Goal: Communication & Community: Answer question/provide support

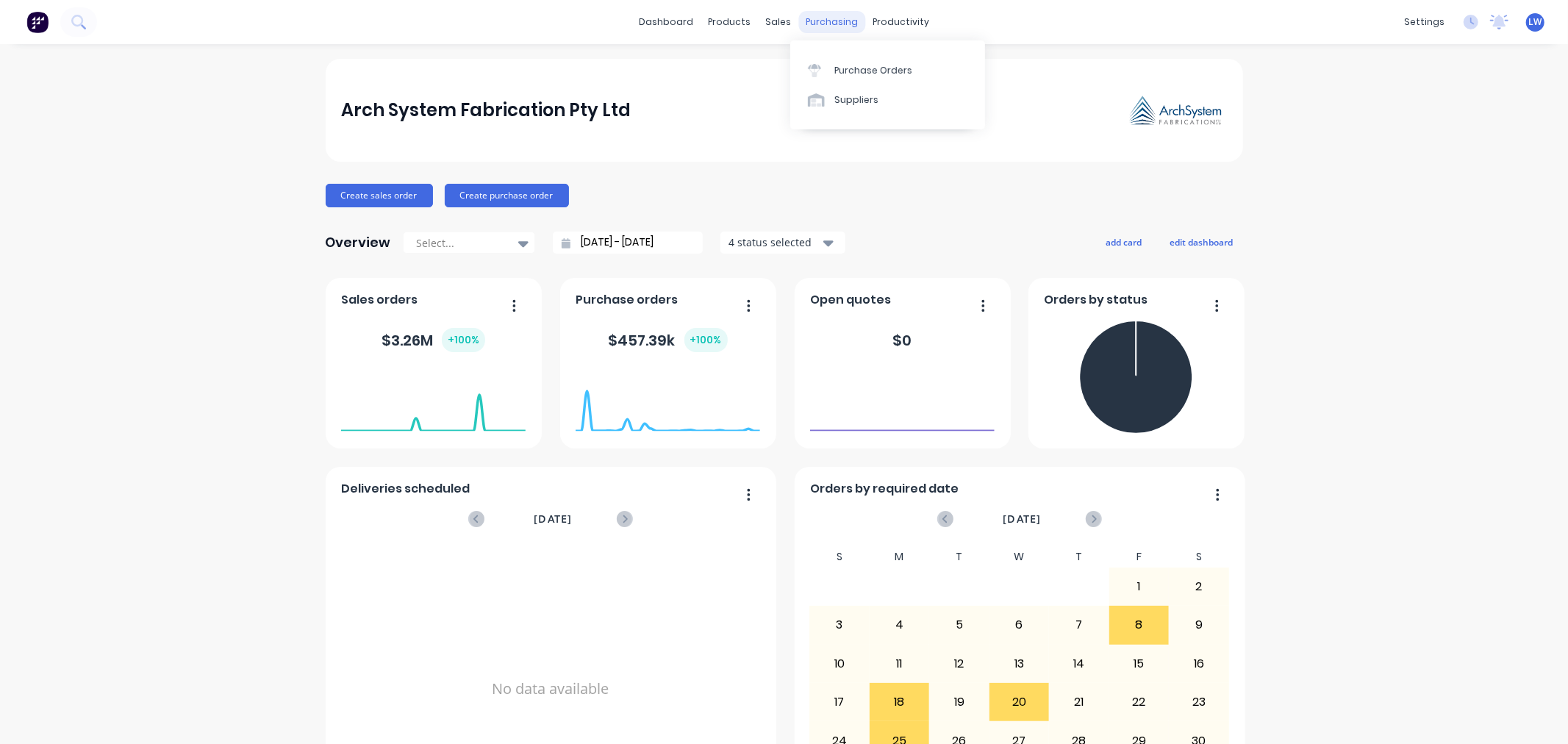
click at [817, 32] on div "purchasing" at bounding box center [833, 22] width 67 height 22
click at [835, 70] on div "Purchase Orders" at bounding box center [874, 71] width 78 height 13
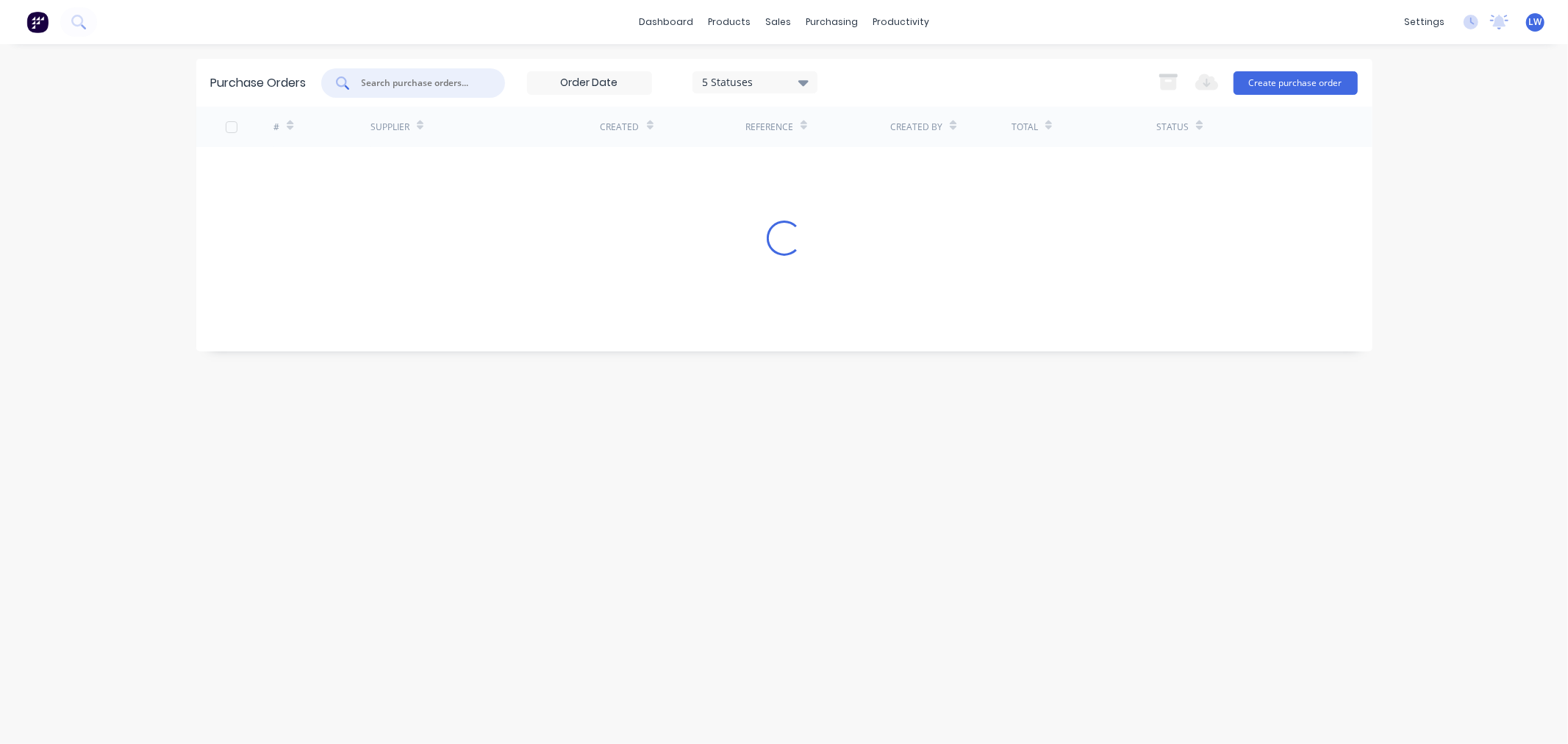
click at [427, 85] on input "text" at bounding box center [421, 83] width 122 height 15
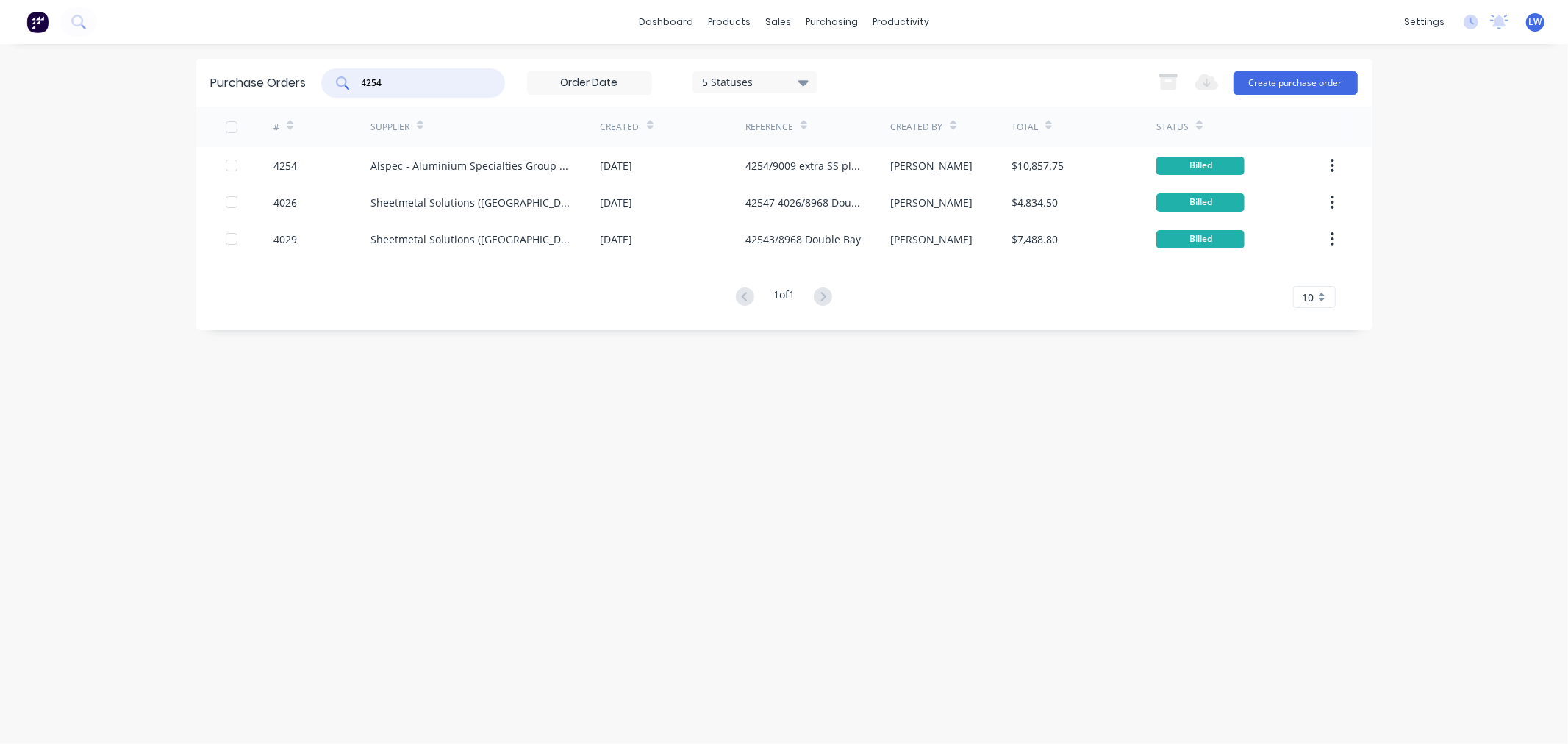
drag, startPoint x: 384, startPoint y: 85, endPoint x: 349, endPoint y: 77, distance: 35.9
click at [349, 77] on div "4254" at bounding box center [413, 83] width 184 height 30
type input "4330"
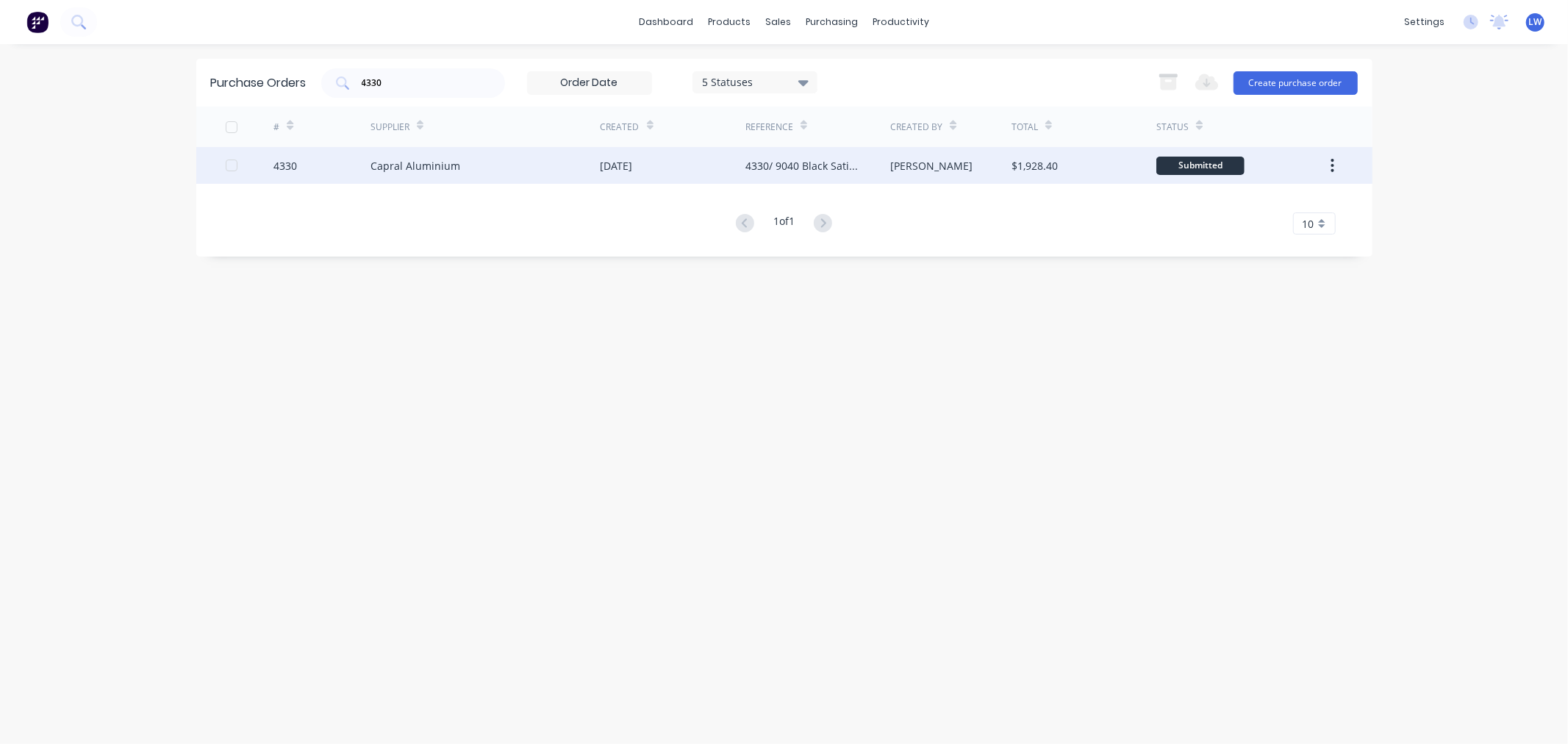
click at [733, 164] on div "08 Nov 2024" at bounding box center [673, 165] width 145 height 36
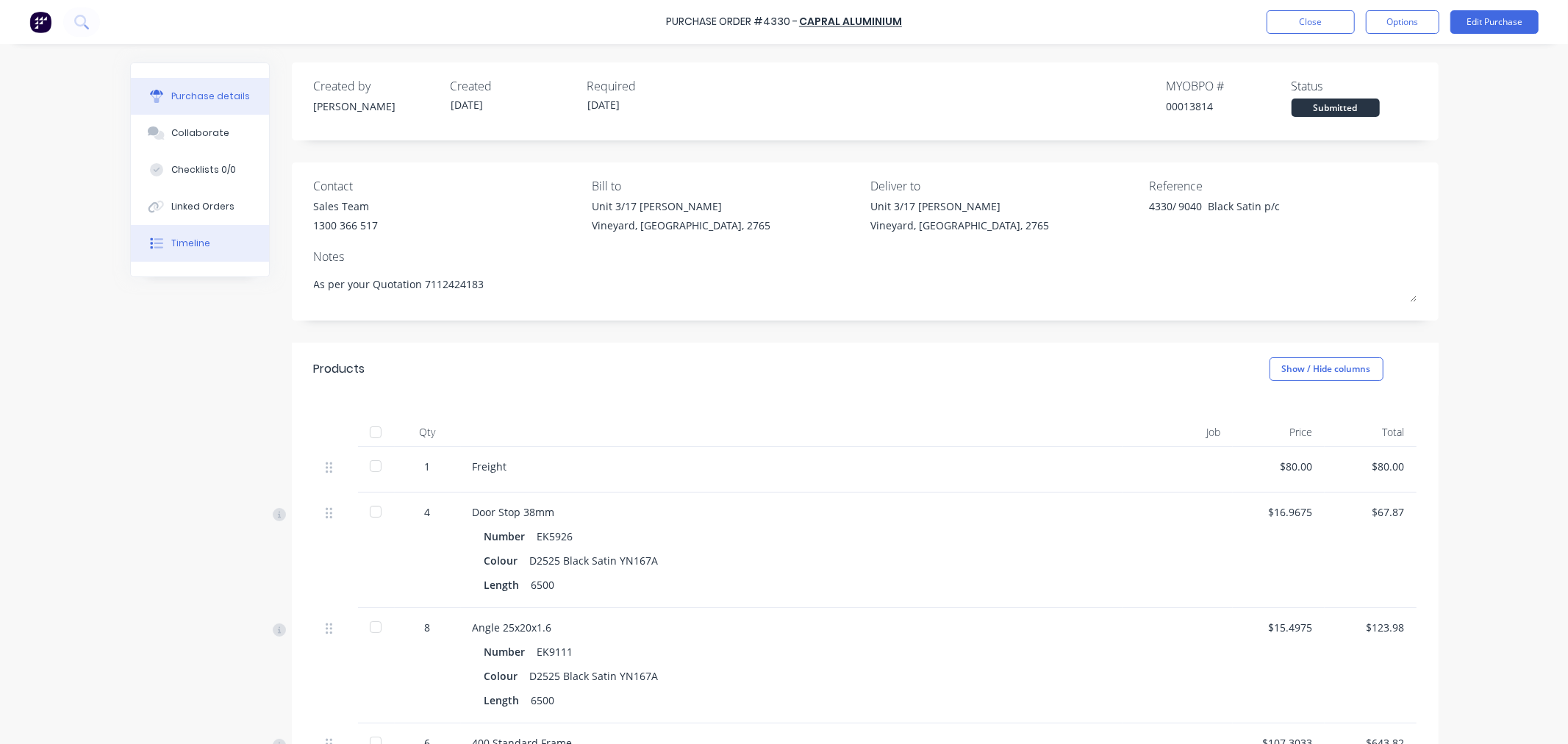
click at [192, 243] on div "Timeline" at bounding box center [191, 244] width 39 height 13
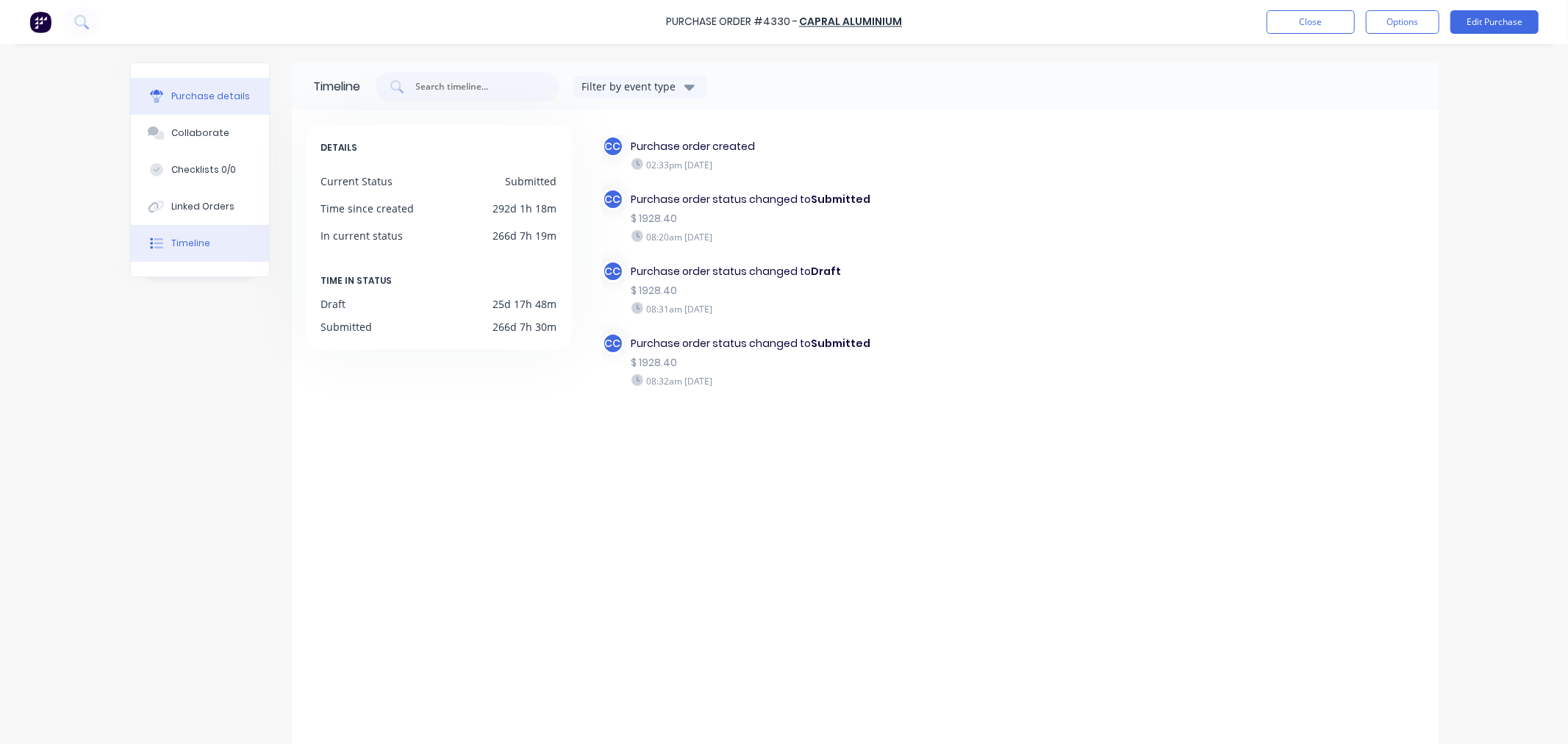
click at [178, 101] on div "Purchase details" at bounding box center [211, 96] width 78 height 13
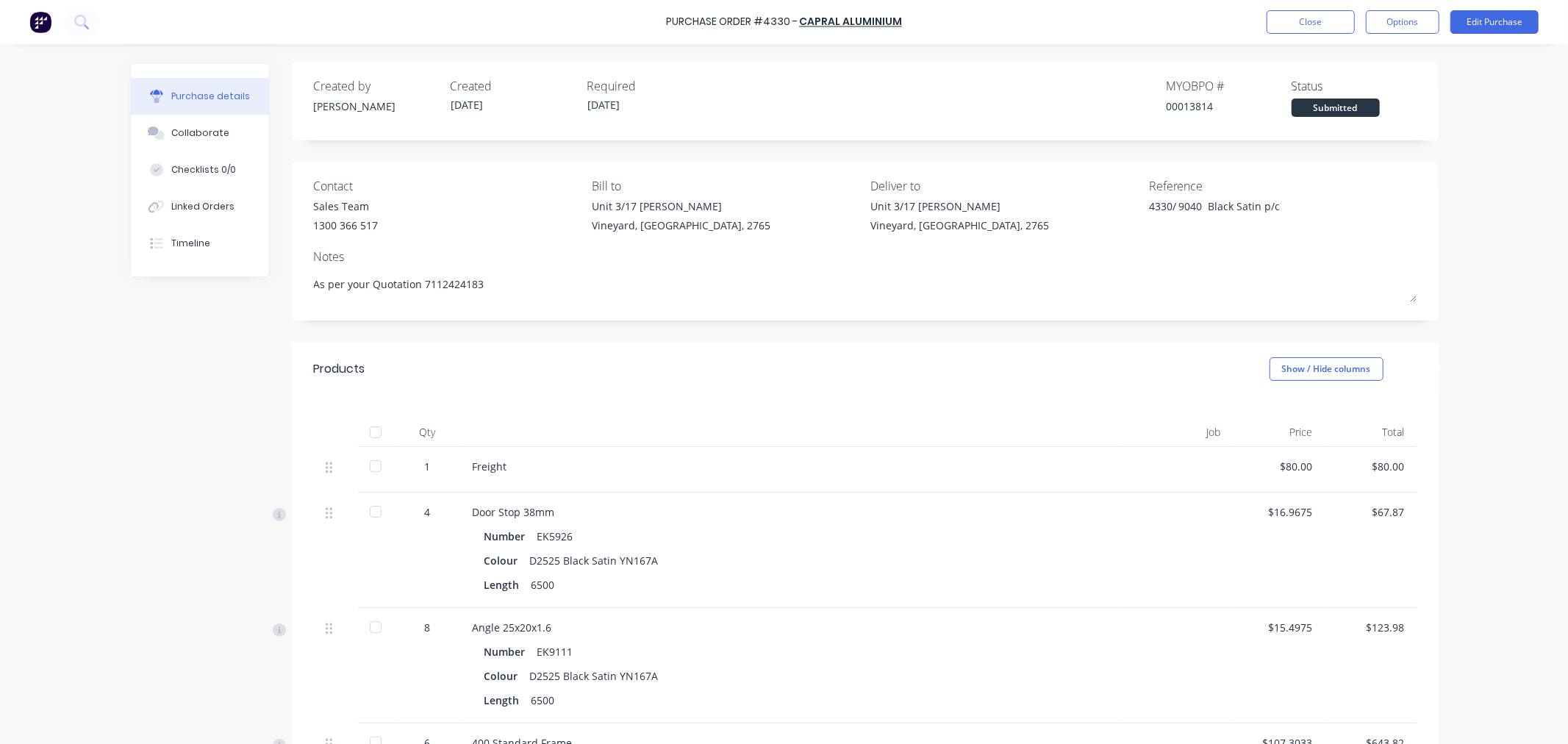
scroll to position [245, 0]
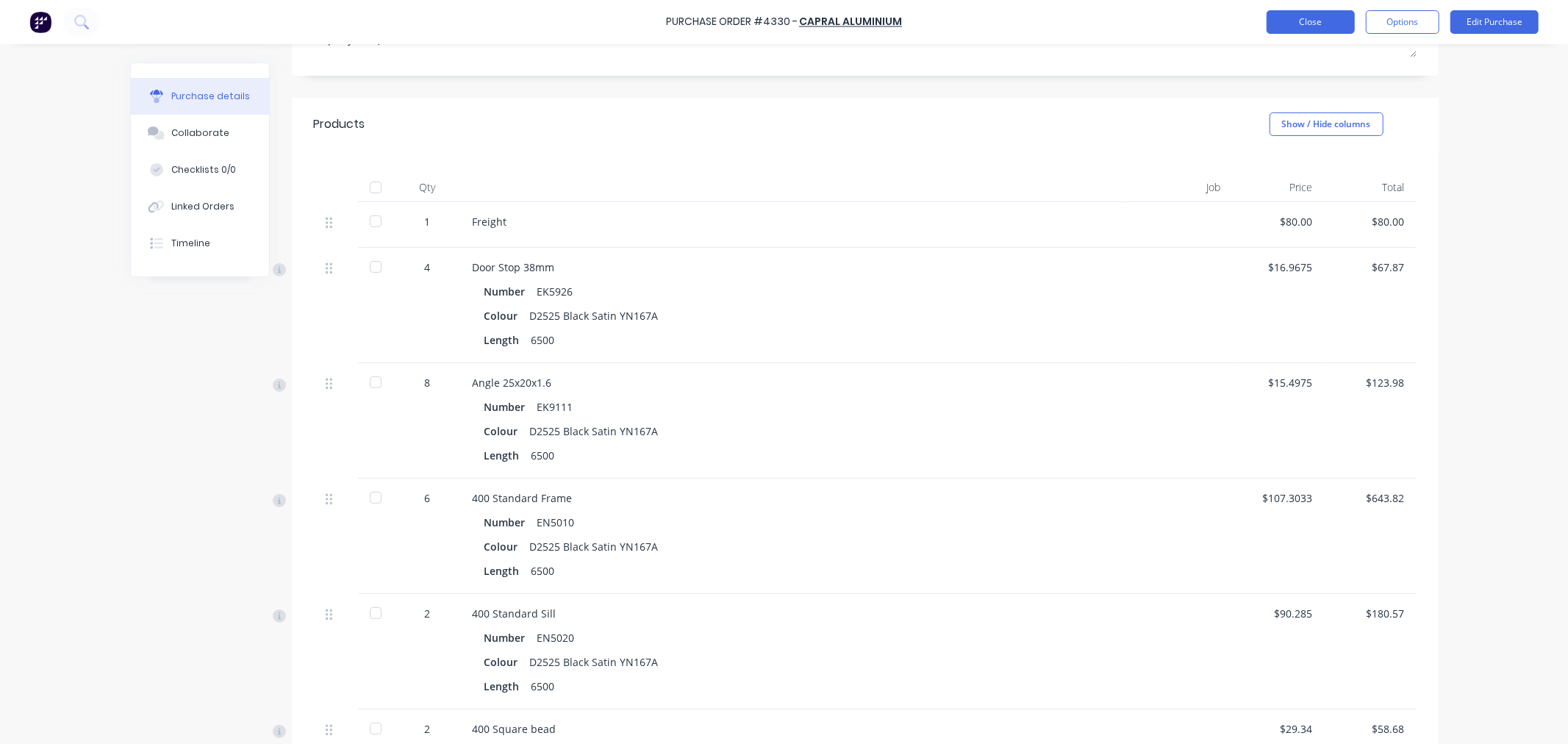
click at [1277, 22] on button "Close" at bounding box center [1310, 21] width 89 height 23
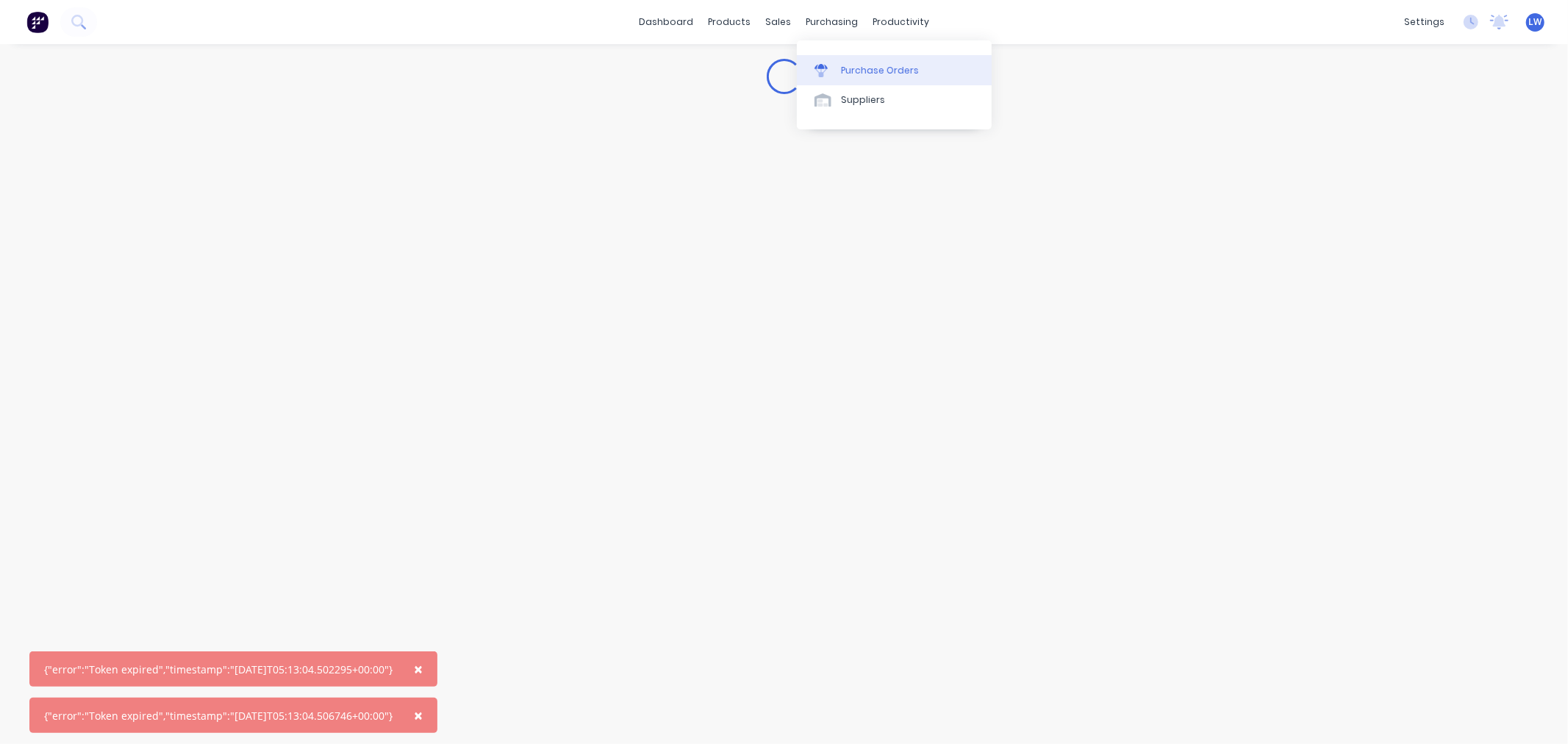
click at [840, 75] on link "Purchase Orders" at bounding box center [894, 70] width 195 height 30
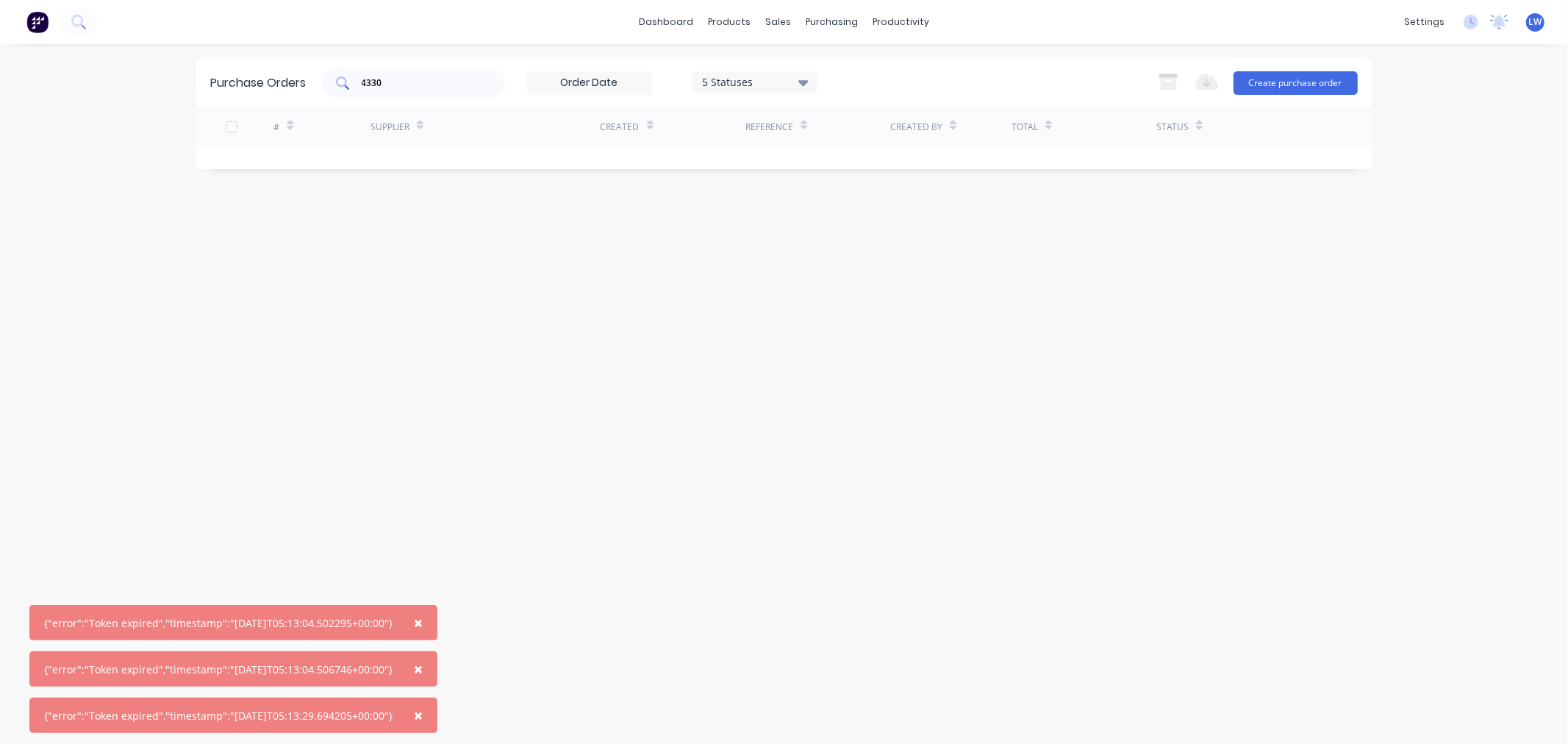
click at [391, 83] on input "4330" at bounding box center [421, 83] width 122 height 15
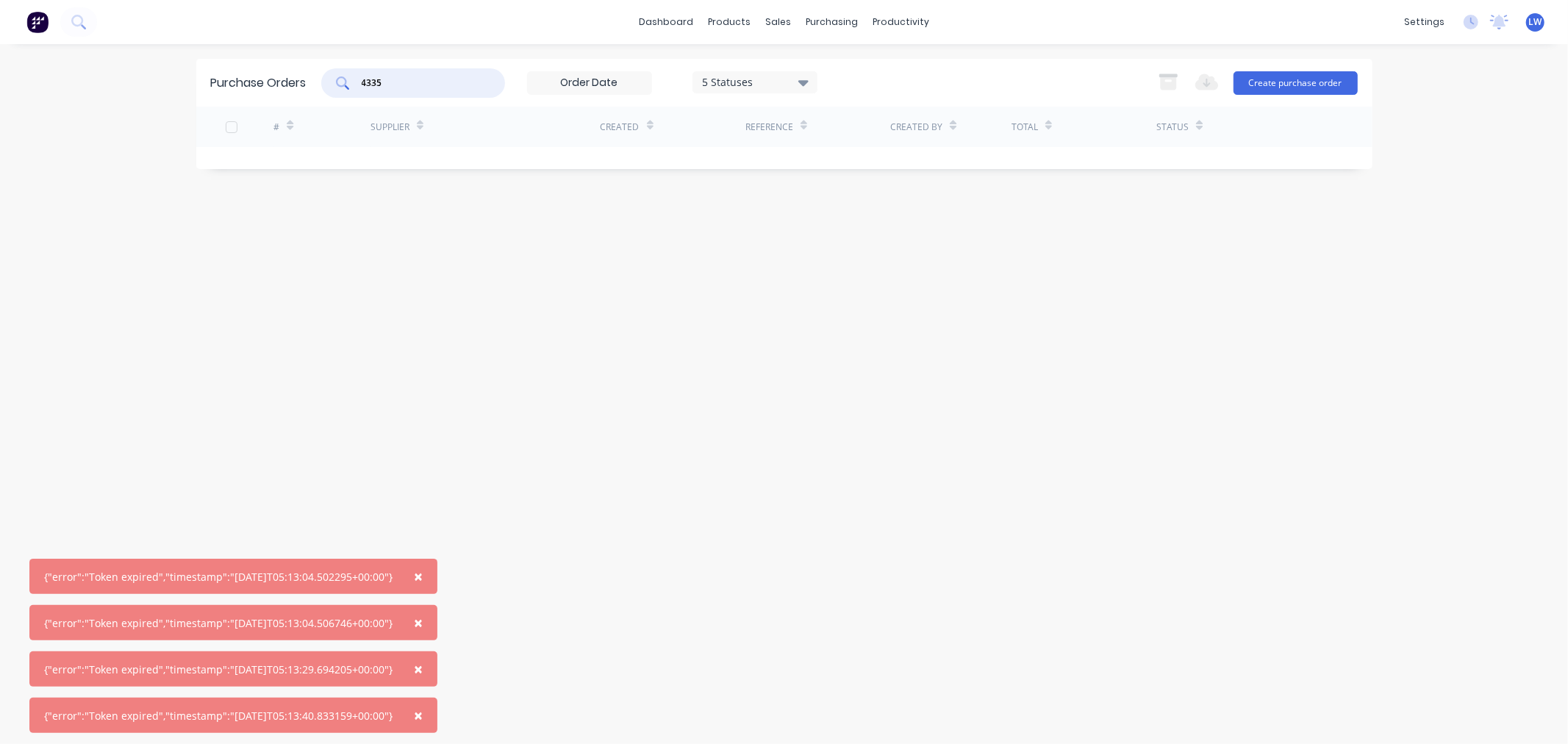
drag, startPoint x: 402, startPoint y: 84, endPoint x: 327, endPoint y: 74, distance: 75.7
click at [327, 74] on div "4335" at bounding box center [413, 83] width 184 height 30
type input "ARCHITECTURAL GLASS"
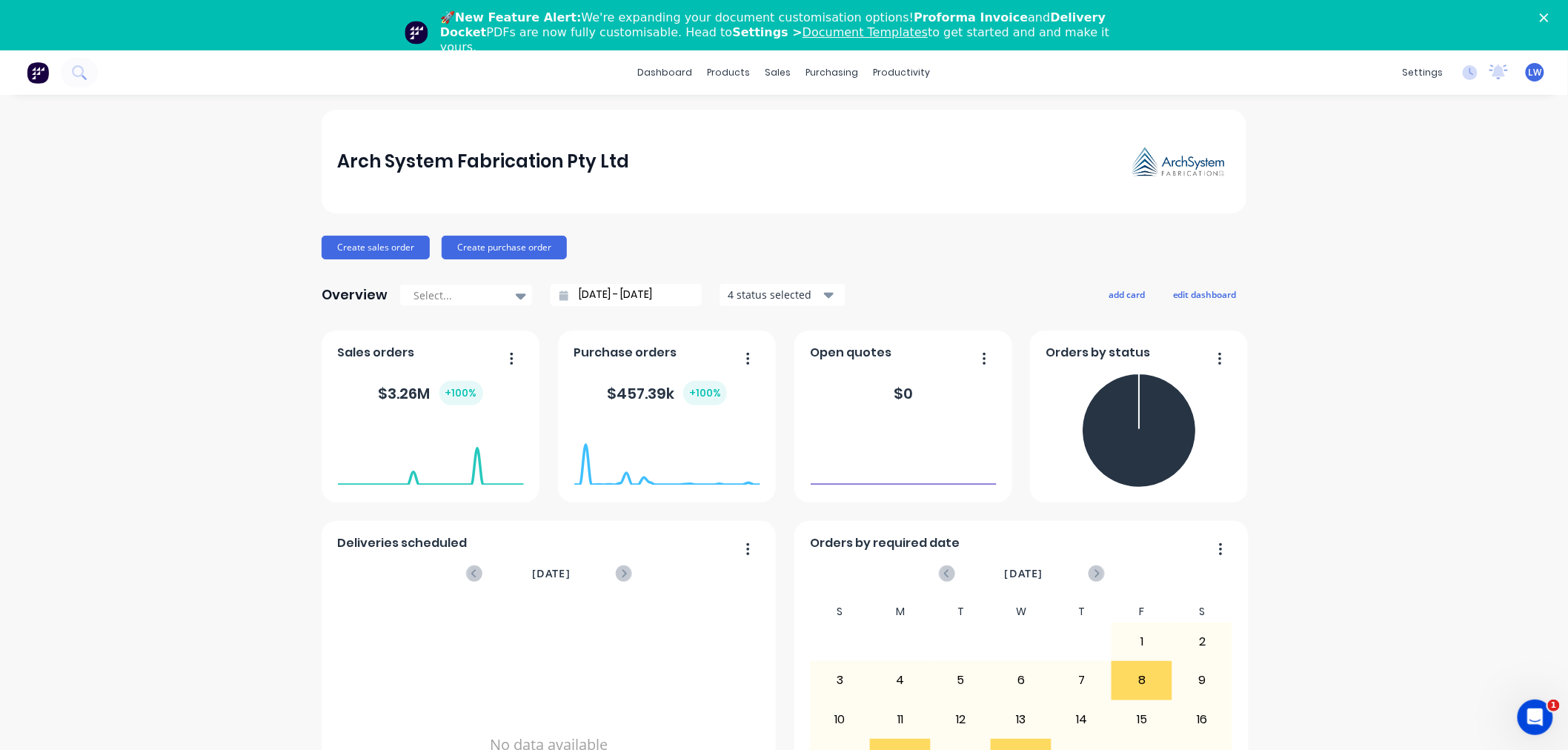
drag, startPoint x: 1552, startPoint y: 32, endPoint x: 1556, endPoint y: 19, distance: 13.6
click at [1549, 19] on icon "Close" at bounding box center [1544, 17] width 8 height 8
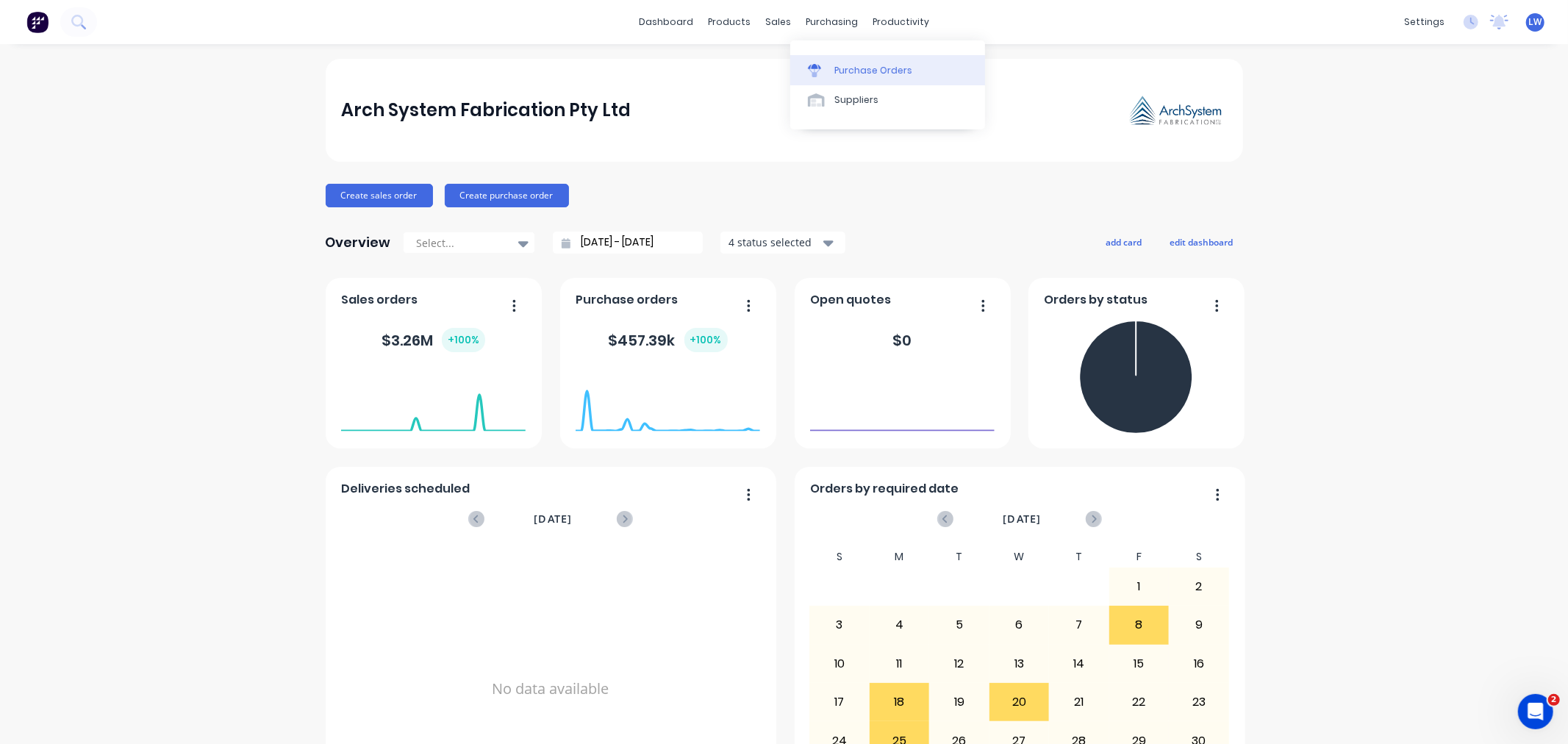
click at [841, 74] on div "Purchase Orders" at bounding box center [874, 71] width 78 height 13
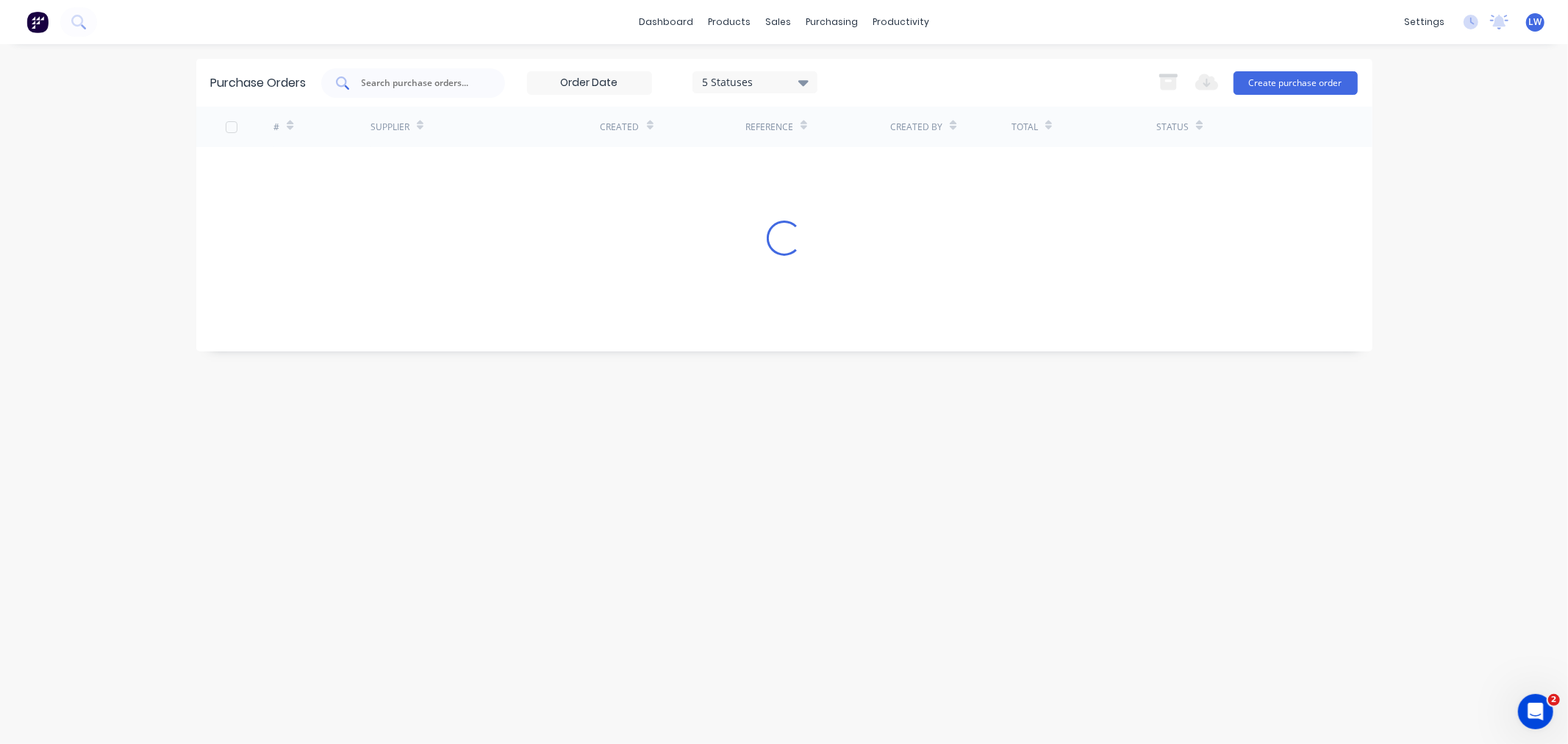
click at [416, 86] on input "text" at bounding box center [421, 83] width 122 height 15
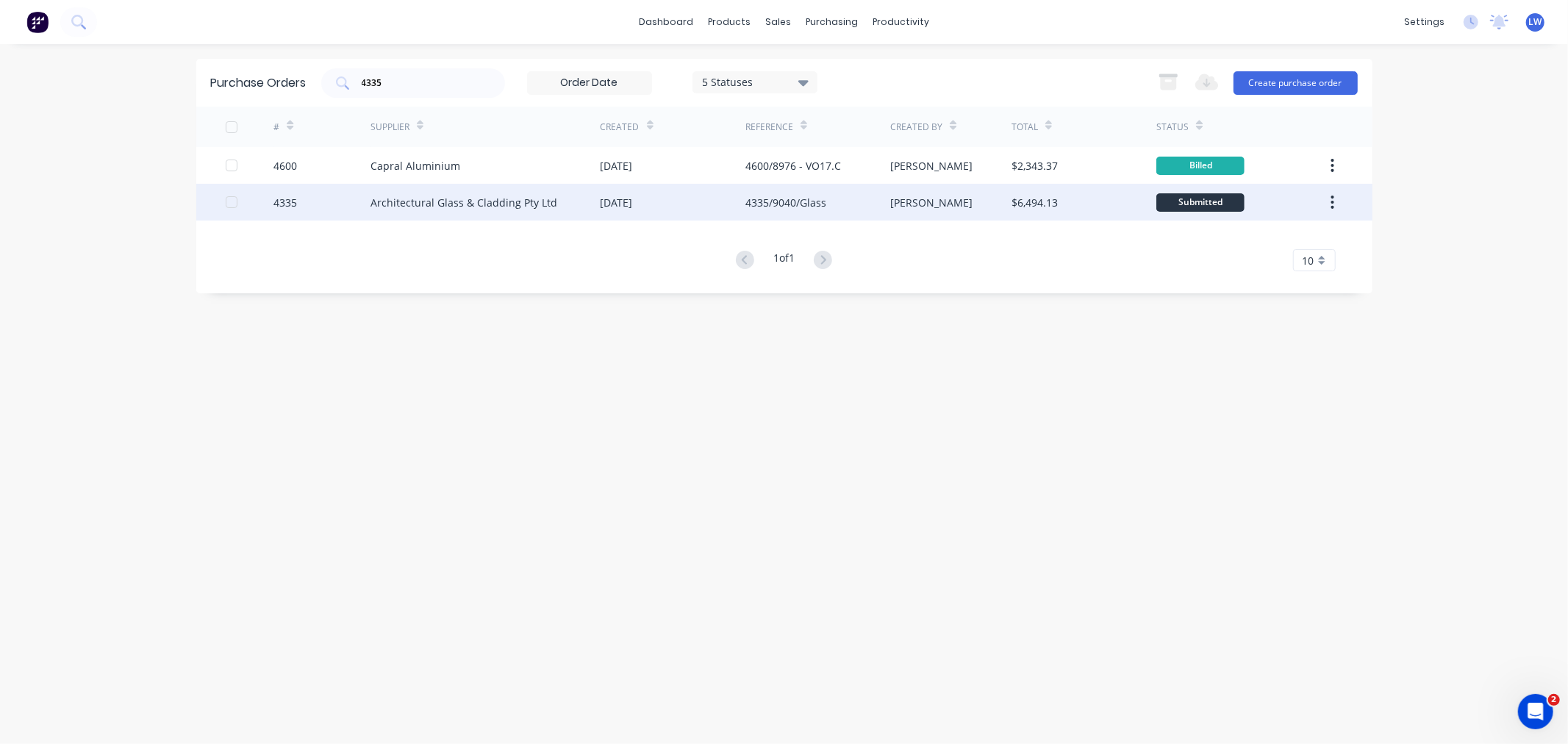
click at [1334, 203] on icon "button" at bounding box center [1333, 202] width 4 height 16
click at [1225, 240] on div "Archive" at bounding box center [1281, 241] width 113 height 21
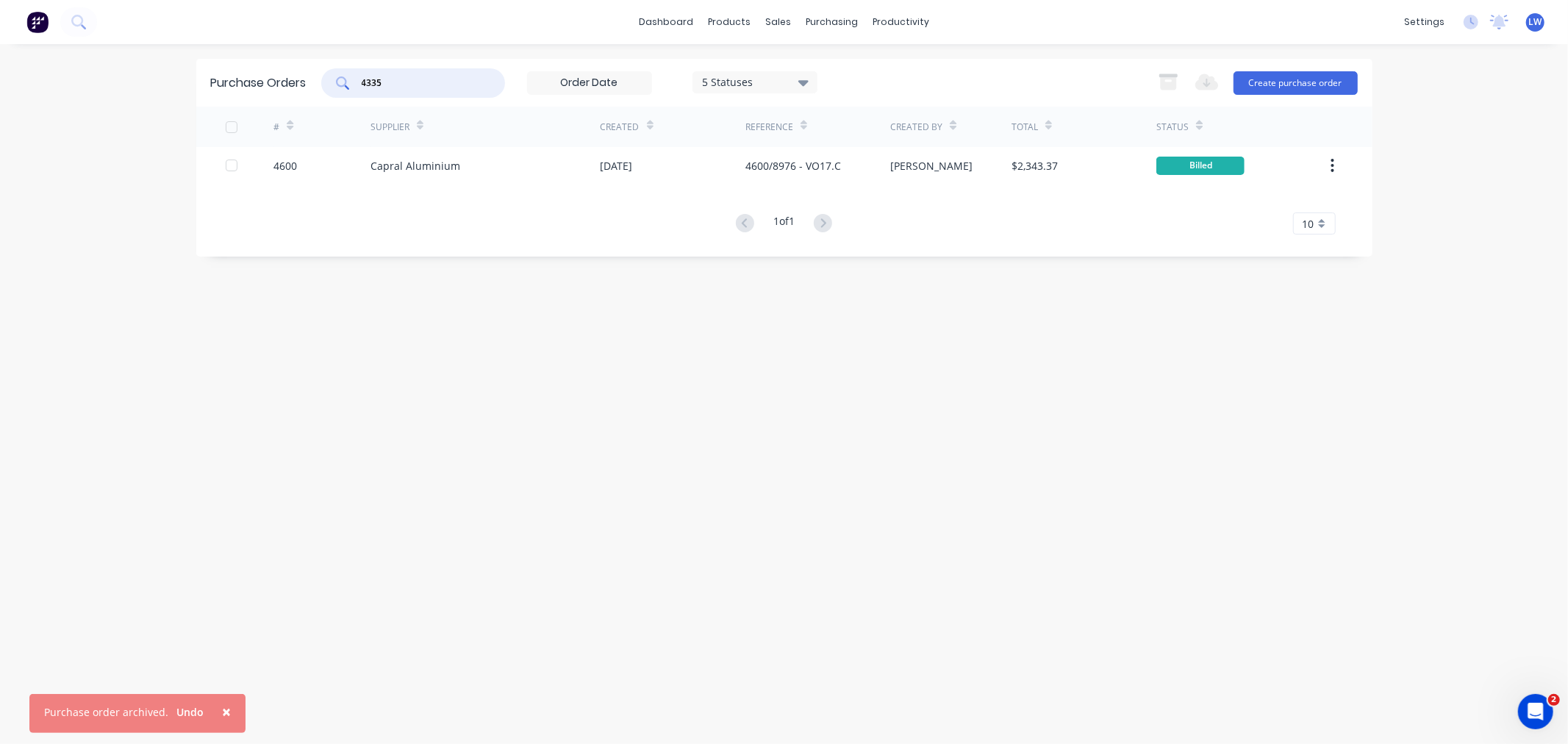
click at [402, 89] on input "4335" at bounding box center [421, 83] width 122 height 15
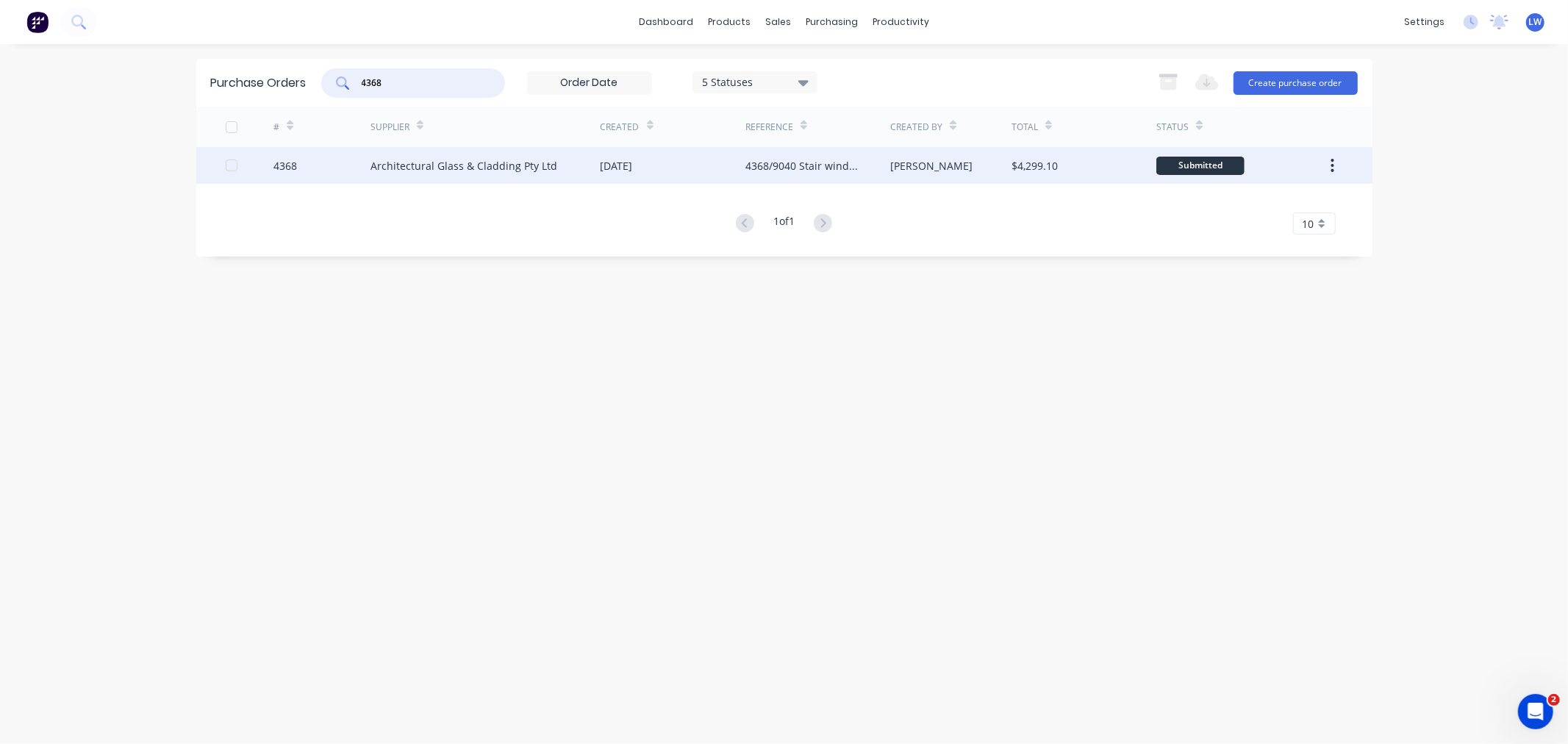
click at [1329, 165] on button "button" at bounding box center [1332, 165] width 35 height 26
click at [1225, 200] on div "Archive" at bounding box center [1281, 204] width 113 height 21
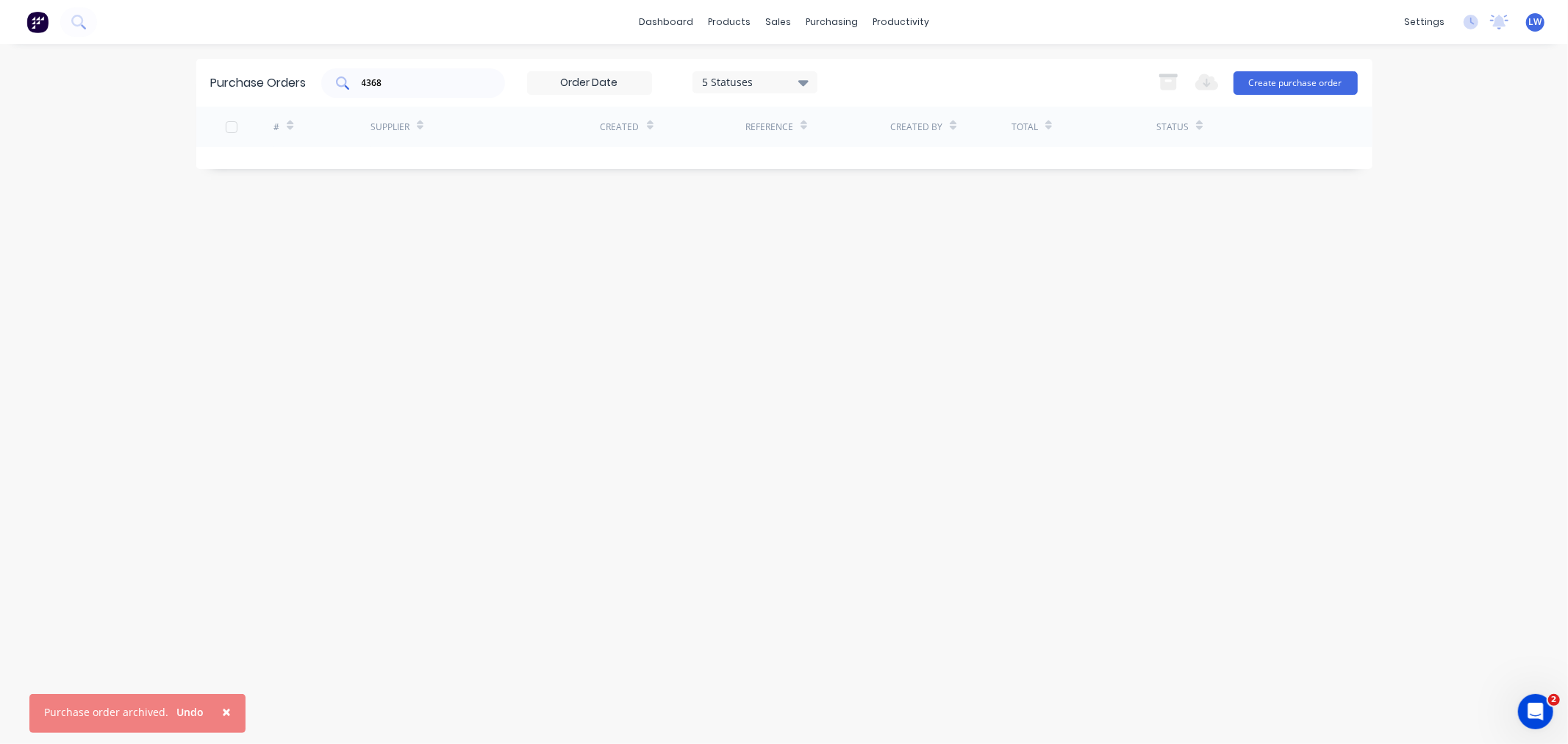
click at [437, 81] on input "4368" at bounding box center [421, 83] width 122 height 15
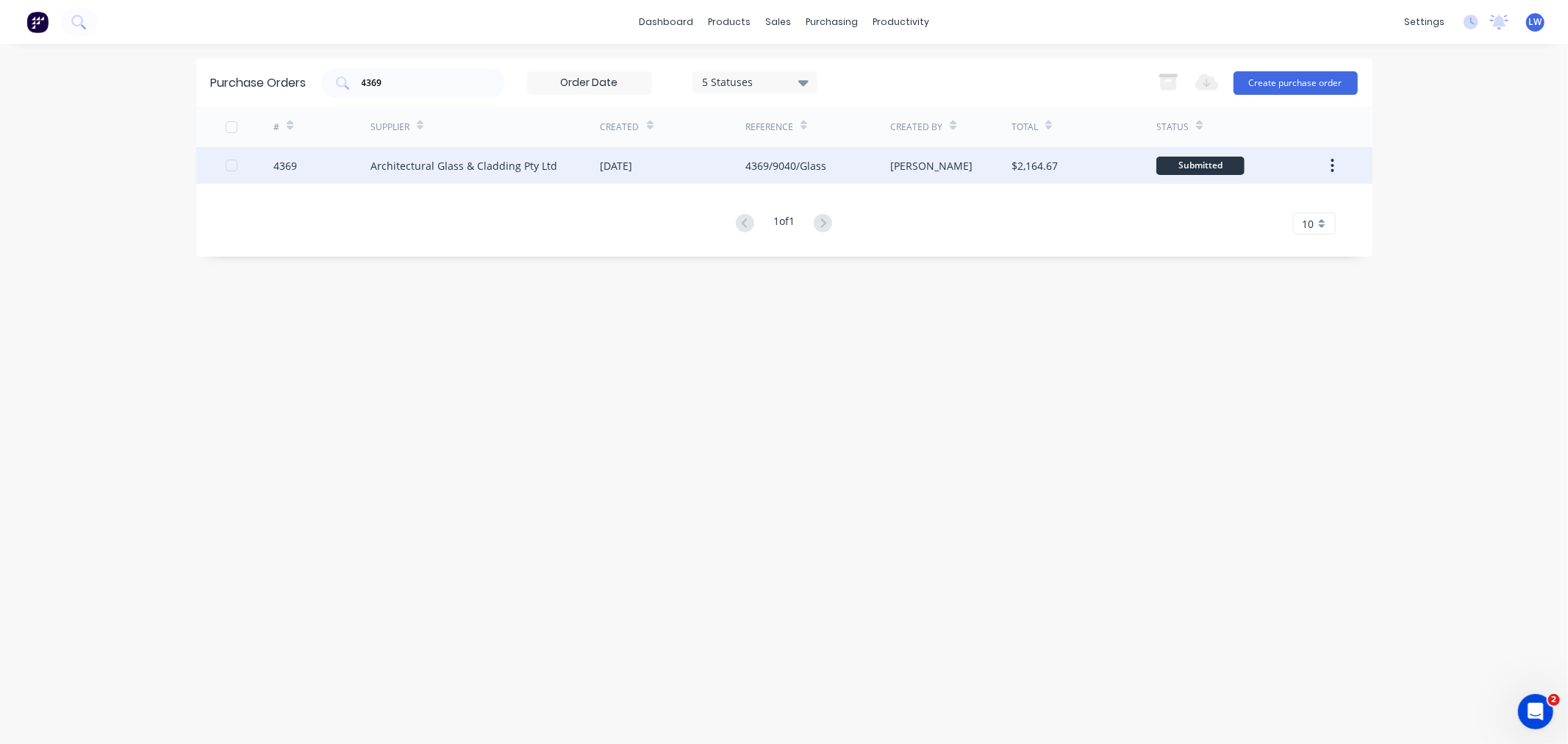
click at [1331, 160] on icon "button" at bounding box center [1333, 165] width 4 height 16
click at [1229, 200] on div "Archive" at bounding box center [1281, 204] width 113 height 21
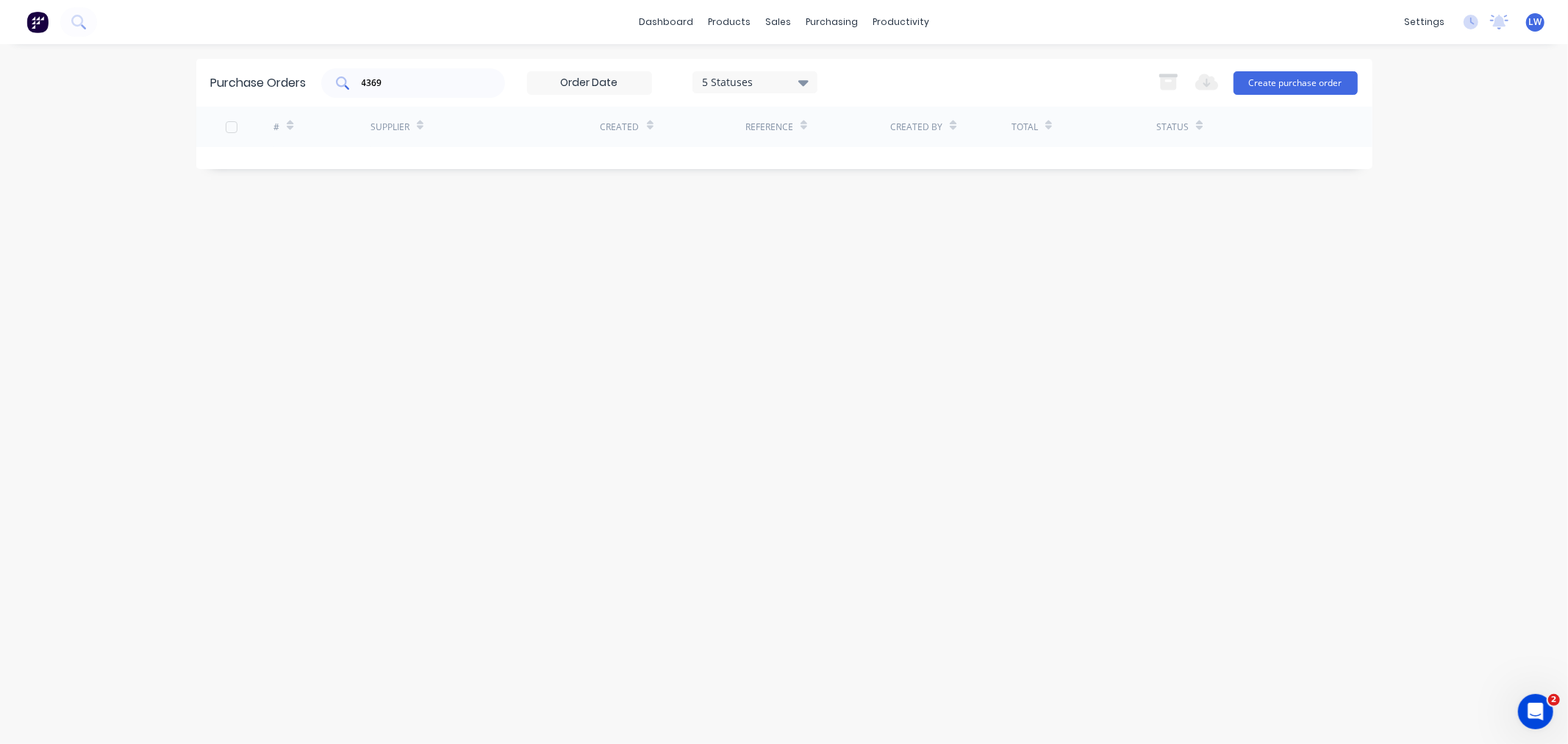
click at [424, 91] on div "4369" at bounding box center [413, 83] width 184 height 30
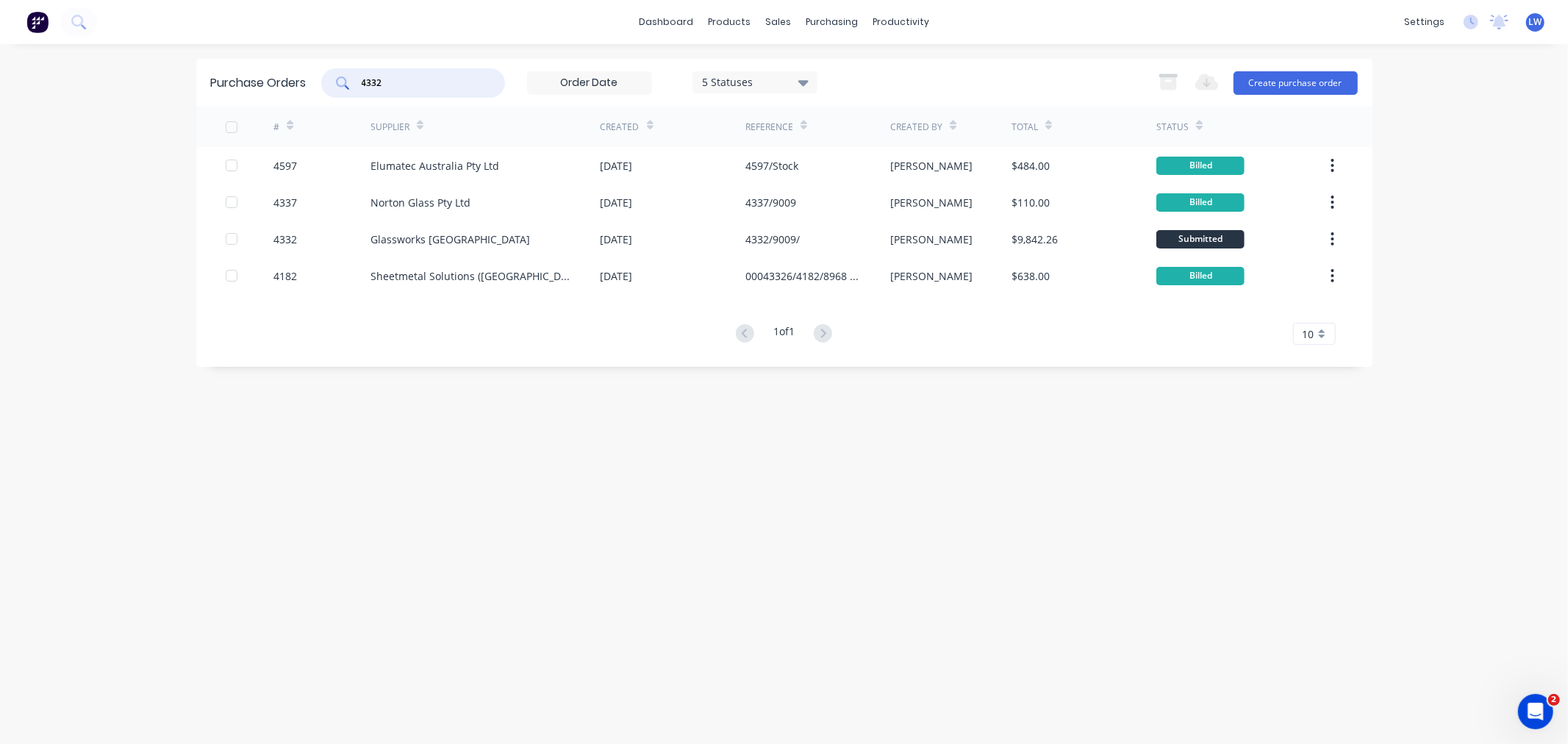
drag, startPoint x: 399, startPoint y: 87, endPoint x: 276, endPoint y: 78, distance: 123.3
click at [276, 78] on div "Purchase Orders 4332 5 Statuses 5 Statuses Export to Excel (XLSX) Create purcha…" at bounding box center [784, 82] width 1177 height 48
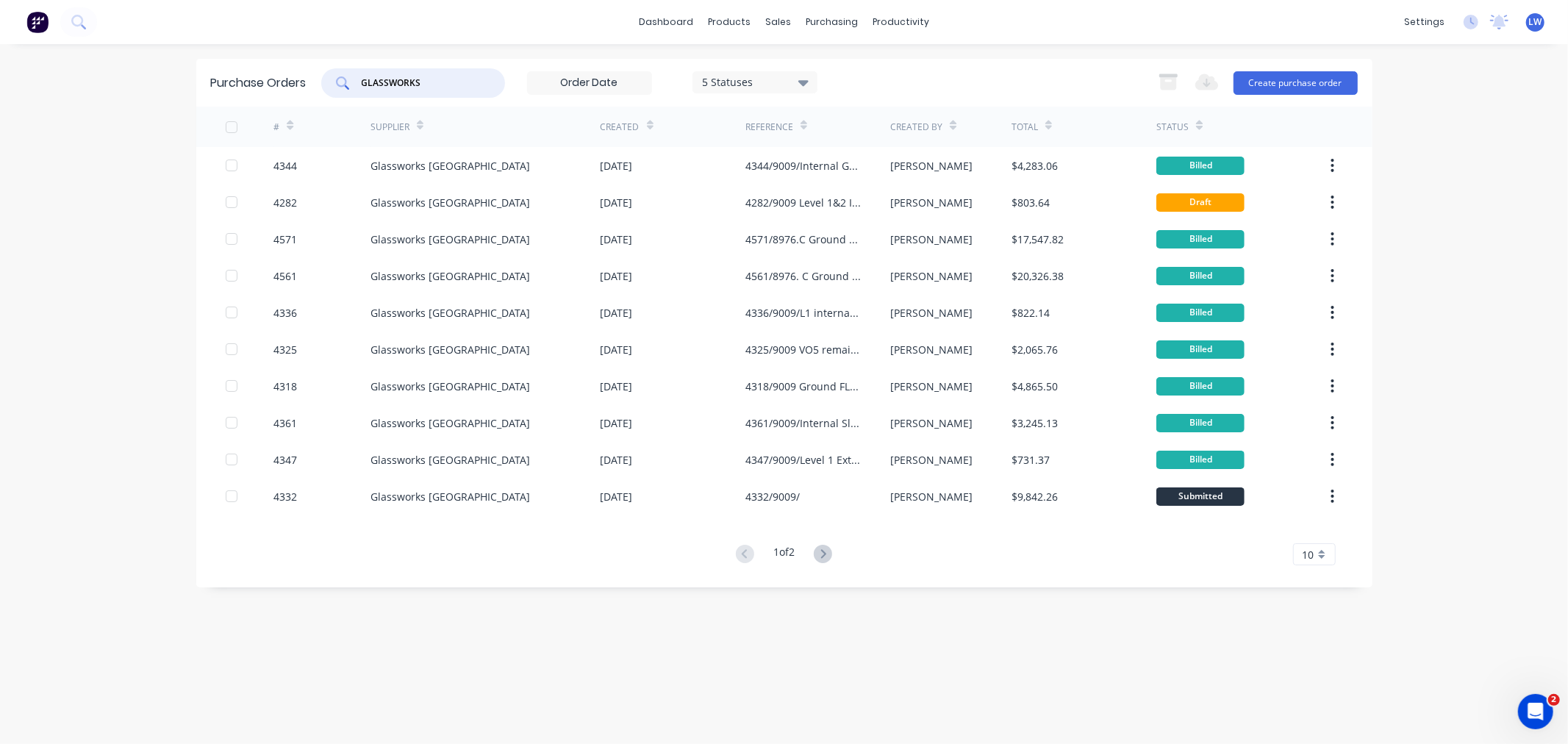
type input "GLASSWORKS"
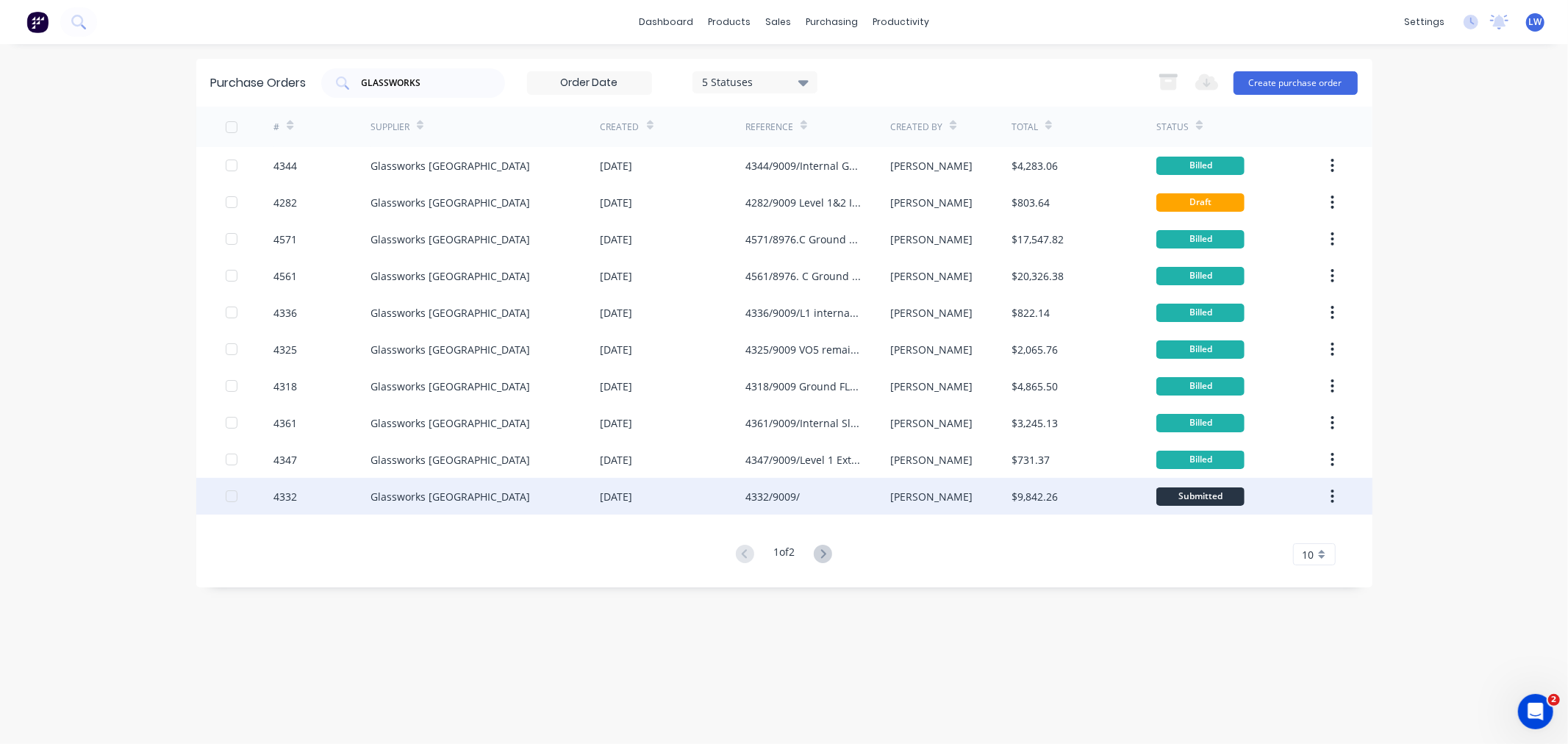
click at [1331, 490] on icon "button" at bounding box center [1333, 496] width 4 height 16
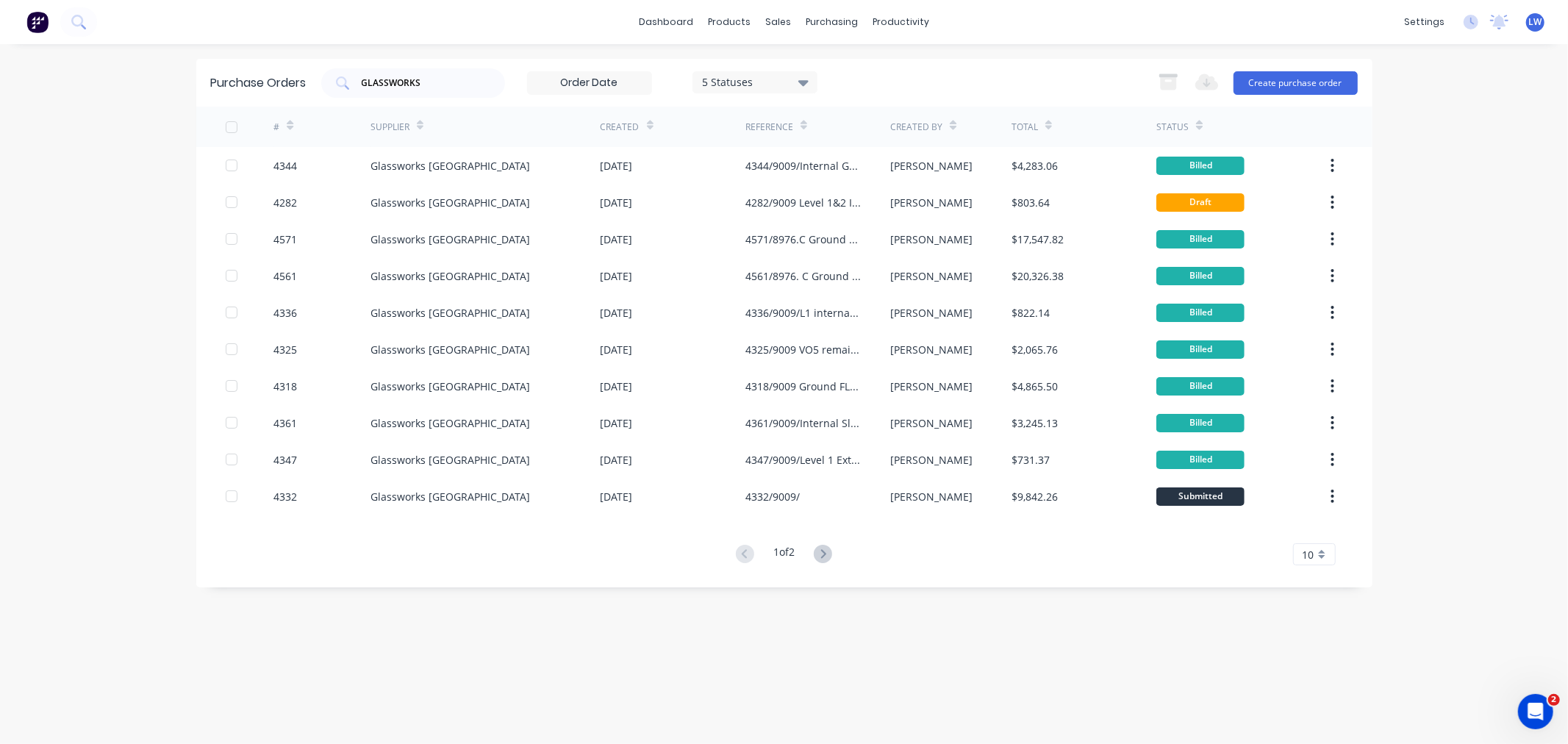
click at [984, 570] on div "Purchase Orders GLASSWORKS 5 Statuses 5 Statuses Export to Excel (XLSX) Create …" at bounding box center [784, 323] width 1177 height 528
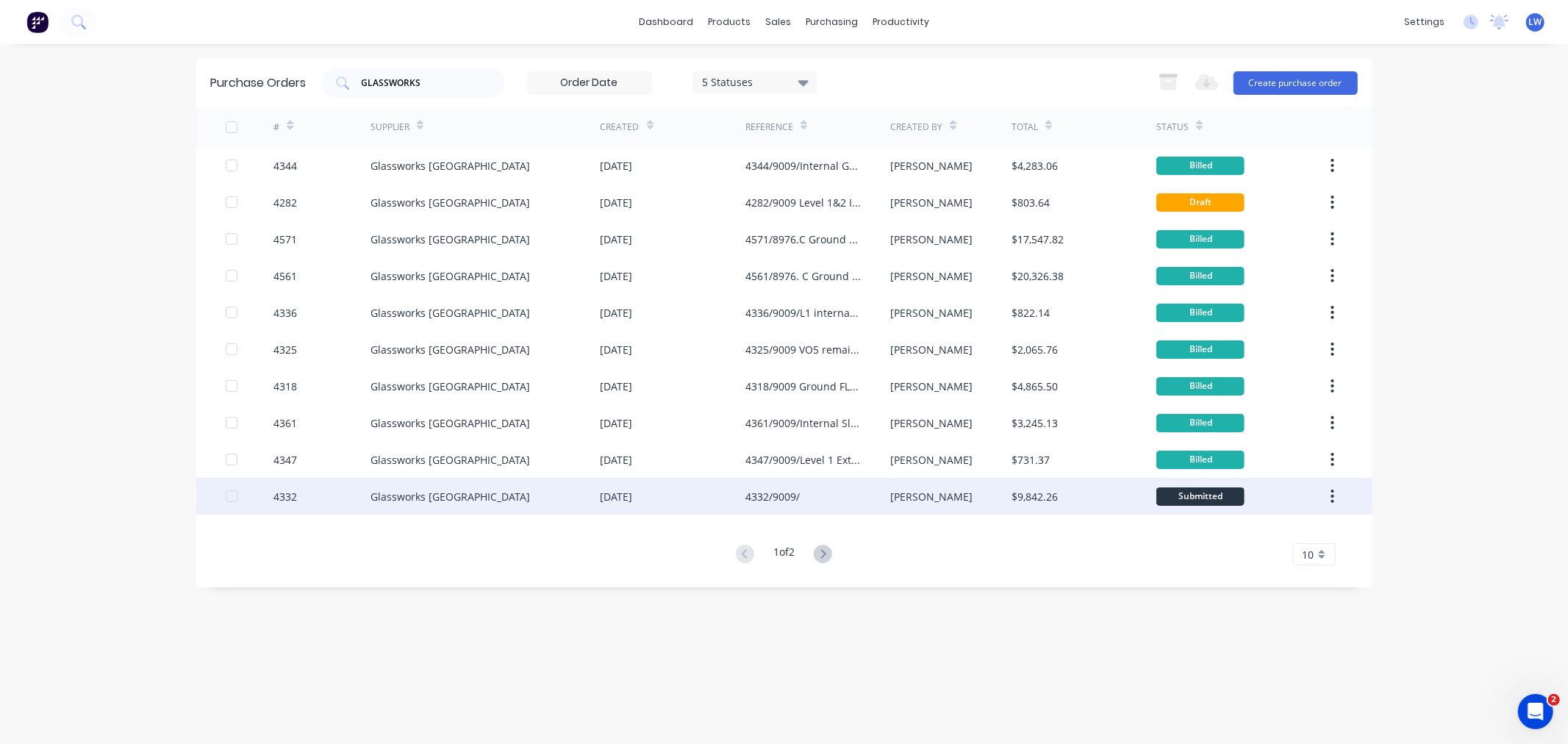
click at [729, 501] on div "[DATE]" at bounding box center [673, 496] width 145 height 36
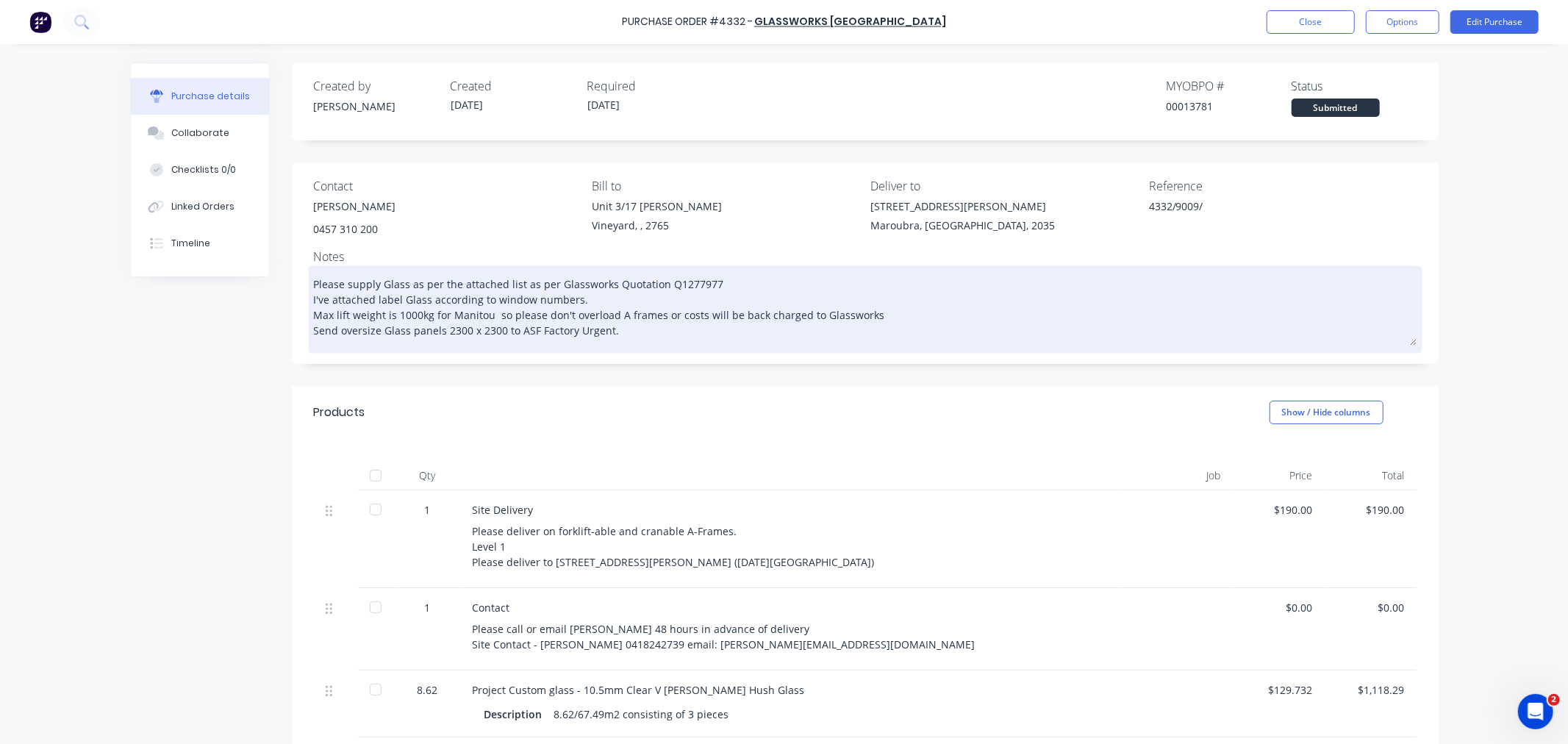
click at [656, 334] on textarea "Please supply Glass as per the attached list as per Glassworks Quotation Q12779…" at bounding box center [865, 307] width 1103 height 77
click at [679, 339] on textarea "Please supply Glass as per the attached list as per Glassworks Quotation Q12779…" at bounding box center [865, 307] width 1103 height 77
type textarea "x"
type textarea "Please supply Glass as per the attached list as per Glassworks Quotation Q12779…"
type textarea "x"
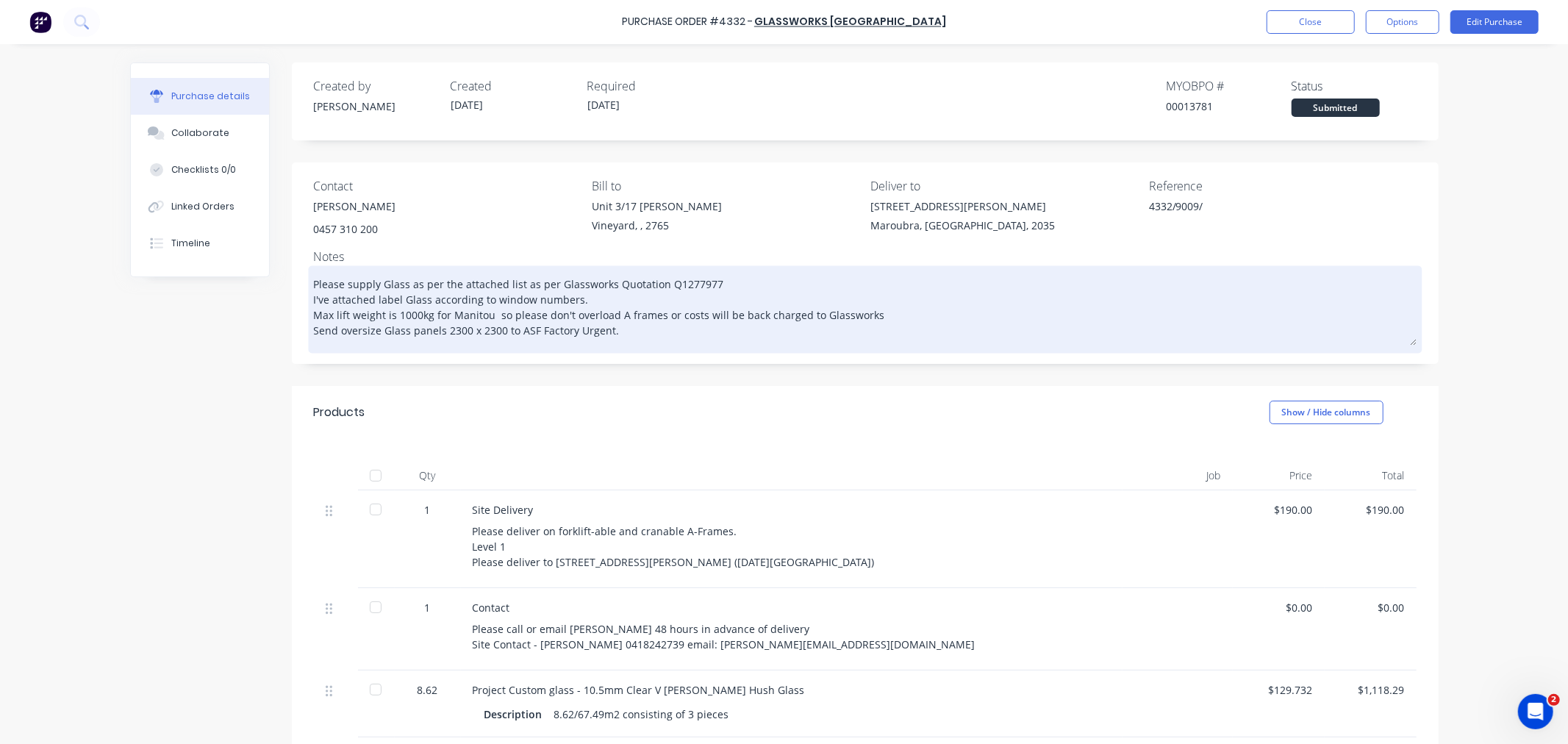
type textarea "Please supply Glass as per the attached list as per Glassworks Quotation Q12779…"
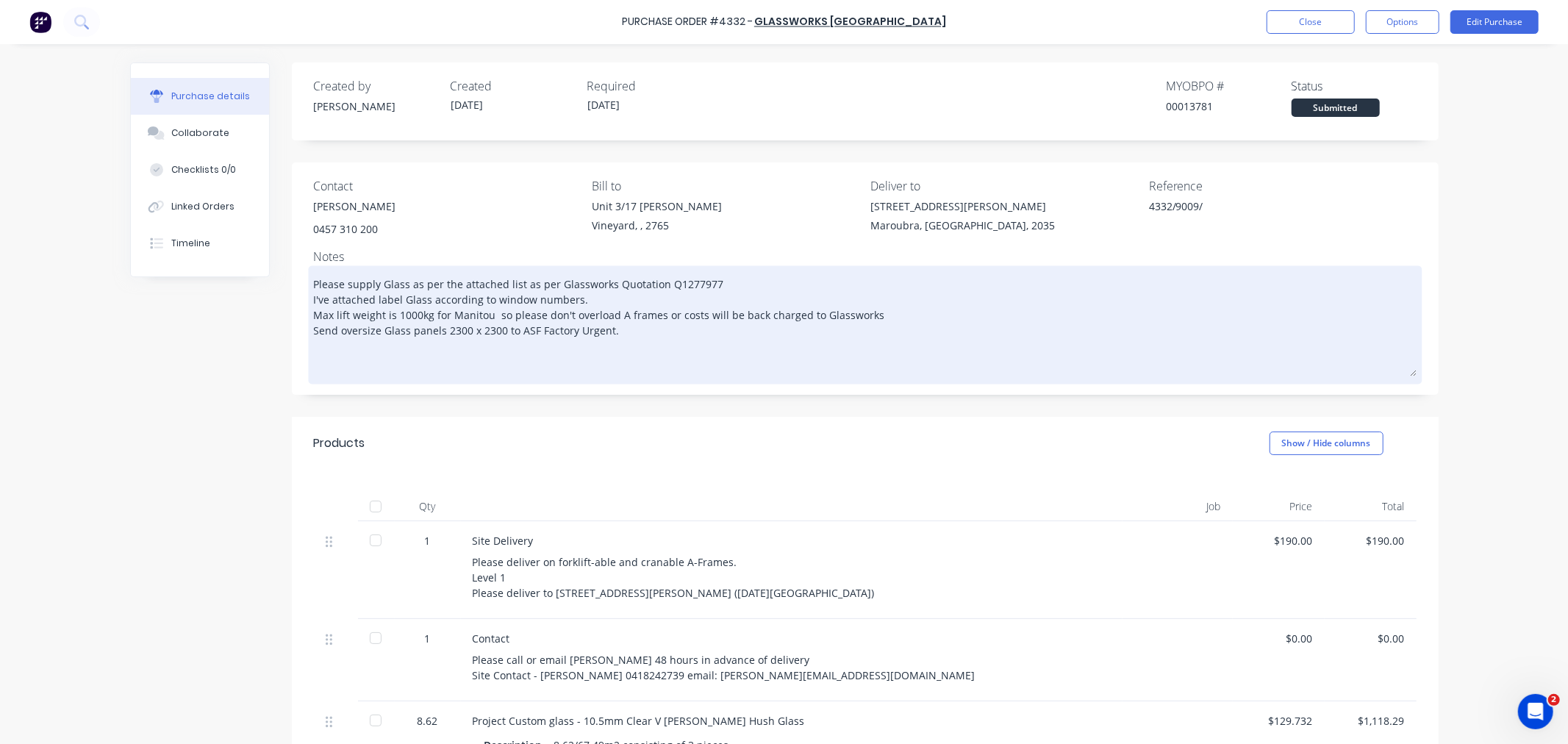
type textarea "x"
type textarea "Please supply Glass as per the attached list as per Glassworks Quotation Q12779…"
type textarea "x"
type textarea "Please supply Glass as per the attached list as per Glassworks Quotation Q12779…"
type textarea "x"
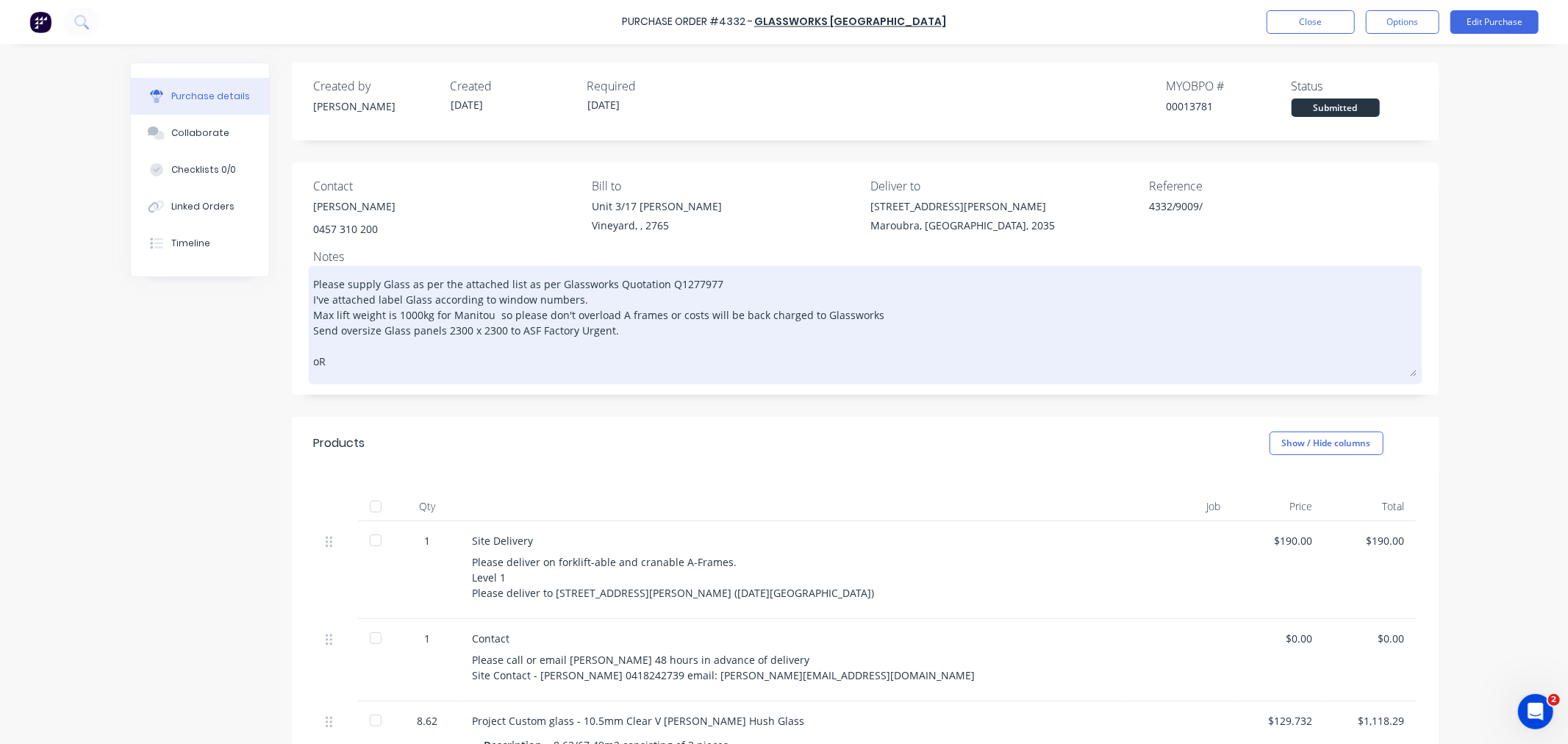
type textarea "Please supply Glass as per the attached list as per Glassworks Quotation Q12779…"
type textarea "x"
type textarea "Please supply Glass as per the attached list as per Glassworks Quotation Q12779…"
type textarea "x"
type textarea "Please supply Glass as per the attached list as per Glassworks Quotation Q12779…"
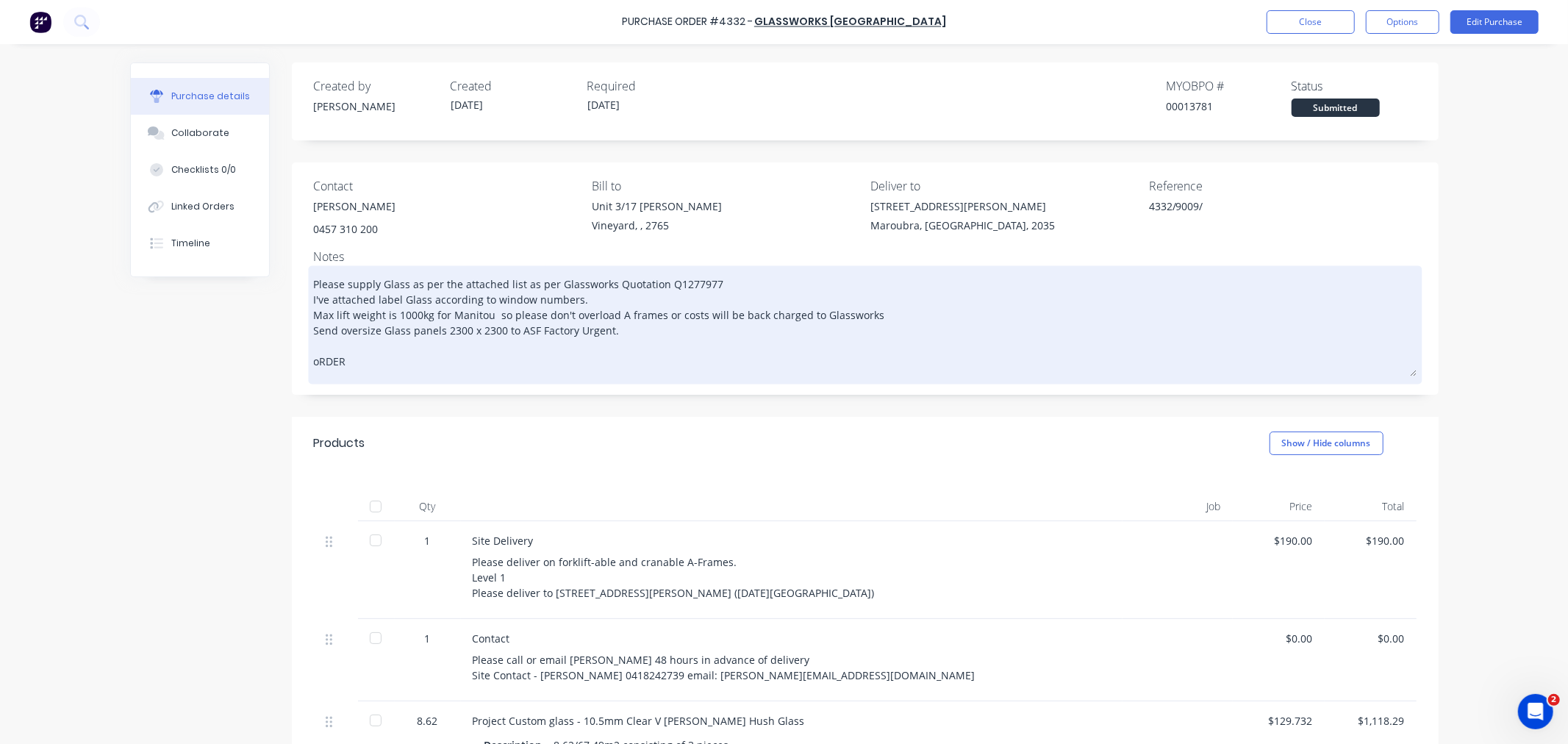
type textarea "x"
type textarea "Please supply Glass as per the attached list as per Glassworks Quotation Q12779…"
type textarea "x"
type textarea "Please supply Glass as per the attached list as per Glassworks Quotation Q12779…"
type textarea "x"
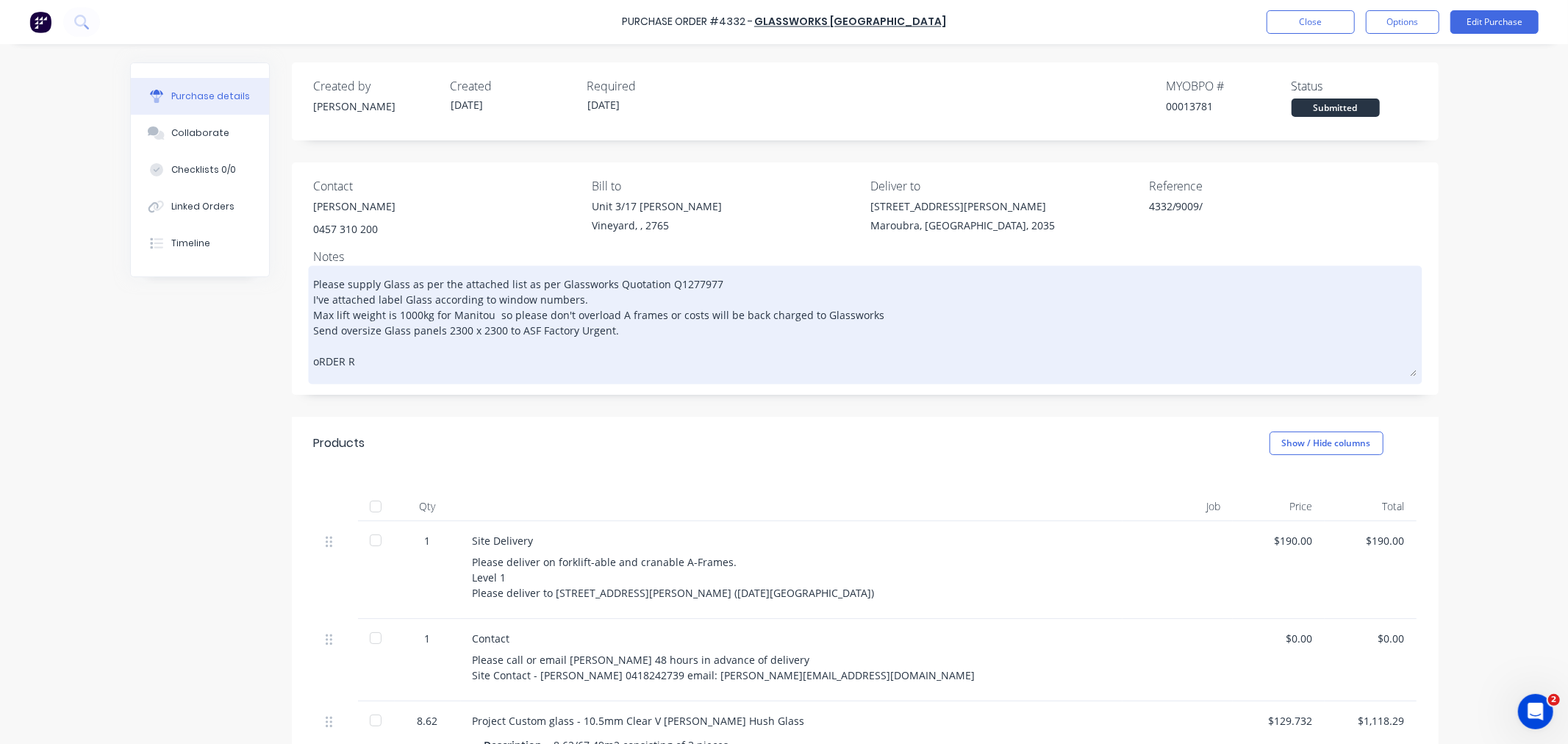
type textarea "Please supply Glass as per the attached list as per Glassworks Quotation Q12779…"
type textarea "x"
type textarea "Please supply Glass as per the attached list as per Glassworks Quotation Q12779…"
type textarea "x"
type textarea "Please supply Glass as per the attached list as per Glassworks Quotation Q12779…"
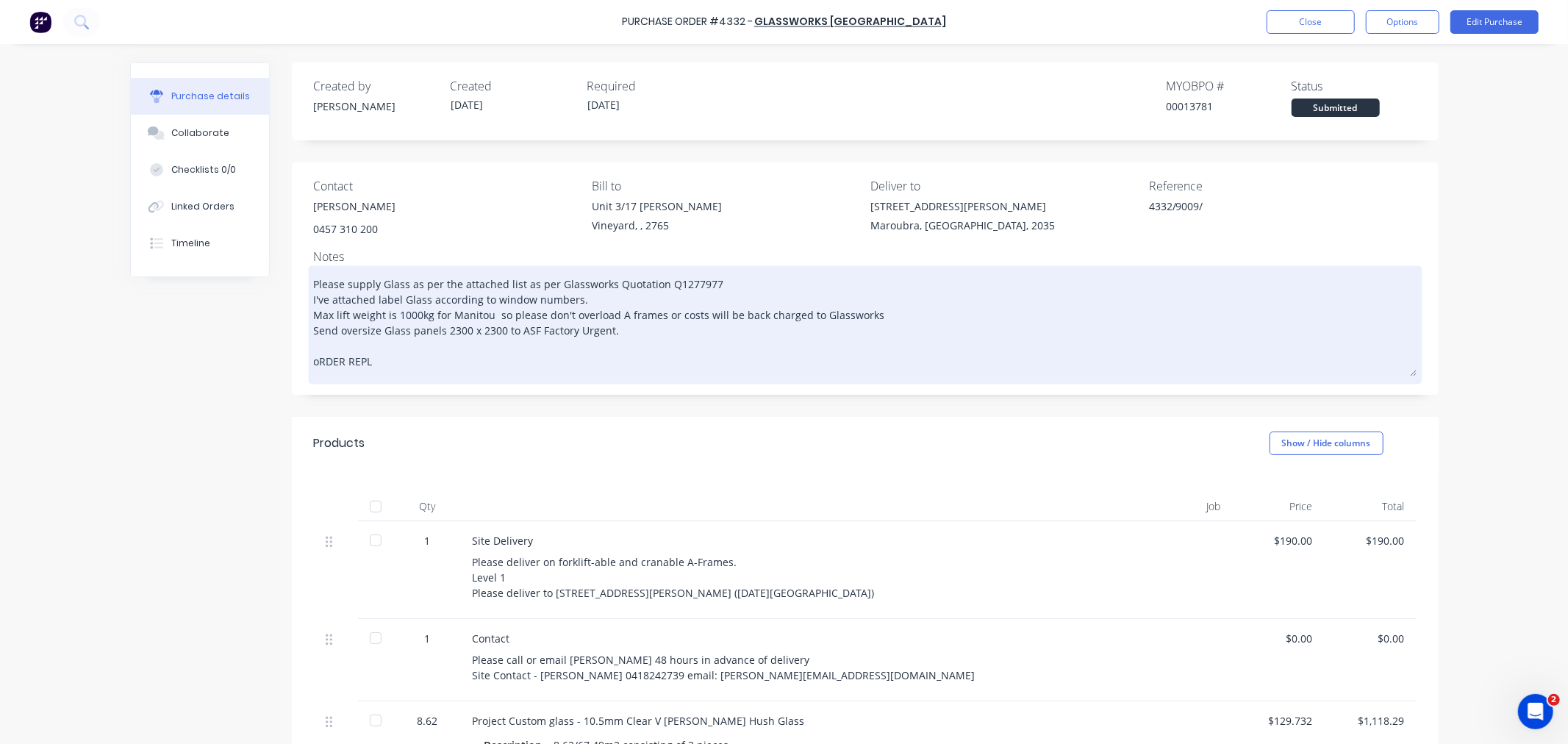
type textarea "x"
type textarea "Please supply Glass as per the attached list as per Glassworks Quotation Q12779…"
type textarea "x"
type textarea "Please supply Glass as per the attached list as per Glassworks Quotation Q12779…"
type textarea "x"
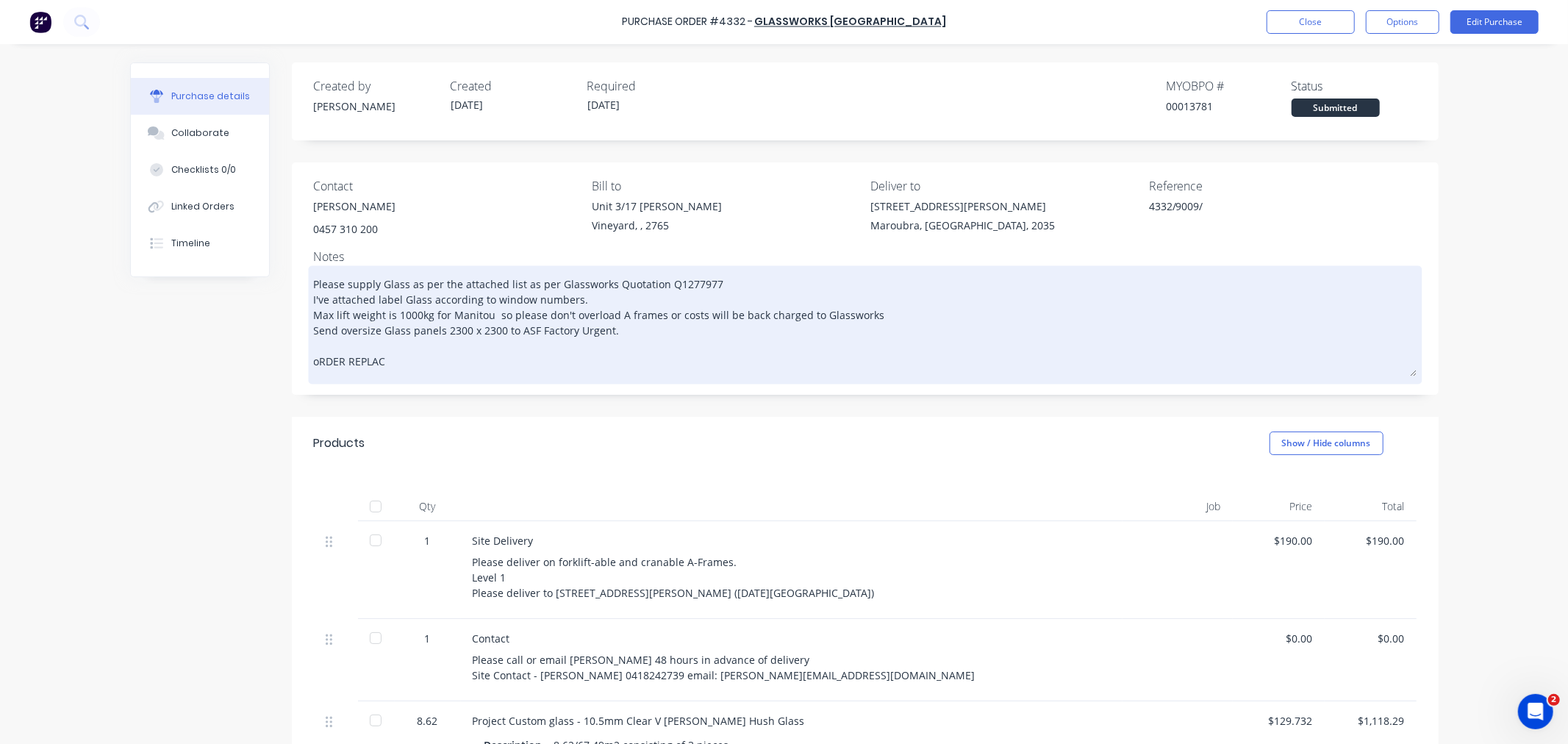
type textarea "Please supply Glass as per the attached list as per Glassworks Quotation Q12779…"
type textarea "x"
type textarea "Please supply Glass as per the attached list as per Glassworks Quotation Q12779…"
type textarea "x"
type textarea "Please supply Glass as per the attached list as per Glassworks Quotation Q12779…"
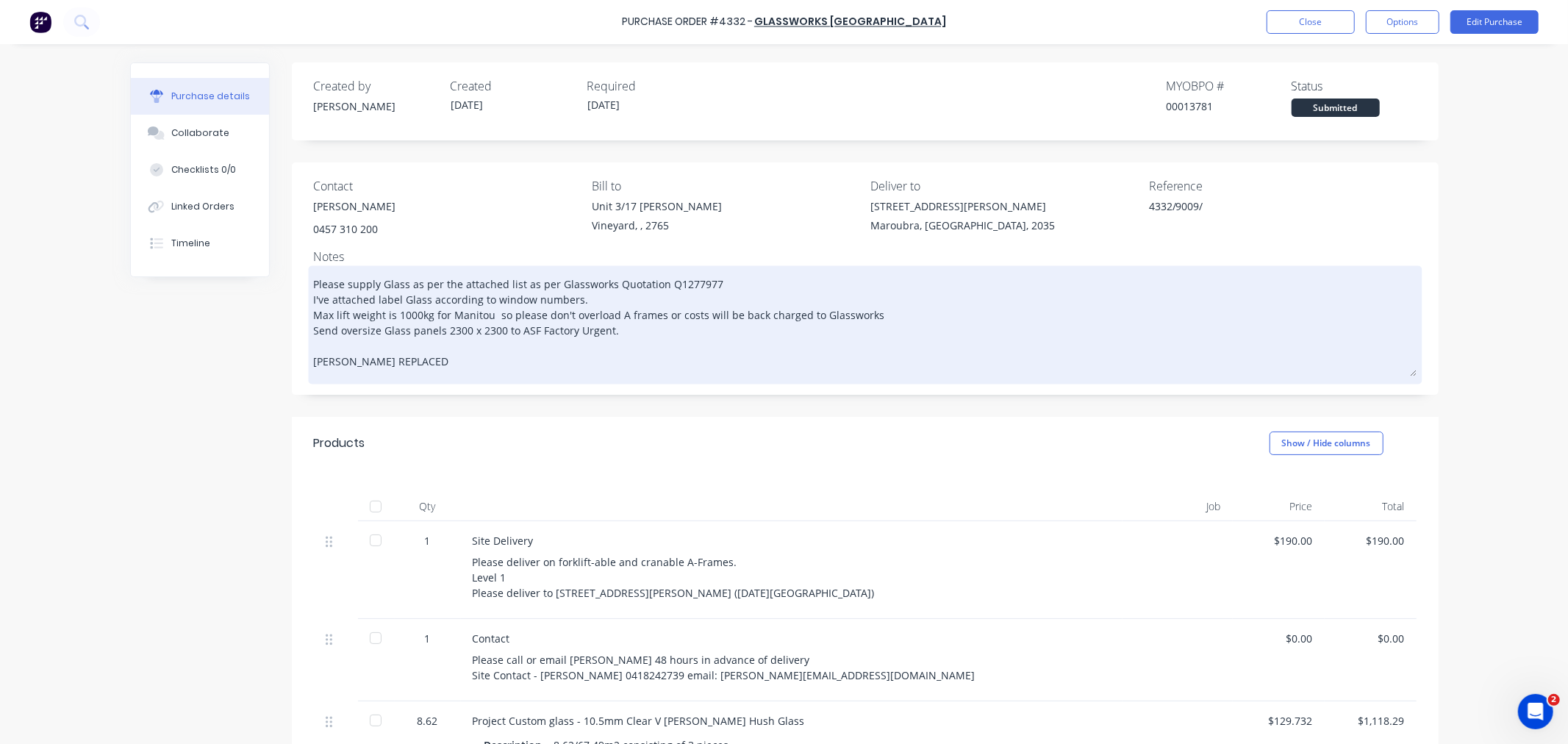
type textarea "x"
type textarea "Please supply Glass as per the attached list as per Glassworks Quotation Q12779…"
type textarea "x"
type textarea "Please supply Glass as per the attached list as per Glassworks Quotation Q12779…"
type textarea "x"
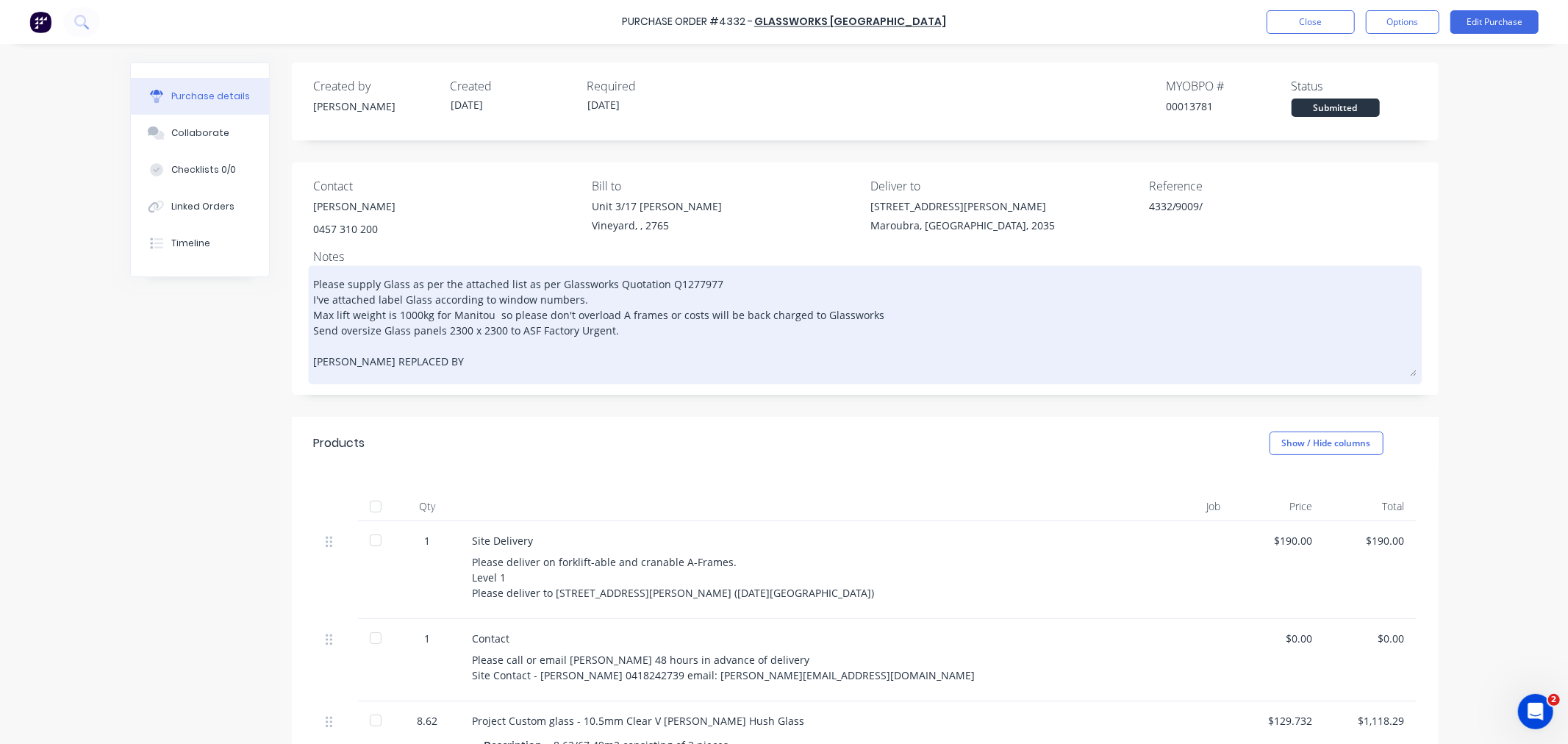
type textarea "Please supply Glass as per the attached list as per Glassworks Quotation Q12779…"
type textarea "x"
type textarea "Please supply Glass as per the attached list as per Glassworks Quotation Q12779…"
type textarea "x"
type textarea "Please supply Glass as per the attached list as per Glassworks Quotation Q12779…"
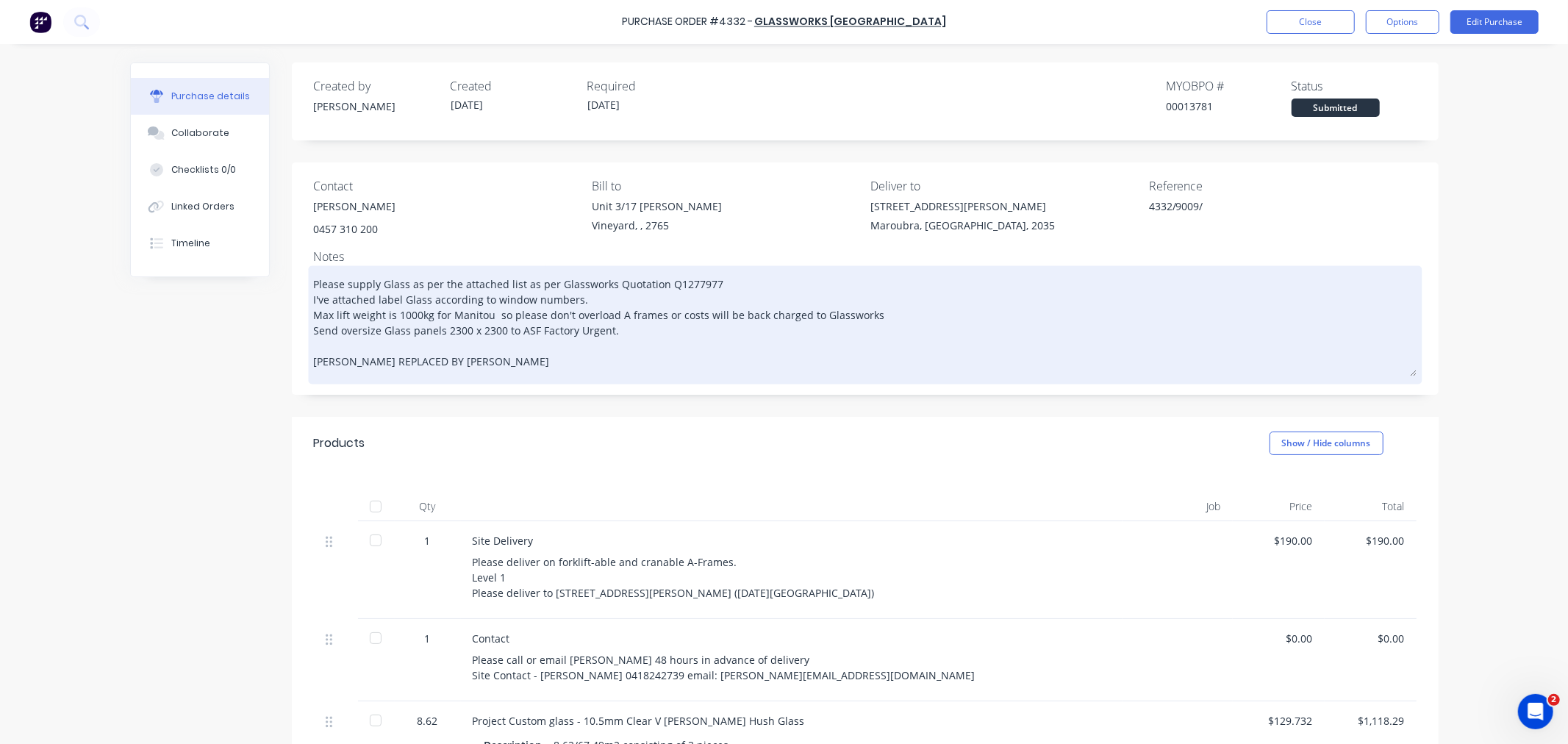
type textarea "x"
type textarea "Please supply Glass as per the attached list as per Glassworks Quotation Q12779…"
type textarea "x"
type textarea "Please supply Glass as per the attached list as per Glassworks Quotation Q12779…"
type textarea "x"
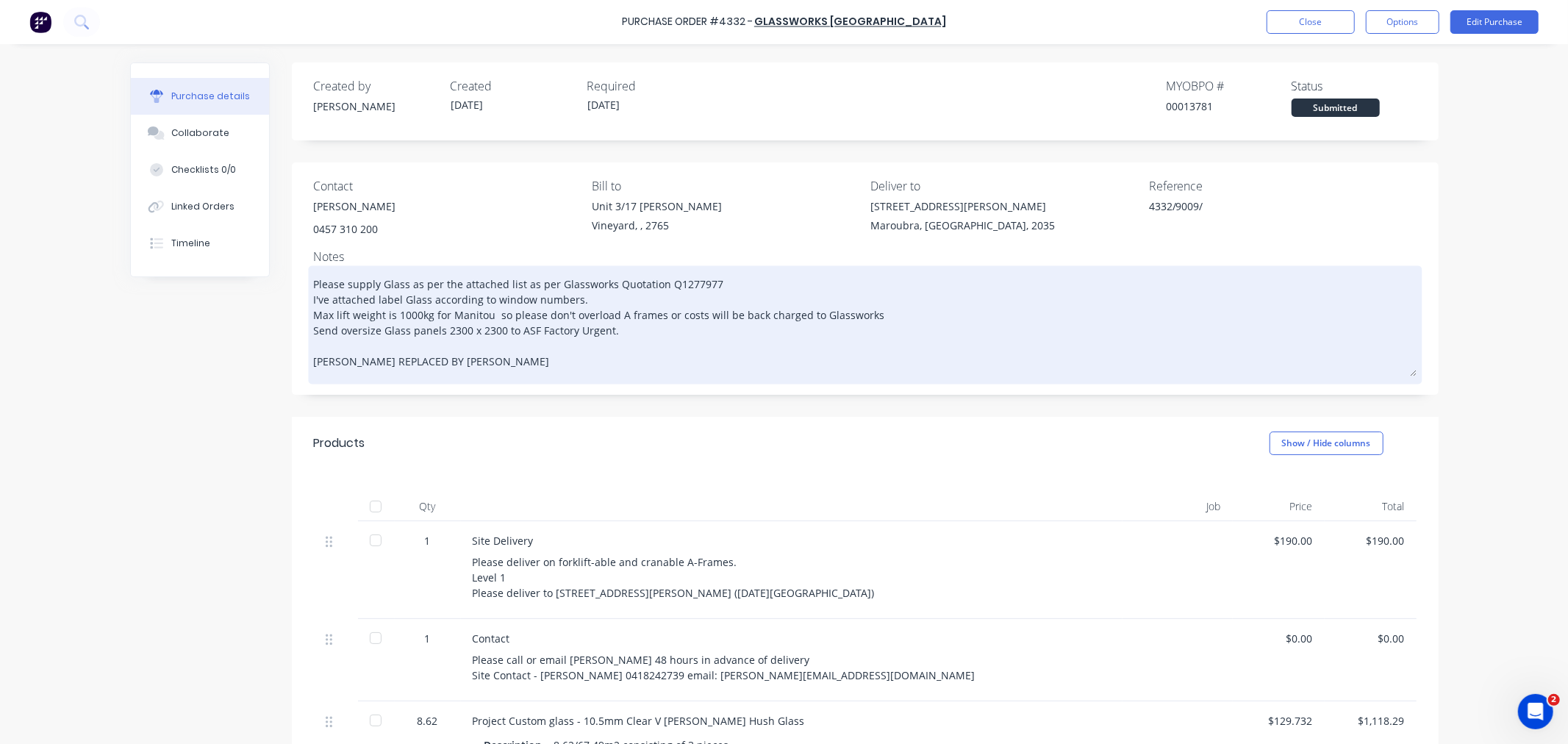
type textarea "Please supply Glass as per the attached list as per Glassworks Quotation Q12779…"
type textarea "x"
type textarea "Please supply Glass as per the attached list as per Glassworks Quotation Q12779…"
type textarea "x"
type textarea "Please supply Glass as per the attached list as per Glassworks Quotation Q12779…"
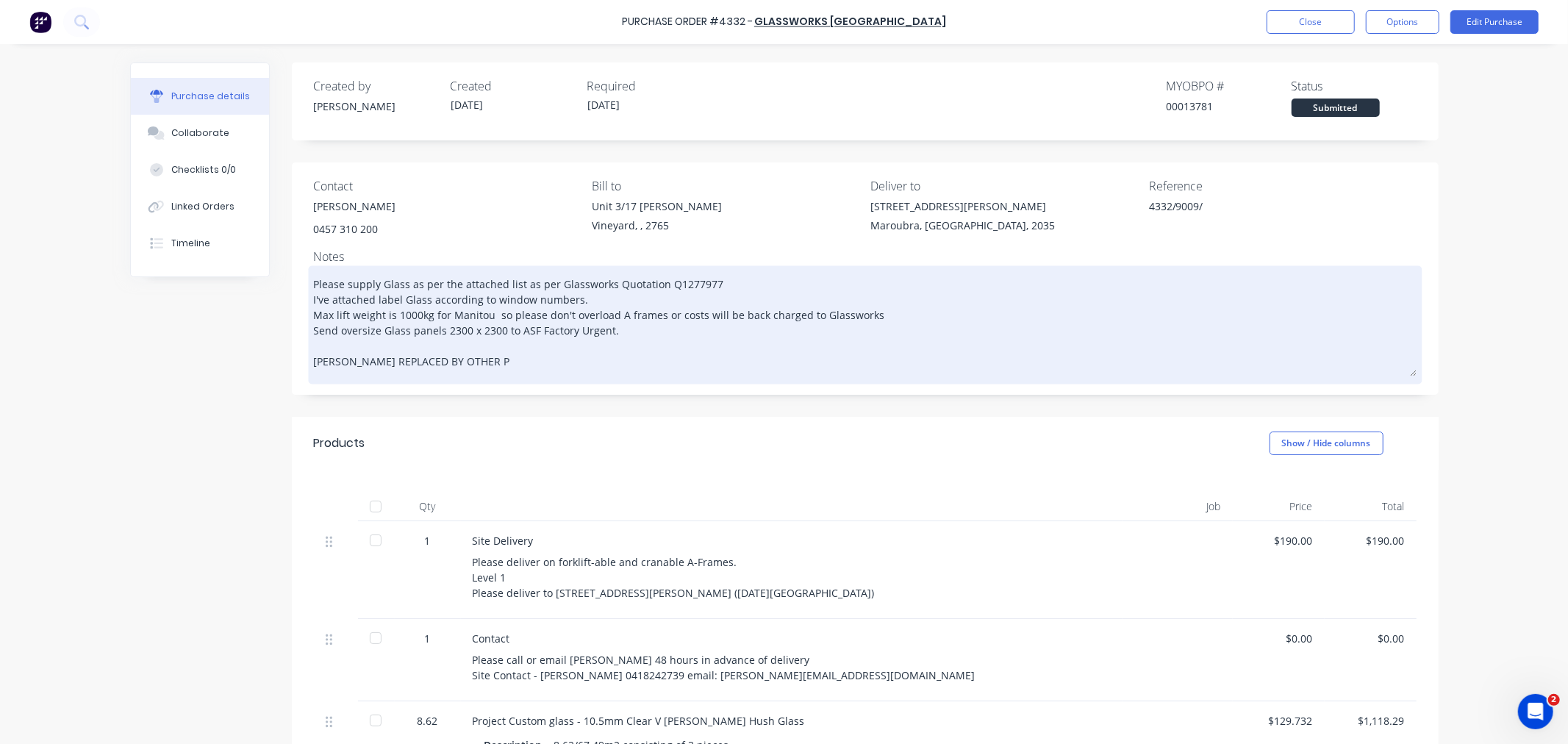
type textarea "x"
type textarea "Please supply Glass as per the attached list as per Glassworks Quotation Q12779…"
type textarea "x"
type textarea "Please supply Glass as per the attached list as per Glassworks Quotation Q12779…"
type textarea "x"
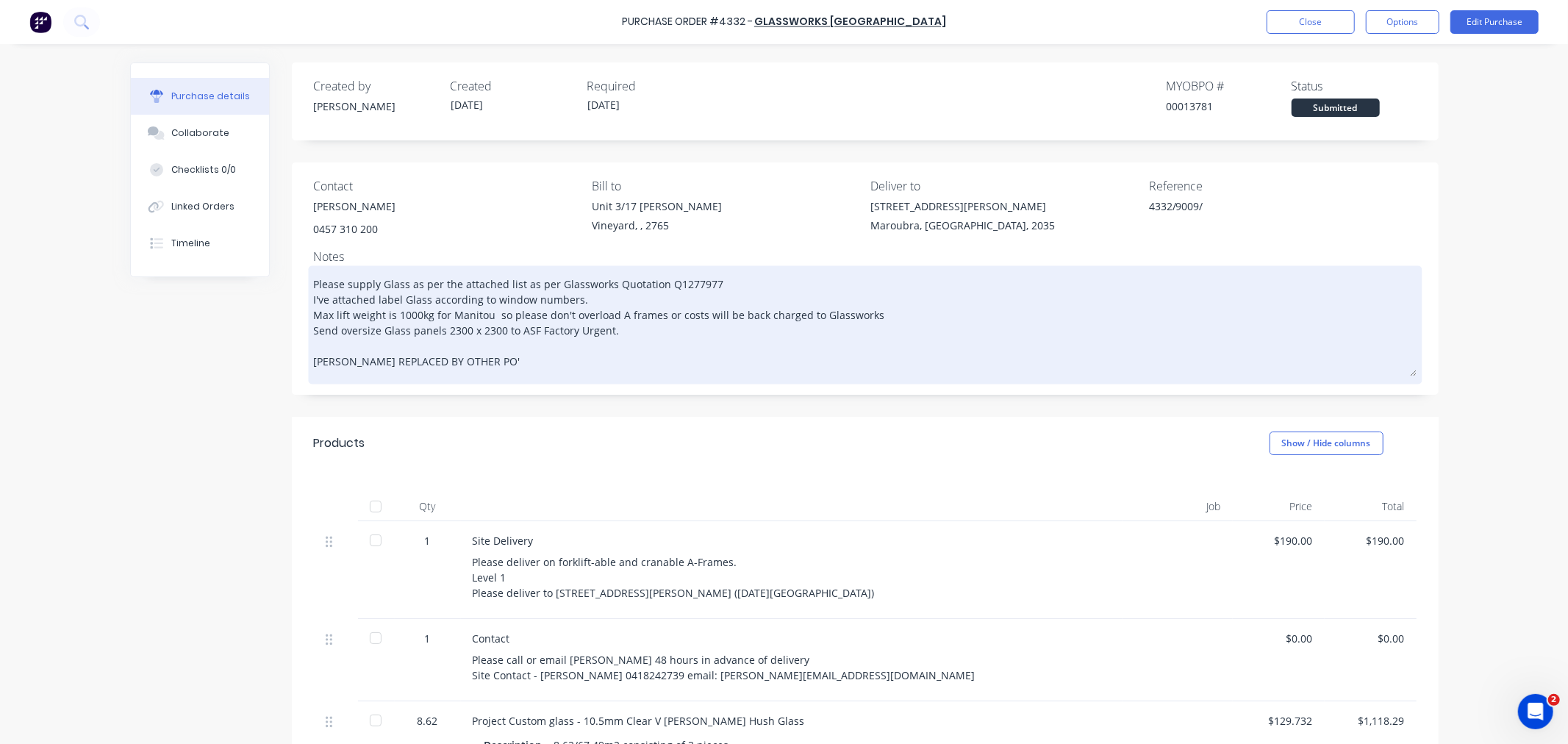
type textarea "Please supply Glass as per the attached list as per Glassworks Quotation Q12779…"
type textarea "x"
type textarea "Please supply Glass as per the attached list as per Glassworks Quotation Q12779…"
type textarea "x"
type textarea "Please supply Glass as per the attached list as per Glassworks Quotation Q12779…"
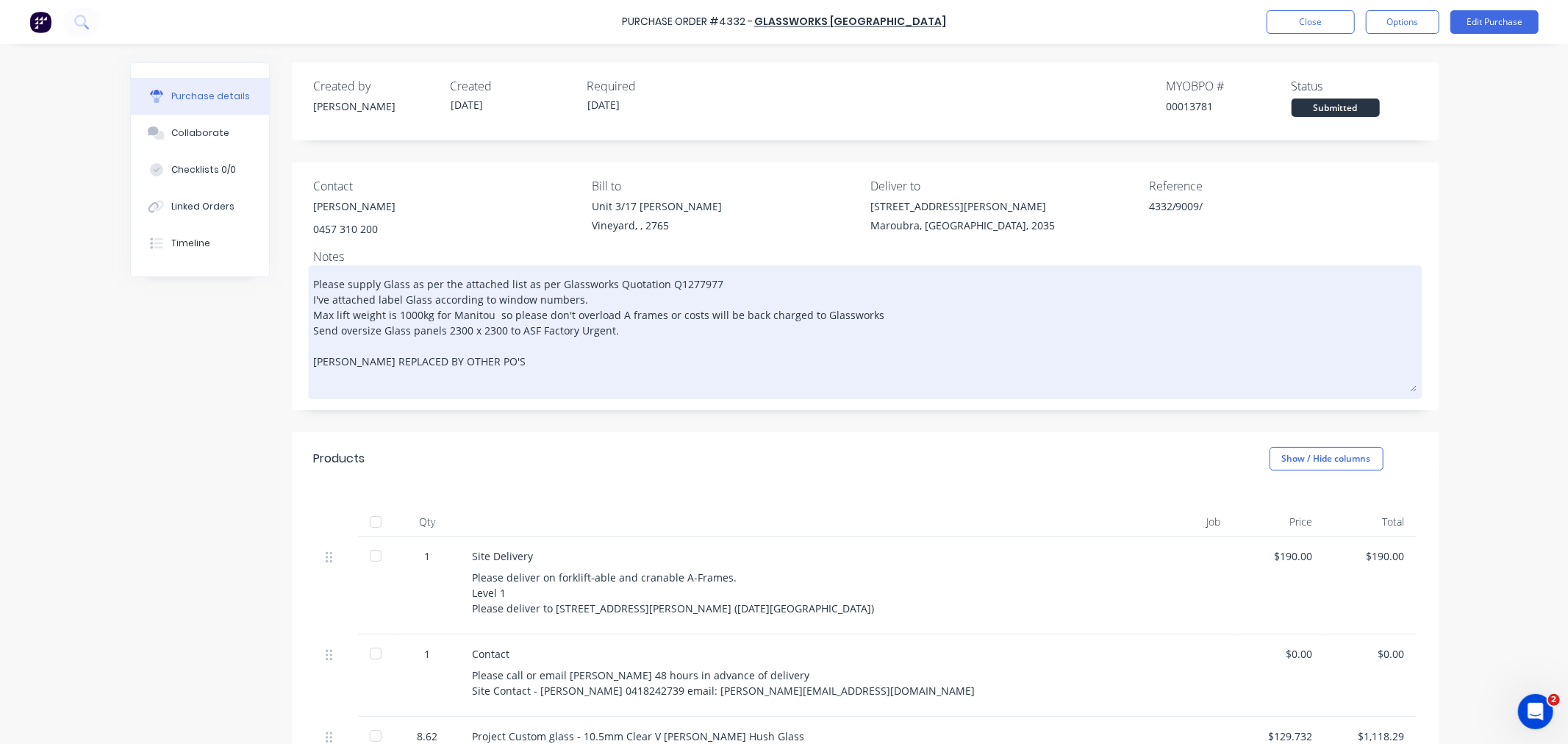
type textarea "x"
type textarea "Please supply Glass as per the attached list as per Glassworks Quotation Q12779…"
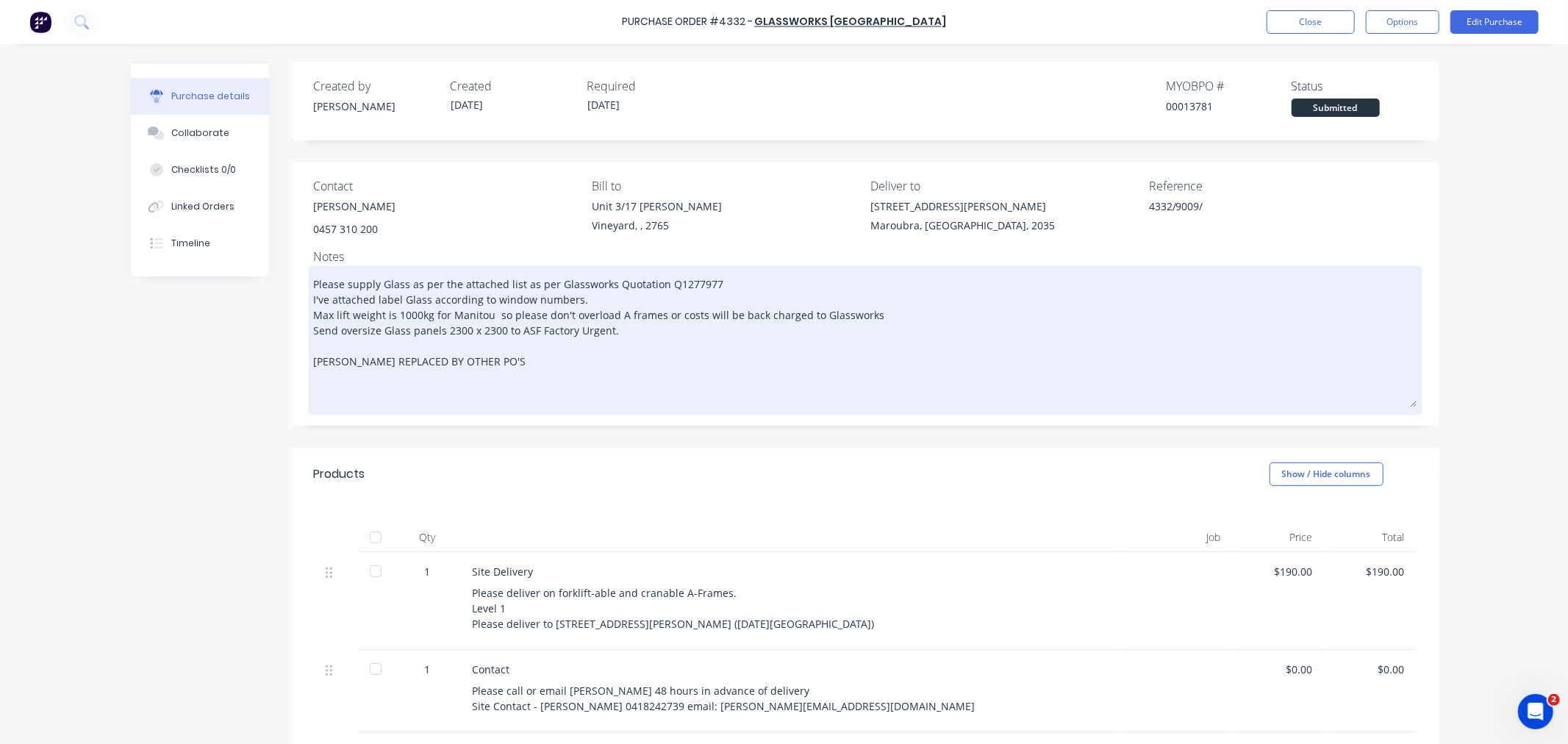
type textarea "x"
type textarea "Please supply Glass as per the attached list as per Glassworks Quotation Q12779…"
type textarea "x"
type textarea "Please supply Glass as per the attached list as per Glassworks Quotation Q12779…"
type textarea "x"
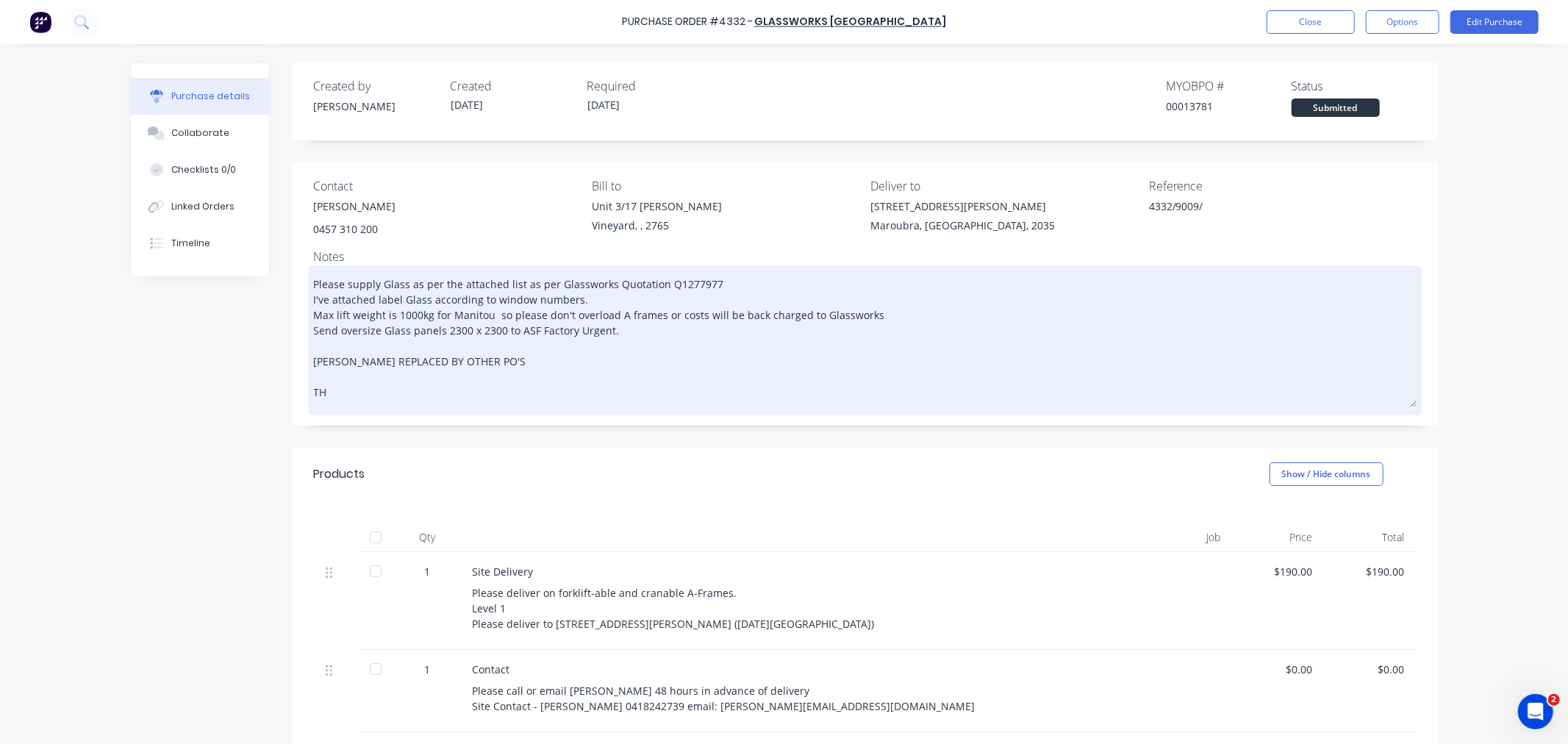
type textarea "Please supply Glass as per the attached list as per Glassworks Quotation Q12779…"
type textarea "x"
type textarea "Please supply Glass as per the attached list as per Glassworks Quotation Q12779…"
type textarea "x"
type textarea "Please supply Glass as per the attached list as per Glassworks Quotation Q12779…"
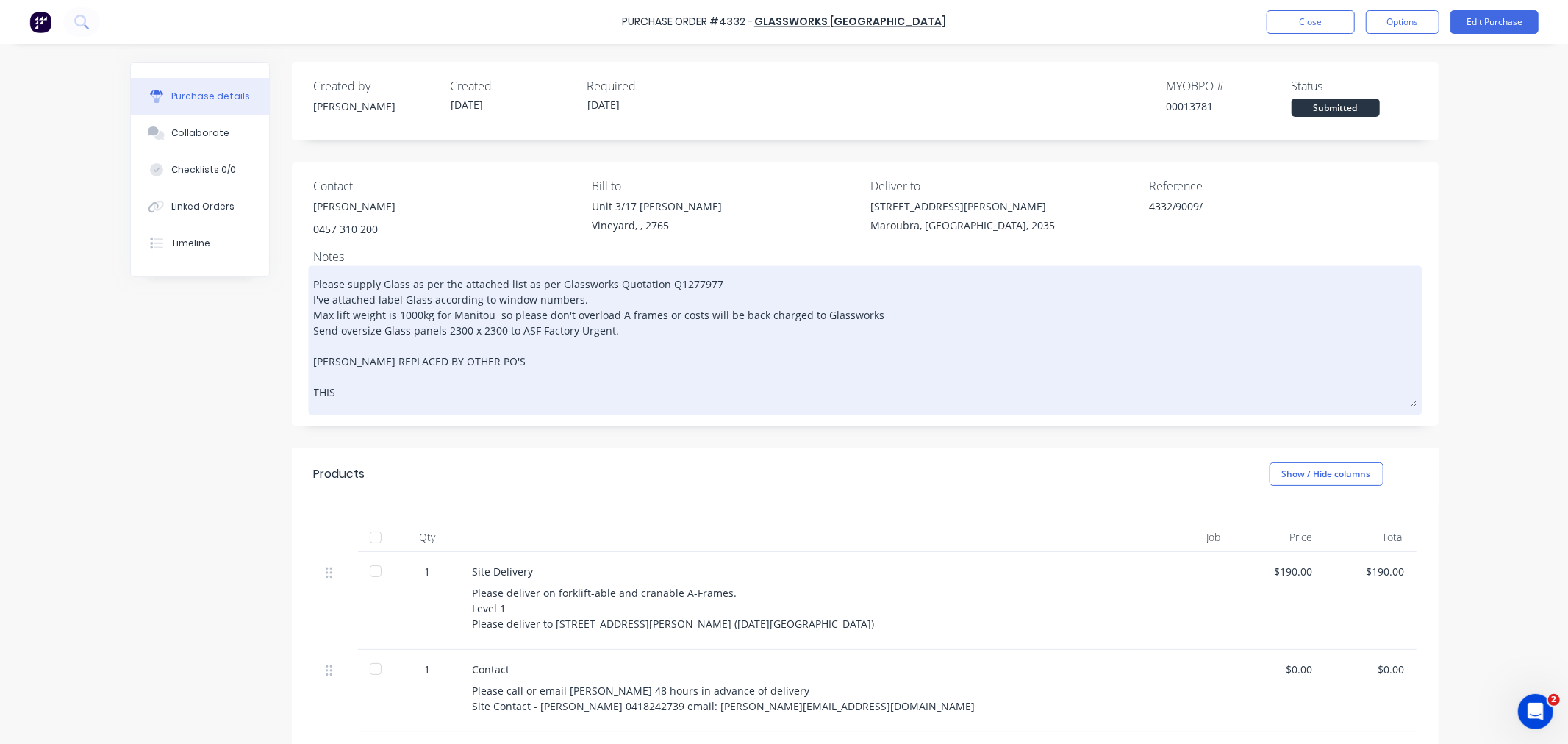
type textarea "x"
type textarea "Please supply Glass as per the attached list as per Glassworks Quotation Q12779…"
type textarea "x"
type textarea "Please supply Glass as per the attached list as per Glassworks Quotation Q12779…"
type textarea "x"
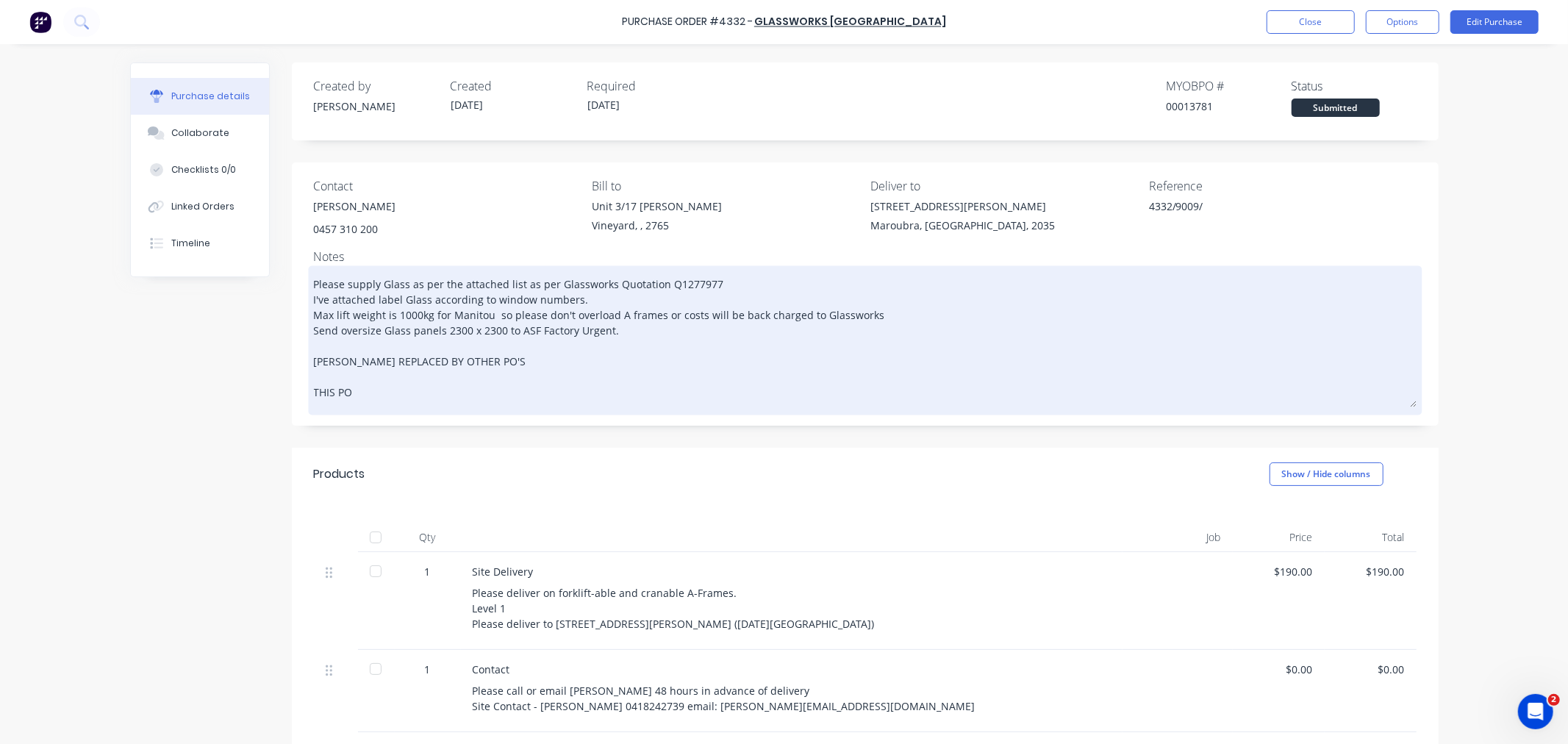
type textarea "Please supply Glass as per the attached list as per Glassworks Quotation Q12779…"
type textarea "x"
type textarea "Please supply Glass as per the attached list as per Glassworks Quotation Q12779…"
type textarea "x"
type textarea "Please supply Glass as per the attached list as per Glassworks Quotation Q12779…"
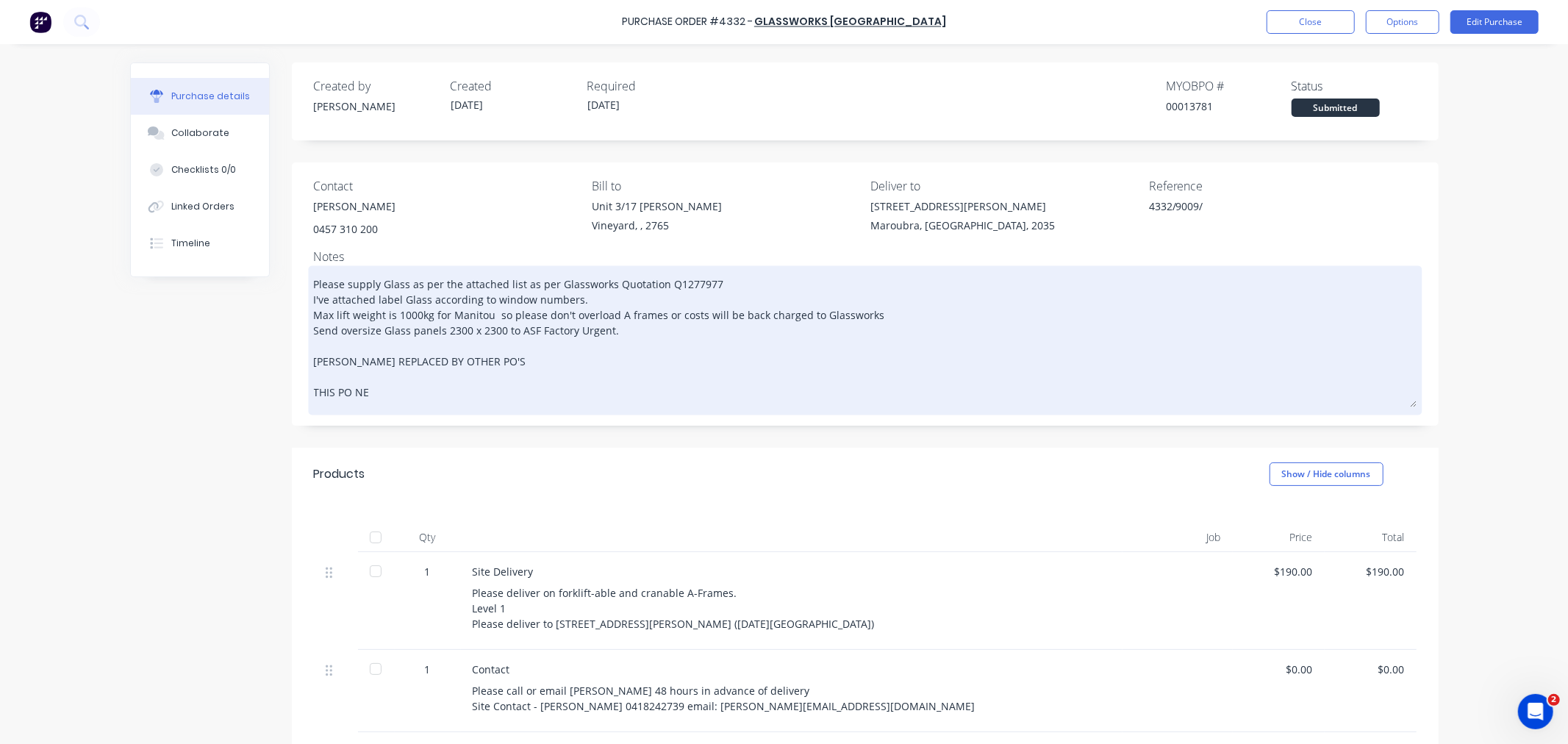
type textarea "x"
type textarea "Please supply Glass as per the attached list as per Glassworks Quotation Q12779…"
type textarea "x"
type textarea "Please supply Glass as per the attached list as per Glassworks Quotation Q12779…"
type textarea "x"
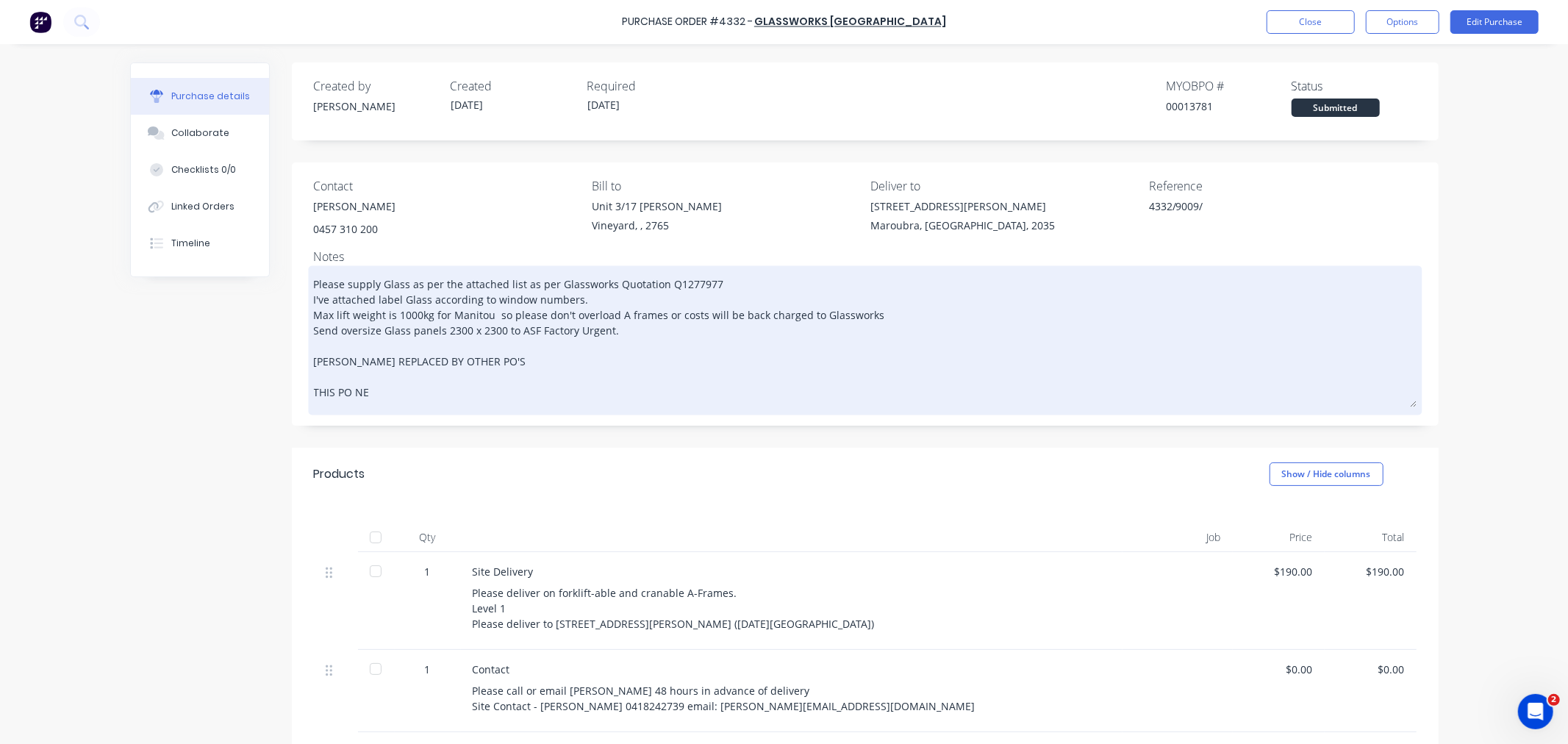
type textarea "Please supply Glass as per the attached list as per Glassworks Quotation Q12779…"
type textarea "x"
type textarea "Please supply Glass as per the attached list as per Glassworks Quotation Q12779…"
type textarea "x"
type textarea "Please supply Glass as per the attached list as per Glassworks Quotation Q12779…"
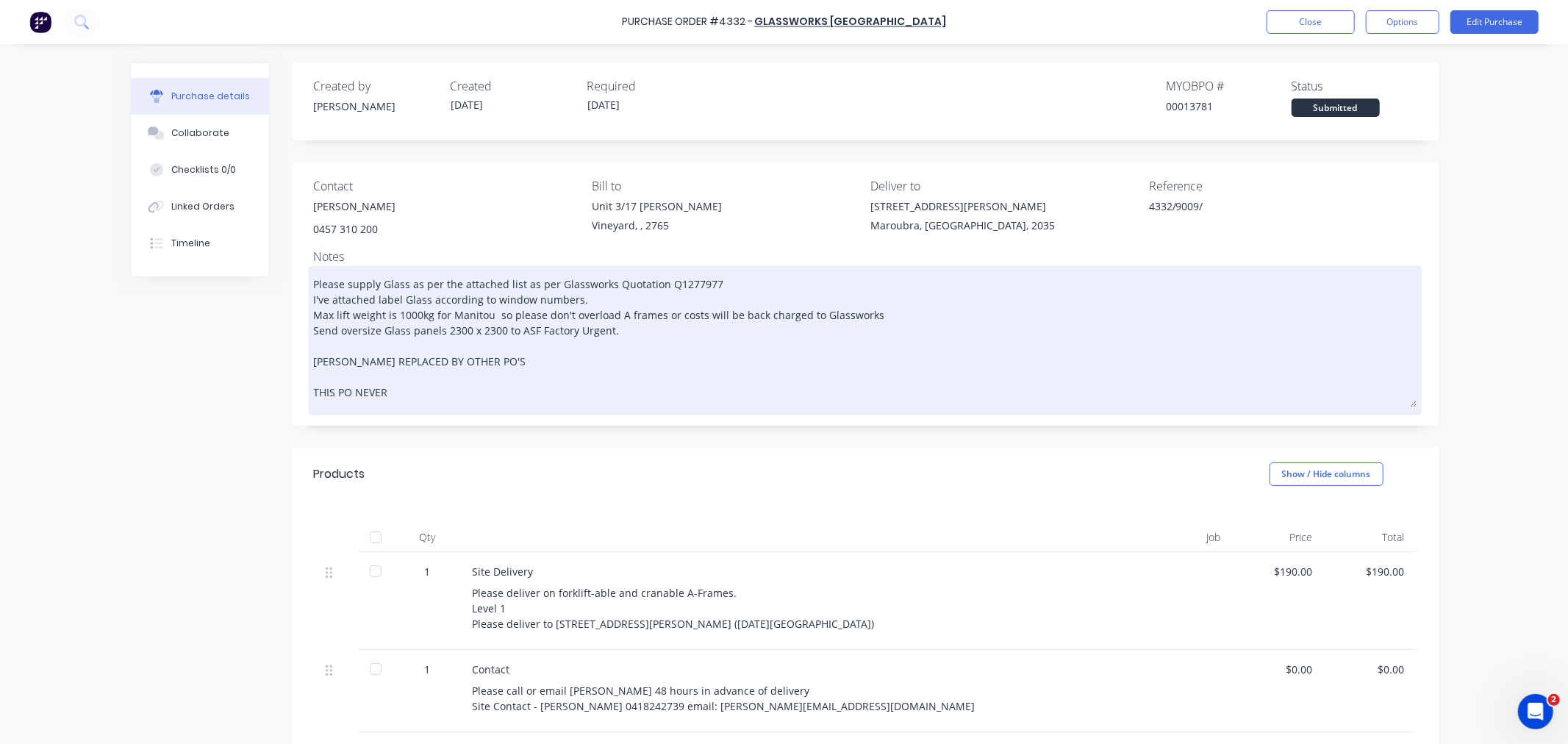
type textarea "x"
type textarea "Please supply Glass as per the attached list as per Glassworks Quotation Q12779…"
type textarea "x"
type textarea "Please supply Glass as per the attached list as per Glassworks Quotation Q12779…"
type textarea "x"
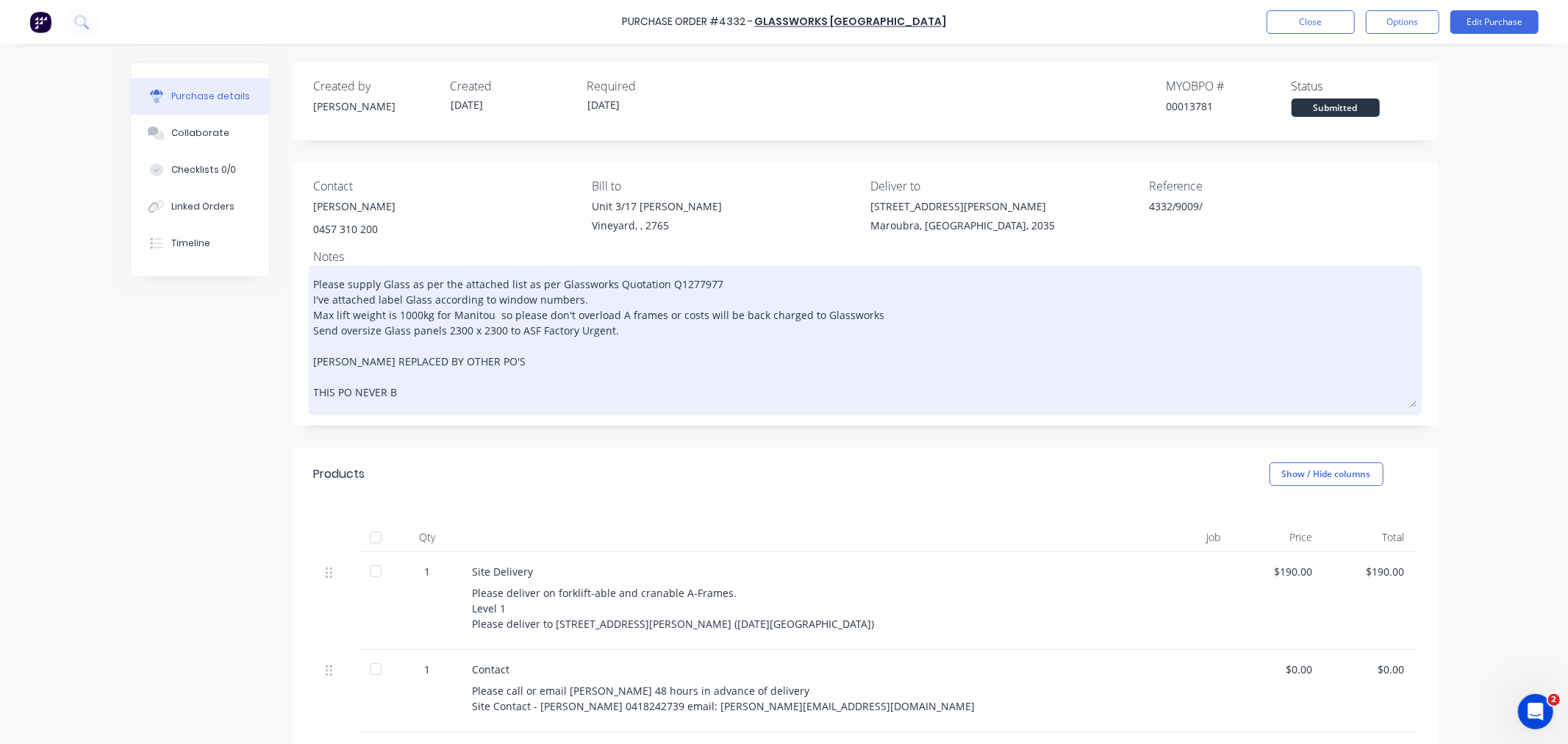
type textarea "Please supply Glass as per the attached list as per Glassworks Quotation Q12779…"
type textarea "x"
type textarea "Please supply Glass as per the attached list as per Glassworks Quotation Q12779…"
type textarea "x"
type textarea "Please supply Glass as per the attached list as per Glassworks Quotation Q12779…"
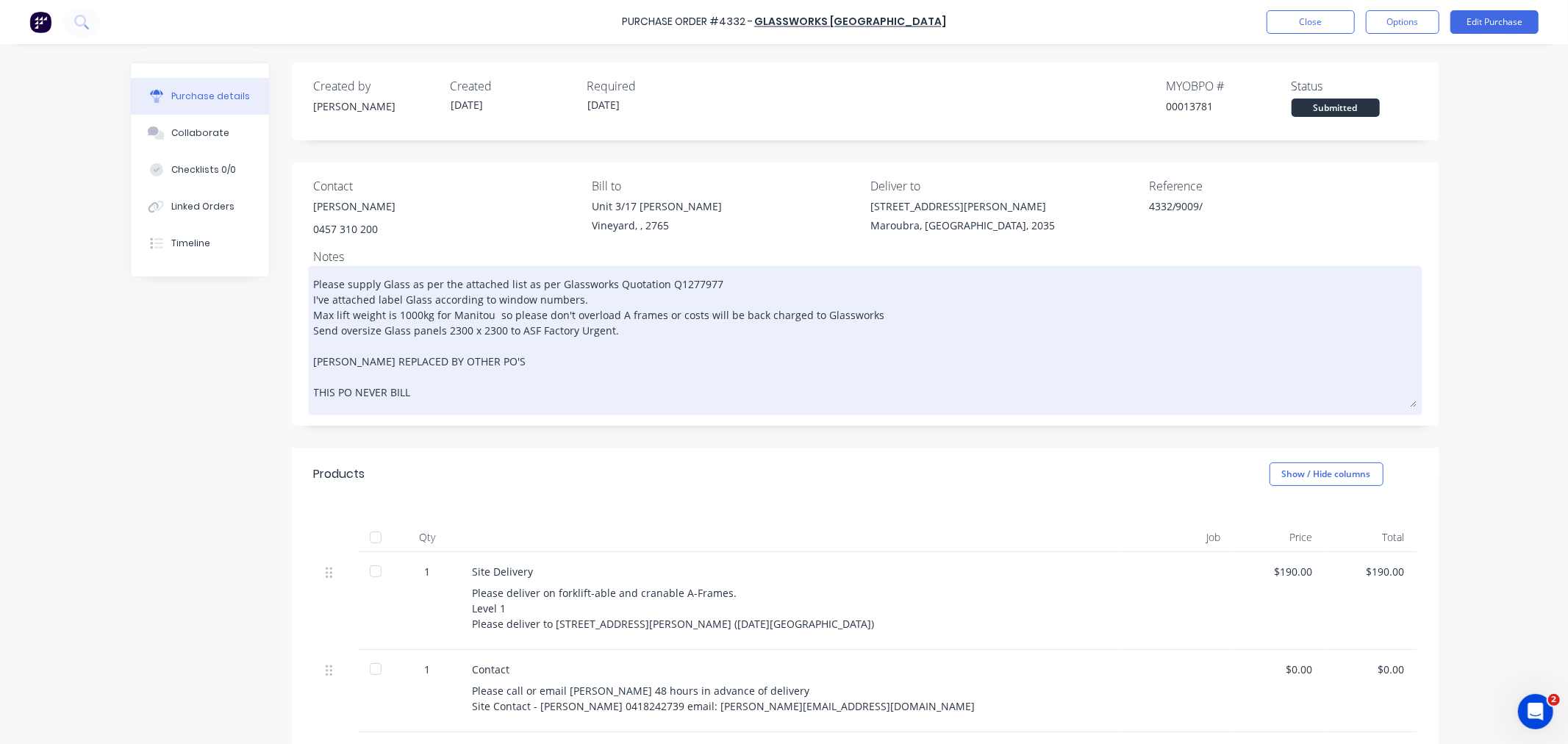
type textarea "x"
type textarea "Please supply Glass as per the attached list as per Glassworks Quotation Q12779…"
type textarea "x"
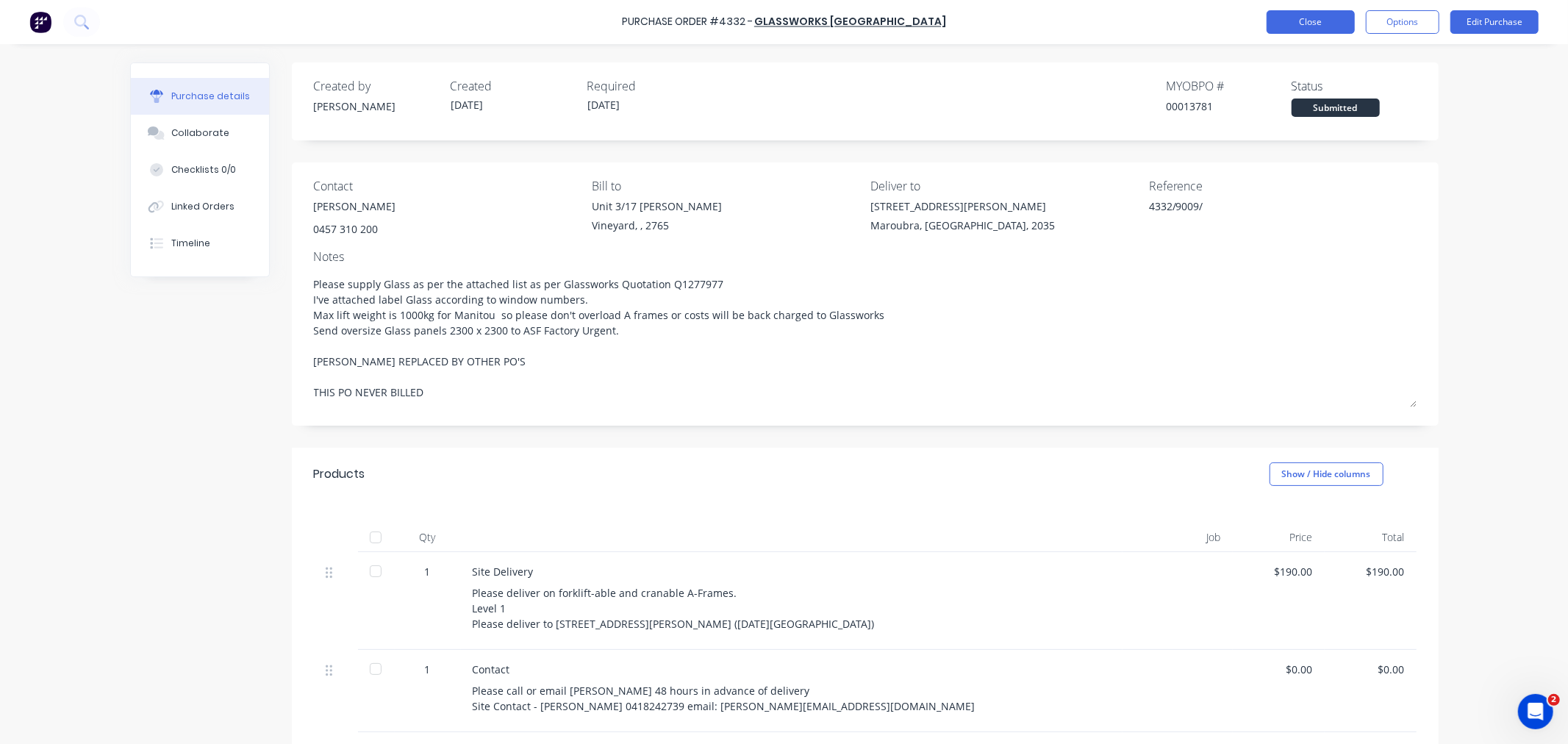
type textarea "Please supply Glass as per the attached list as per Glassworks Quotation Q12779…"
type textarea "x"
type textarea "Please supply Glass as per the attached list as per Glassworks Quotation Q12779…"
click at [1280, 25] on button "Close" at bounding box center [1310, 21] width 89 height 23
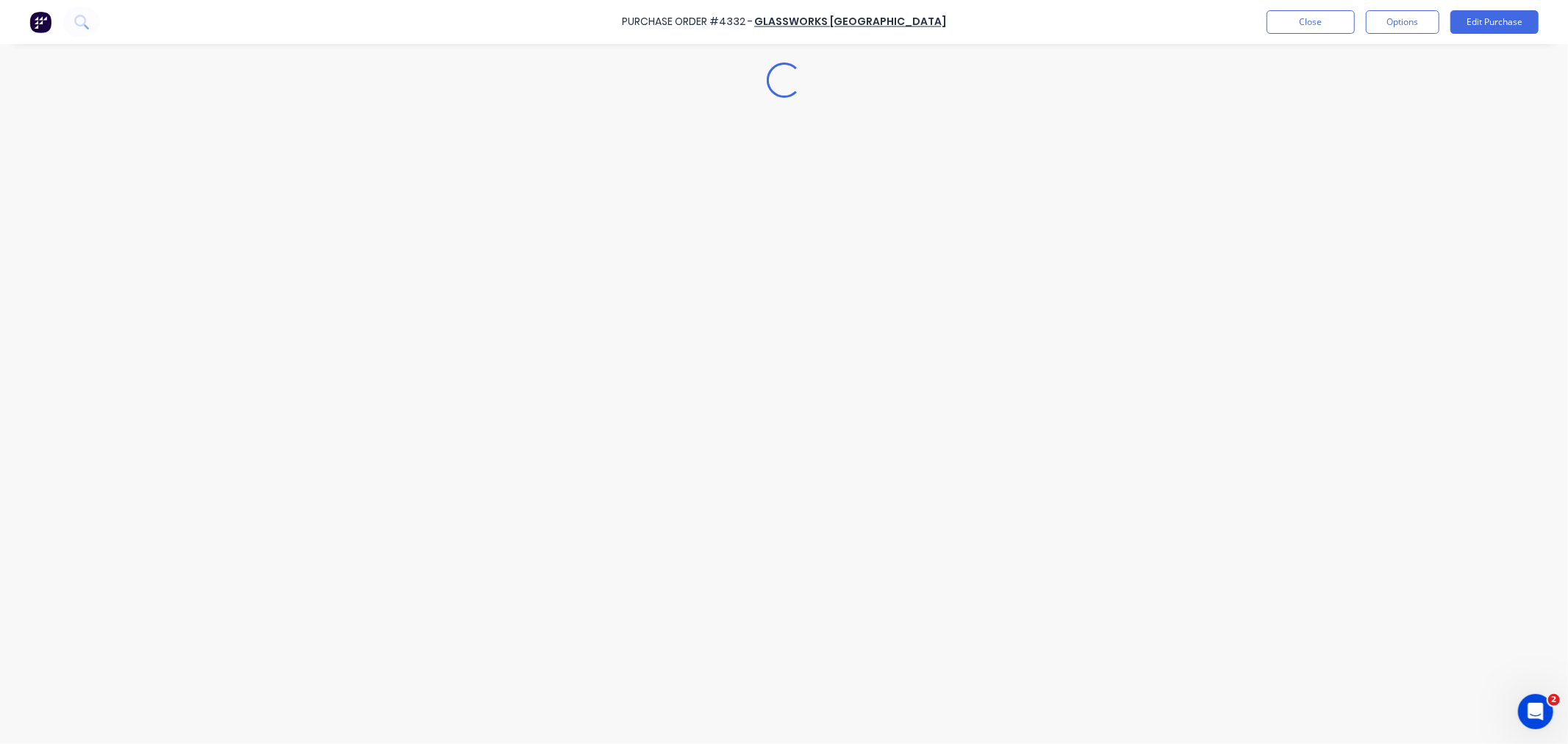
type textarea "x"
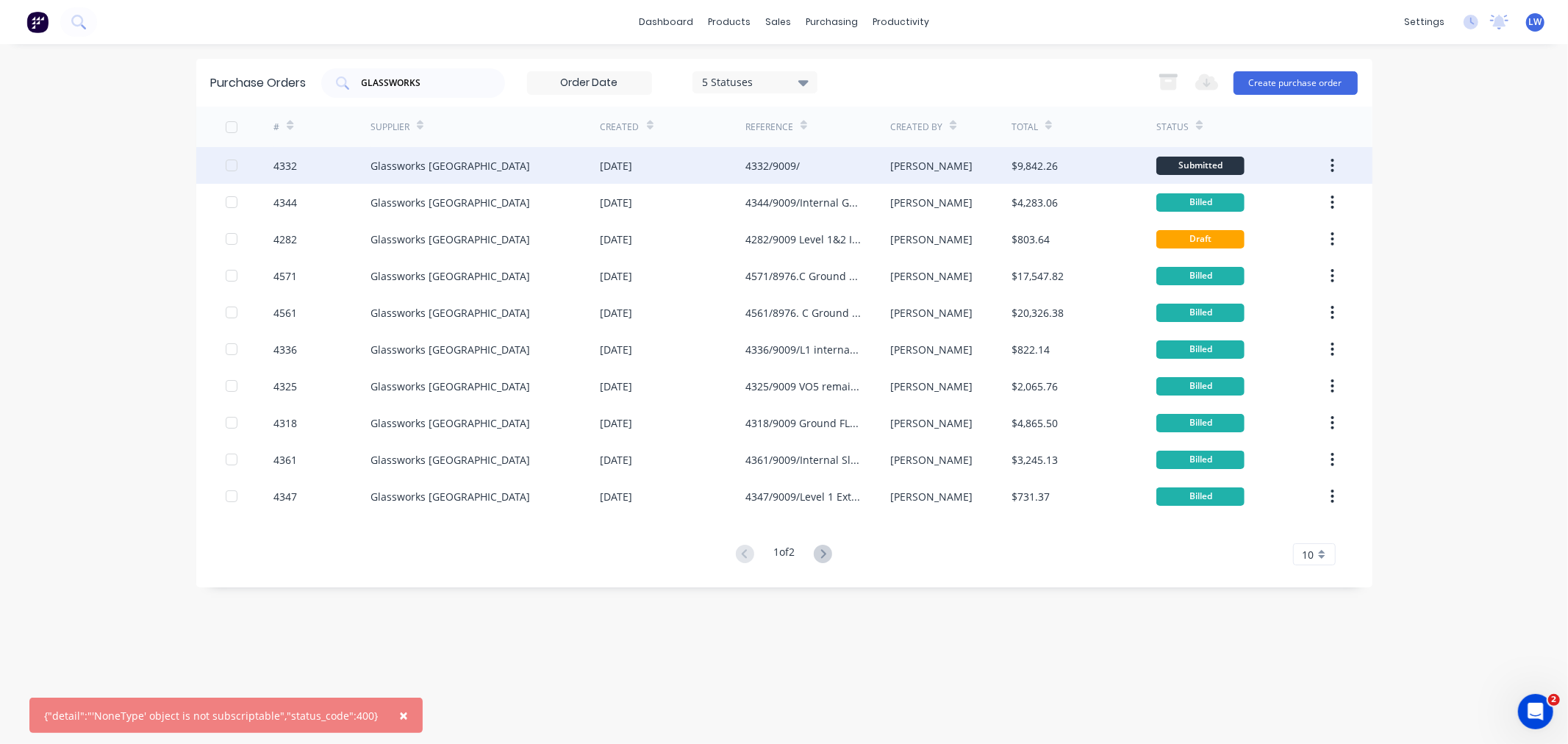
click at [1336, 165] on button "button" at bounding box center [1332, 165] width 35 height 26
click at [1260, 210] on div "Archive" at bounding box center [1281, 204] width 113 height 21
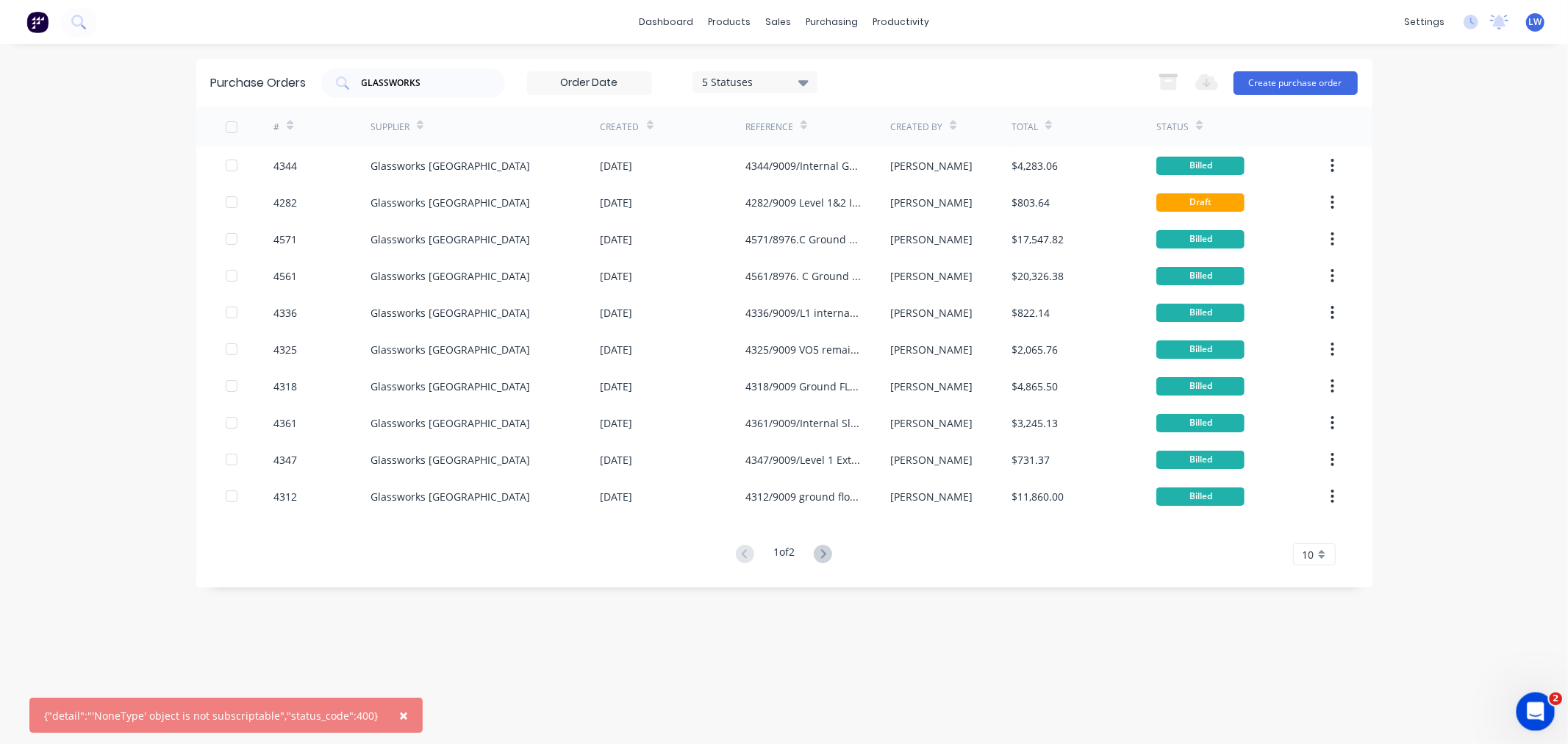
click at [1527, 709] on icon "Open Intercom Messenger" at bounding box center [1534, 710] width 24 height 24
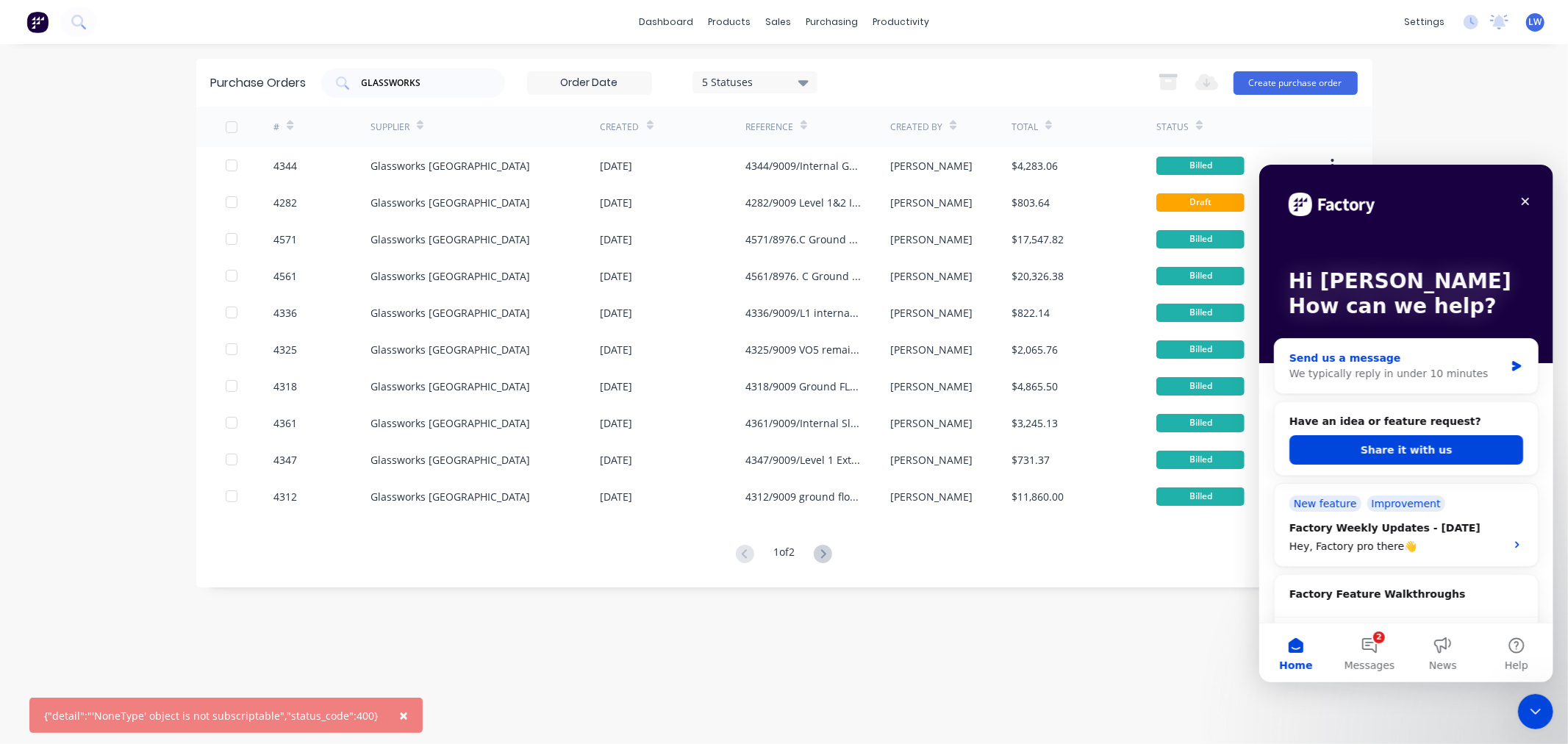
click at [1325, 353] on div "Send us a message" at bounding box center [1396, 358] width 216 height 16
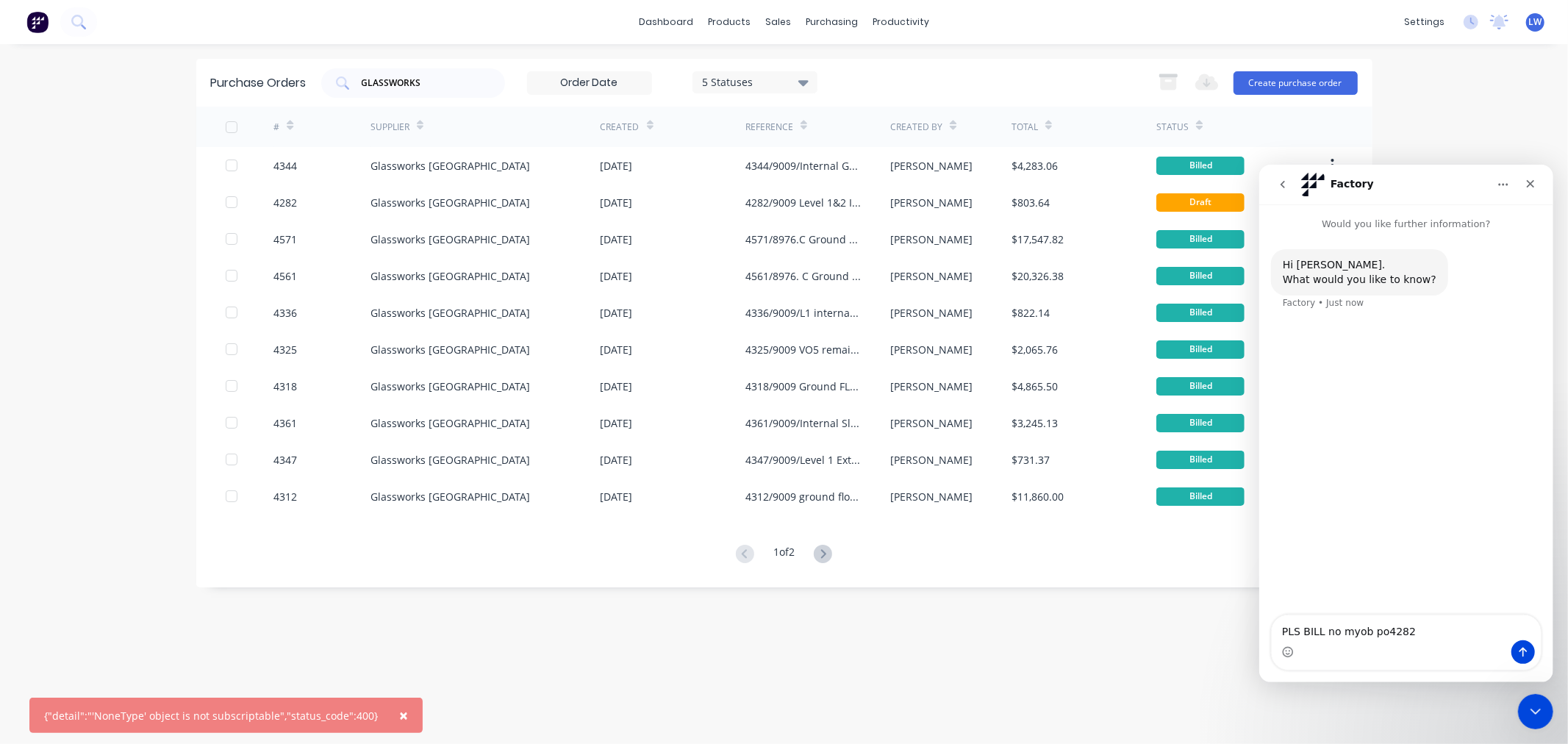
click at [1319, 635] on textarea "PLS BILL no myob po4282" at bounding box center [1406, 627] width 269 height 25
type textarea "Pls Bill / no myob po4282"
click at [1523, 657] on icon "Send a message…" at bounding box center [1522, 652] width 12 height 12
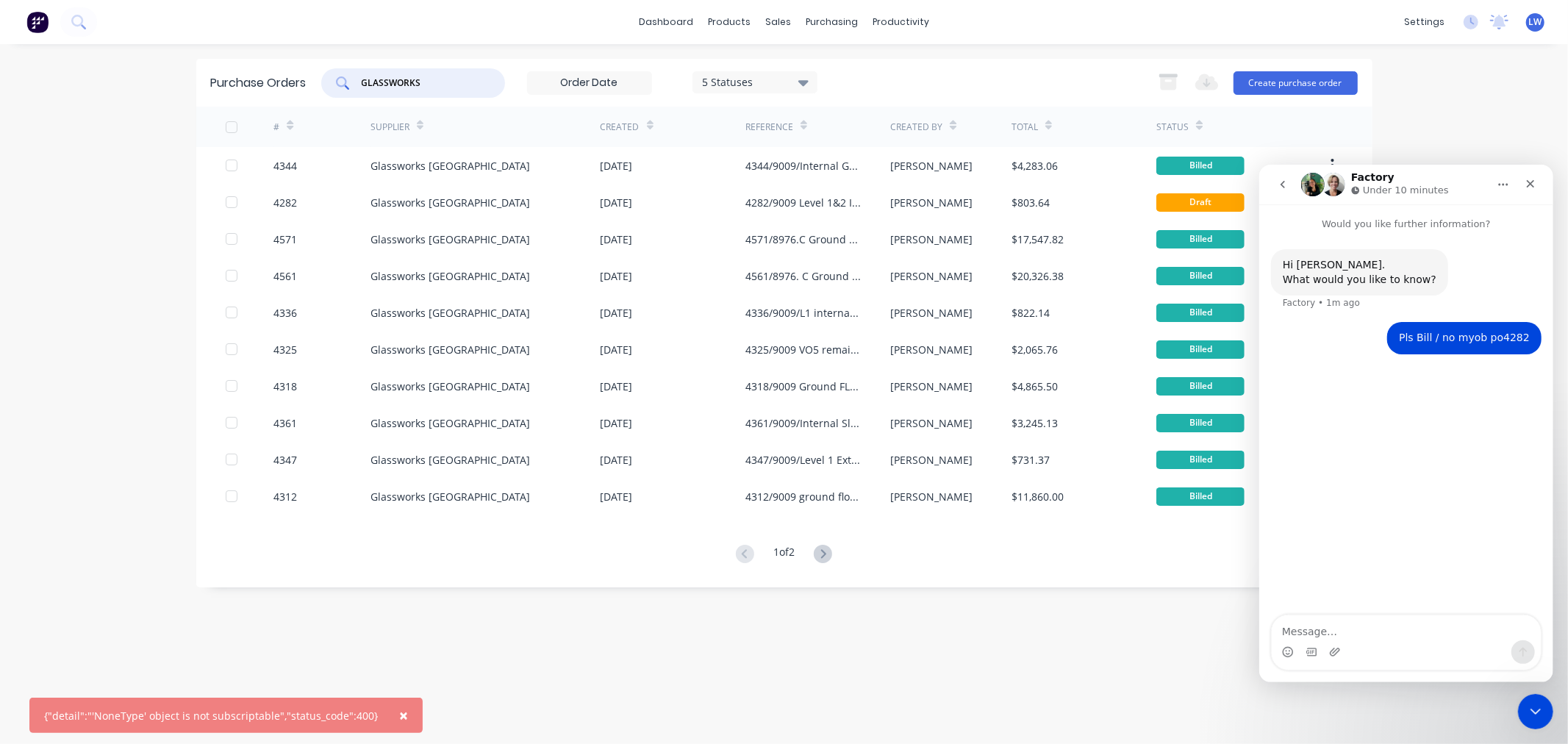
drag, startPoint x: 440, startPoint y: 83, endPoint x: 252, endPoint y: 83, distance: 188.0
click at [252, 83] on div "Purchase Orders GLASSWORKS 5 Statuses 5 Statuses Export to Excel (XLSX) Create …" at bounding box center [784, 82] width 1177 height 48
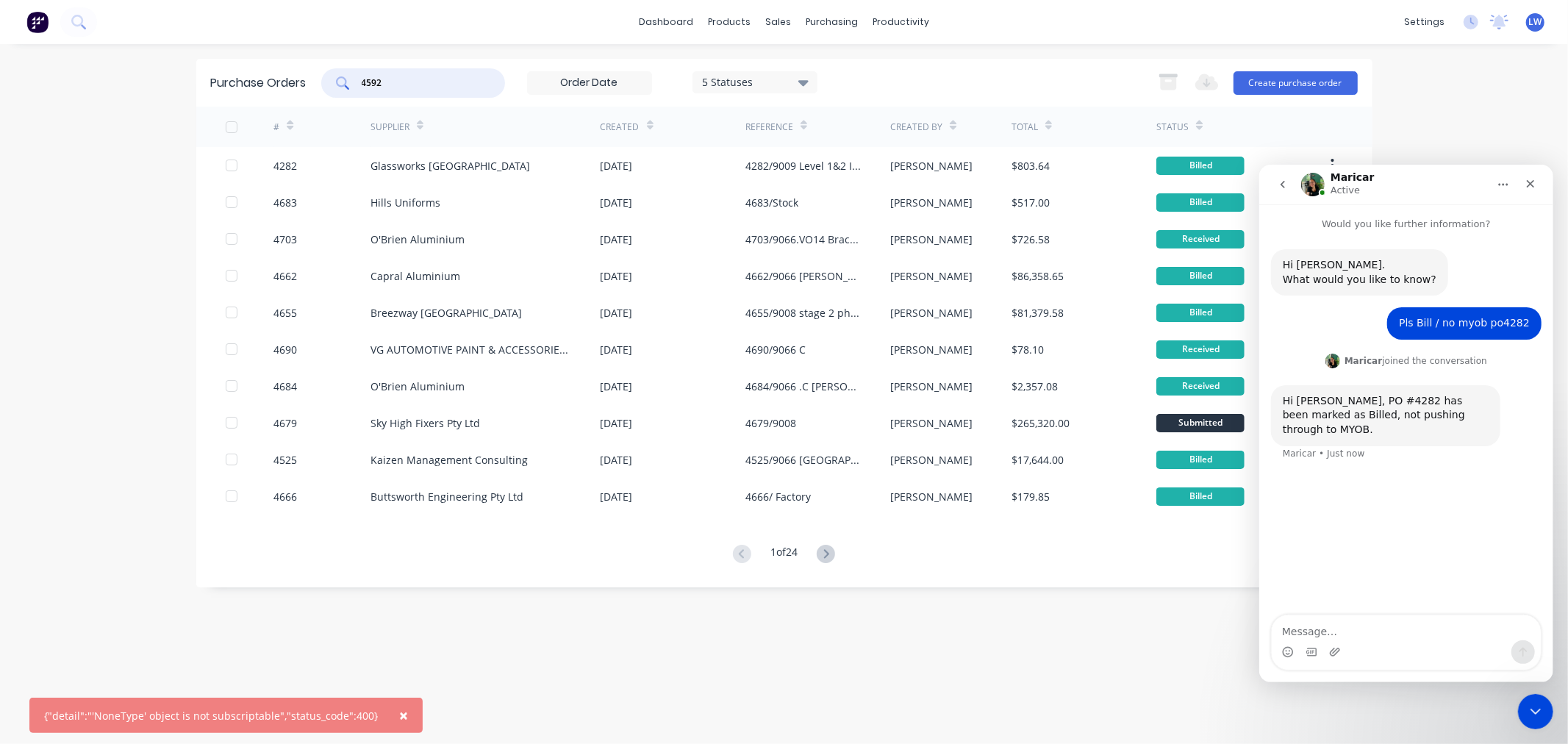
type input "4592"
click at [788, 81] on div "5 Statuses" at bounding box center [754, 82] width 105 height 16
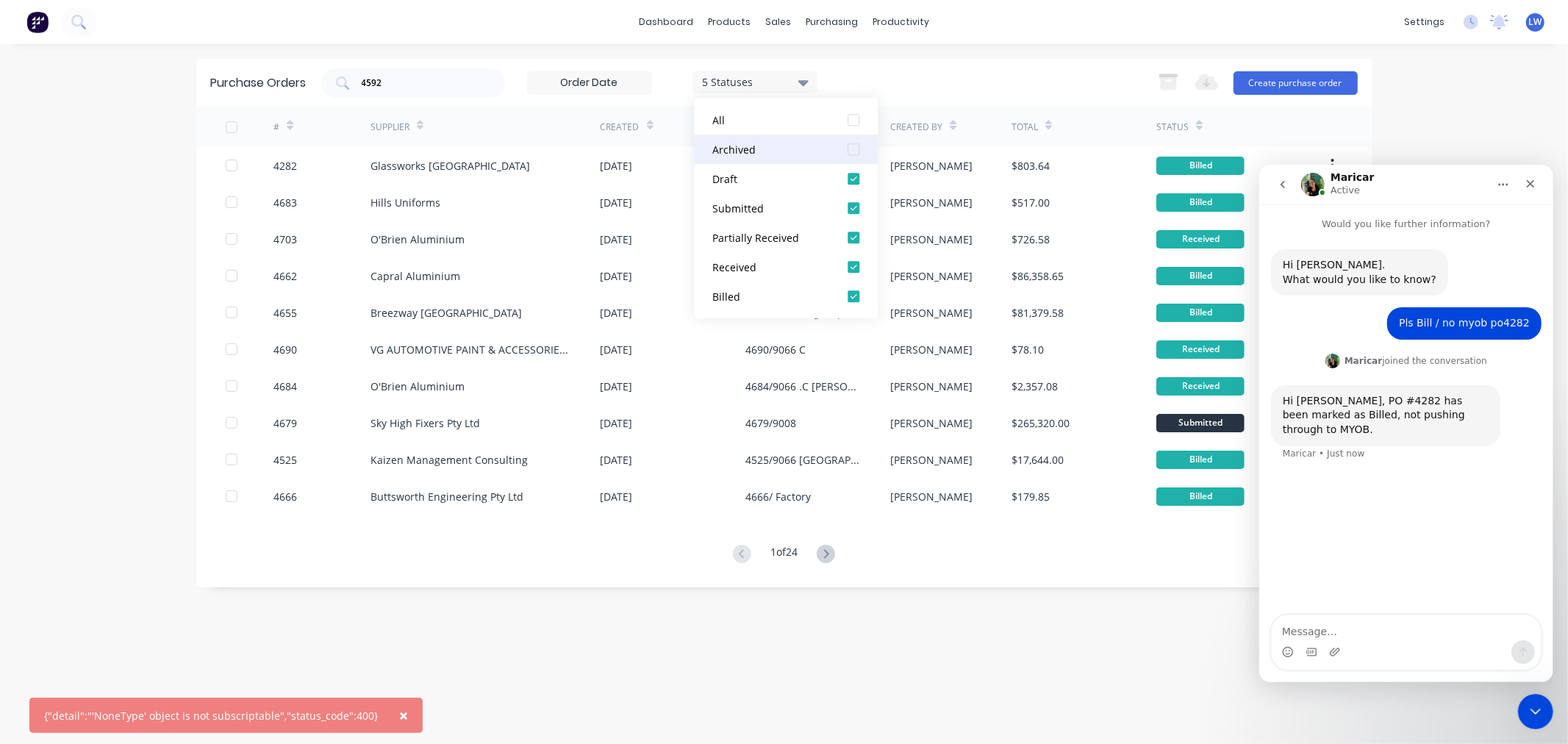
click at [855, 151] on div at bounding box center [854, 149] width 30 height 30
click at [934, 78] on div "4592 7 Statuses 7 Statuses Export to Excel (XLSX) Create purchase order" at bounding box center [839, 83] width 1037 height 30
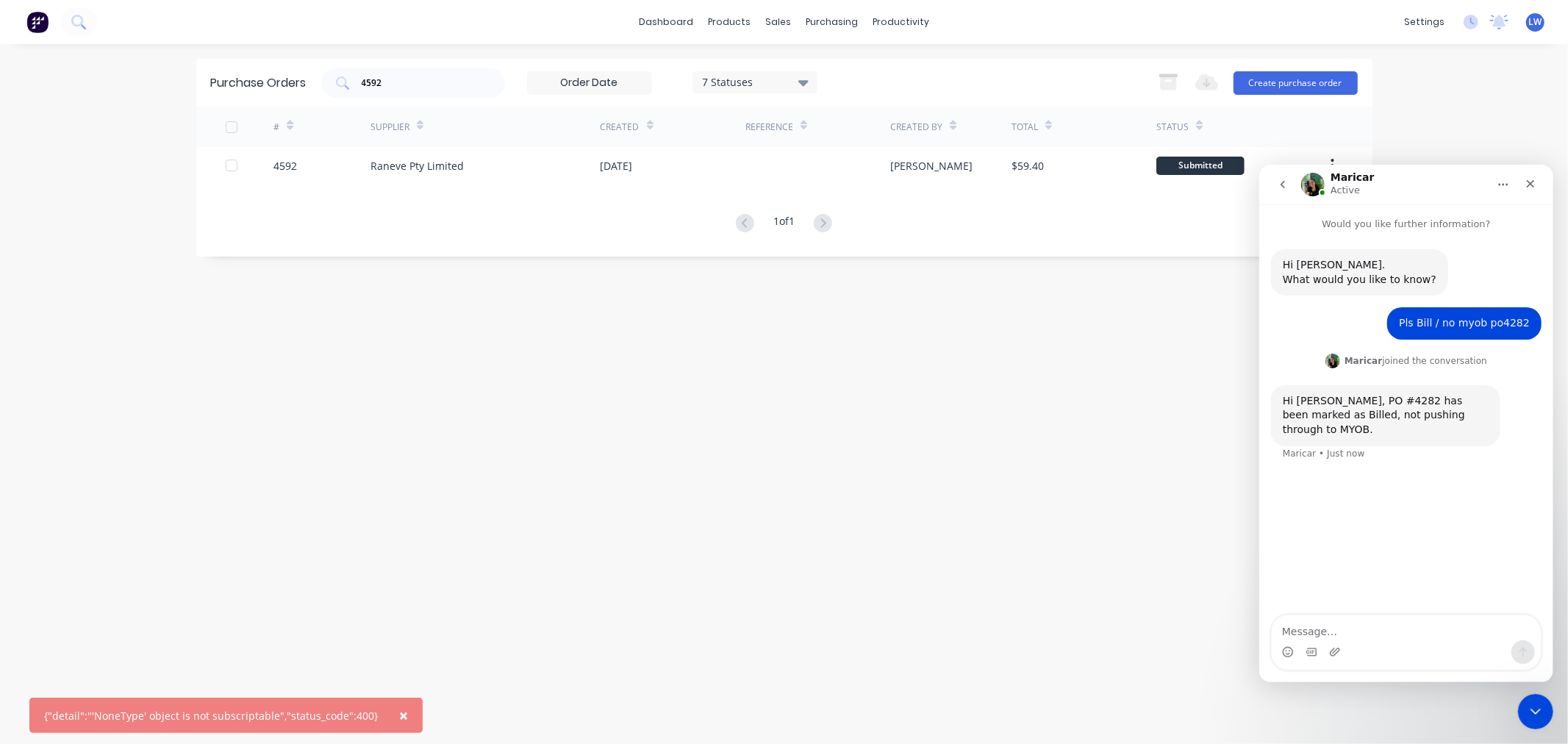
click at [805, 81] on icon at bounding box center [804, 83] width 10 height 6
click at [856, 152] on div at bounding box center [854, 149] width 30 height 30
click at [461, 91] on div "4592" at bounding box center [413, 83] width 184 height 30
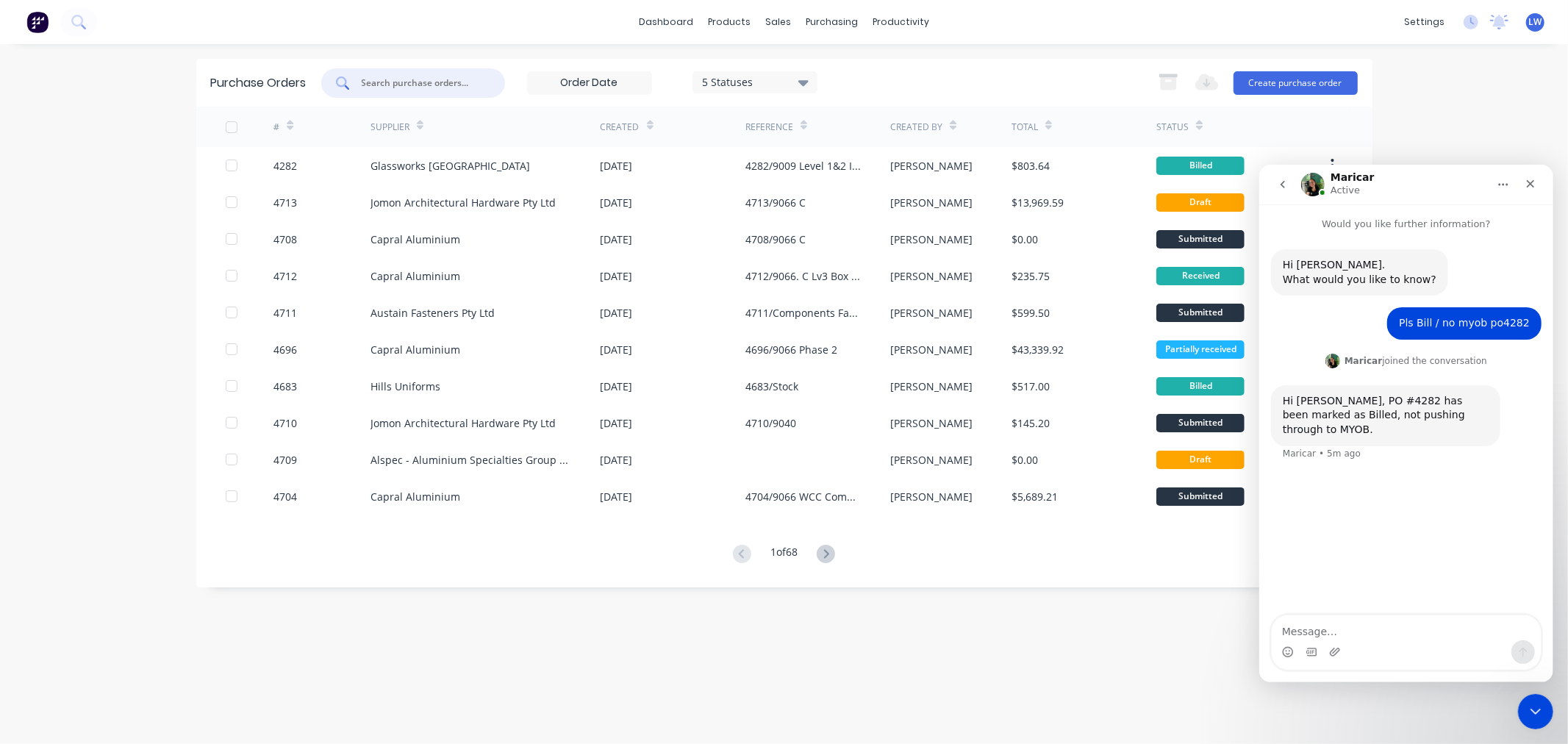
click at [407, 77] on input "text" at bounding box center [421, 83] width 122 height 15
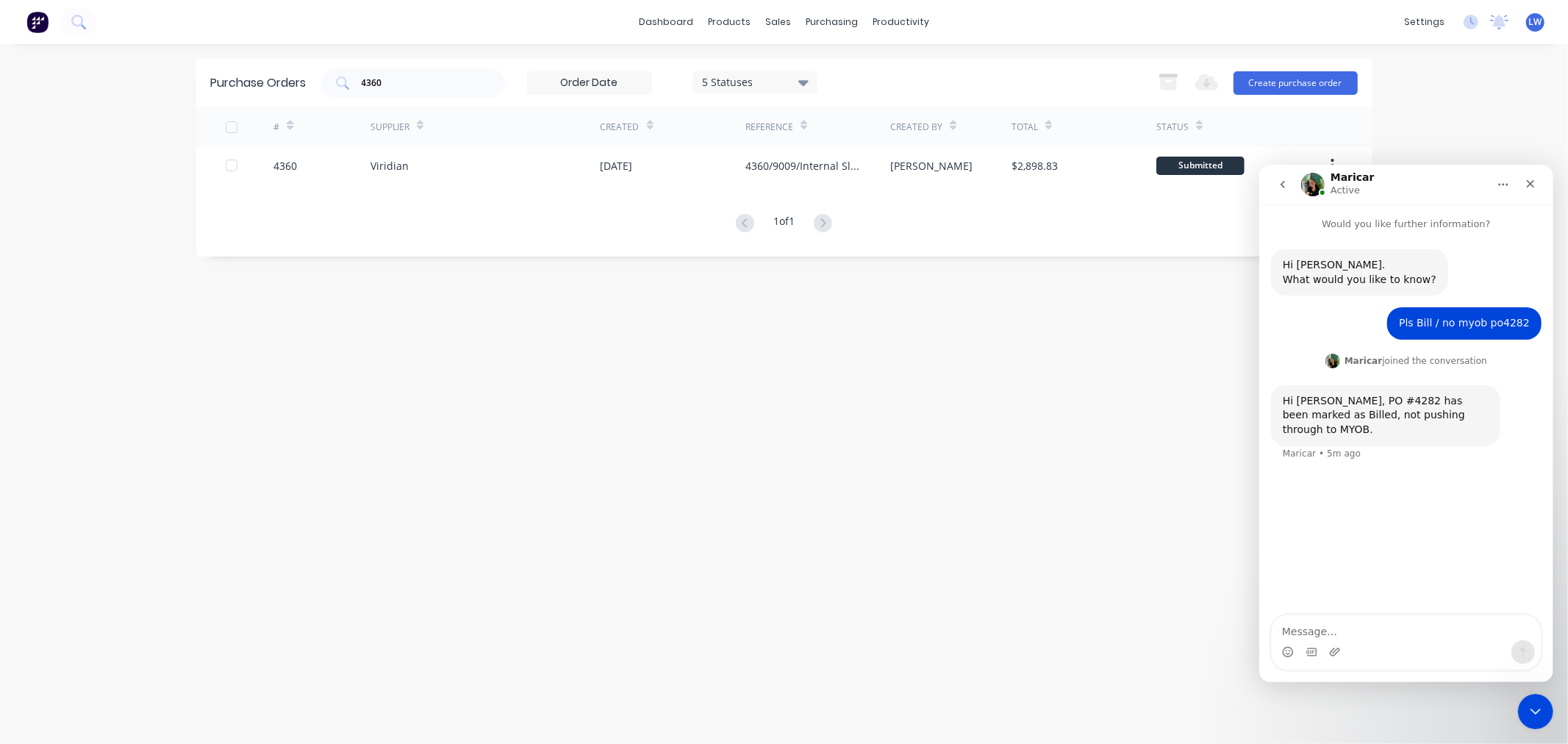
click at [1528, 118] on div "dashboard products sales purchasing productivity dashboard products Product Cat…" at bounding box center [784, 372] width 1568 height 744
click at [1533, 189] on icon "Close" at bounding box center [1530, 183] width 12 height 12
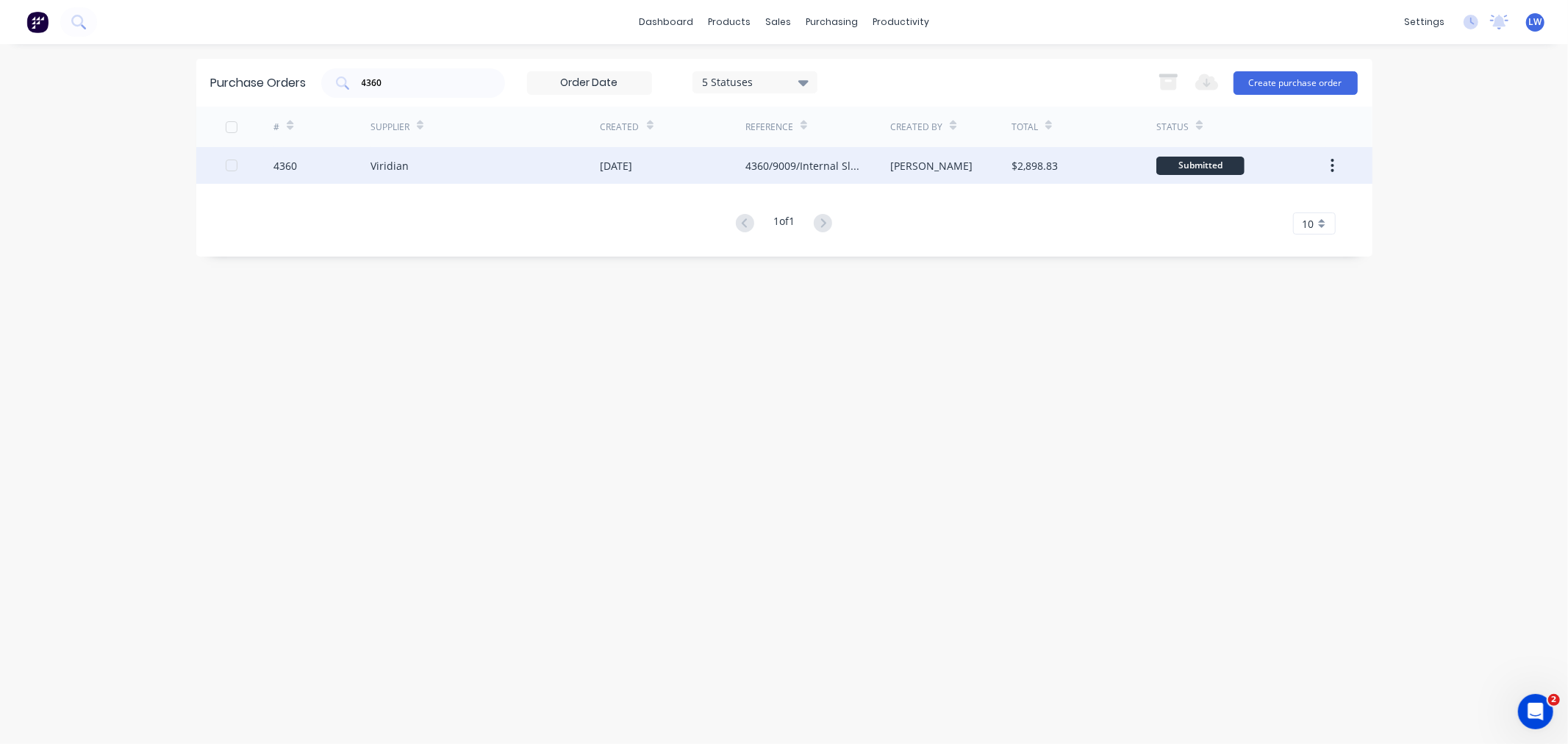
click at [1335, 167] on button "button" at bounding box center [1332, 165] width 35 height 26
click at [1292, 200] on div "Archive" at bounding box center [1281, 204] width 113 height 21
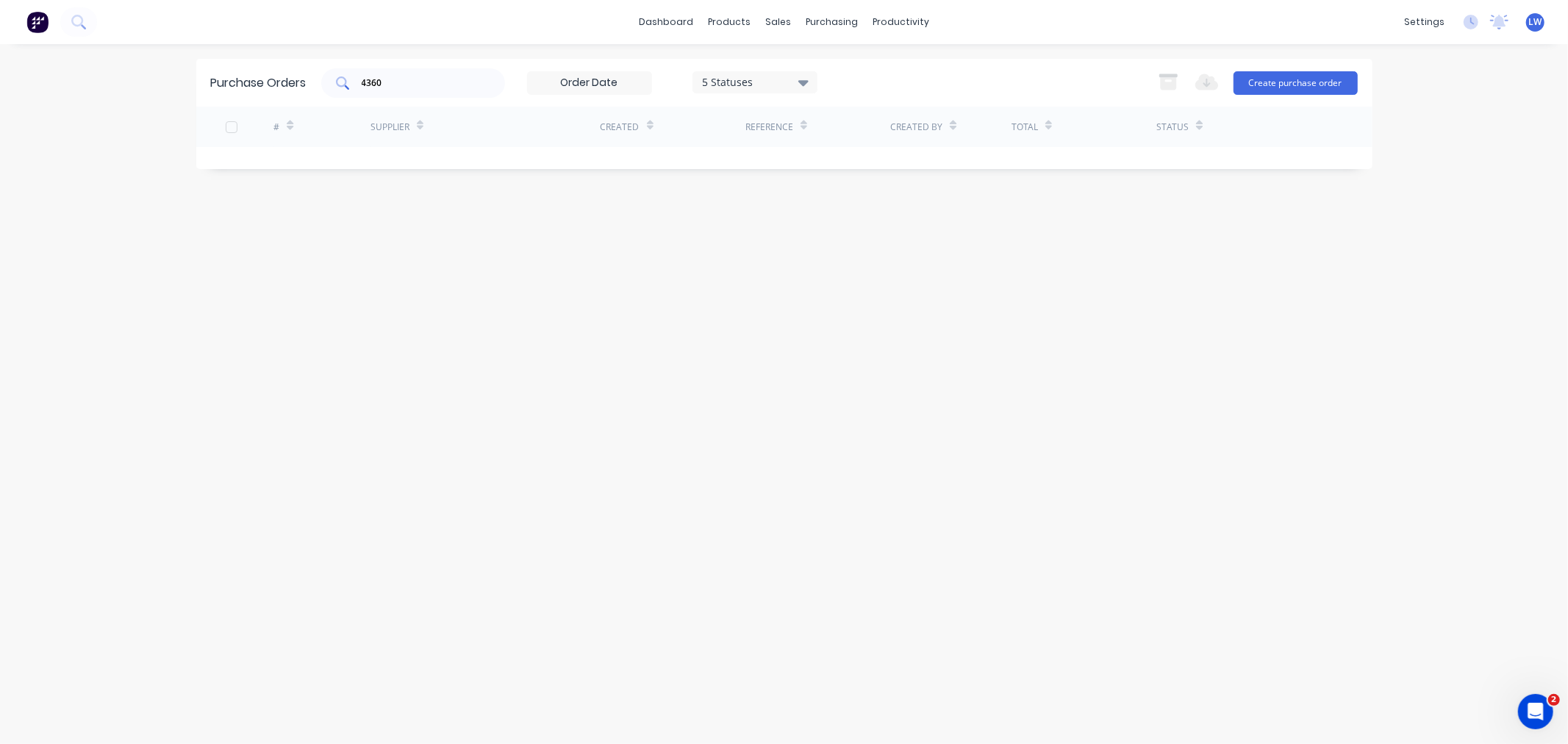
click at [428, 92] on div "4360" at bounding box center [413, 83] width 184 height 30
drag, startPoint x: 414, startPoint y: 89, endPoint x: 357, endPoint y: 83, distance: 57.3
click at [357, 83] on div "4357" at bounding box center [413, 83] width 184 height 30
click at [421, 91] on div "4405" at bounding box center [413, 83] width 184 height 30
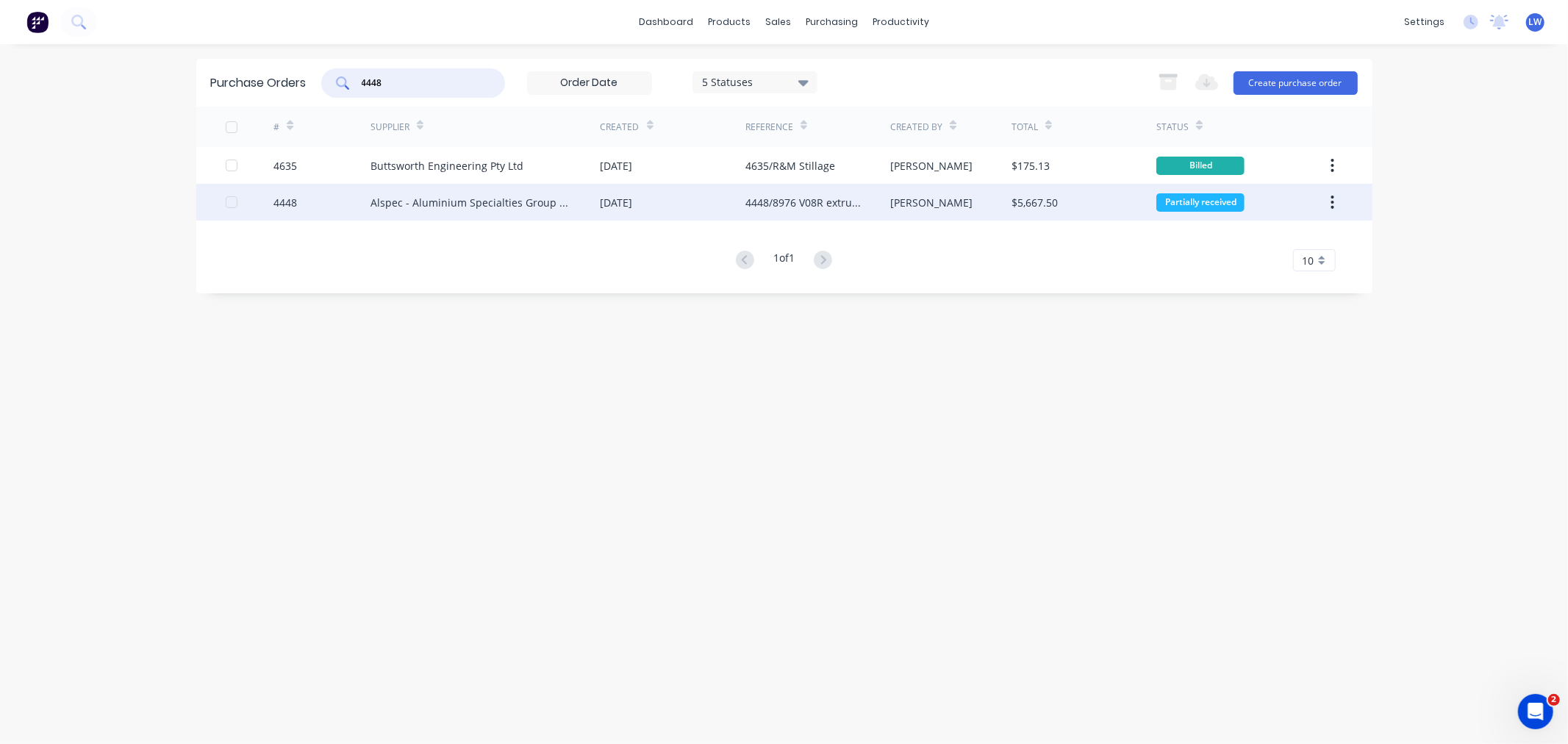
type input "4448"
click at [413, 202] on div "Alspec - Aluminium Specialties Group Pty Ltd" at bounding box center [470, 203] width 201 height 16
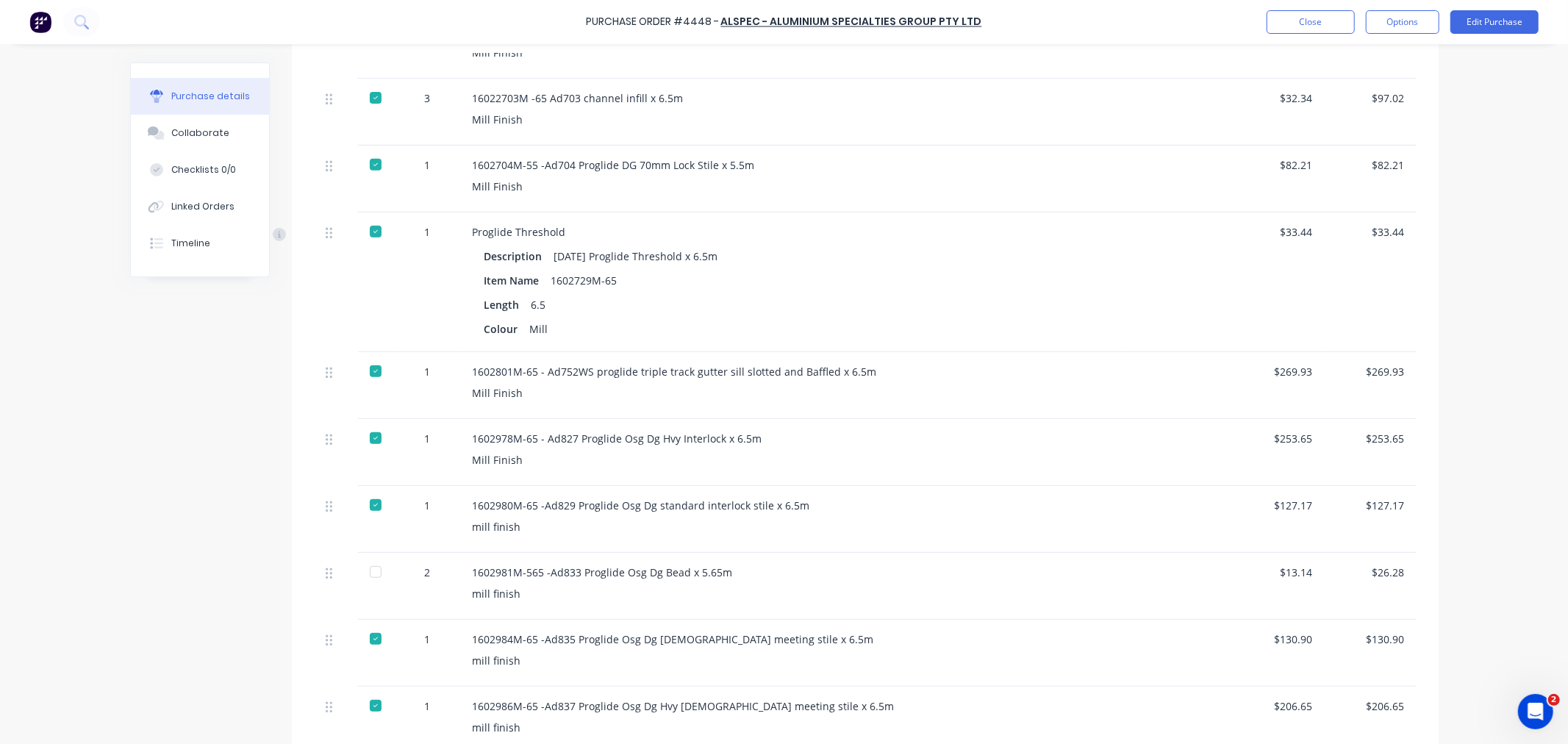
scroll to position [490, 0]
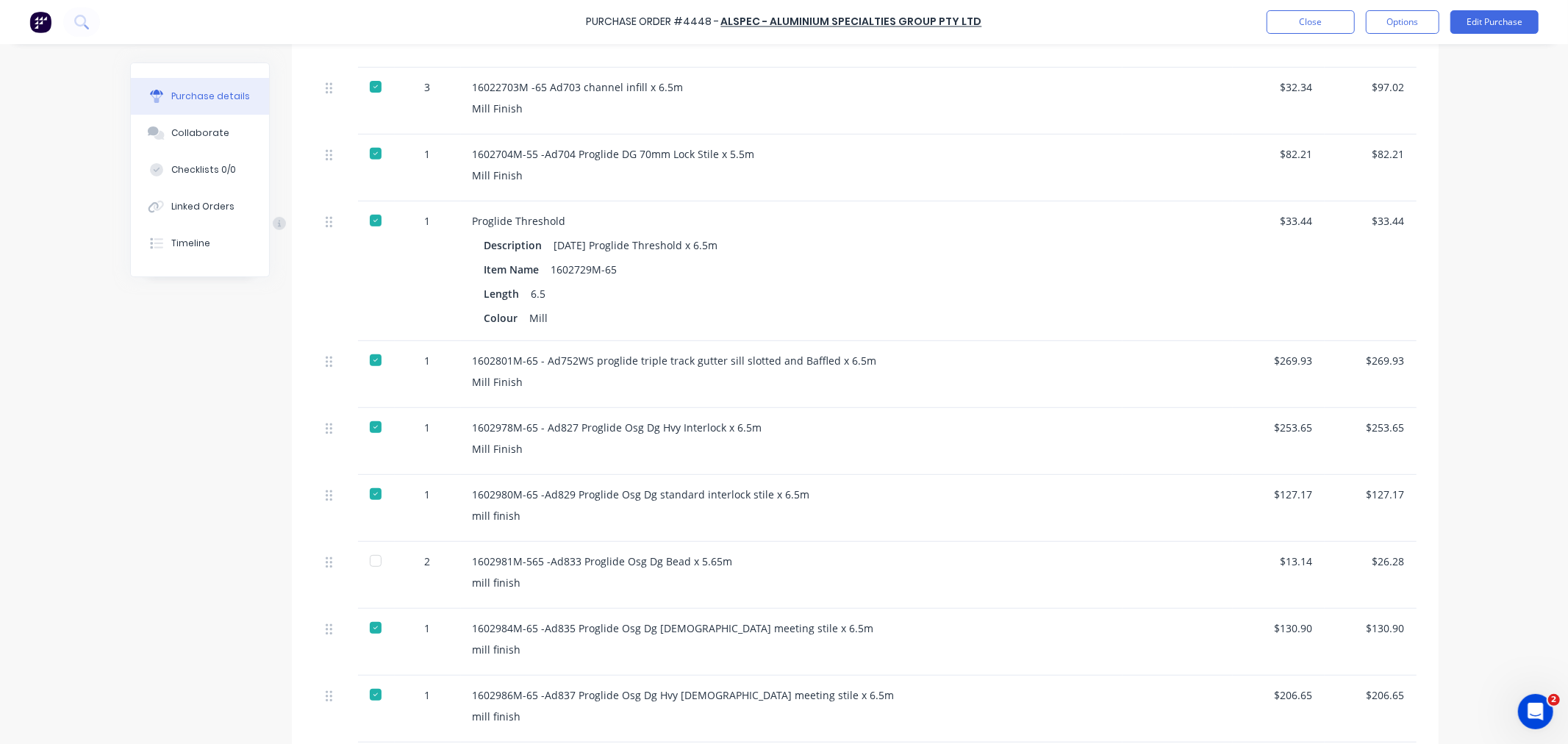
click at [365, 563] on div at bounding box center [376, 561] width 30 height 30
type textarea "x"
click at [1337, 31] on button "Close" at bounding box center [1310, 21] width 89 height 23
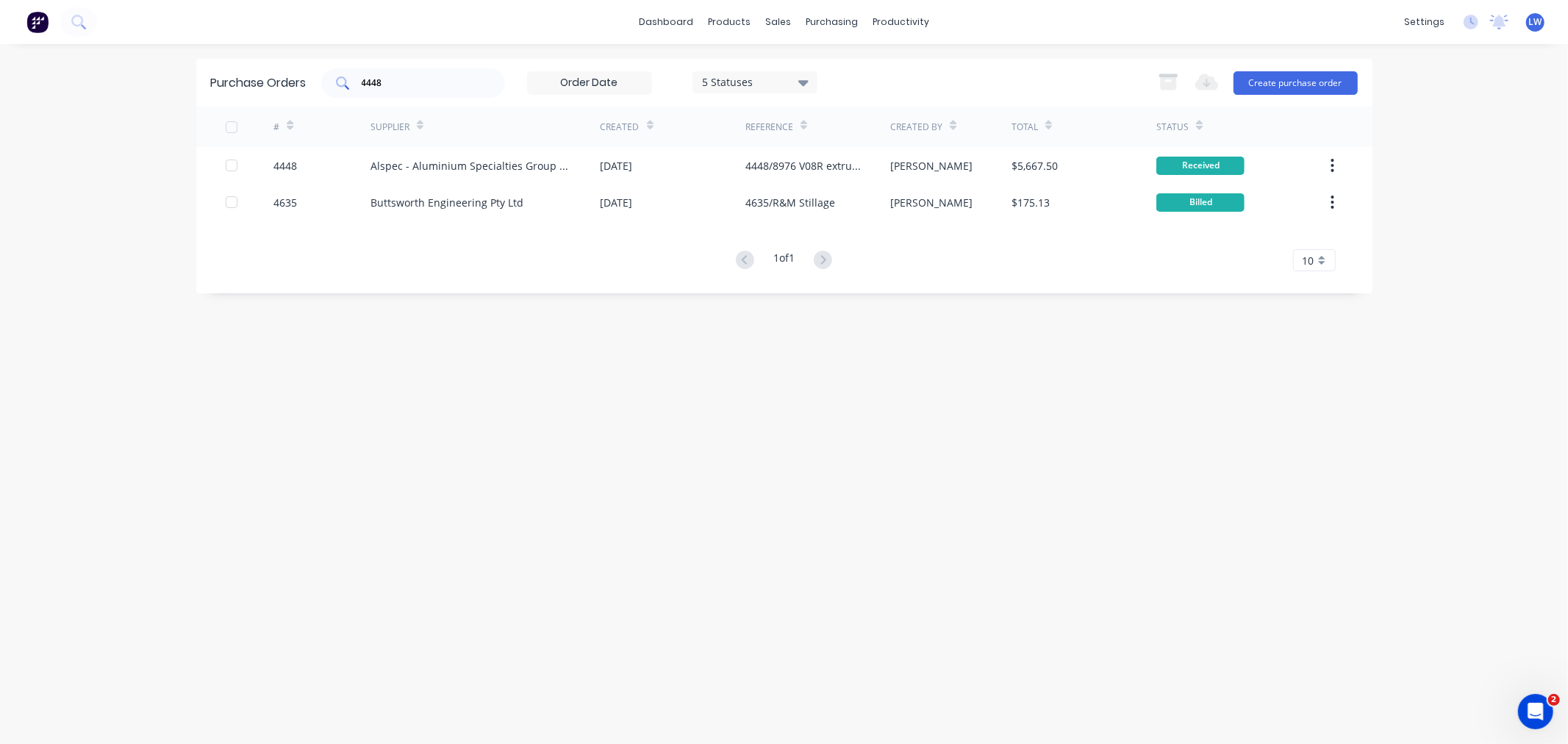
click at [376, 81] on input "4448" at bounding box center [421, 83] width 122 height 15
type input "4"
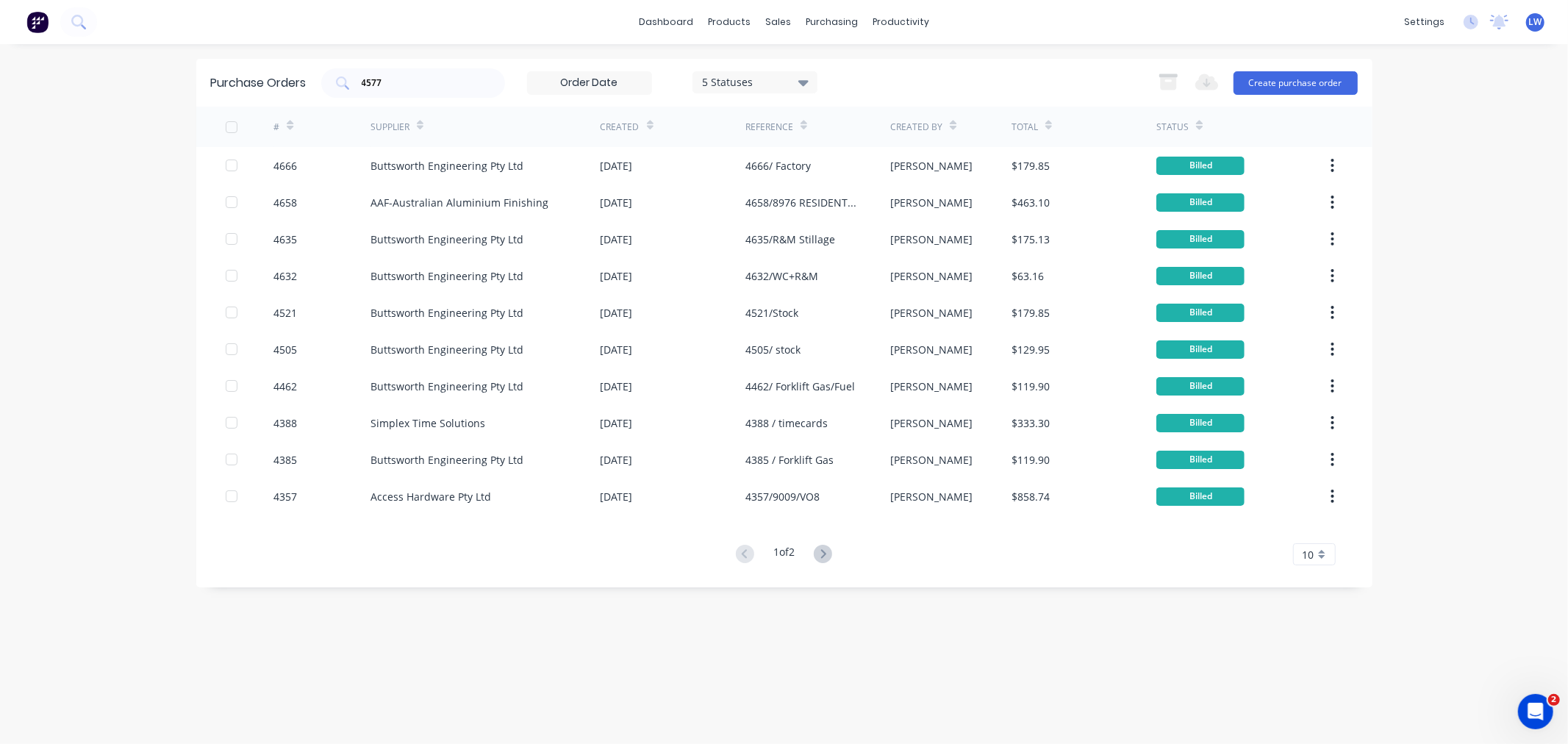
click at [807, 81] on icon at bounding box center [804, 83] width 10 height 6
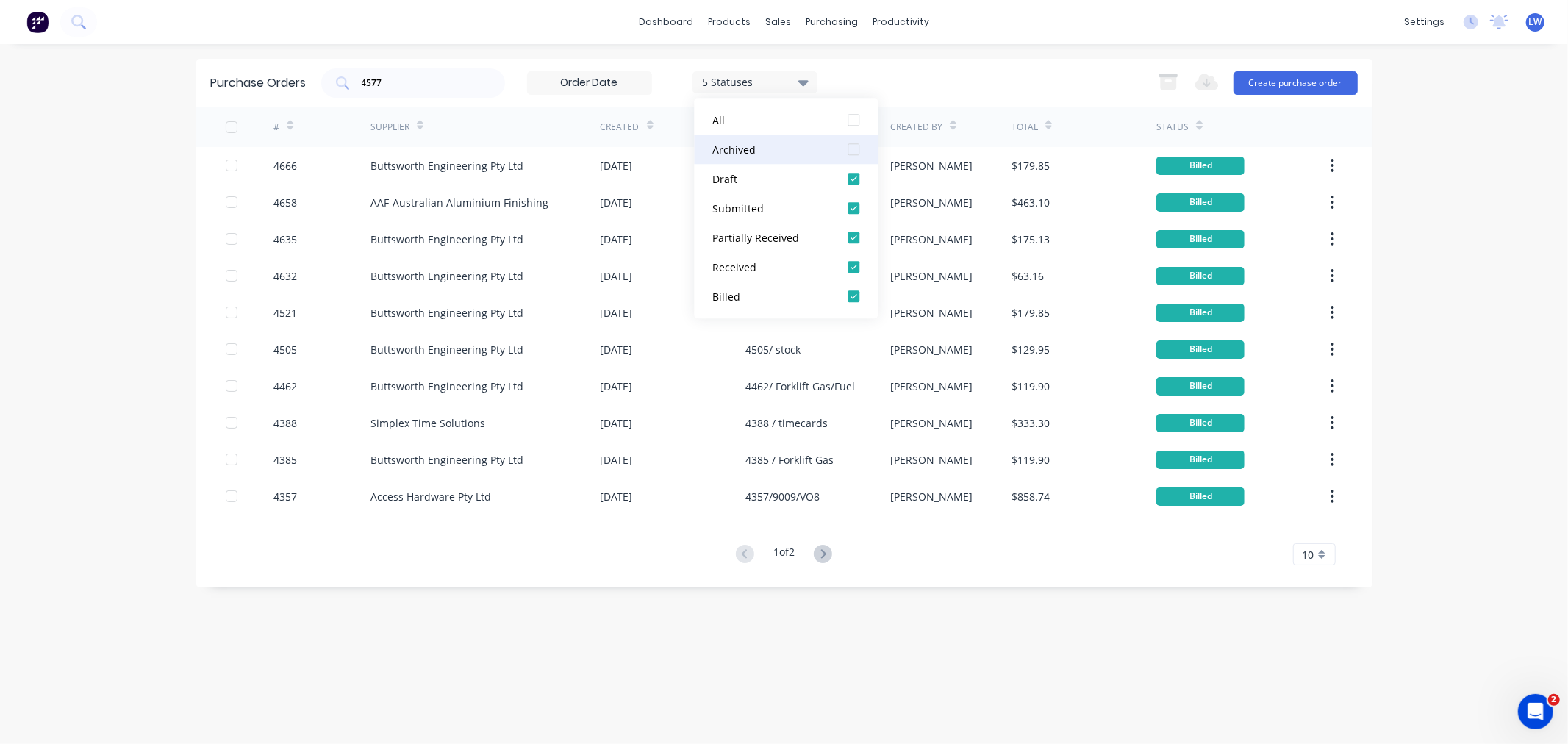
click at [761, 148] on div "Archived" at bounding box center [771, 149] width 118 height 16
click at [466, 89] on input "4577" at bounding box center [421, 83] width 122 height 15
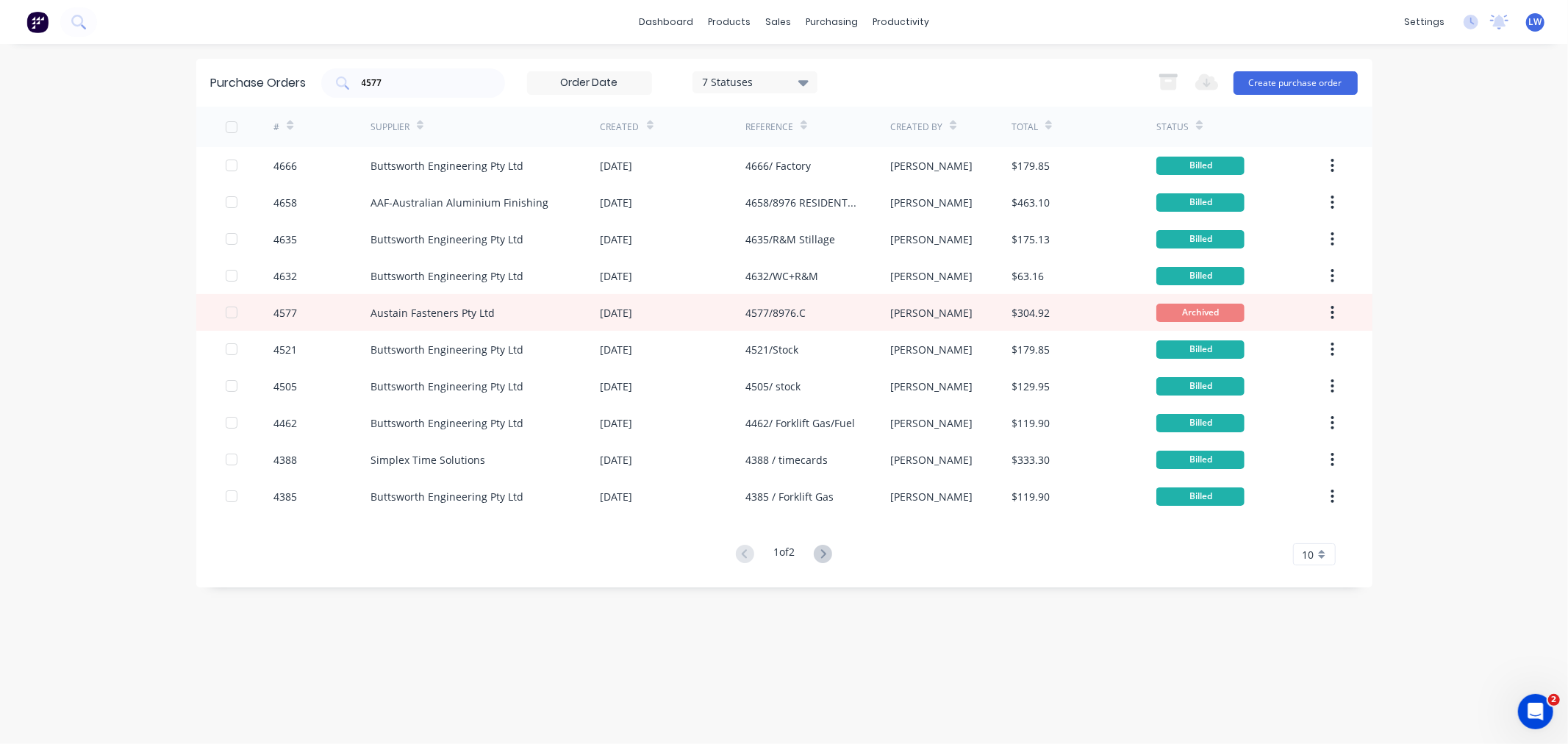
click at [805, 72] on div "7 Statuses" at bounding box center [755, 82] width 125 height 22
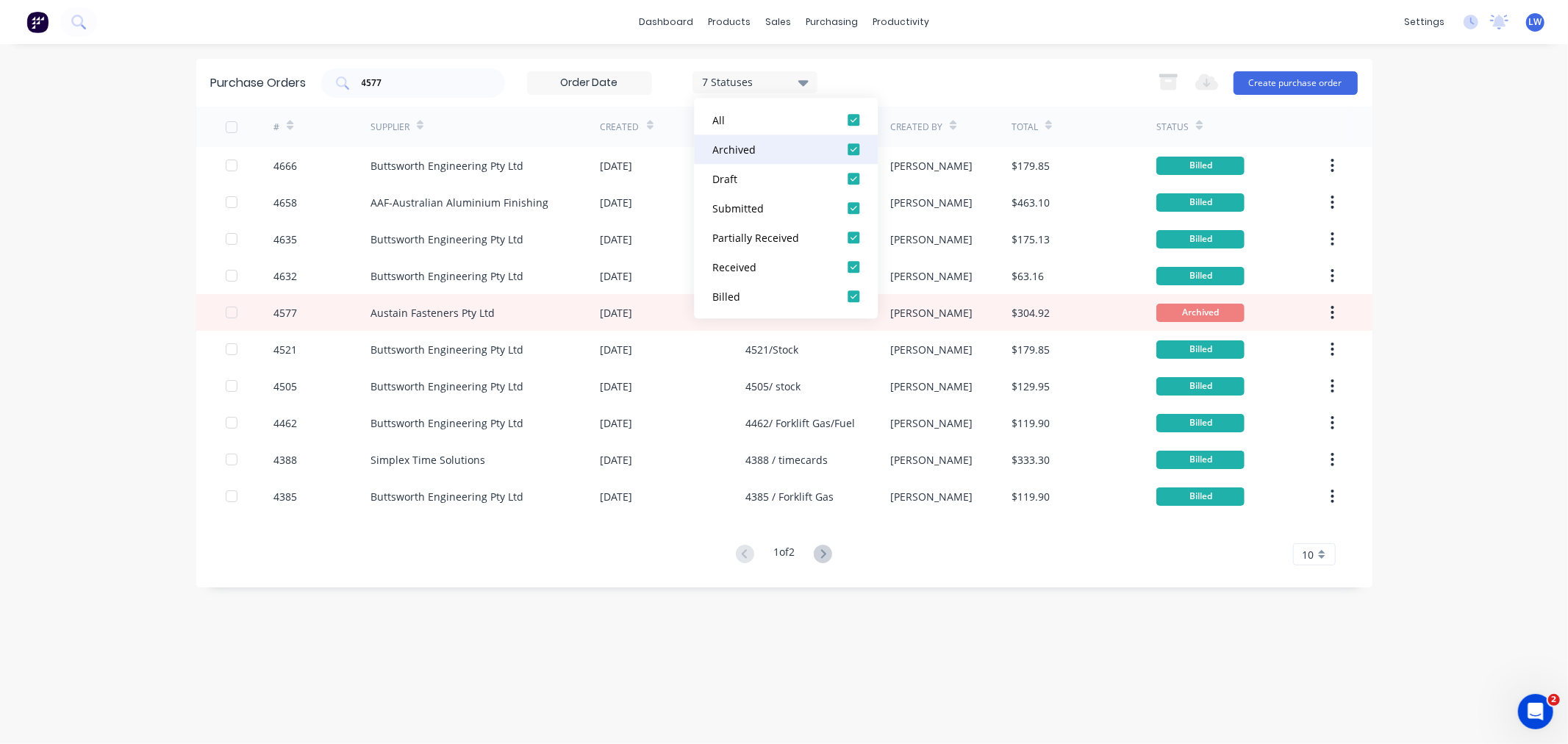
click at [735, 151] on div "Archived" at bounding box center [771, 149] width 118 height 16
click at [443, 78] on input "4577" at bounding box center [421, 83] width 122 height 15
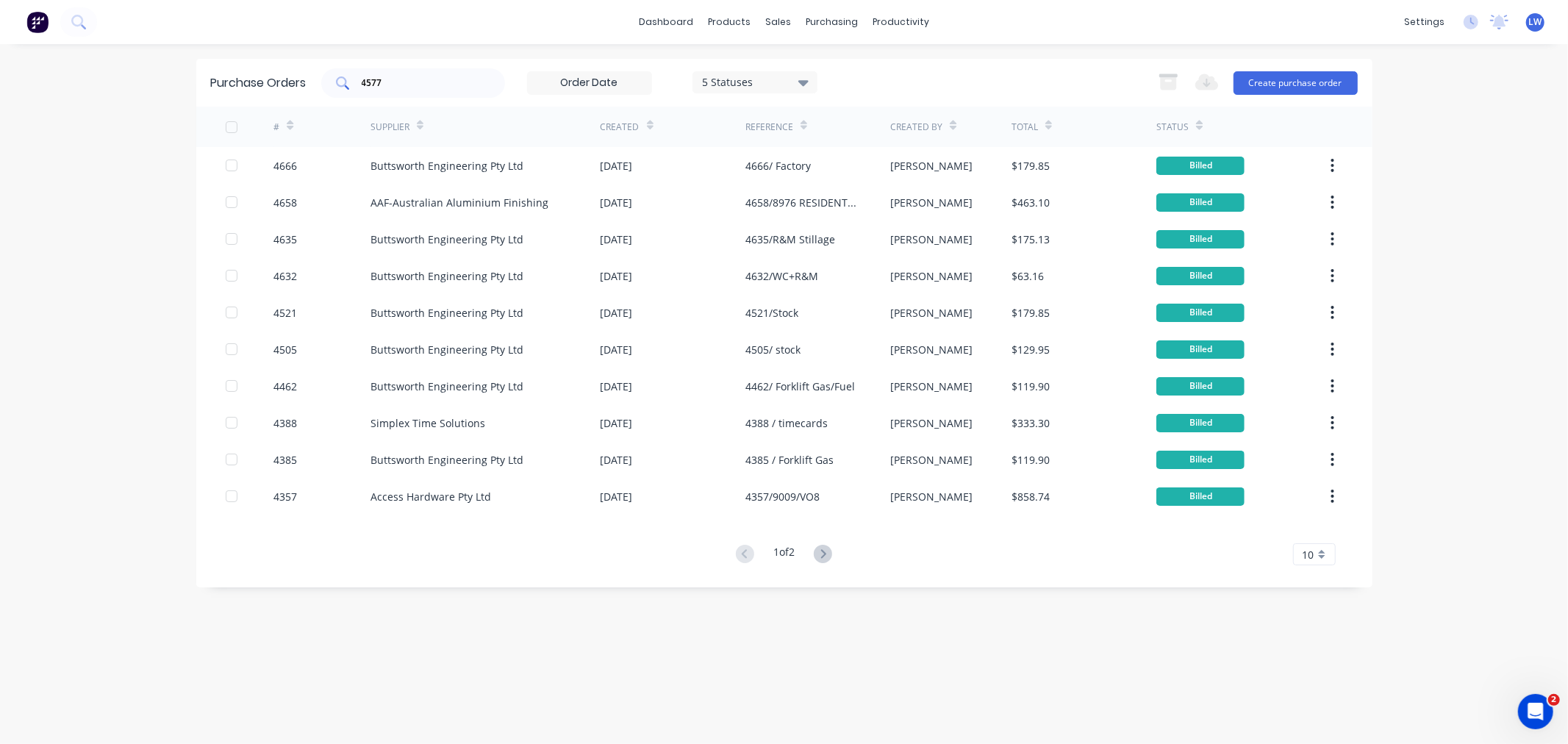
click at [403, 82] on input "4577" at bounding box center [421, 83] width 122 height 15
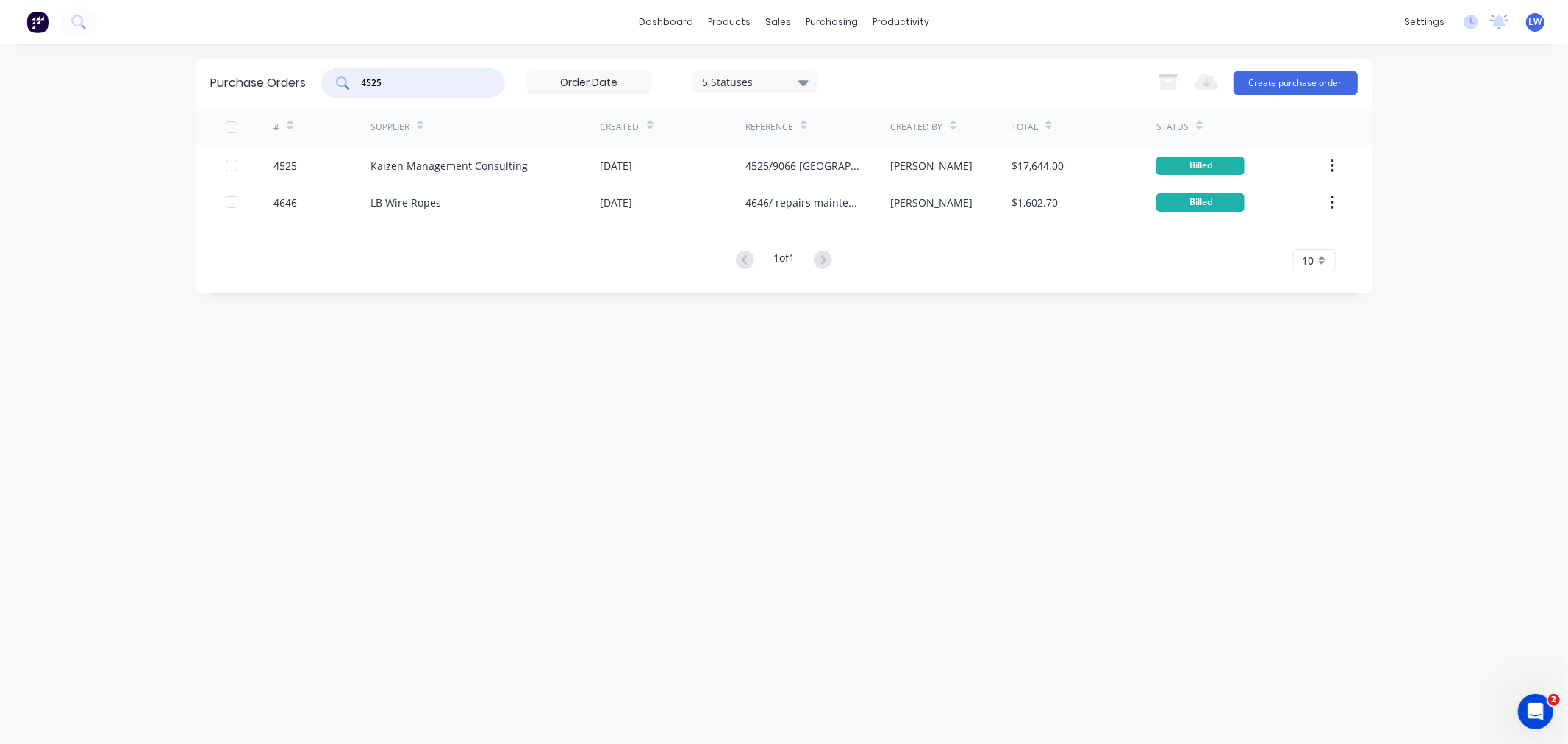
click at [372, 81] on input "4525" at bounding box center [421, 83] width 122 height 15
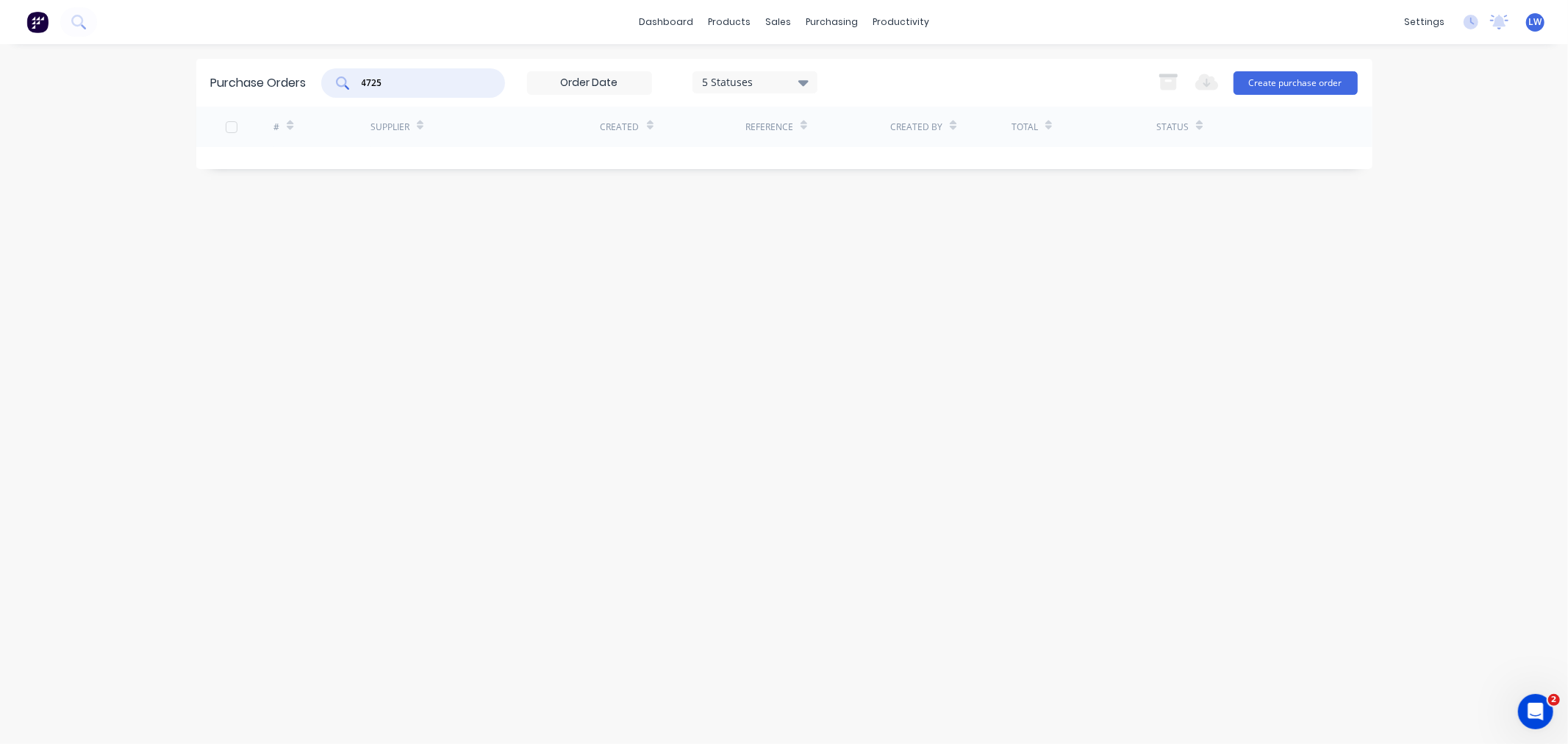
click at [805, 80] on icon at bounding box center [804, 83] width 10 height 6
click at [834, 149] on button "Archived" at bounding box center [786, 149] width 184 height 30
click at [386, 84] on input "4725" at bounding box center [421, 83] width 122 height 15
click at [429, 86] on input "4725" at bounding box center [421, 83] width 122 height 15
click at [369, 87] on input "4725" at bounding box center [421, 83] width 122 height 15
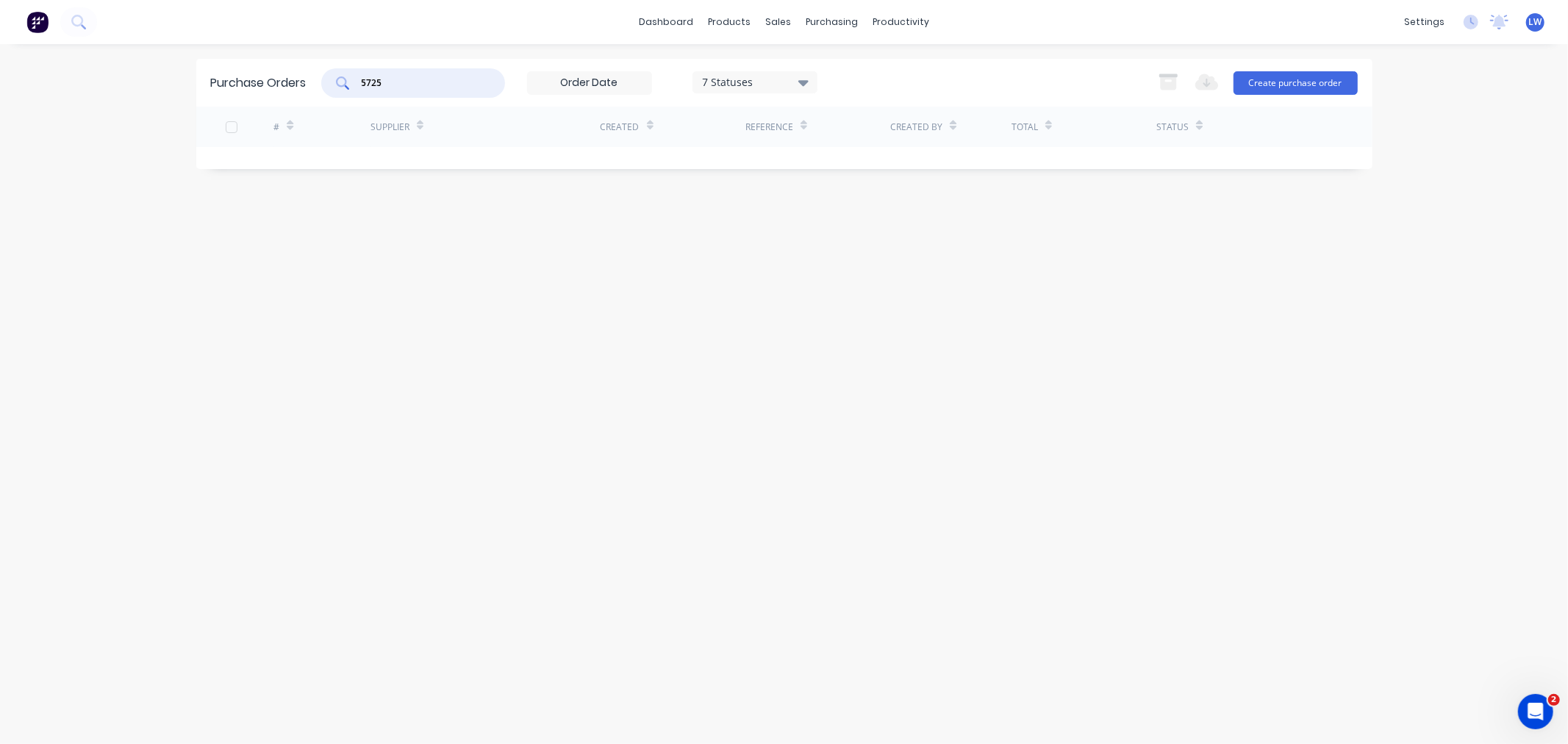
drag, startPoint x: 392, startPoint y: 76, endPoint x: 346, endPoint y: 78, distance: 46.0
click at [346, 78] on div "5725" at bounding box center [413, 83] width 184 height 30
click at [392, 76] on input "4460" at bounding box center [421, 83] width 122 height 15
click at [427, 91] on div "4548" at bounding box center [413, 83] width 184 height 30
type input "4"
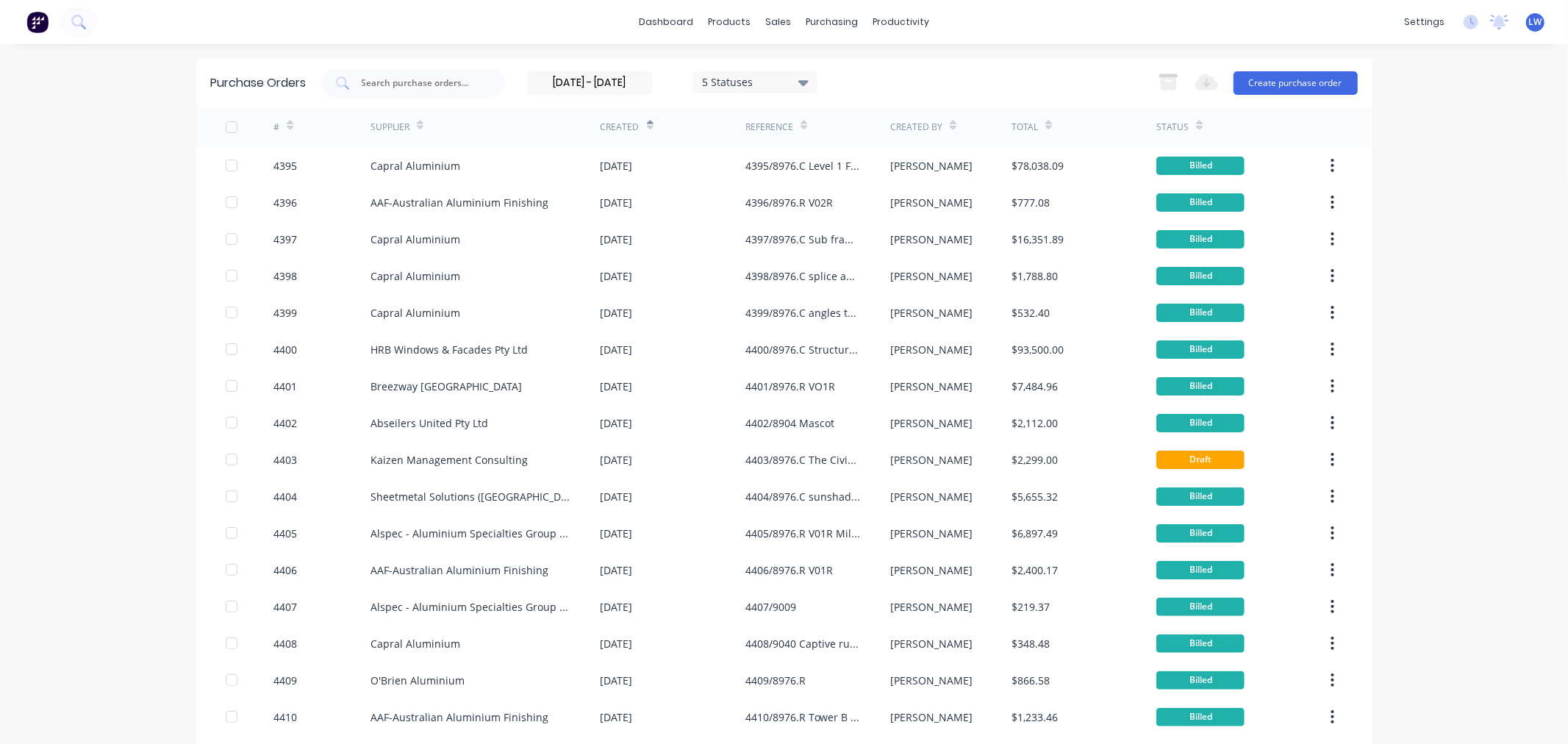
click at [639, 81] on input "[DATE] - [DATE]" at bounding box center [590, 83] width 123 height 22
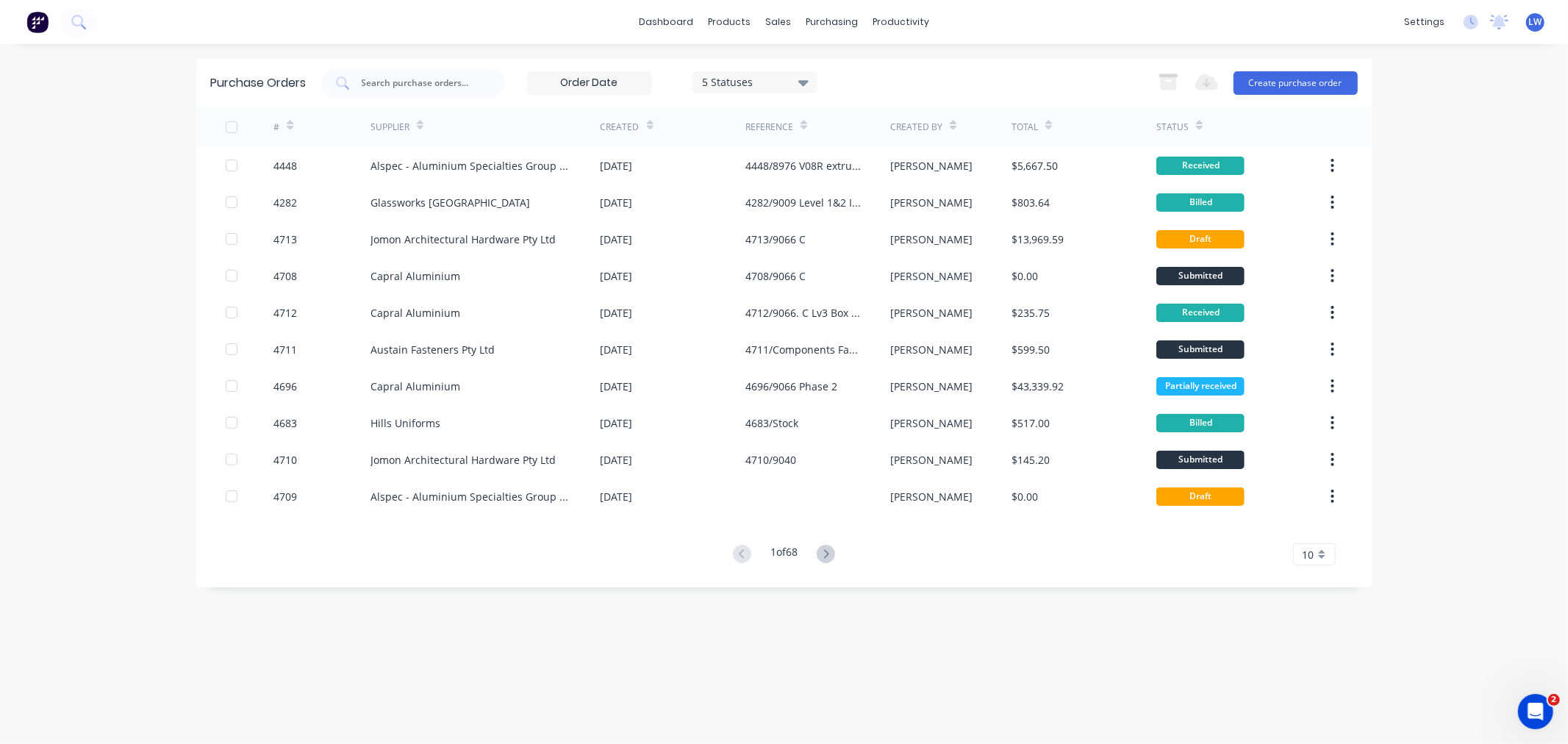
click at [598, 77] on input at bounding box center [590, 83] width 123 height 22
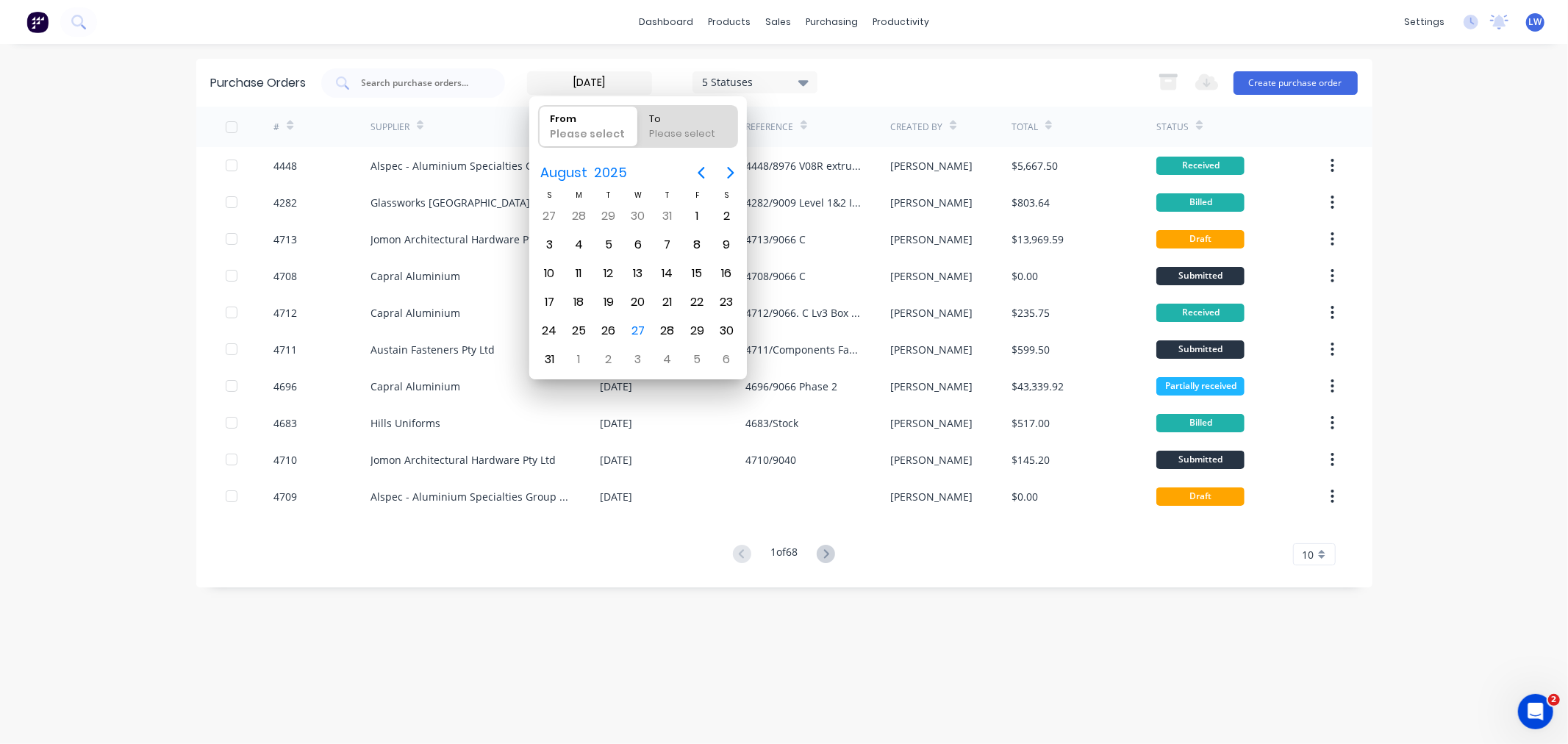
type input "[DATE]"
click at [700, 127] on div "Please select" at bounding box center [688, 137] width 90 height 21
click at [639, 127] on input "To Please select" at bounding box center [638, 126] width 1 height 41
radio input "true"
click at [693, 133] on div "Please select" at bounding box center [690, 136] width 87 height 20
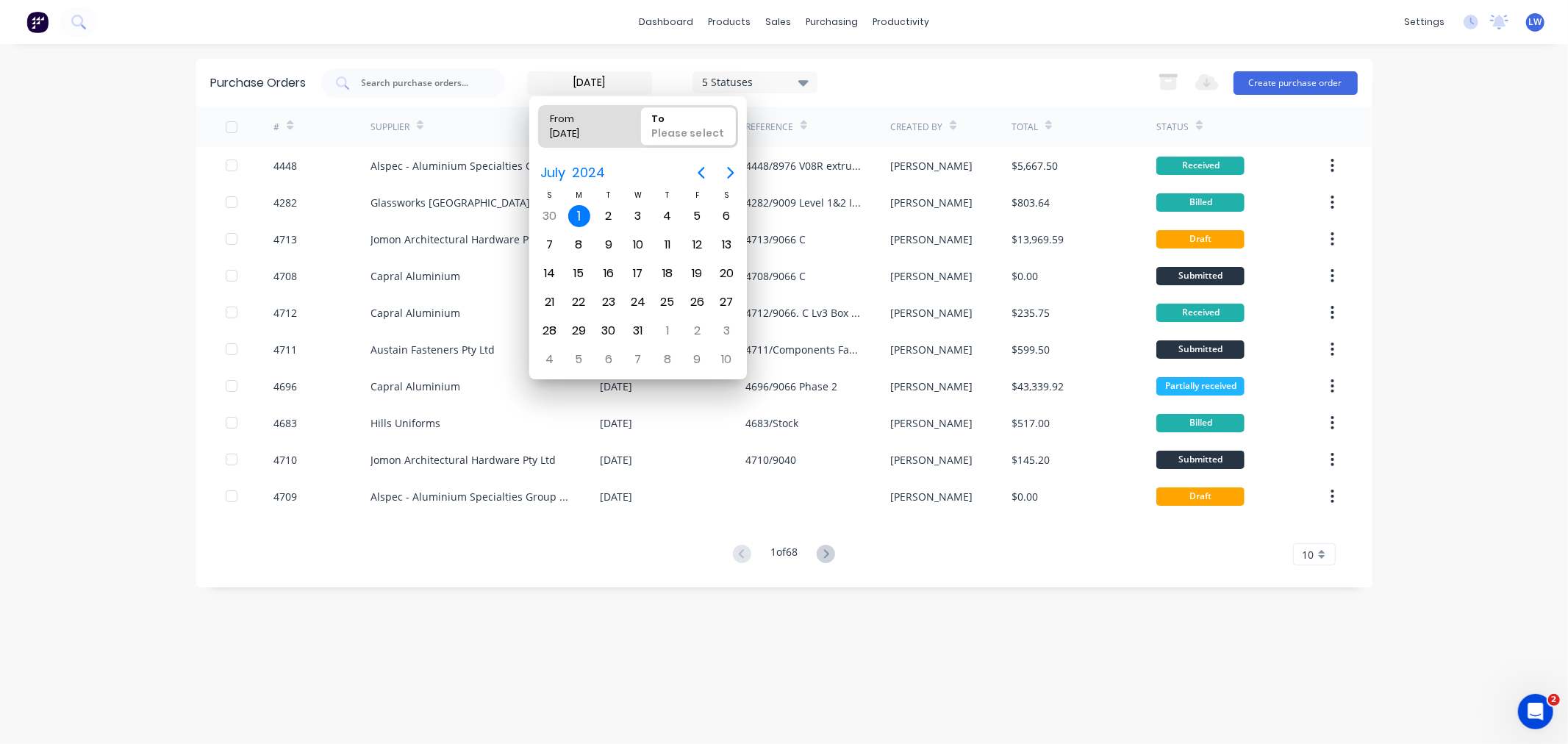
click at [639, 133] on input "To Please select" at bounding box center [638, 126] width 1 height 41
click at [734, 170] on icon "Next page" at bounding box center [731, 173] width 18 height 18
click at [733, 175] on icon "Next page" at bounding box center [731, 173] width 18 height 18
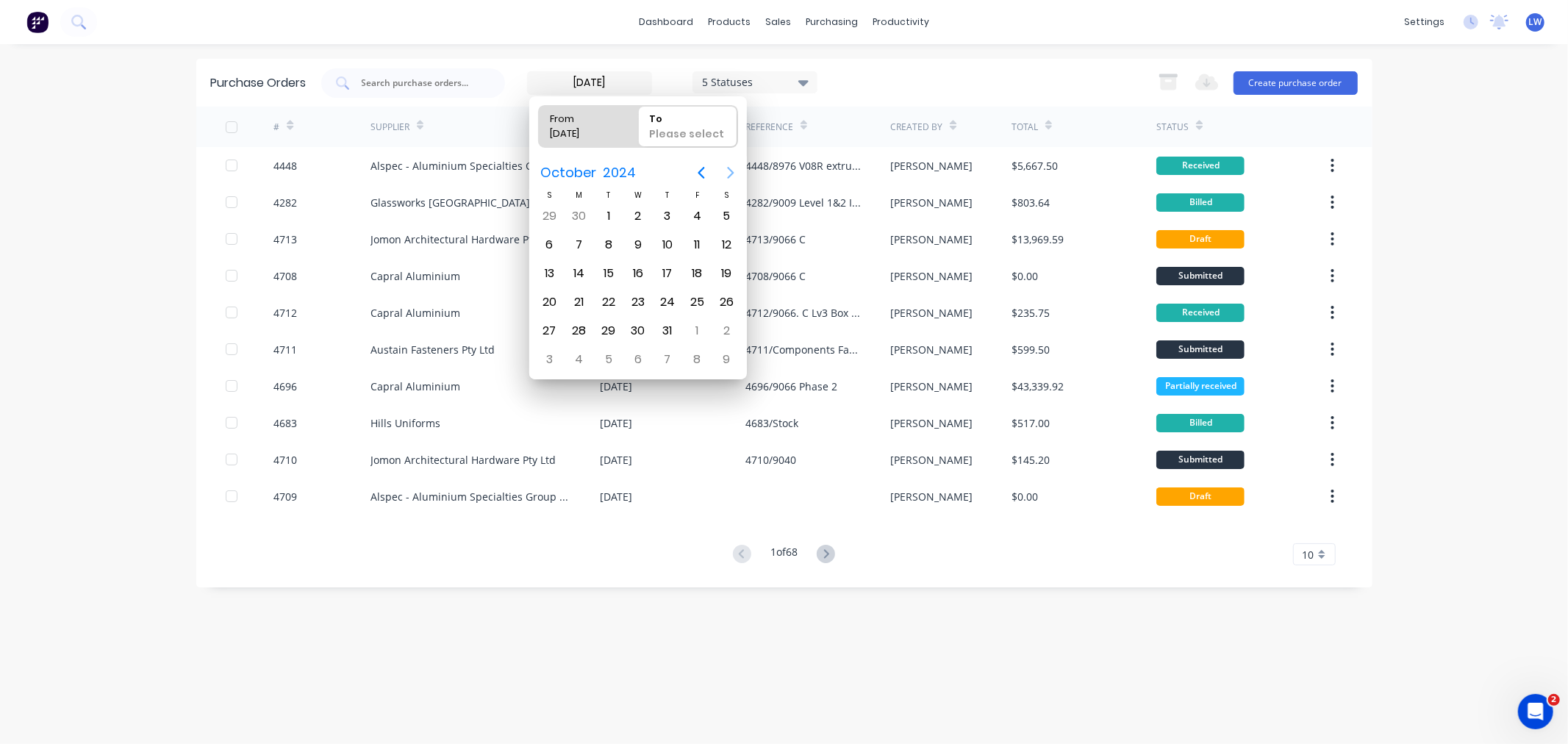
click at [733, 175] on icon "Next page" at bounding box center [731, 173] width 18 height 18
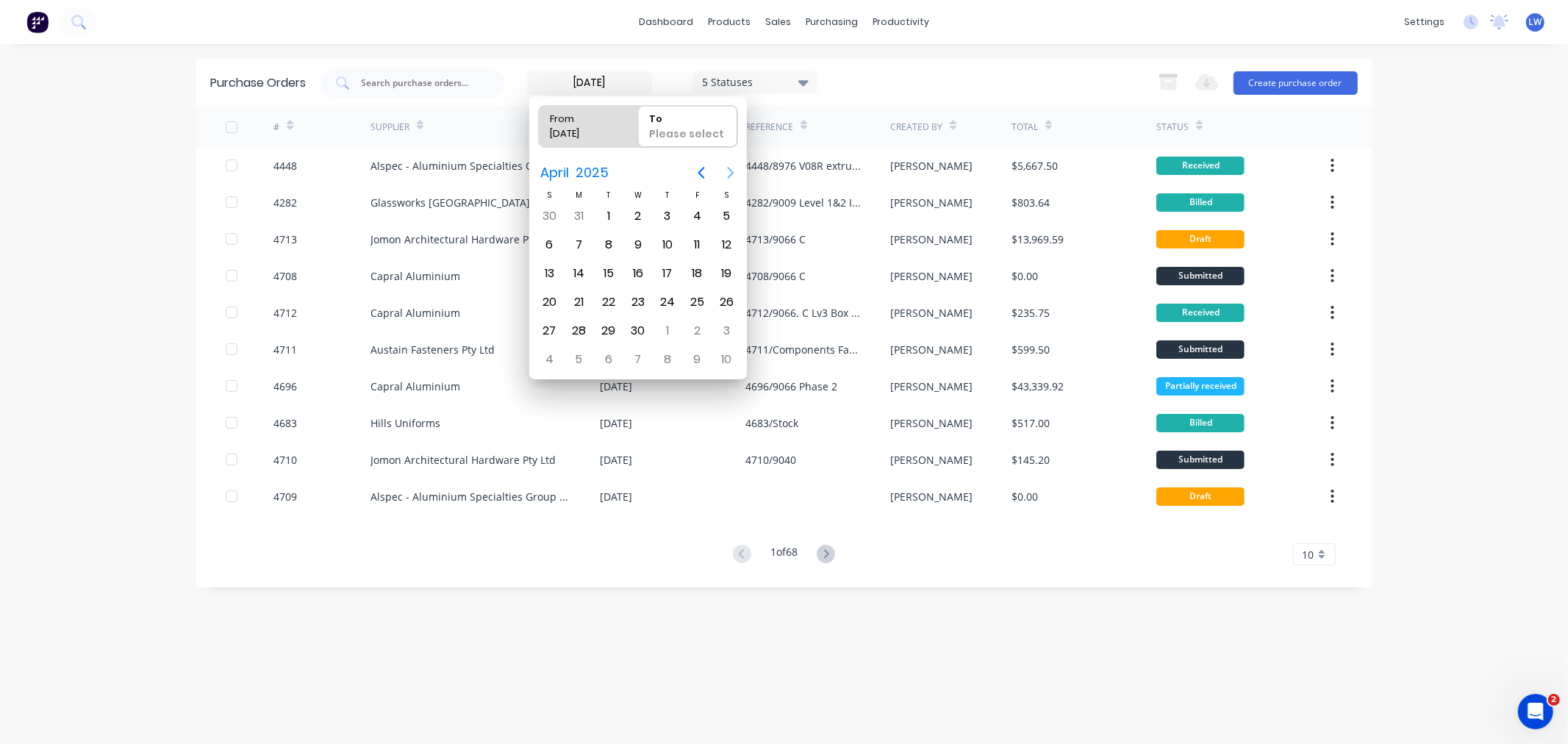
click at [733, 175] on icon "Next page" at bounding box center [731, 173] width 18 height 18
click at [577, 325] on div "30" at bounding box center [580, 331] width 22 height 22
type input "30/06/24 - 30/06/25"
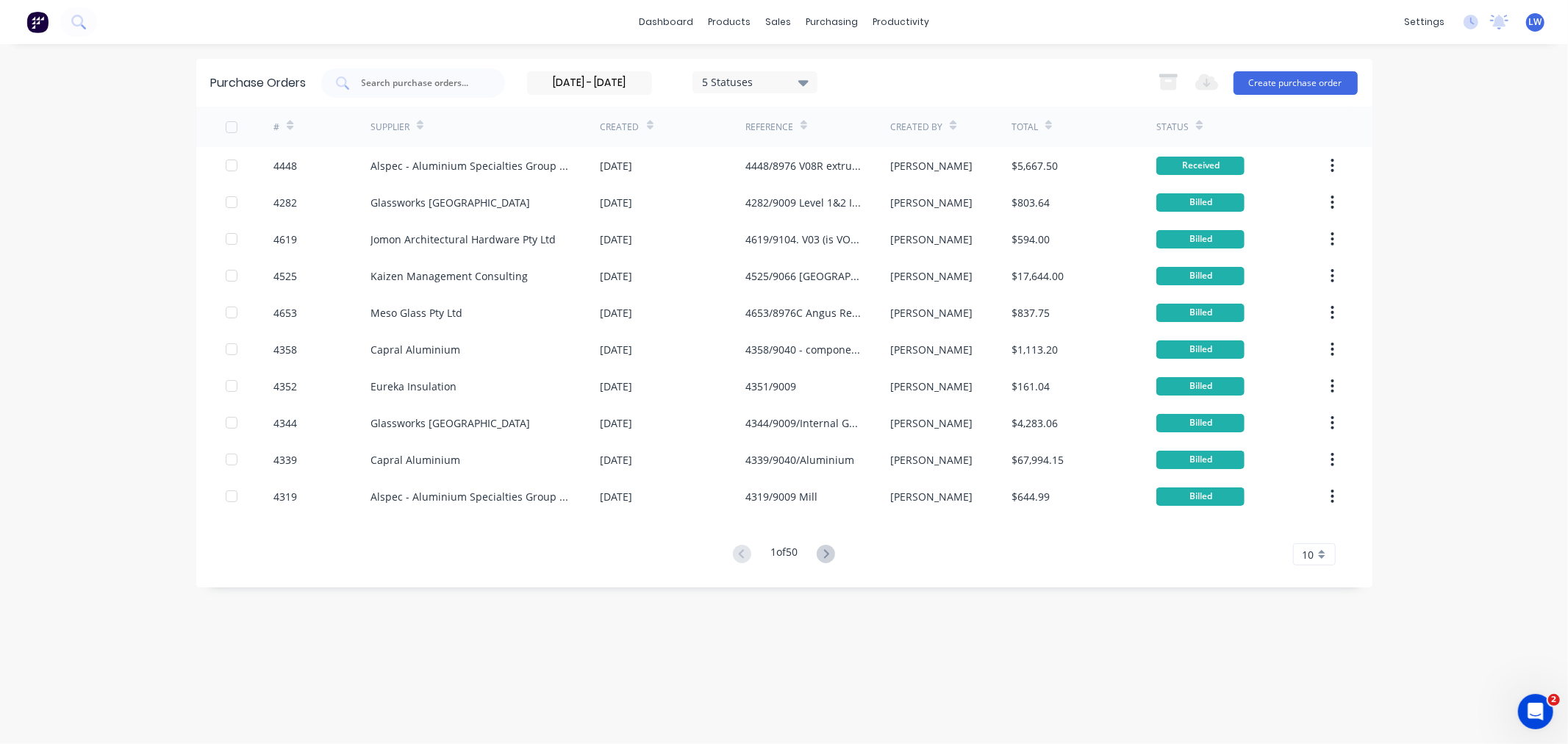
click at [1192, 126] on div "Status" at bounding box center [1180, 127] width 47 height 26
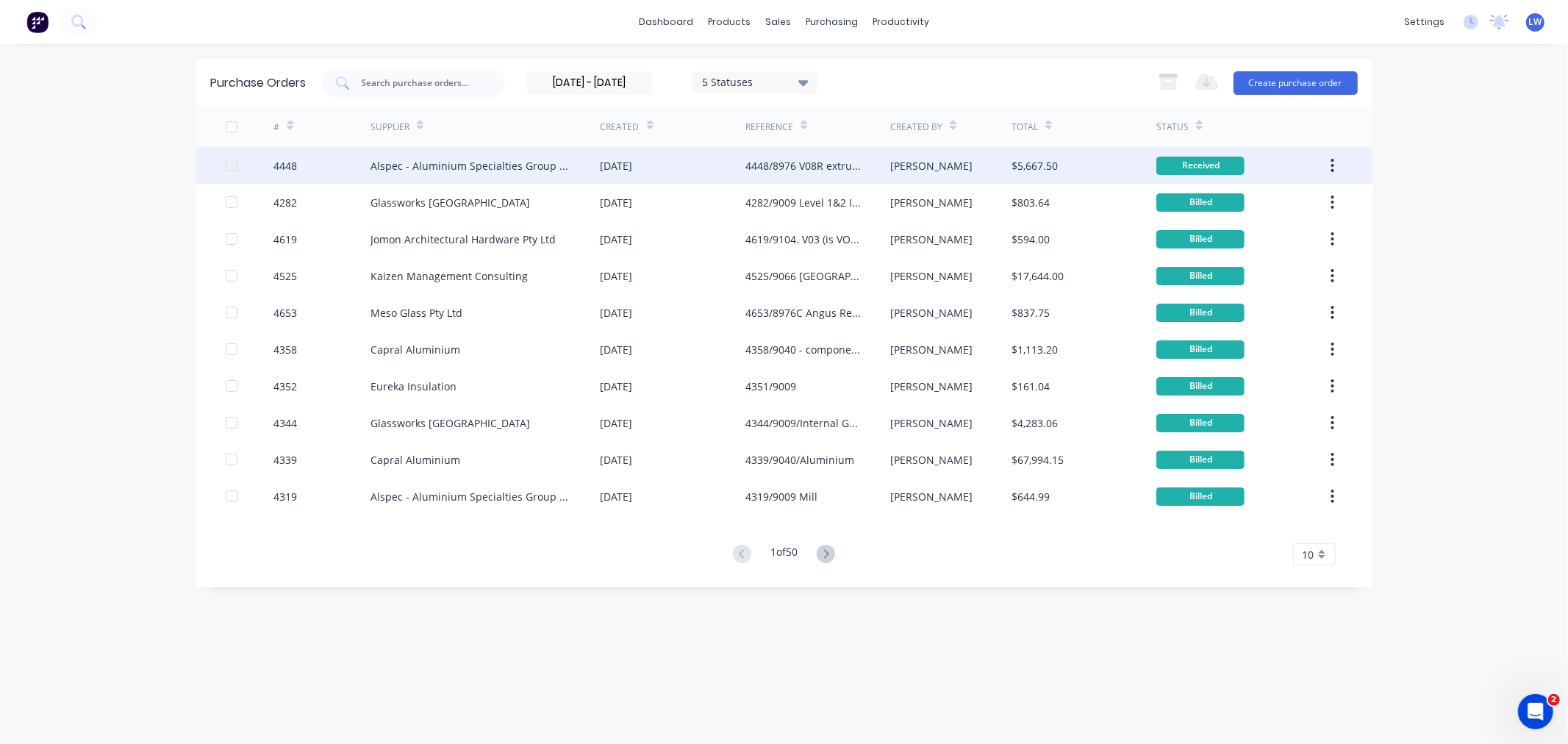
click at [568, 168] on div "Alspec - Aluminium Specialties Group Pty Ltd" at bounding box center [470, 165] width 201 height 16
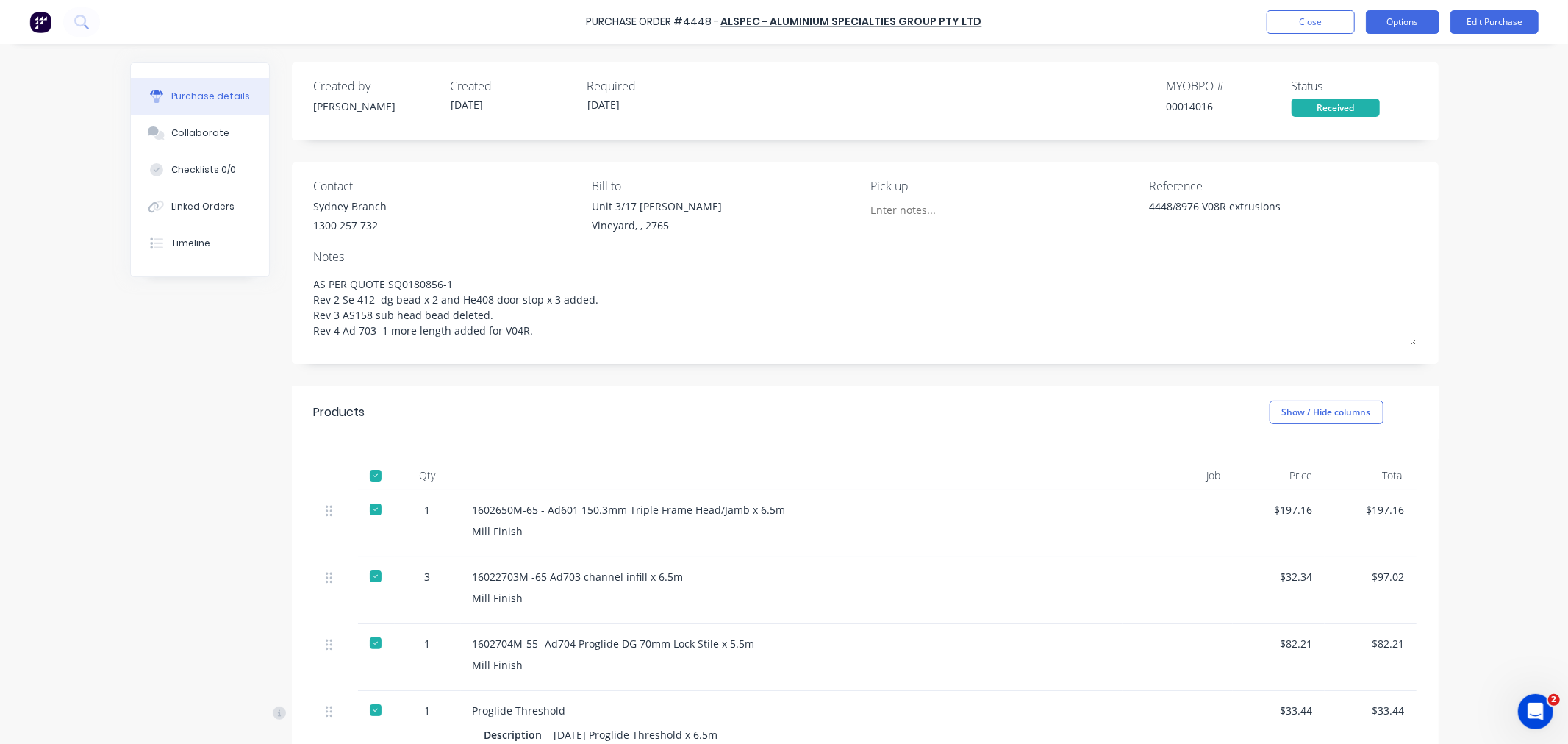
click at [1408, 22] on button "Options" at bounding box center [1403, 21] width 74 height 23
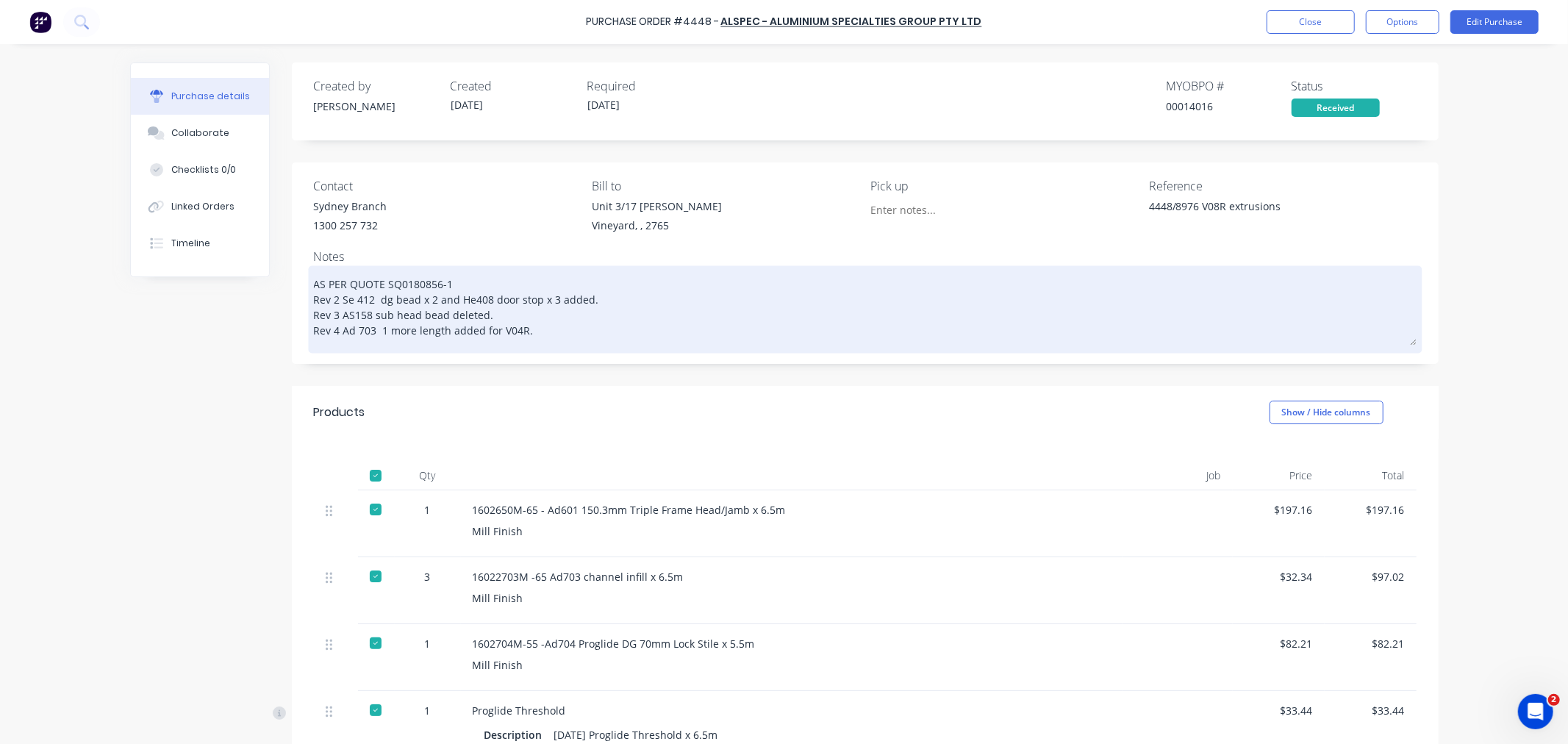
click at [1098, 314] on textarea "AS PER QUOTE SQ0180856-1 Rev 2 Se 412 dg bead x 2 and He408 door stop x 3 added…" at bounding box center [865, 307] width 1103 height 77
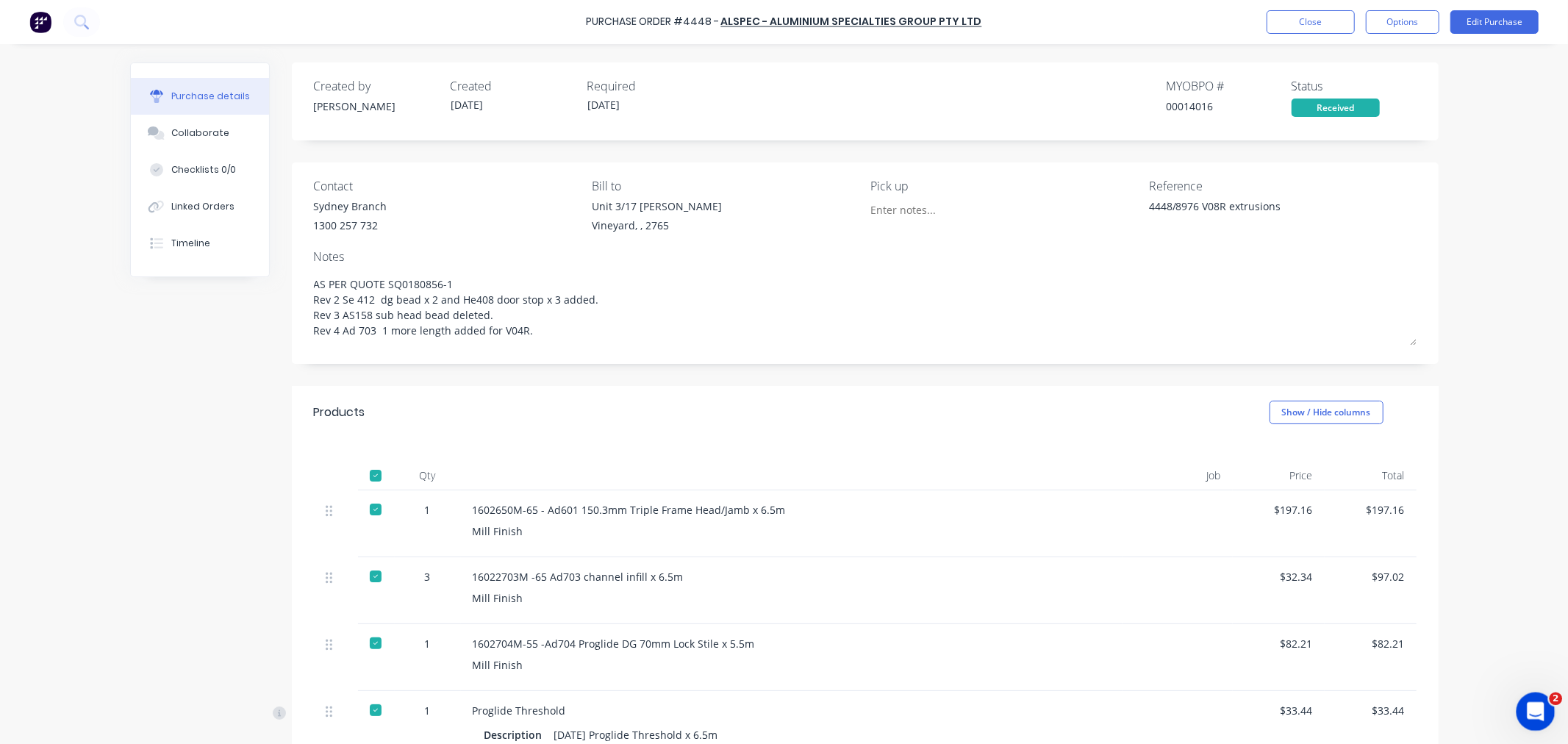
type textarea "x"
click at [1523, 706] on div "Open Intercom Messenger" at bounding box center [1533, 709] width 49 height 49
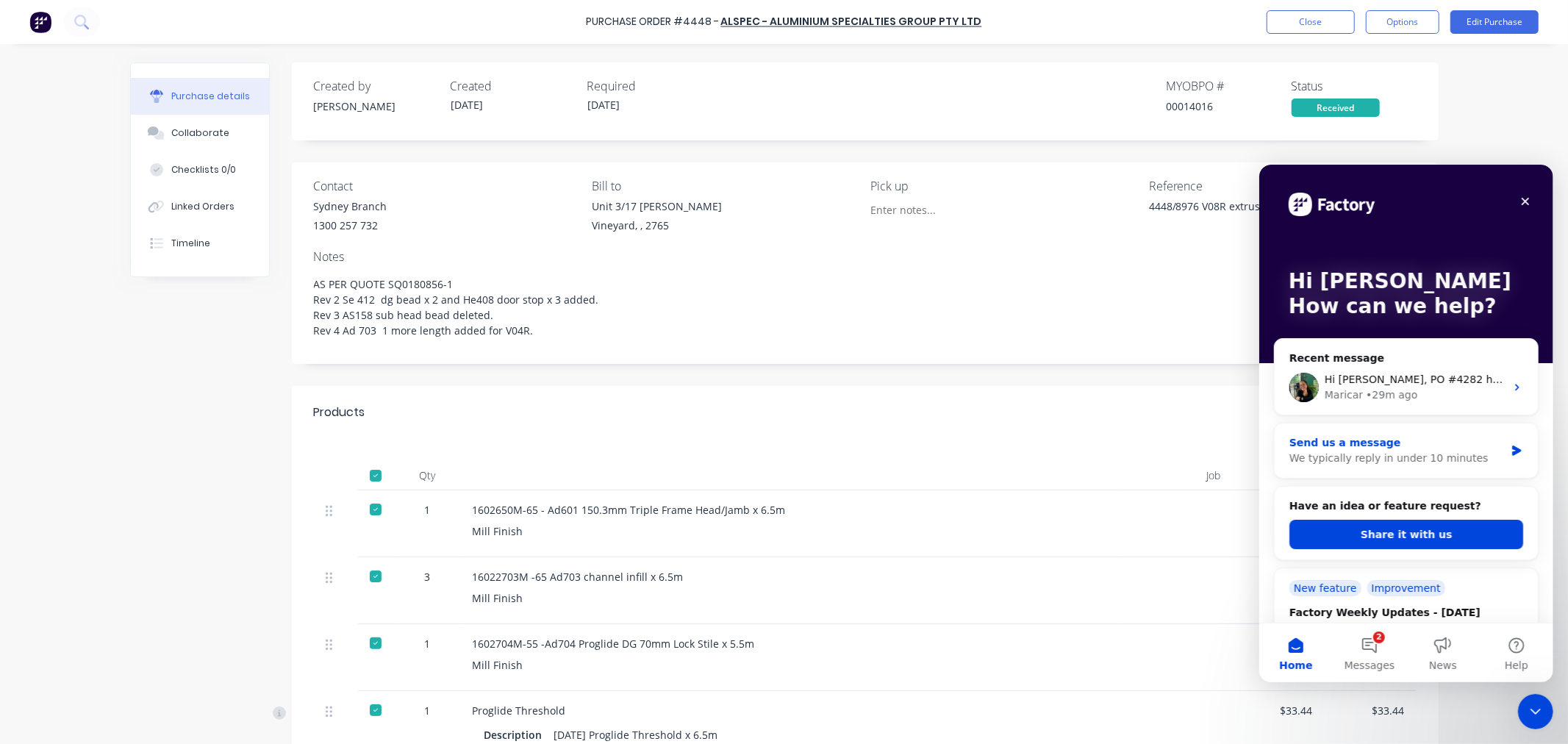
click at [1331, 436] on div "Send us a message" at bounding box center [1396, 442] width 216 height 16
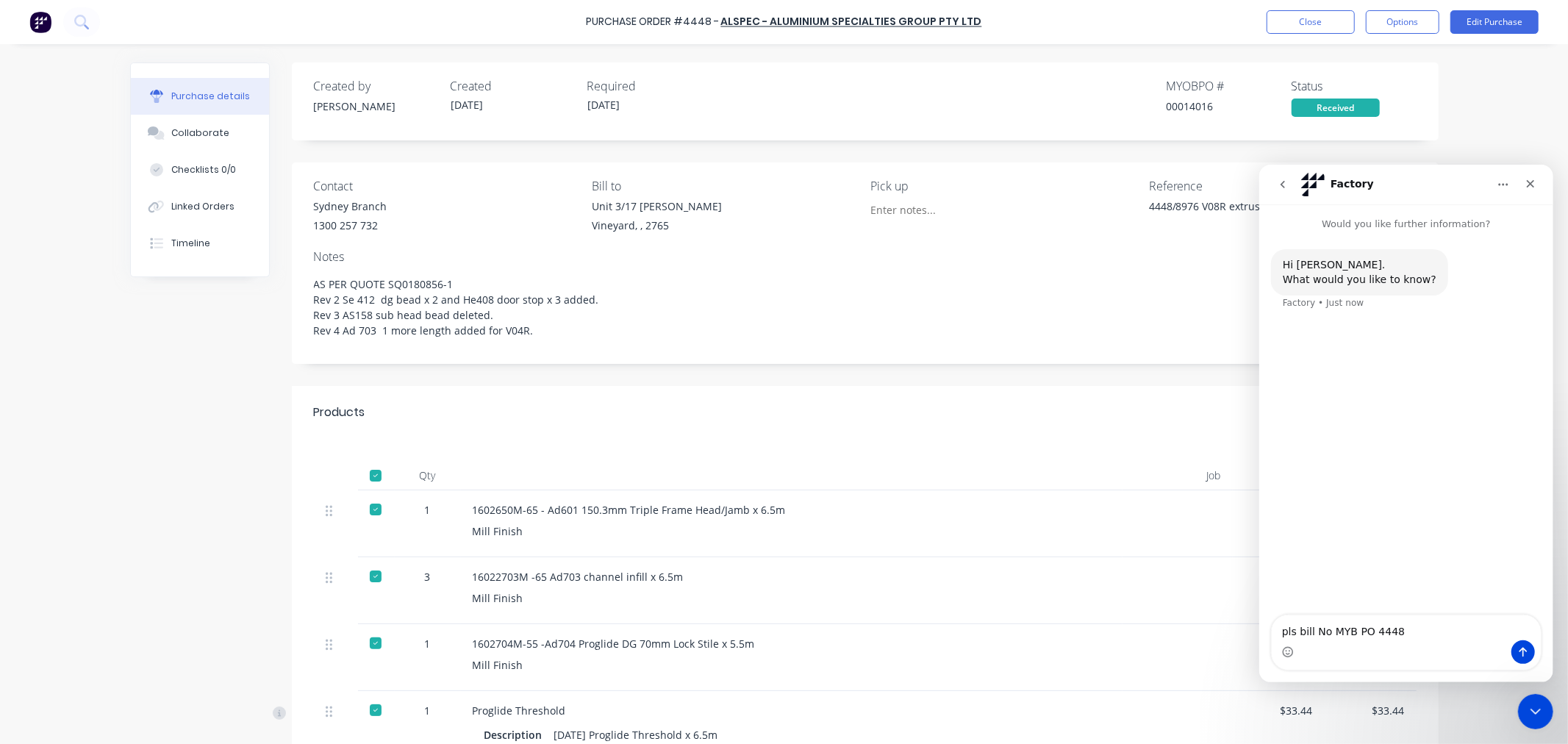
type textarea "pls bill No MYB PO 4448"
click at [1523, 654] on icon "Send a message…" at bounding box center [1522, 652] width 12 height 12
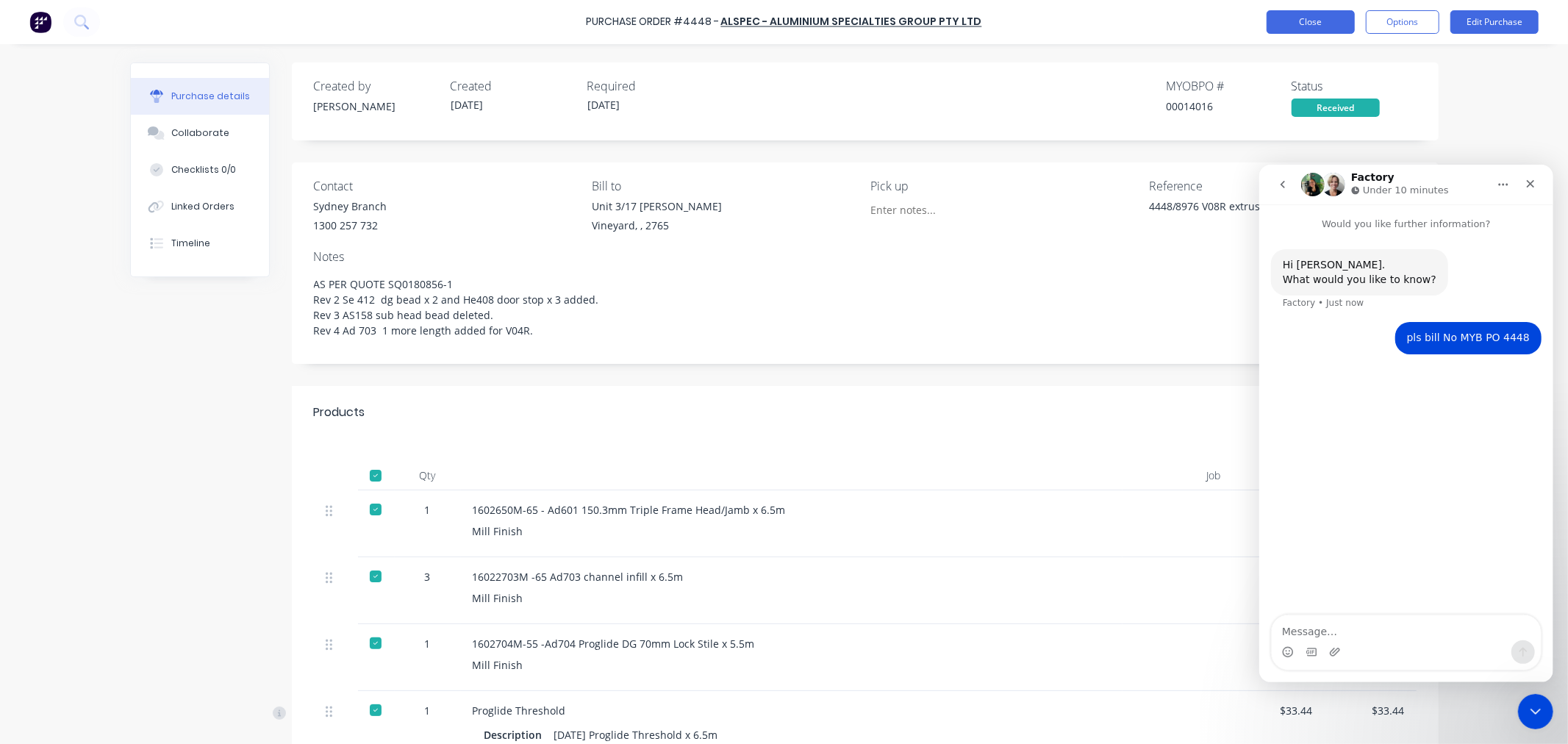
click at [1321, 22] on button "Close" at bounding box center [1310, 21] width 89 height 23
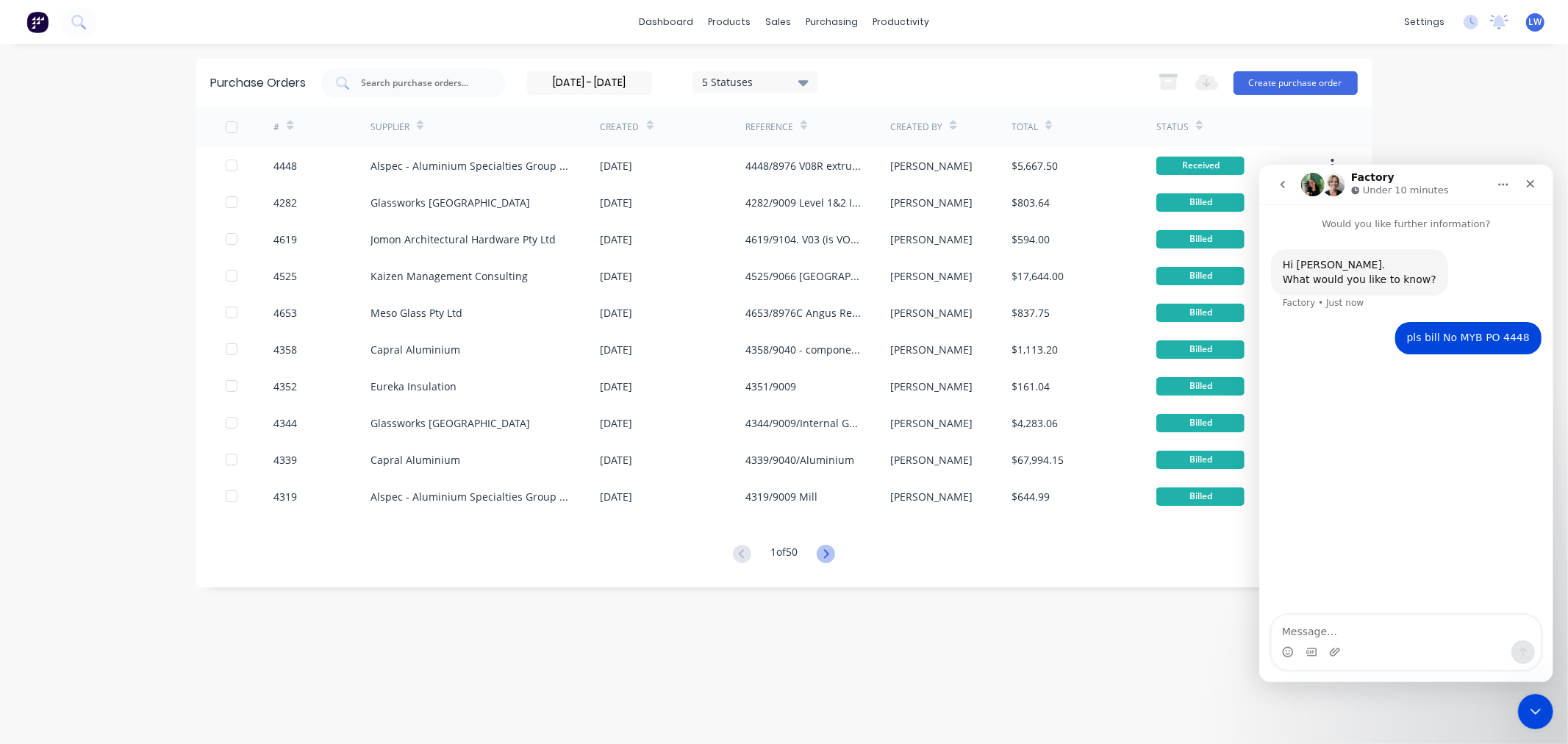
click at [828, 548] on icon at bounding box center [826, 554] width 19 height 19
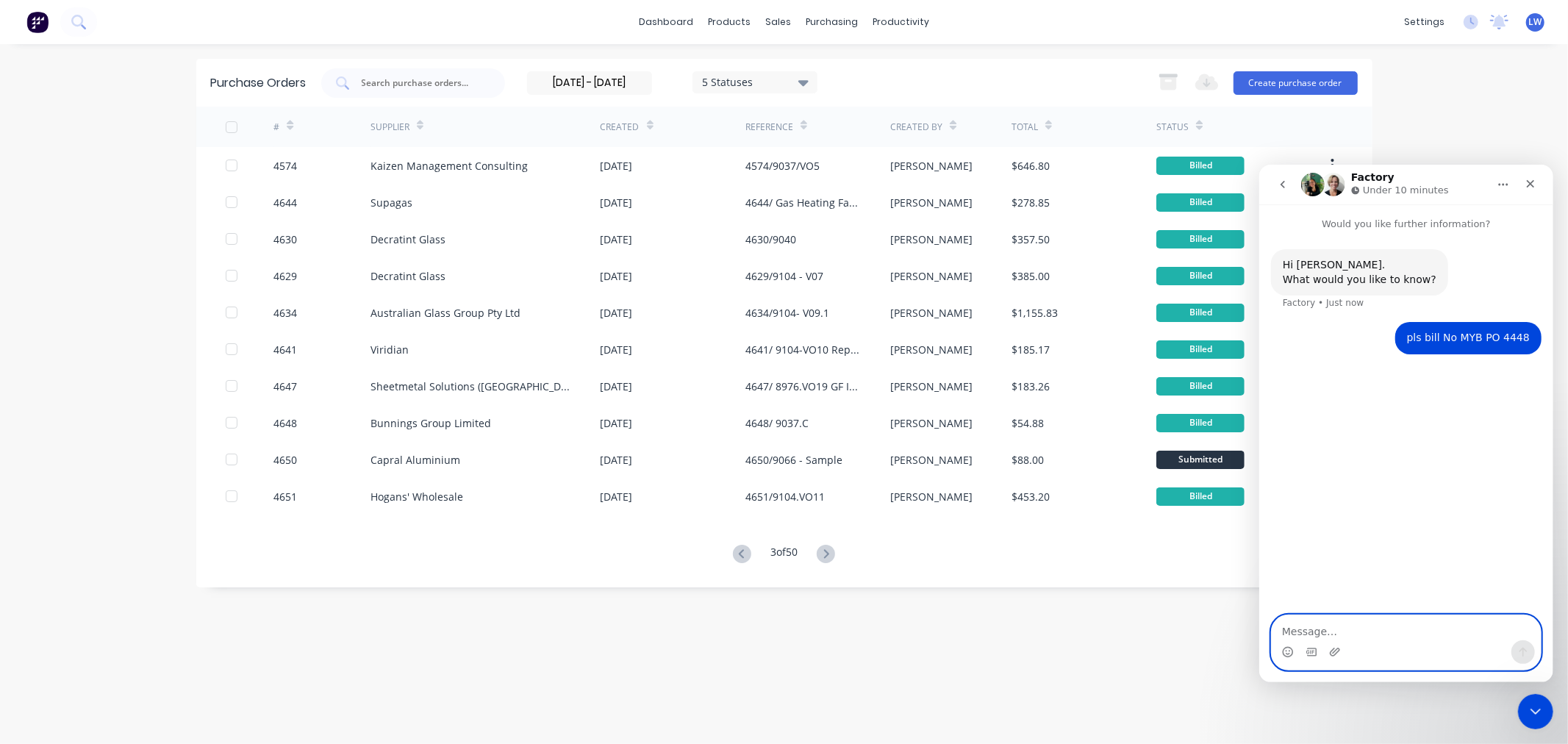
click at [1320, 633] on textarea "Message…" at bounding box center [1406, 627] width 269 height 25
click at [829, 550] on icon at bounding box center [827, 554] width 6 height 8
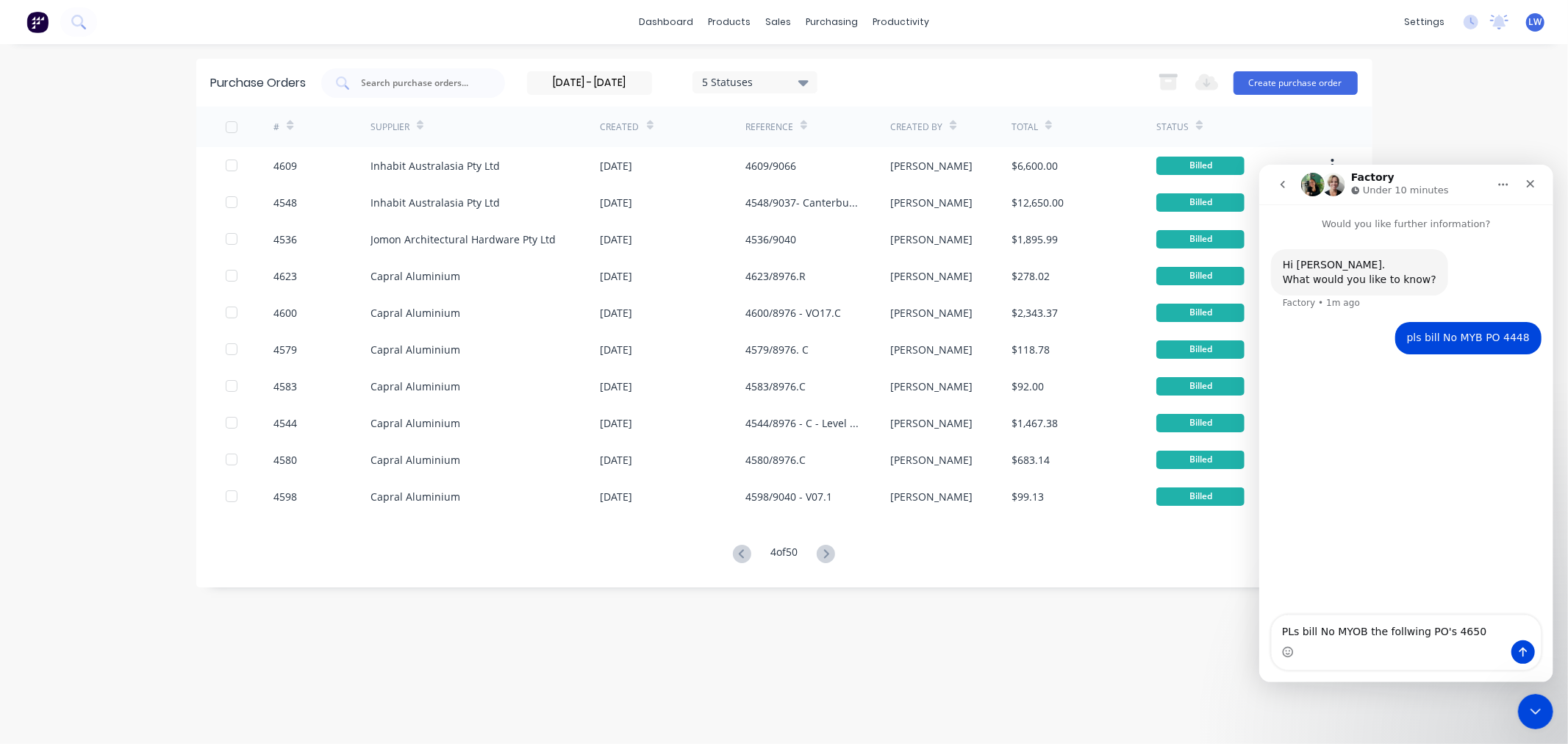
click at [829, 550] on icon at bounding box center [827, 554] width 6 height 8
drag, startPoint x: 829, startPoint y: 550, endPoint x: 830, endPoint y: 579, distance: 29.0
click at [830, 579] on div "Purchase Orders 30/06/24 - 30/06/25 5 Statuses 30/06/24 - 30/06/25 5 Statuses E…" at bounding box center [784, 323] width 1177 height 528
click at [832, 554] on g at bounding box center [826, 554] width 19 height 19
click at [830, 554] on icon at bounding box center [827, 554] width 6 height 8
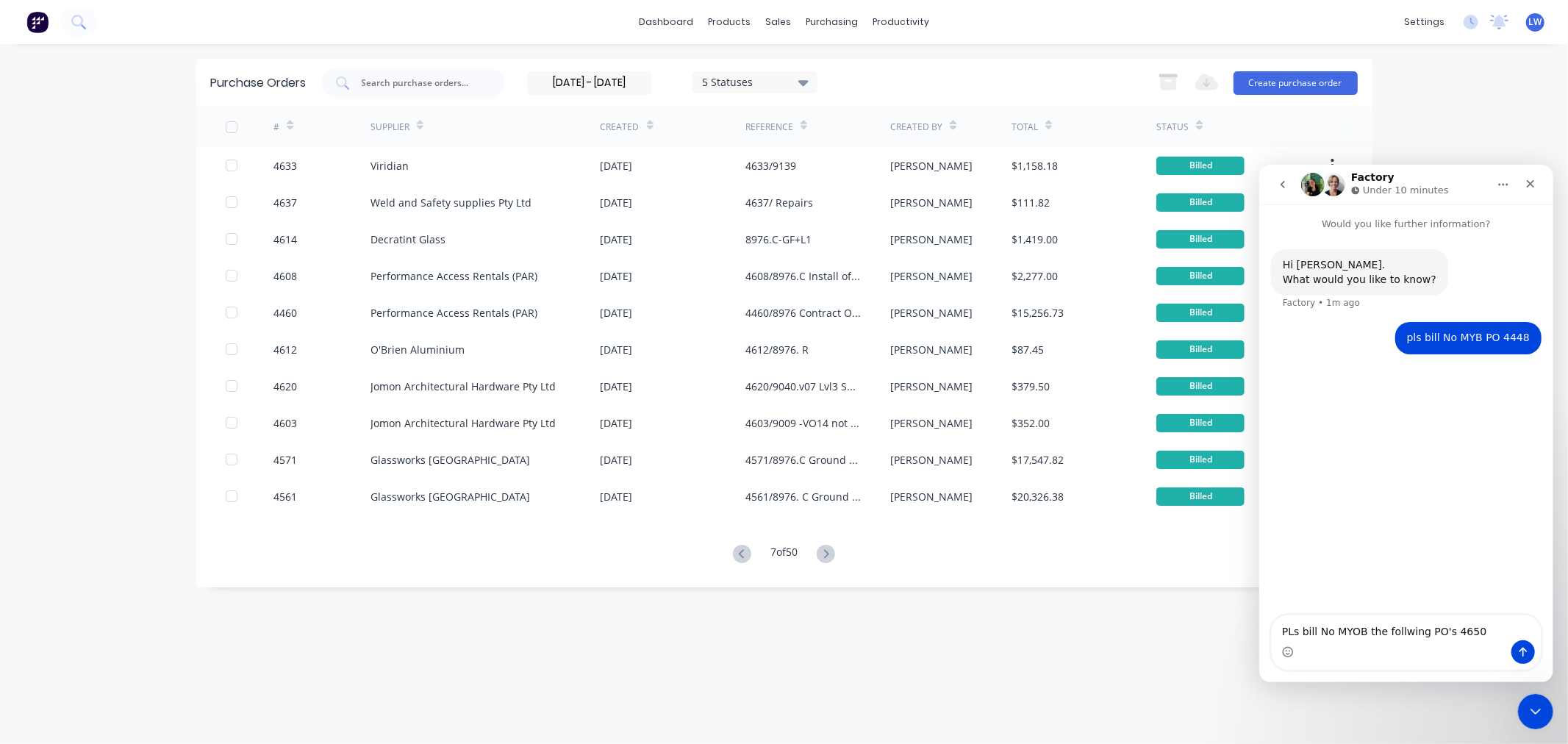
click at [830, 554] on icon at bounding box center [827, 554] width 6 height 8
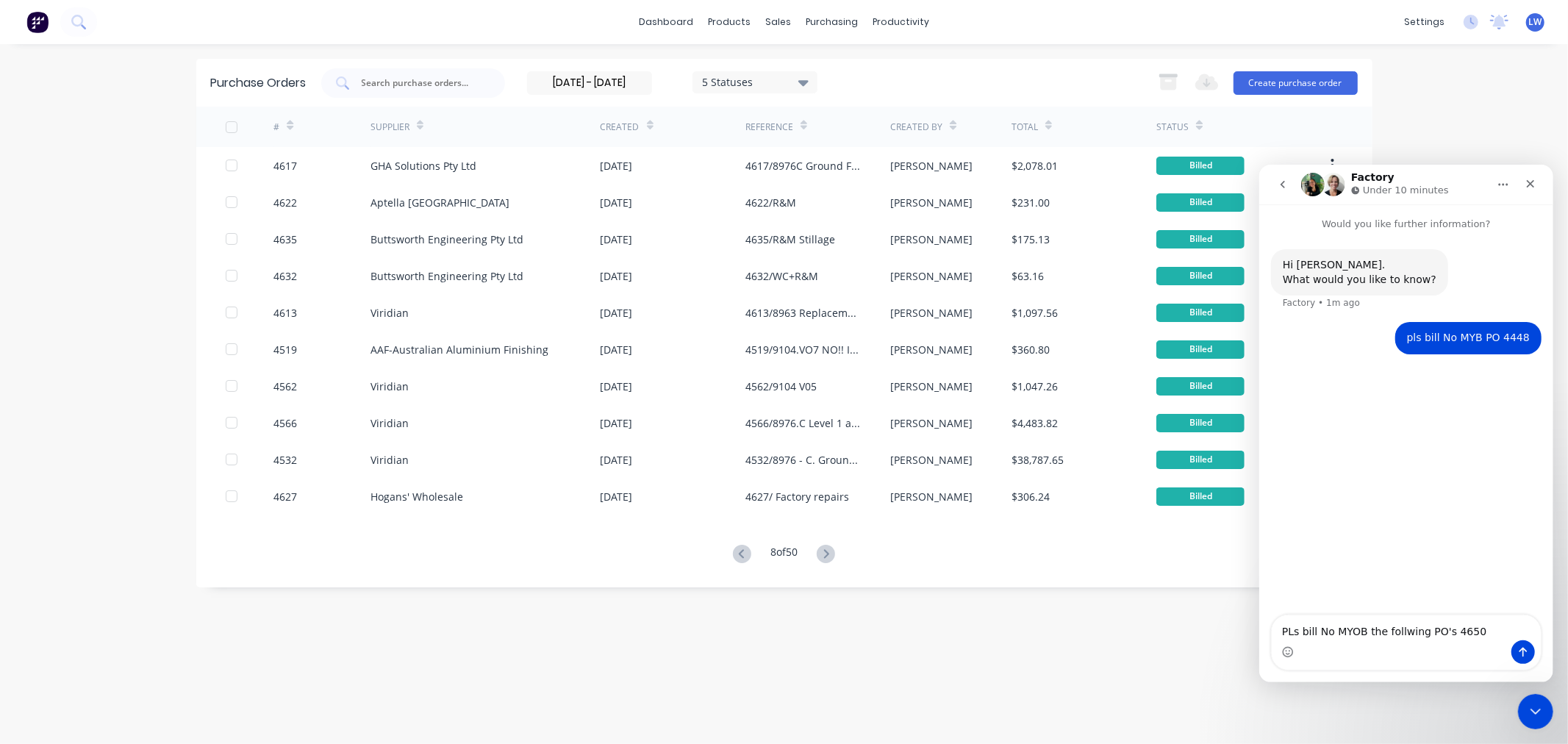
click at [830, 555] on icon at bounding box center [827, 554] width 6 height 8
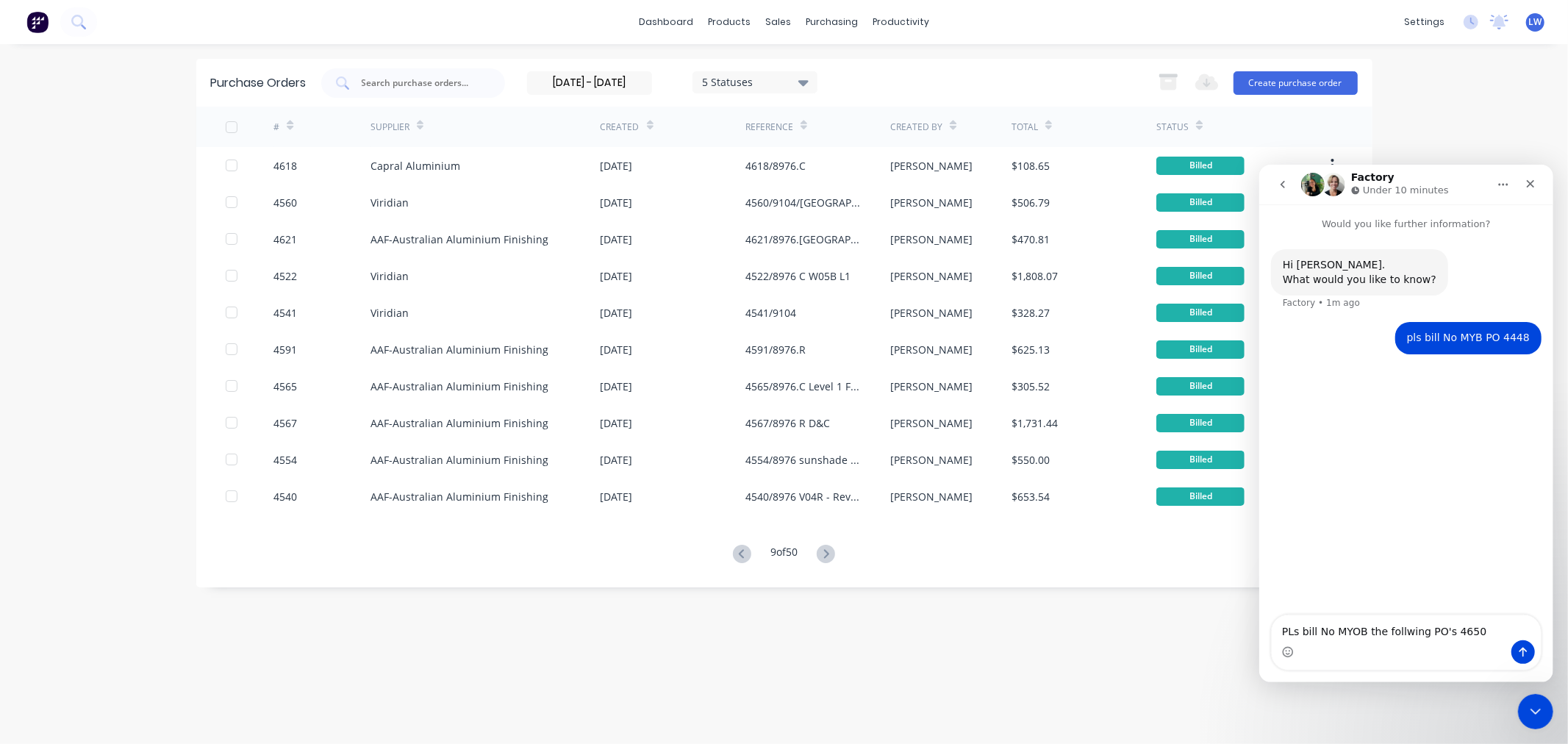
click at [830, 555] on icon at bounding box center [827, 554] width 6 height 8
click at [831, 555] on icon at bounding box center [829, 554] width 19 height 19
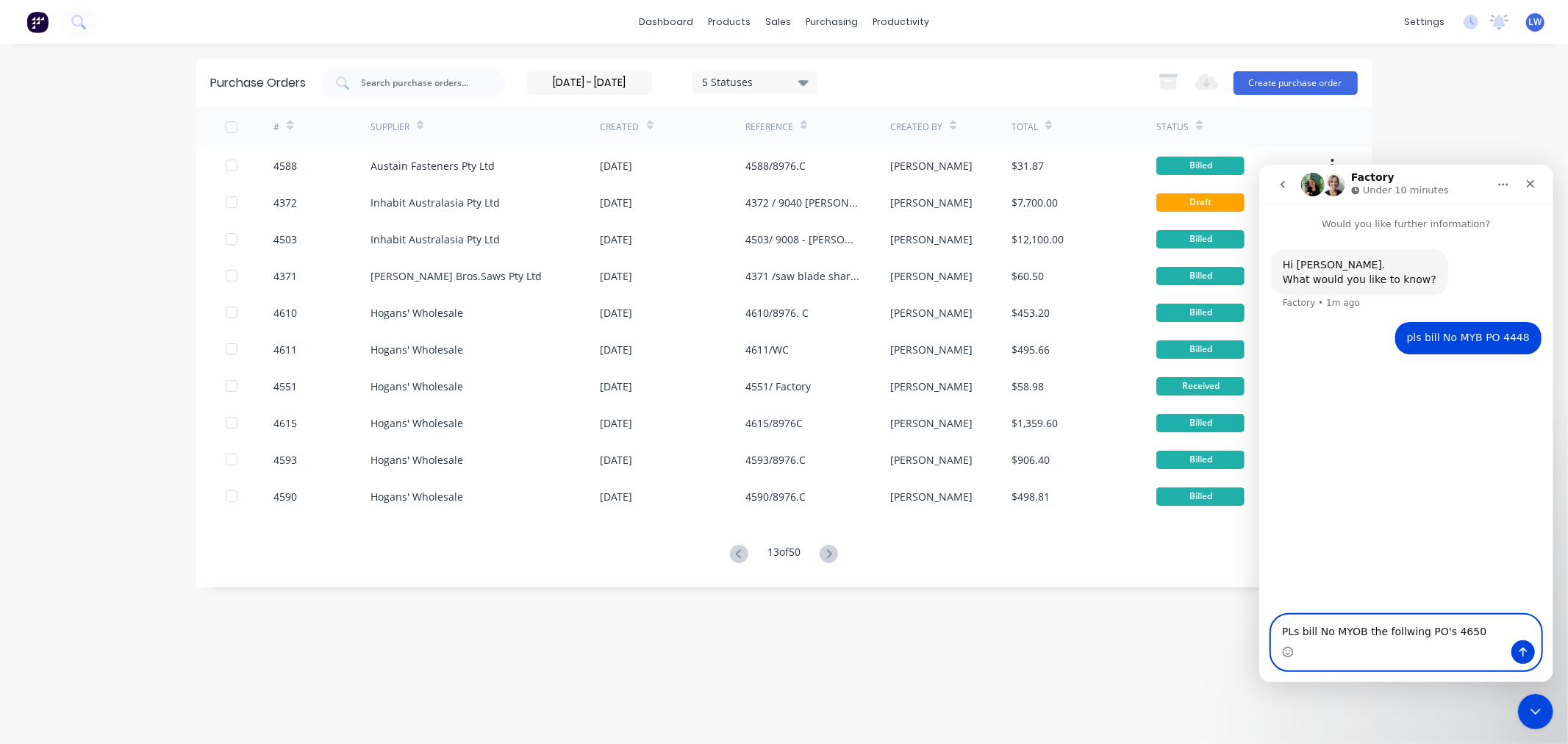
click at [1475, 633] on textarea "PLs bill No MYOB the follwing PO's 4650" at bounding box center [1406, 627] width 269 height 25
click at [1395, 633] on textarea "PLs bill No MYOB the follwing PO's 4650" at bounding box center [1406, 627] width 269 height 25
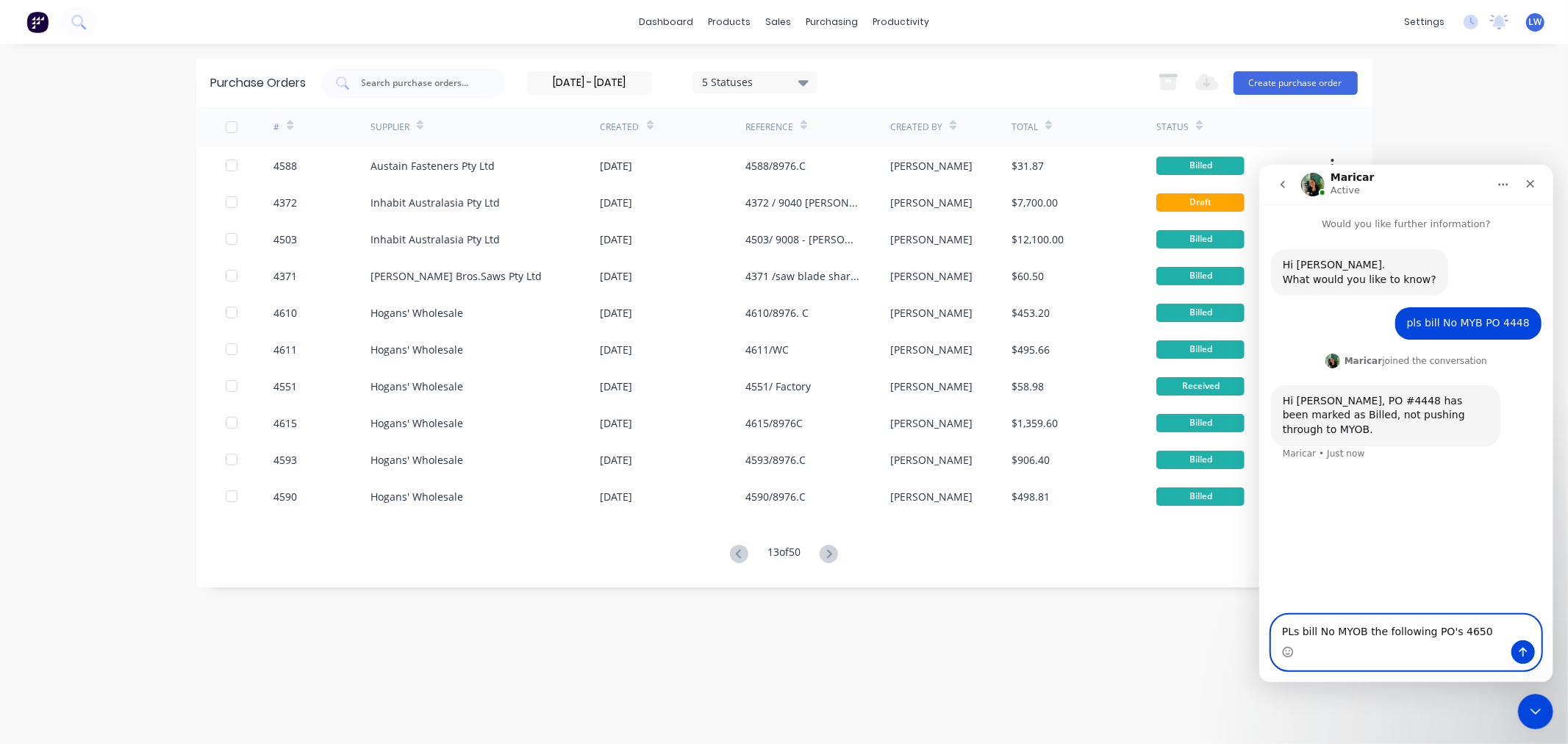
click at [1482, 635] on textarea "PLs bill No MYOB the following PO's 4650" at bounding box center [1406, 627] width 269 height 25
click at [1481, 618] on textarea "PLs bill No MYOB the following PO's 4650 Please Submit PO 4372" at bounding box center [1406, 620] width 269 height 40
type textarea "PLs bill No MYOB the following PO's 4650 Please Submit PO 4372"
click at [833, 550] on icon at bounding box center [829, 554] width 19 height 19
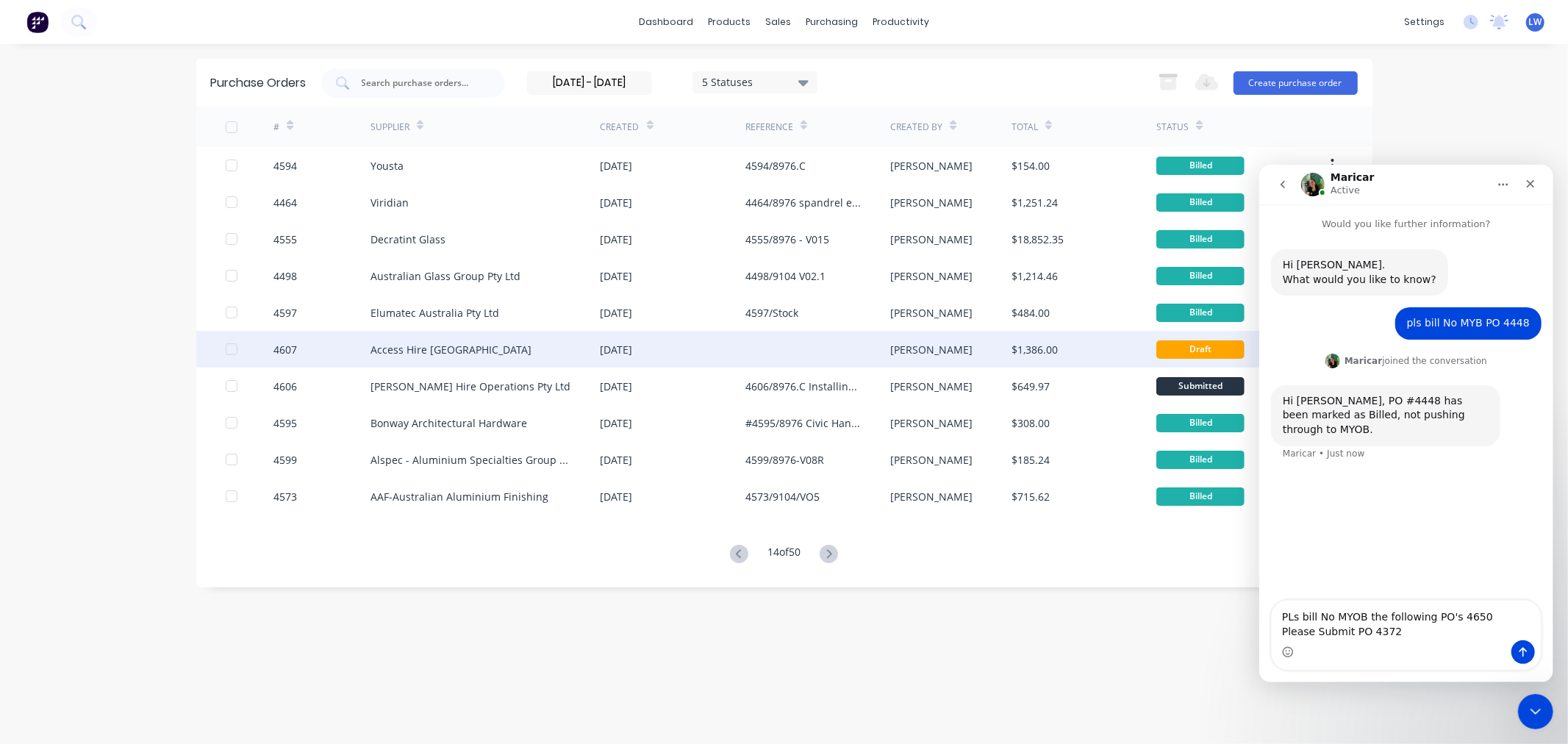
click at [467, 348] on div "Access Hire New South Wales" at bounding box center [451, 349] width 161 height 16
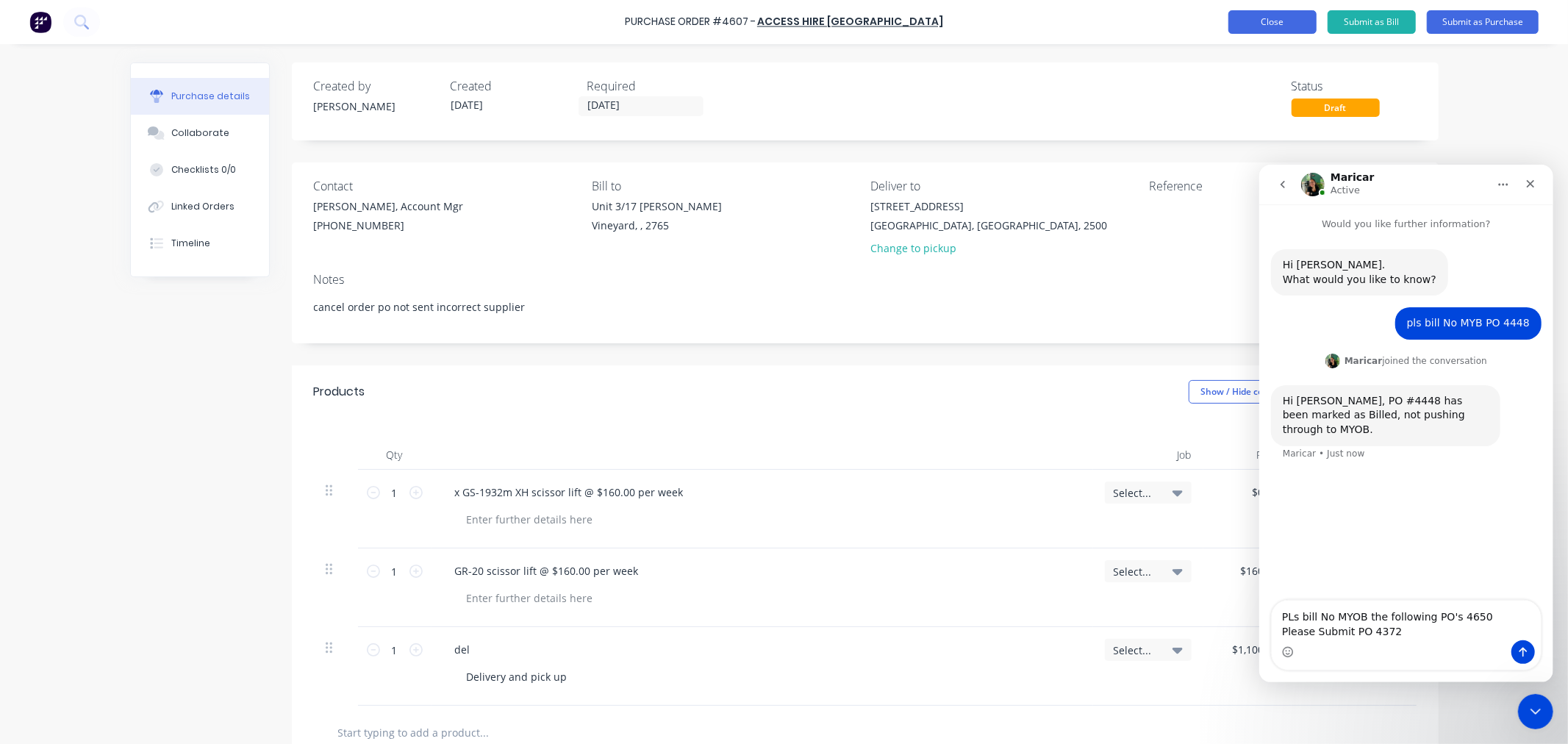
type textarea "x"
click at [1260, 22] on button "Close" at bounding box center [1272, 21] width 89 height 23
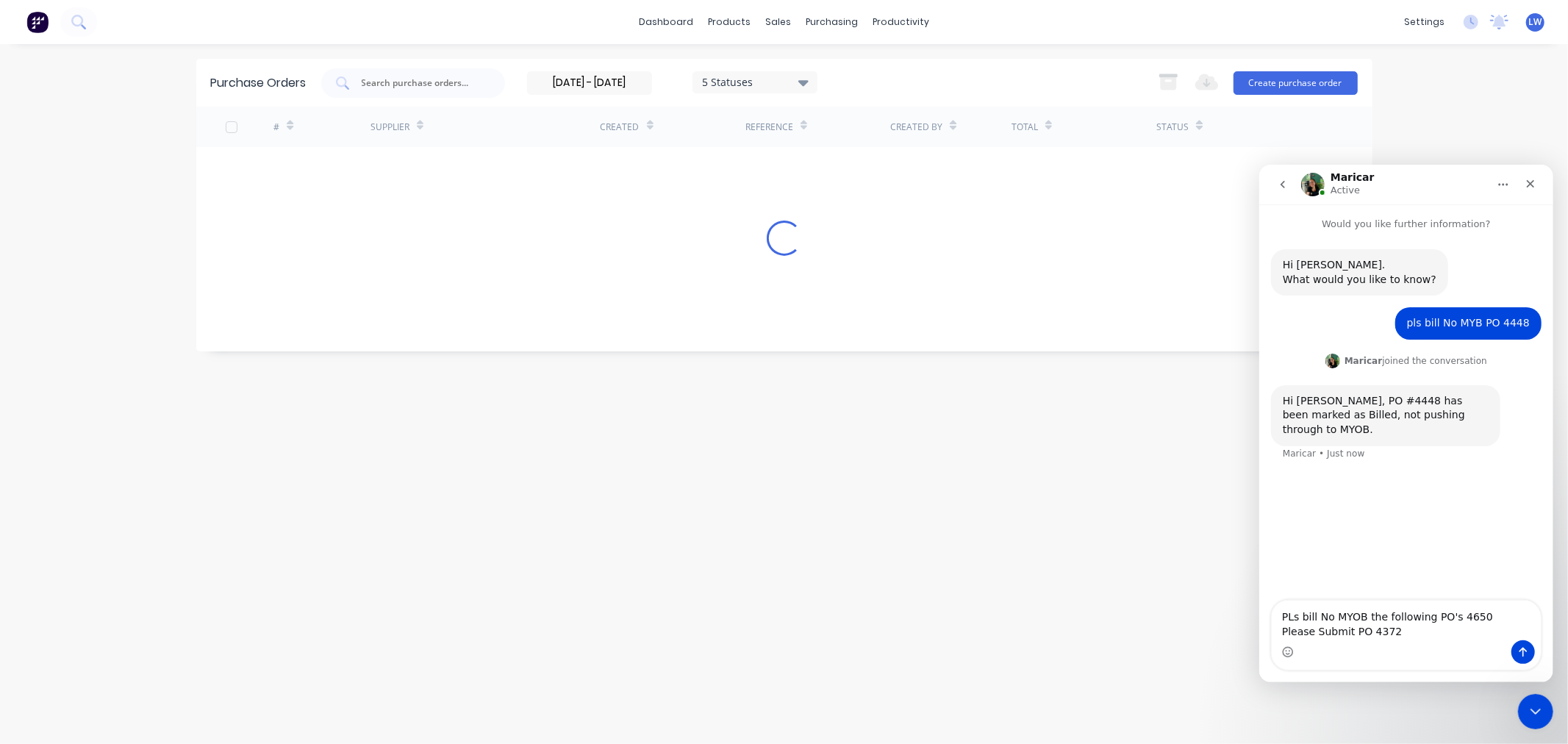
type input "30/06/24 - 30/06/25"
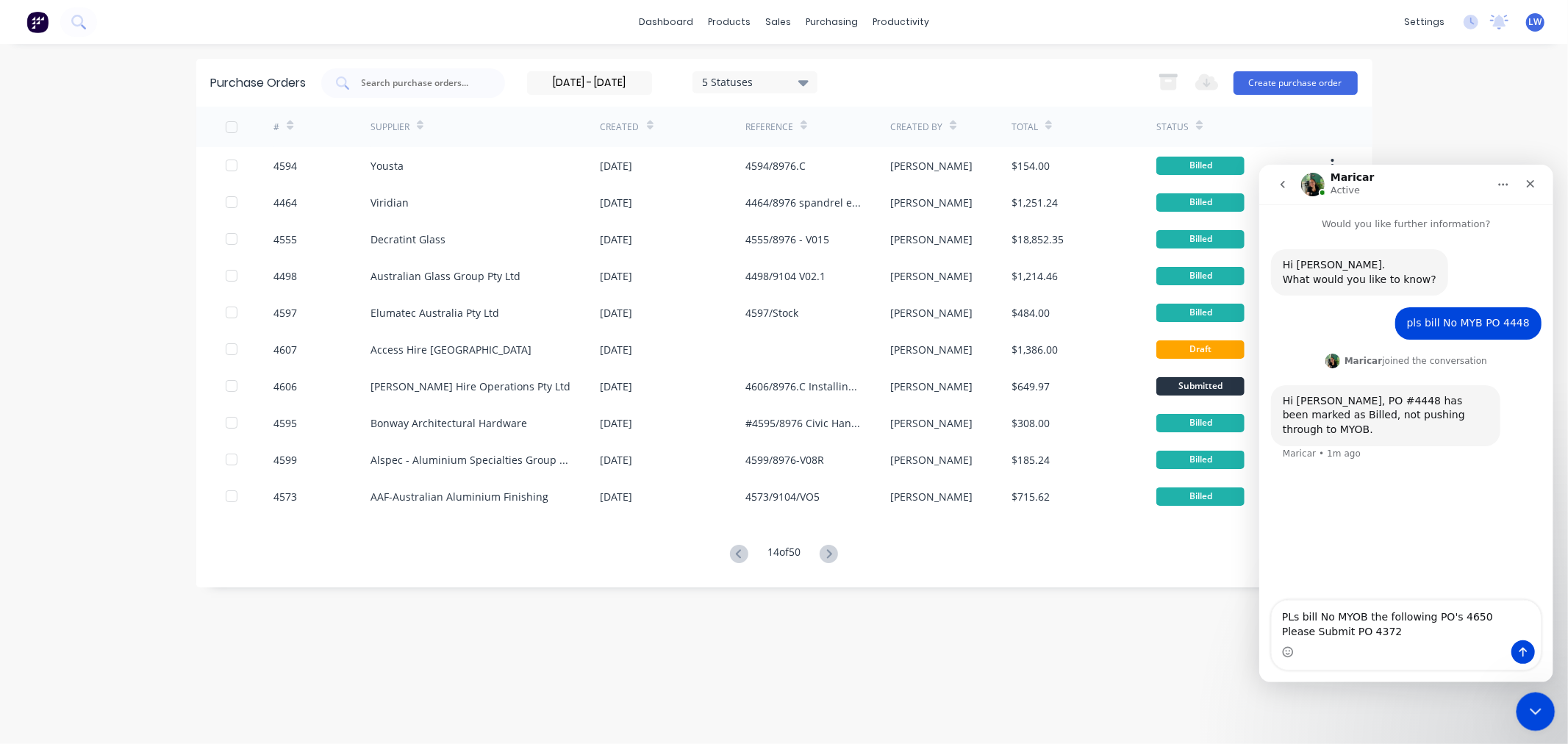
click at [1539, 709] on icon "Close Intercom Messenger" at bounding box center [1533, 709] width 18 height 18
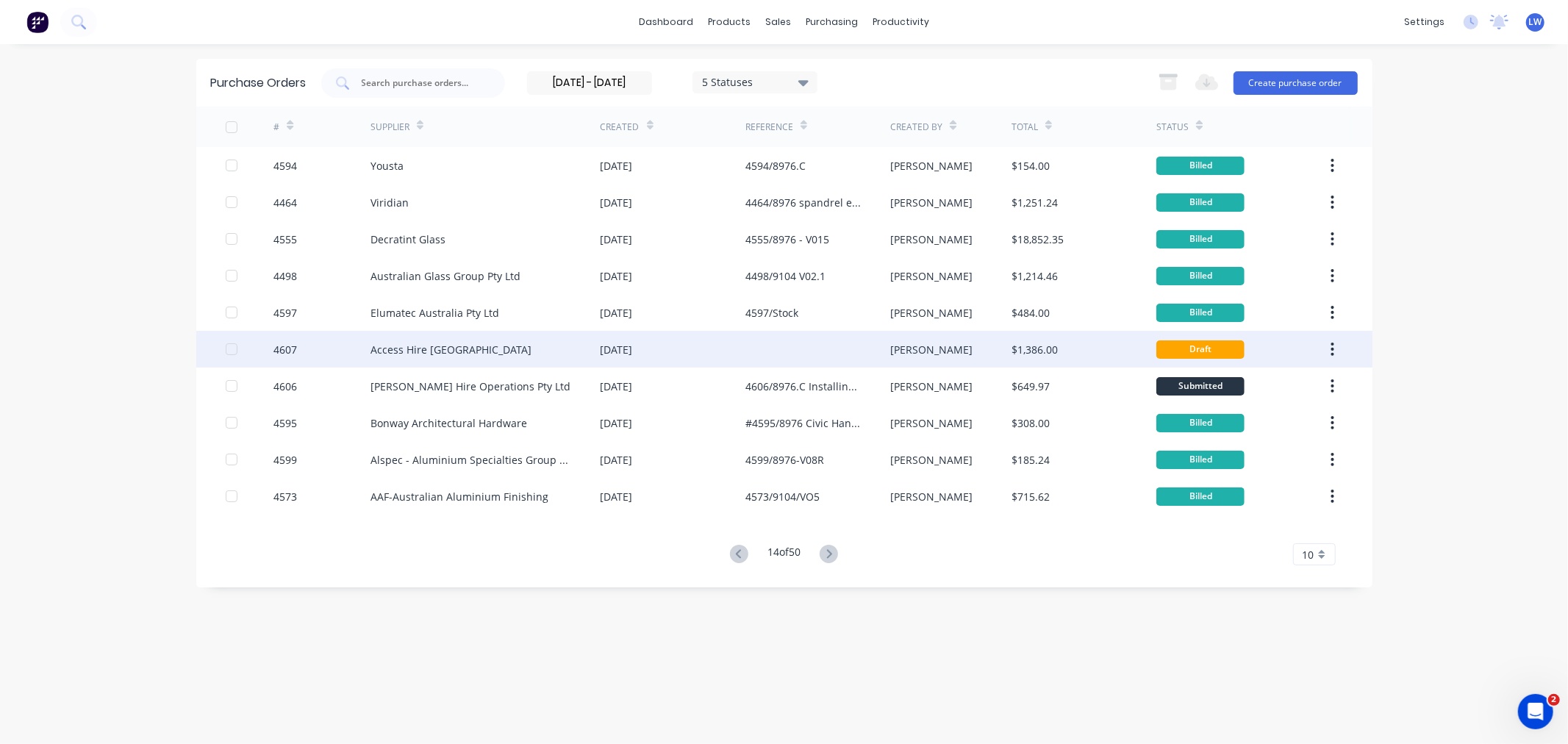
click at [1326, 351] on button "button" at bounding box center [1332, 349] width 35 height 26
click at [1245, 380] on div "Archive" at bounding box center [1281, 387] width 113 height 21
click at [787, 350] on div "4606/8976.C Installing GF Glass panels" at bounding box center [804, 349] width 116 height 16
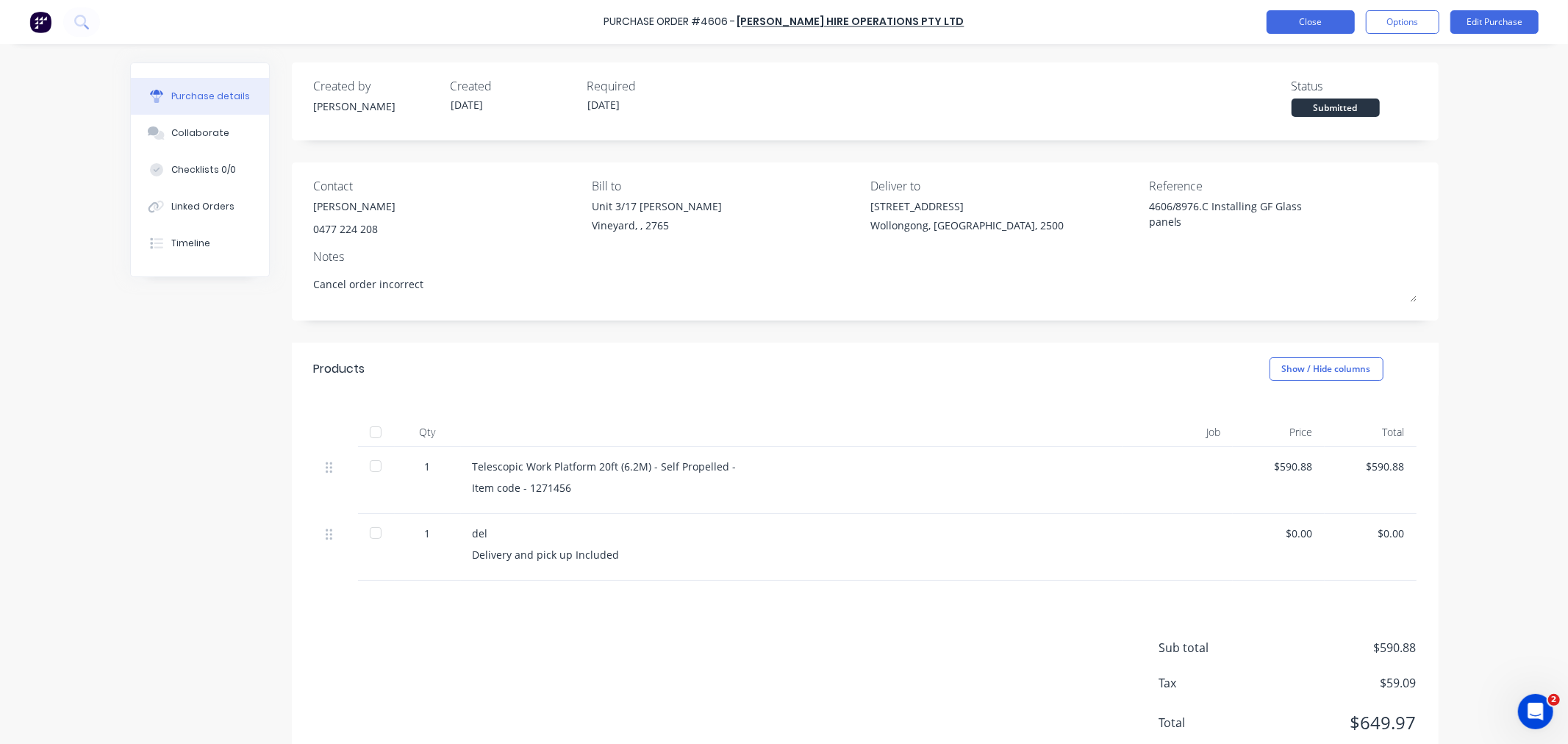
click at [1322, 16] on button "Close" at bounding box center [1310, 21] width 89 height 23
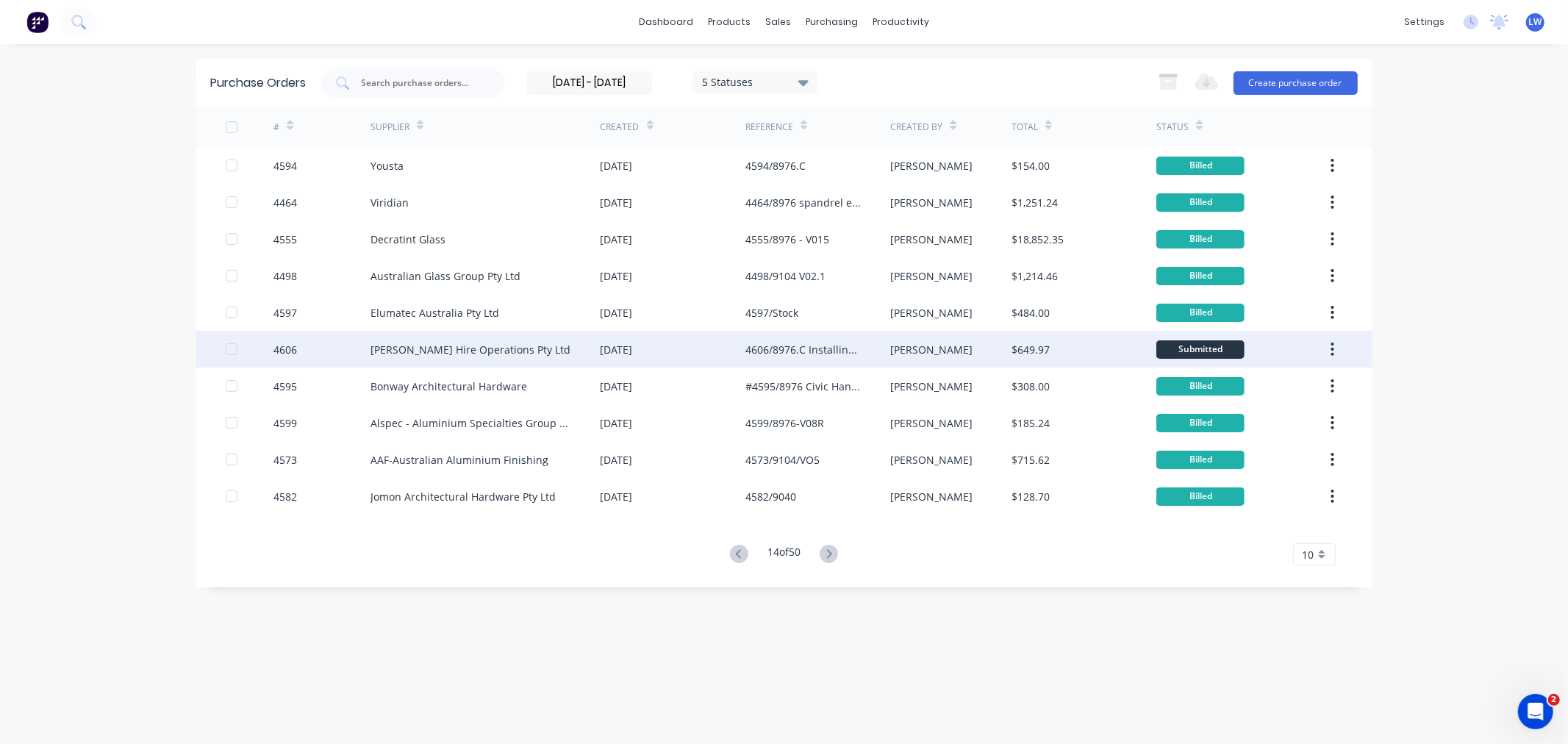
click at [1324, 342] on button "button" at bounding box center [1332, 349] width 35 height 26
click at [1270, 377] on div "Archive" at bounding box center [1281, 387] width 113 height 21
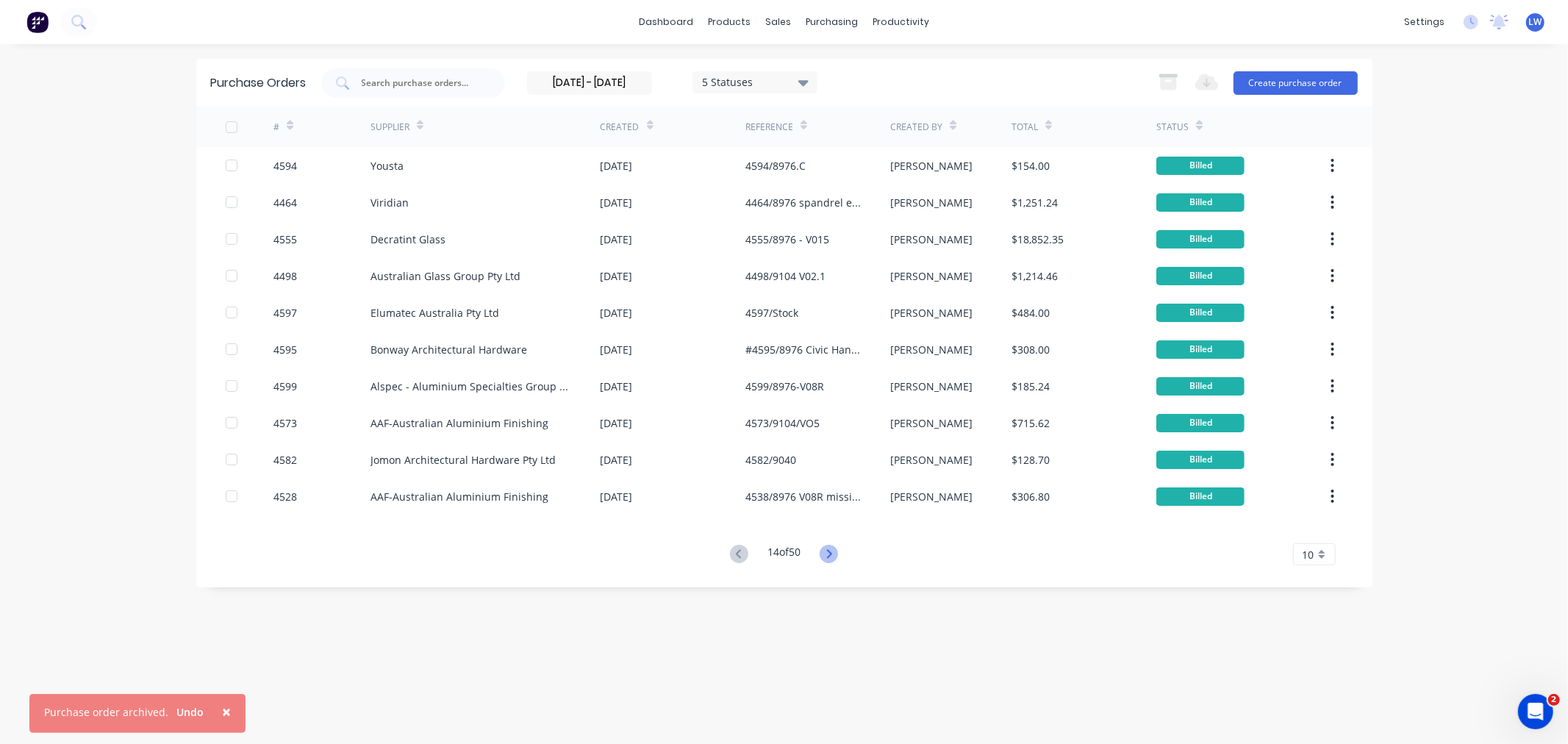
click at [825, 547] on icon at bounding box center [829, 554] width 19 height 19
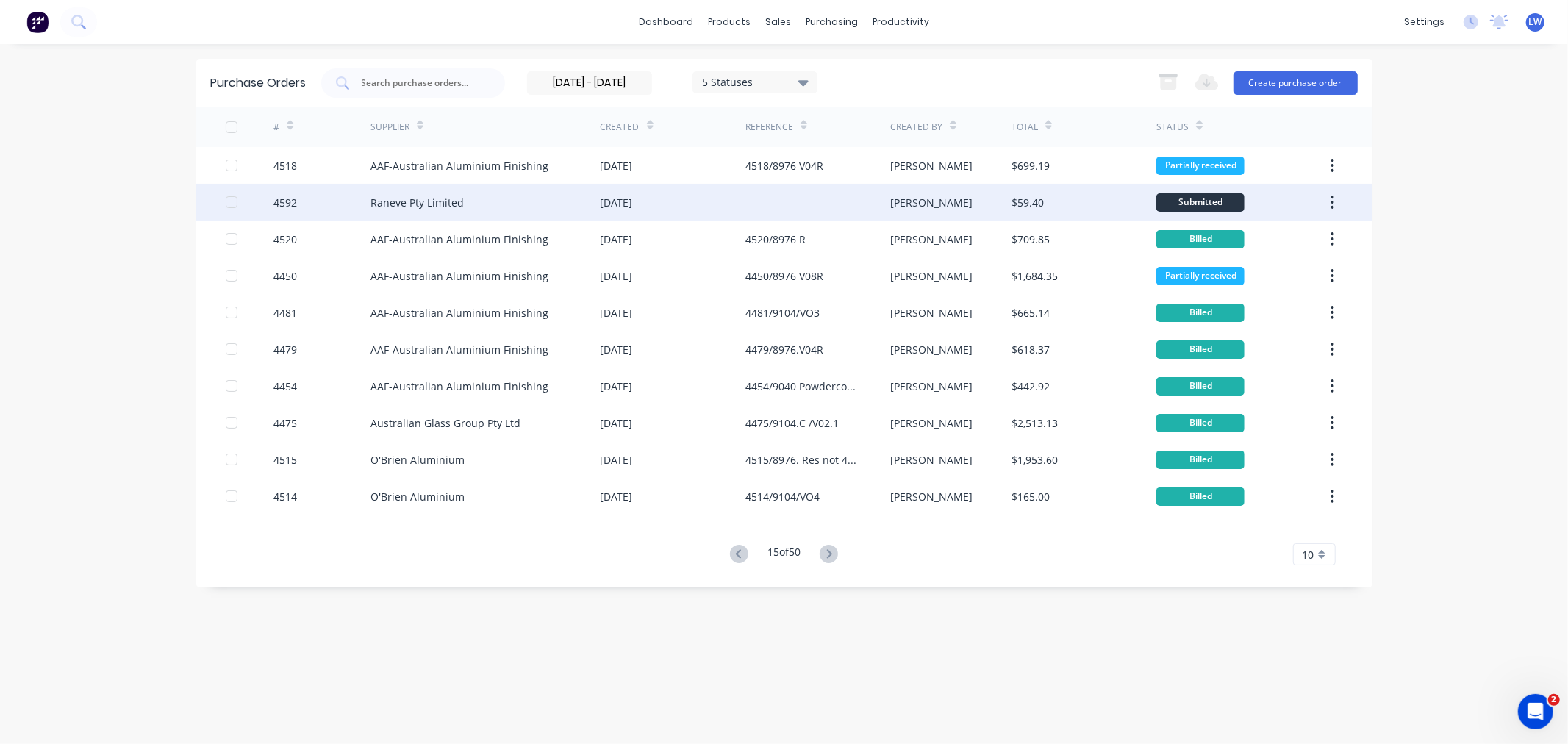
click at [633, 204] on div "17 Apr 2025" at bounding box center [617, 203] width 33 height 16
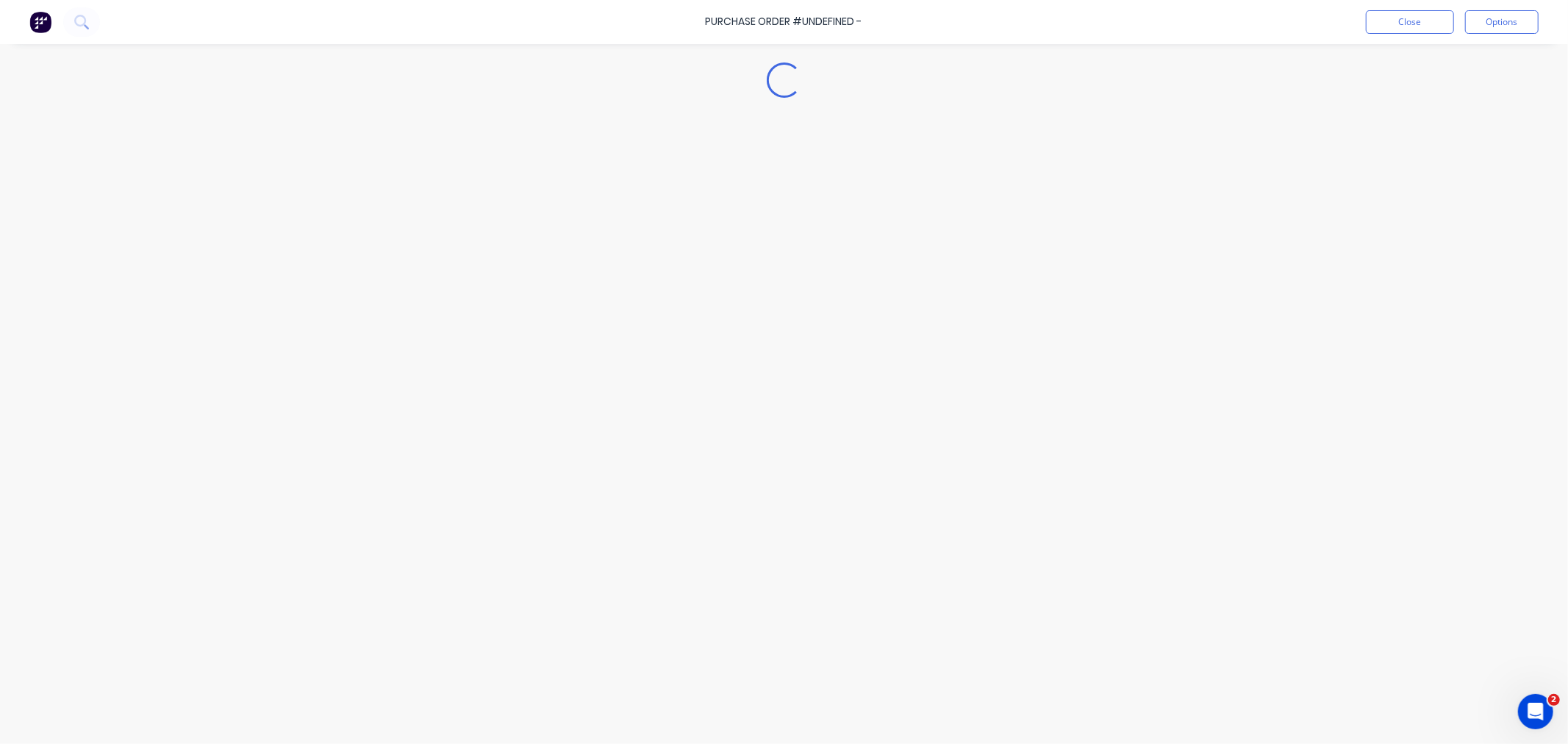
type textarea "x"
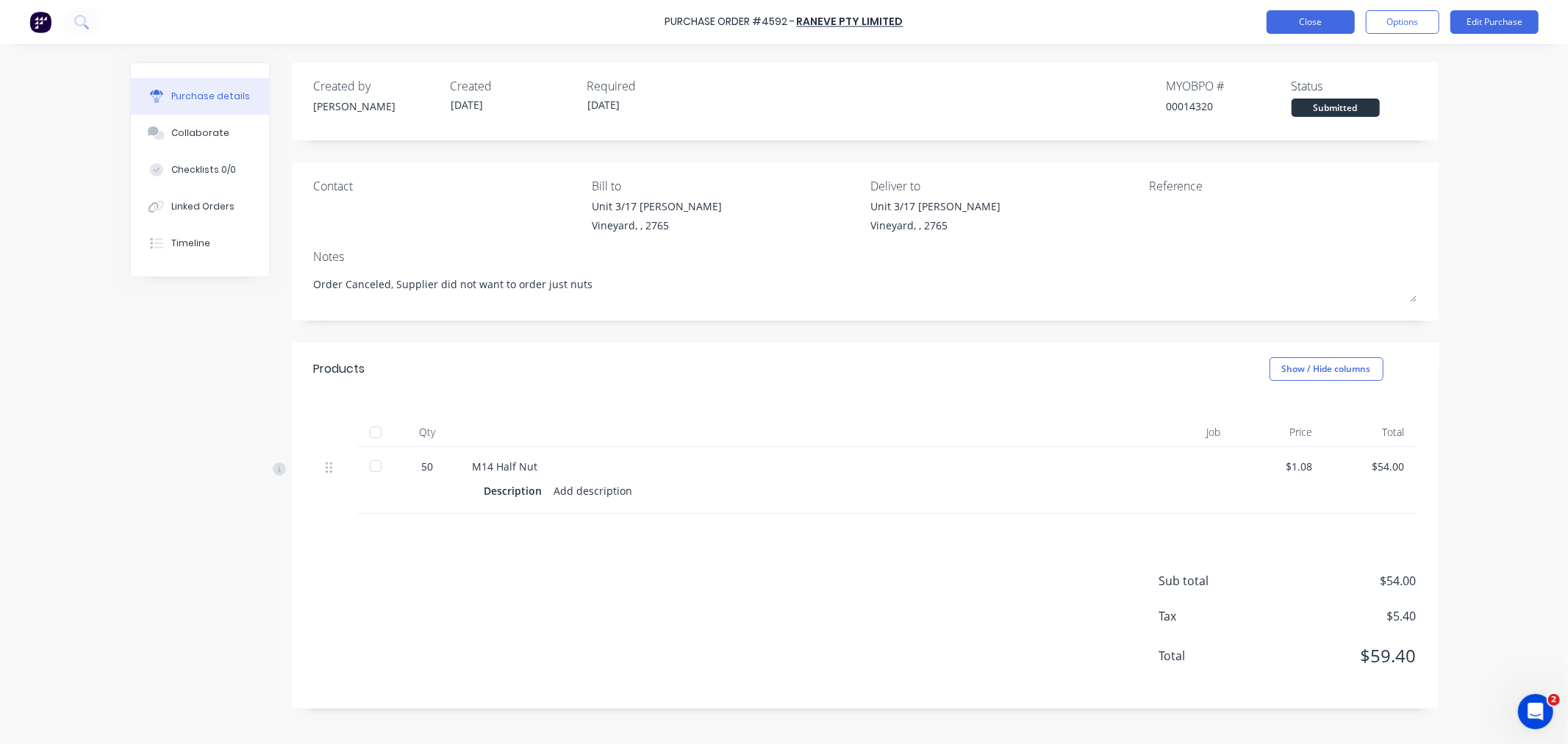
click at [1318, 27] on button "Close" at bounding box center [1310, 21] width 89 height 23
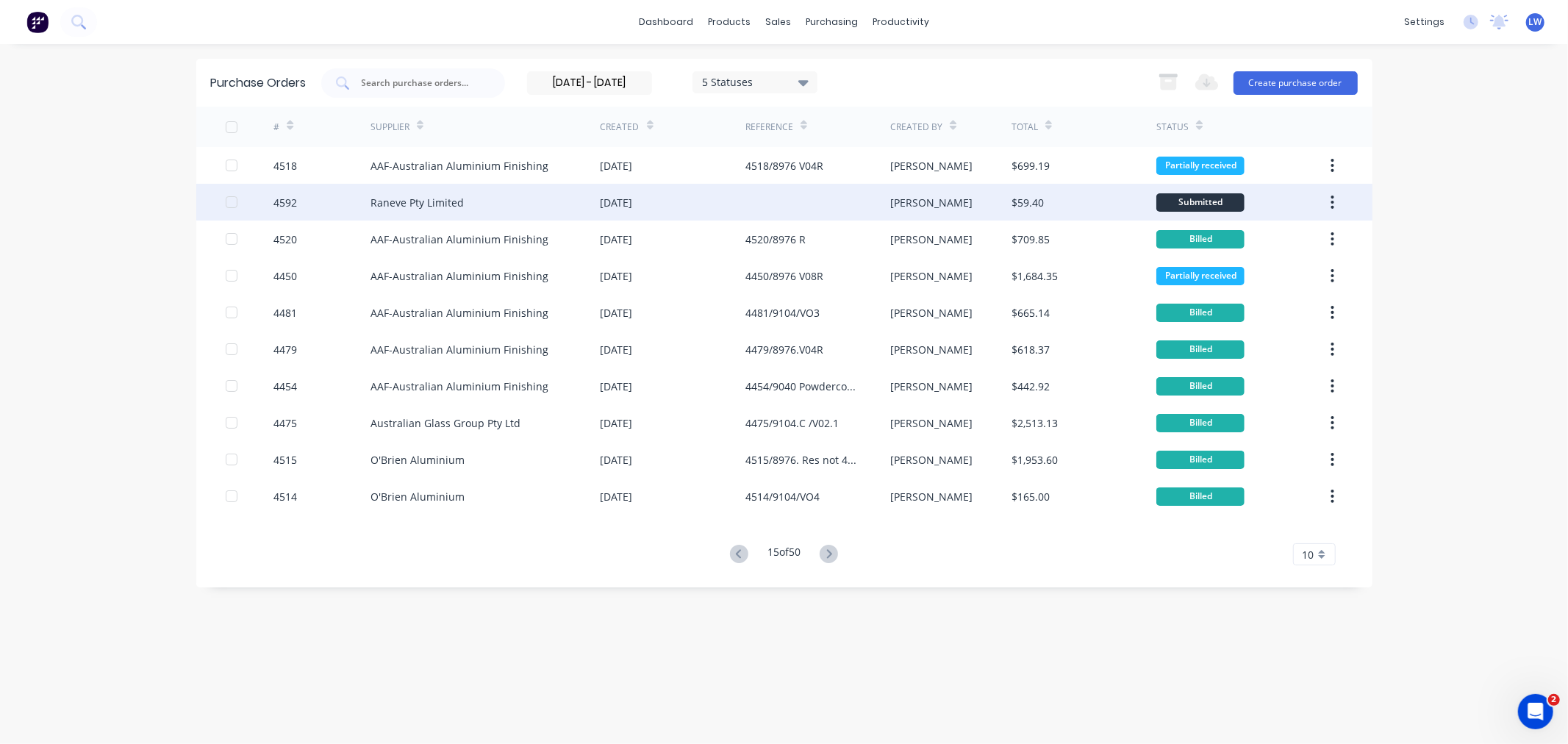
click at [1325, 199] on button "button" at bounding box center [1332, 202] width 35 height 26
click at [1253, 231] on div "Archive" at bounding box center [1281, 241] width 113 height 21
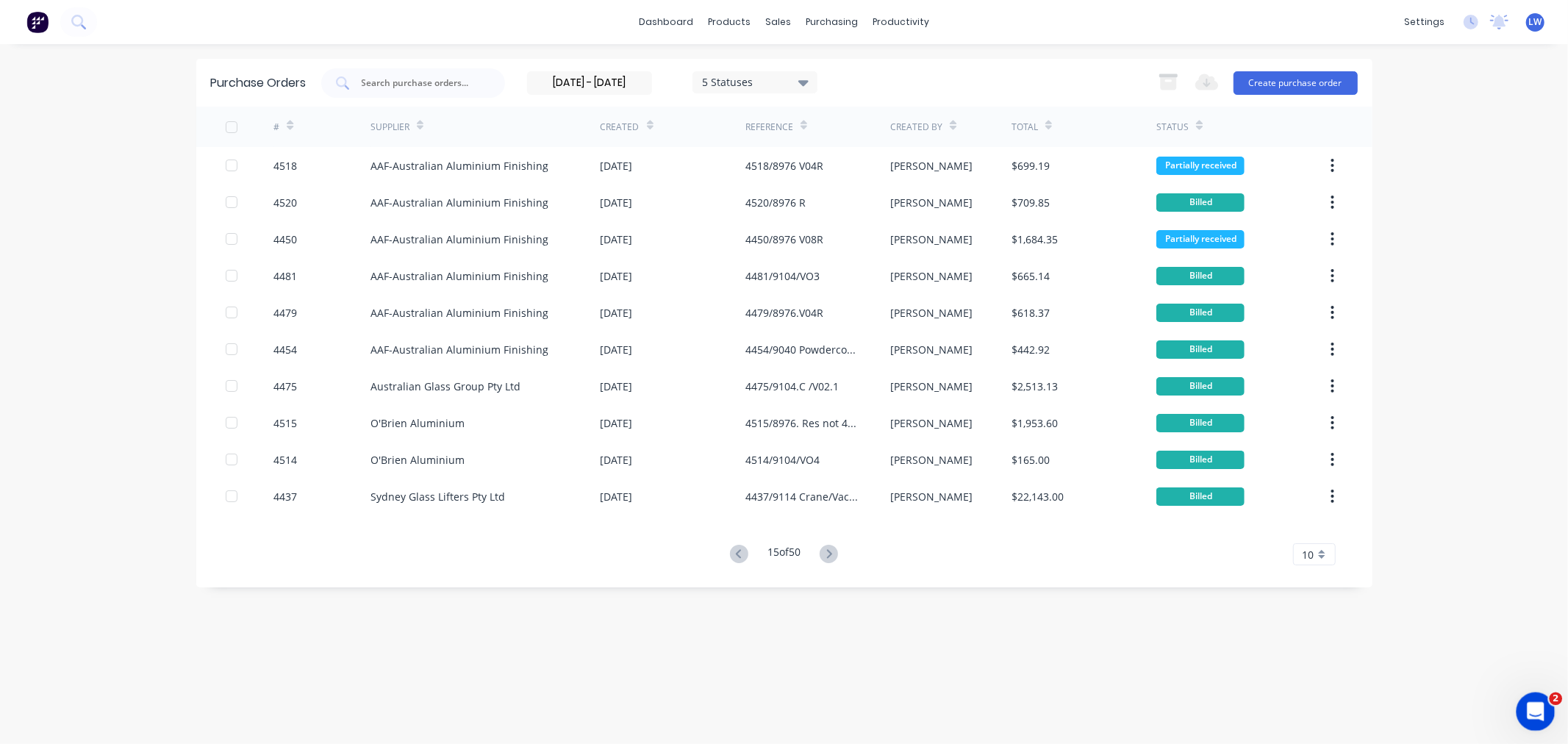
click at [1530, 698] on icon "Open Intercom Messenger" at bounding box center [1534, 710] width 24 height 24
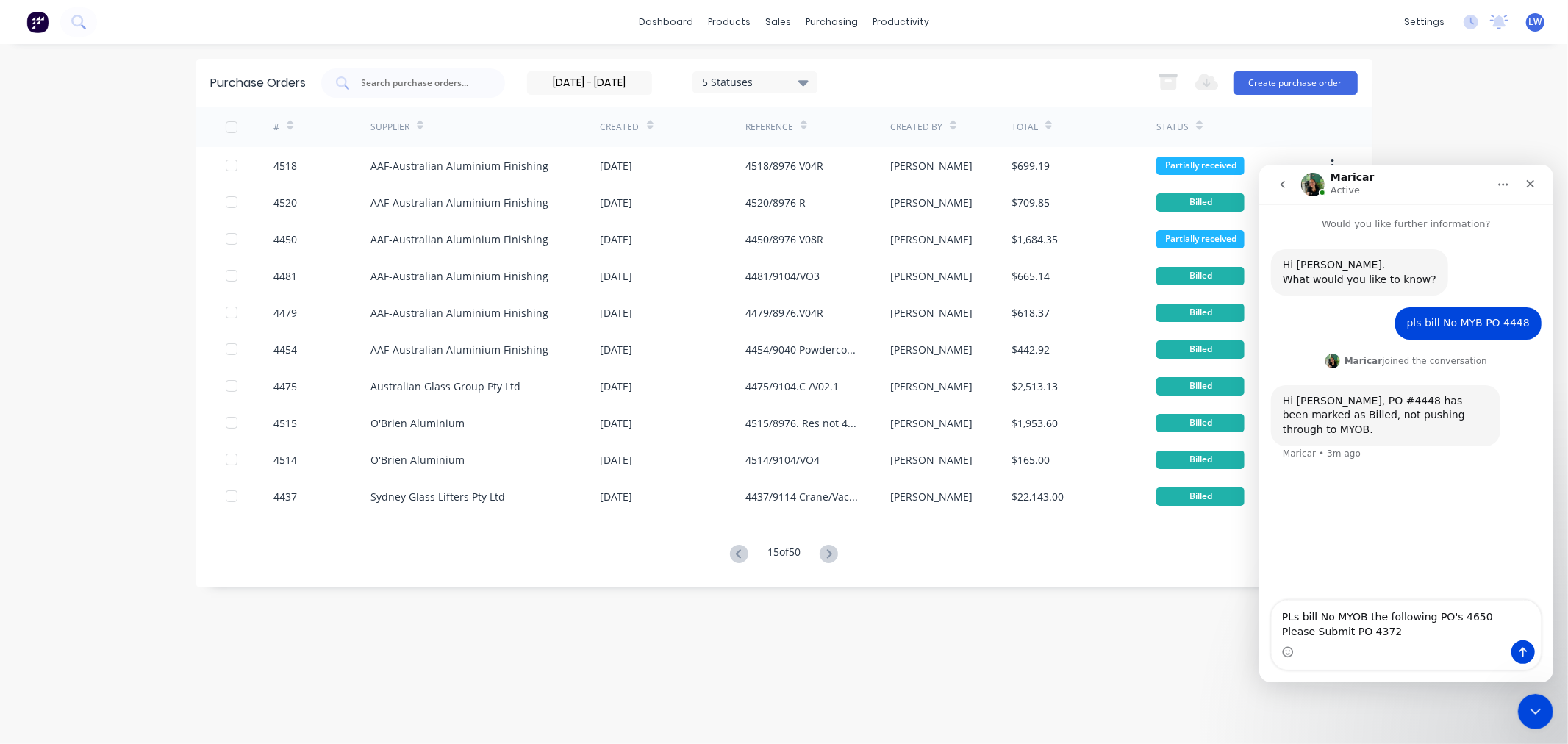
click at [1483, 618] on textarea "PLs bill No MYOB the following PO's 4650 Please Submit PO 4372" at bounding box center [1406, 620] width 269 height 40
click at [1510, 612] on textarea "PLs bill No MYOB the following PO's 4650 4518 Please Submit PO 4372" at bounding box center [1406, 620] width 269 height 40
click at [829, 553] on icon at bounding box center [829, 554] width 19 height 19
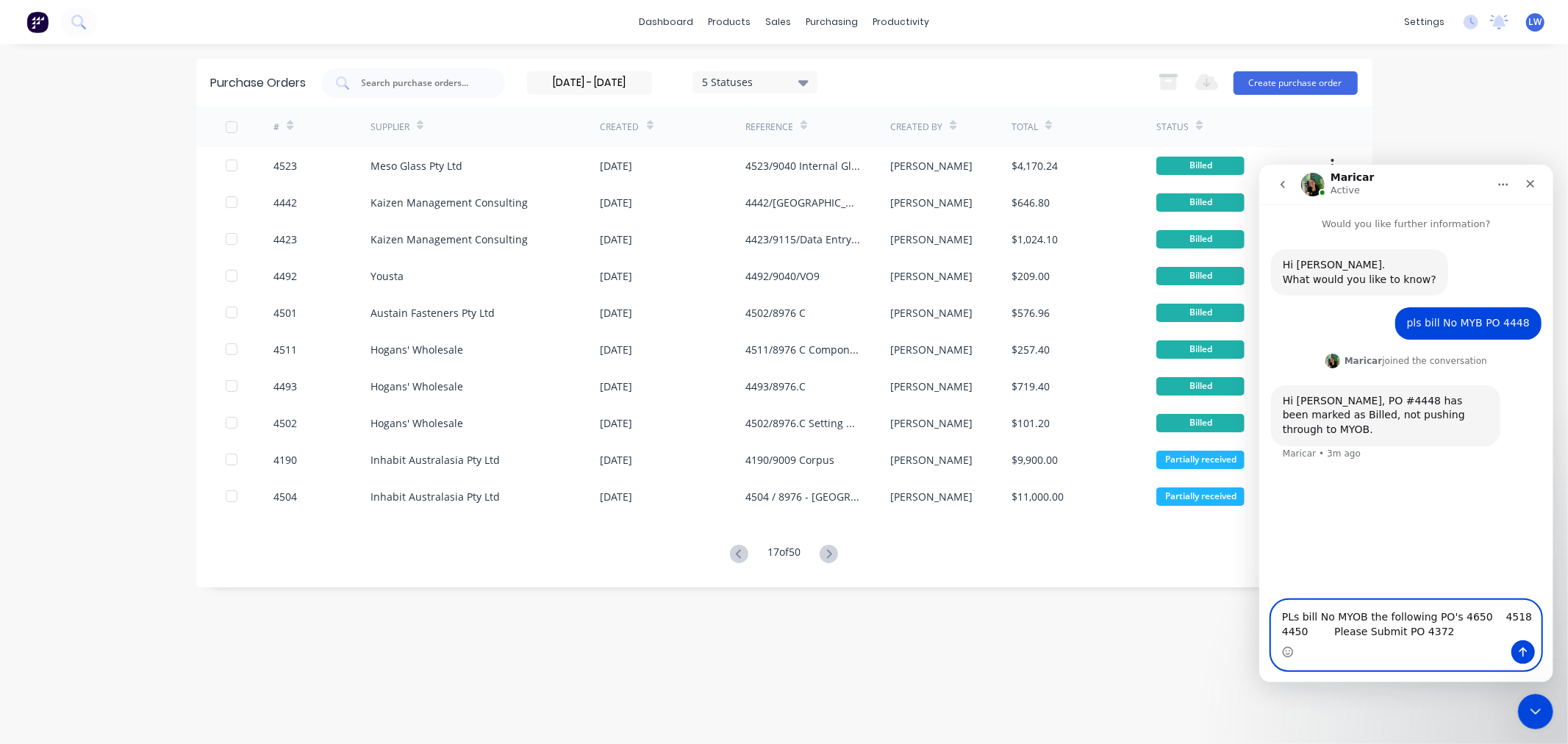
click at [1509, 611] on textarea "PLs bill No MYOB the following PO's 4650 4518 4450 Please Submit PO 4372" at bounding box center [1406, 620] width 269 height 40
click at [1311, 632] on textarea "PLs bill No MYOB the following PO's 4650 4518 4450 Please Submit PO 4372" at bounding box center [1406, 620] width 269 height 40
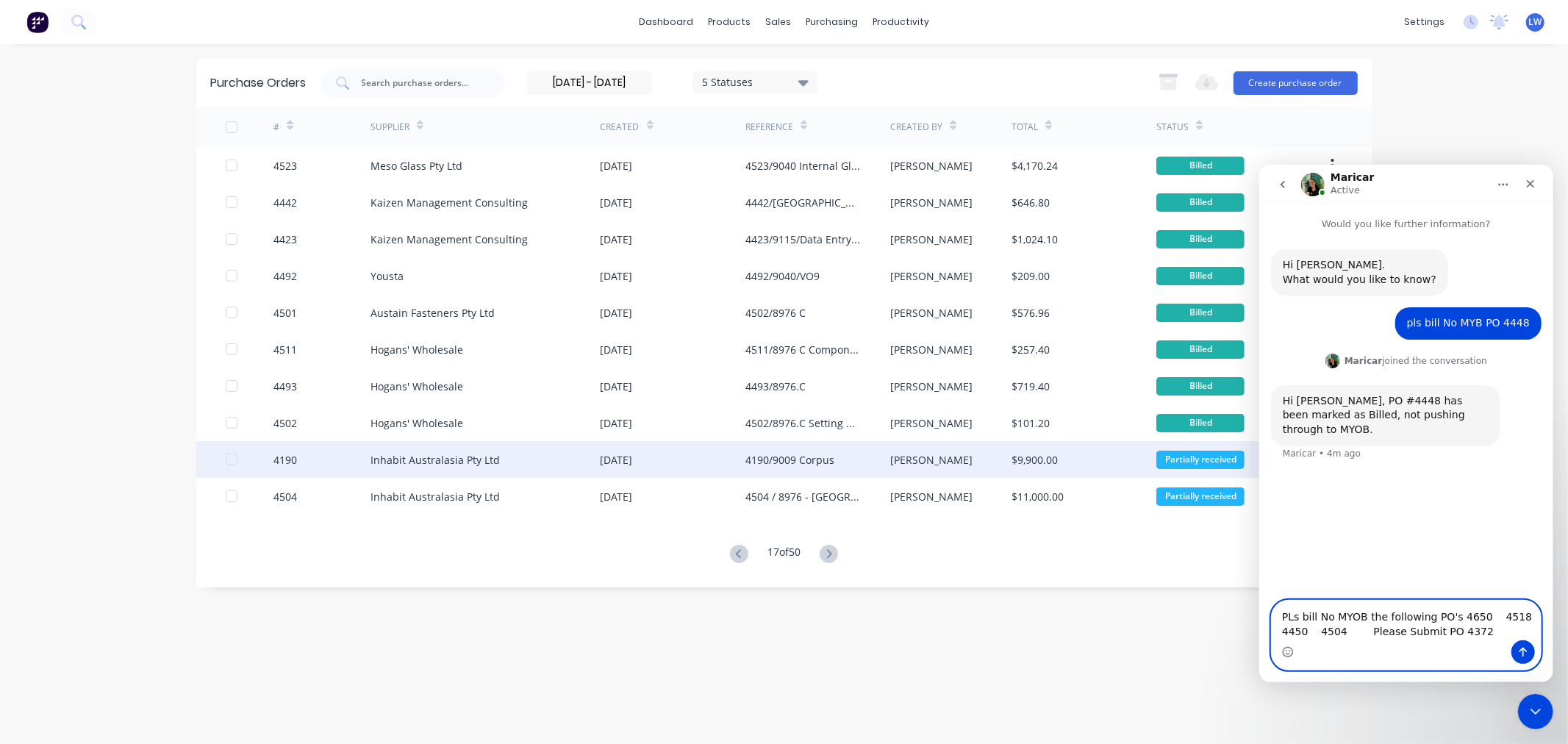
type textarea "PLs bill No MYOB the following PO's 4650 4518 4450 4504 Please Submit PO 4372"
click at [777, 462] on div "4190/9009 Corpus" at bounding box center [790, 460] width 89 height 16
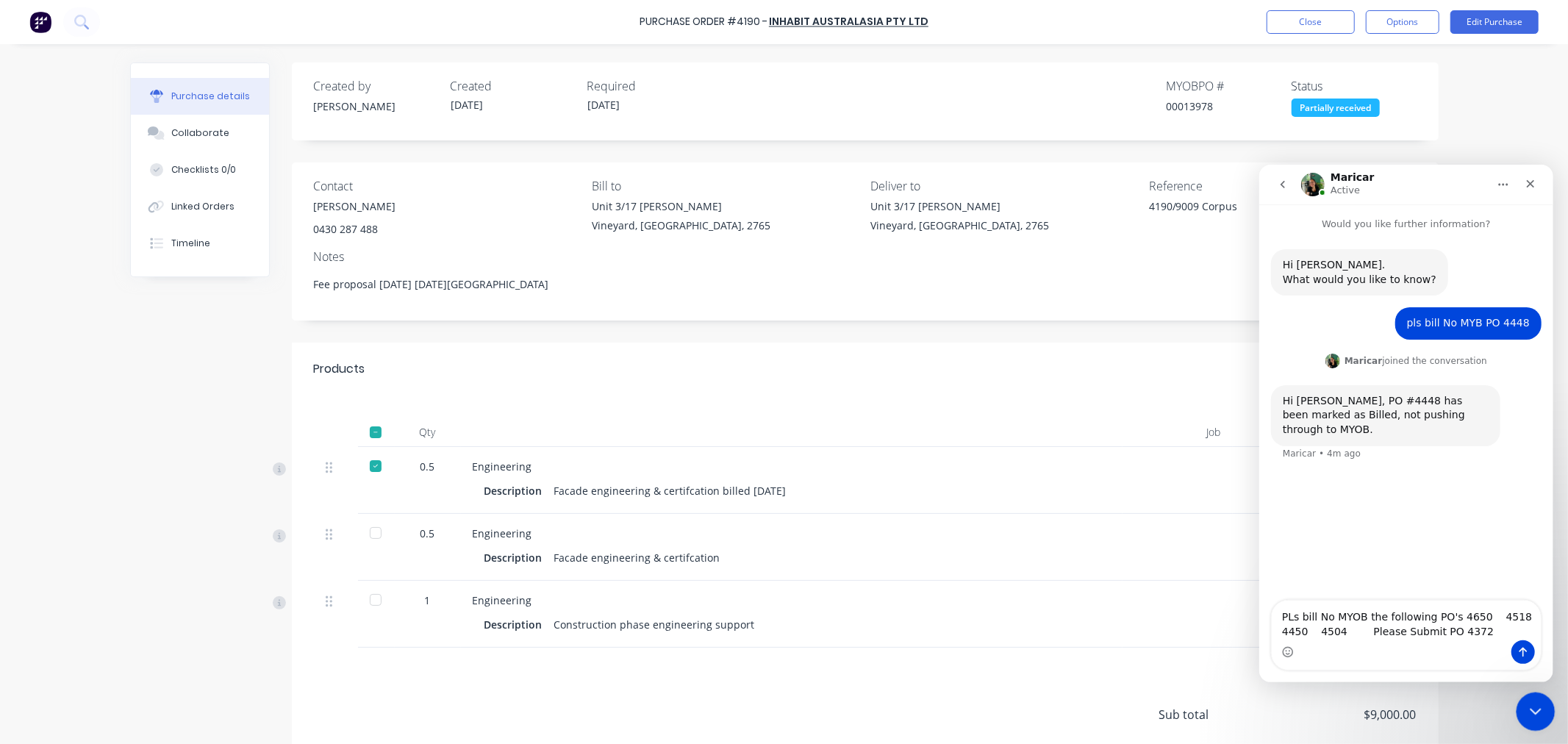
click at [1528, 702] on icon "Close Intercom Messenger" at bounding box center [1533, 709] width 18 height 18
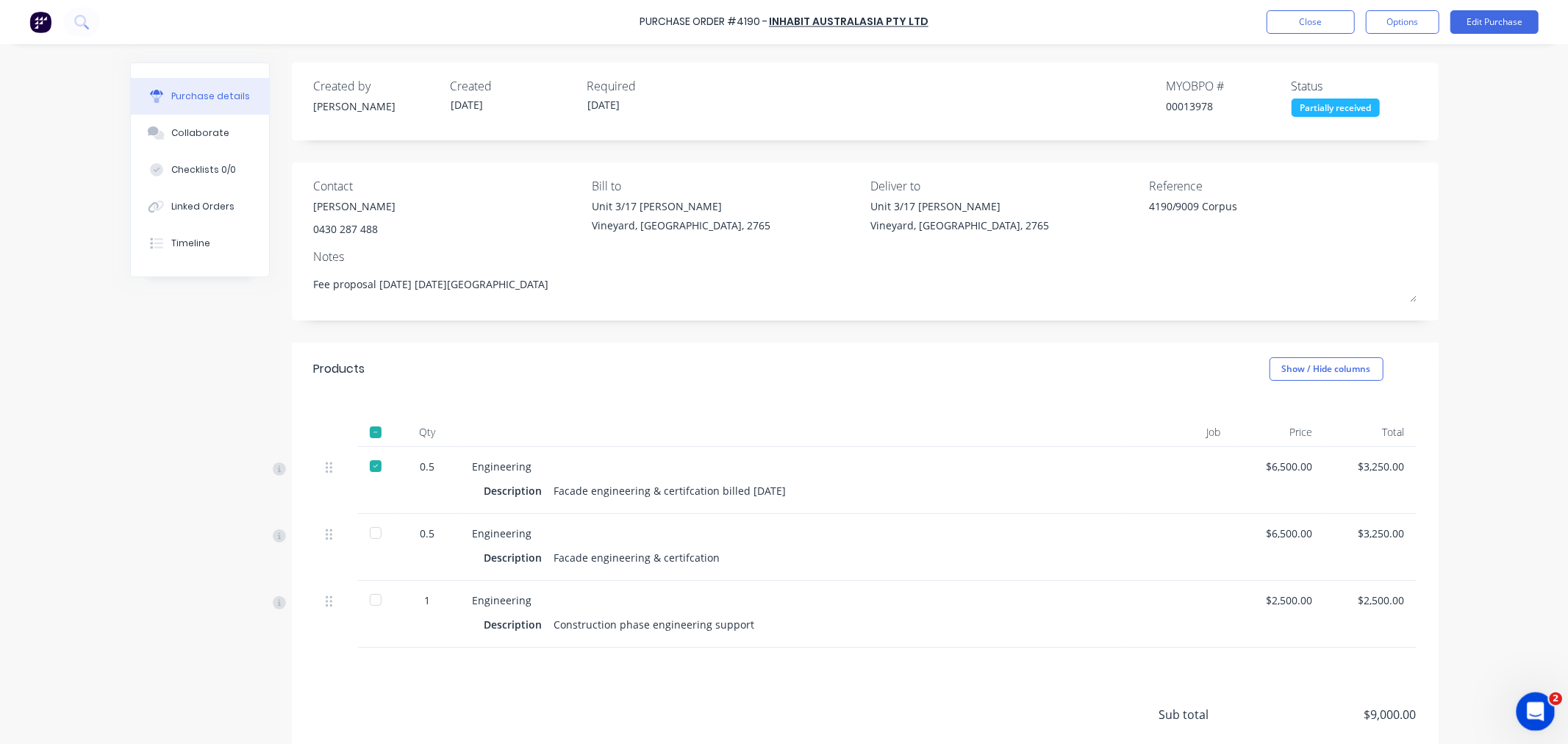
click at [1528, 702] on icon "Open Intercom Messenger" at bounding box center [1534, 710] width 24 height 24
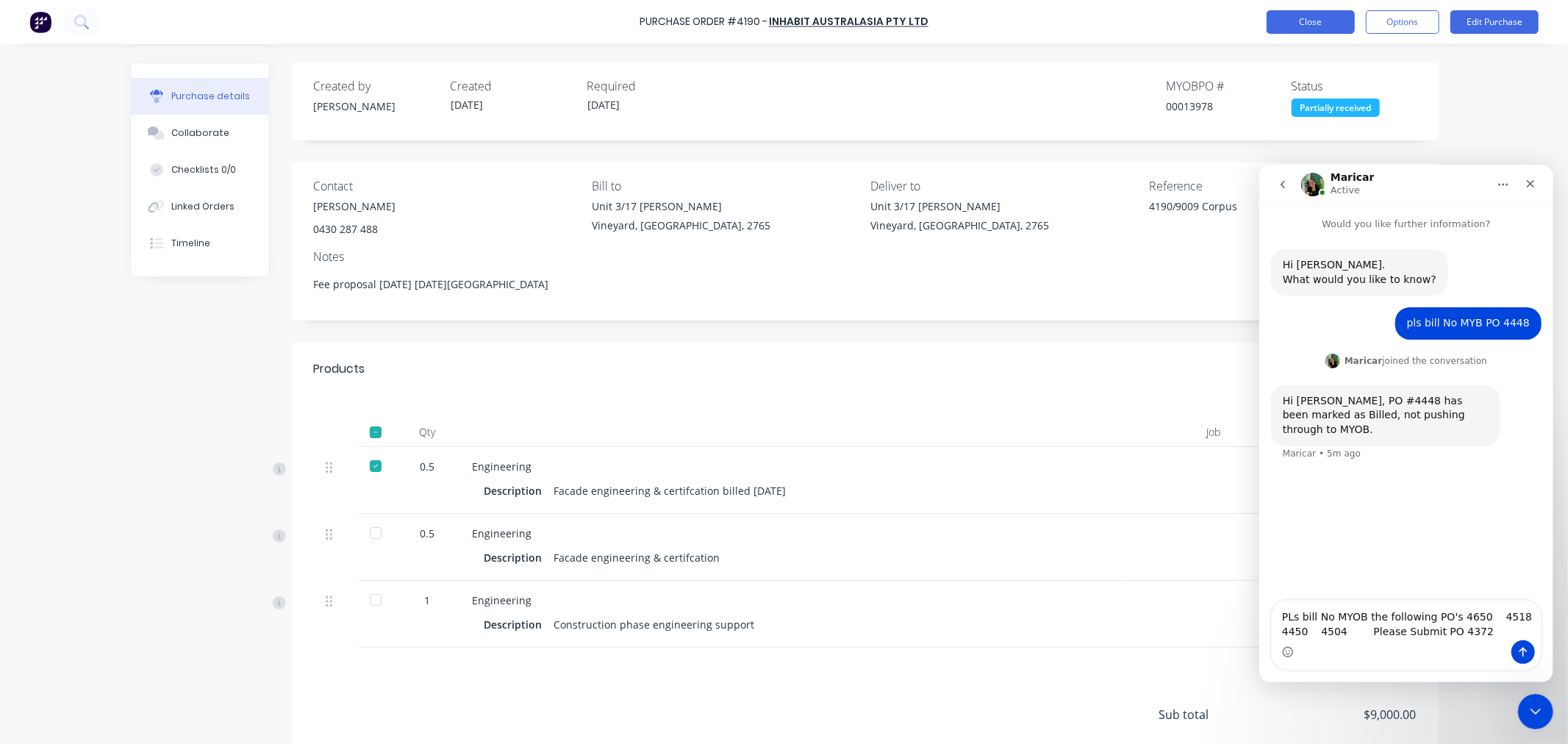
click at [1289, 16] on button "Close" at bounding box center [1310, 21] width 89 height 23
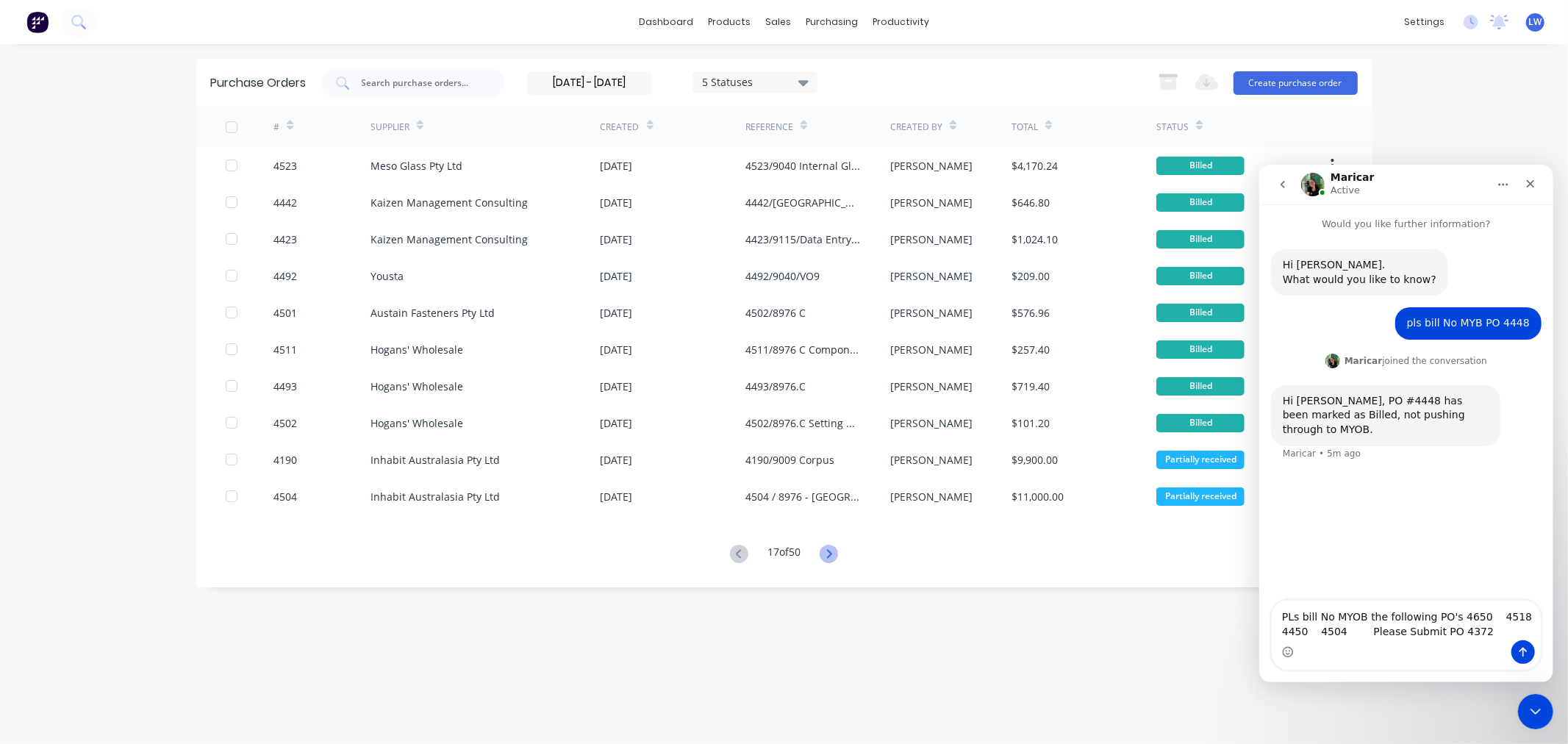
click at [834, 553] on icon at bounding box center [829, 554] width 19 height 19
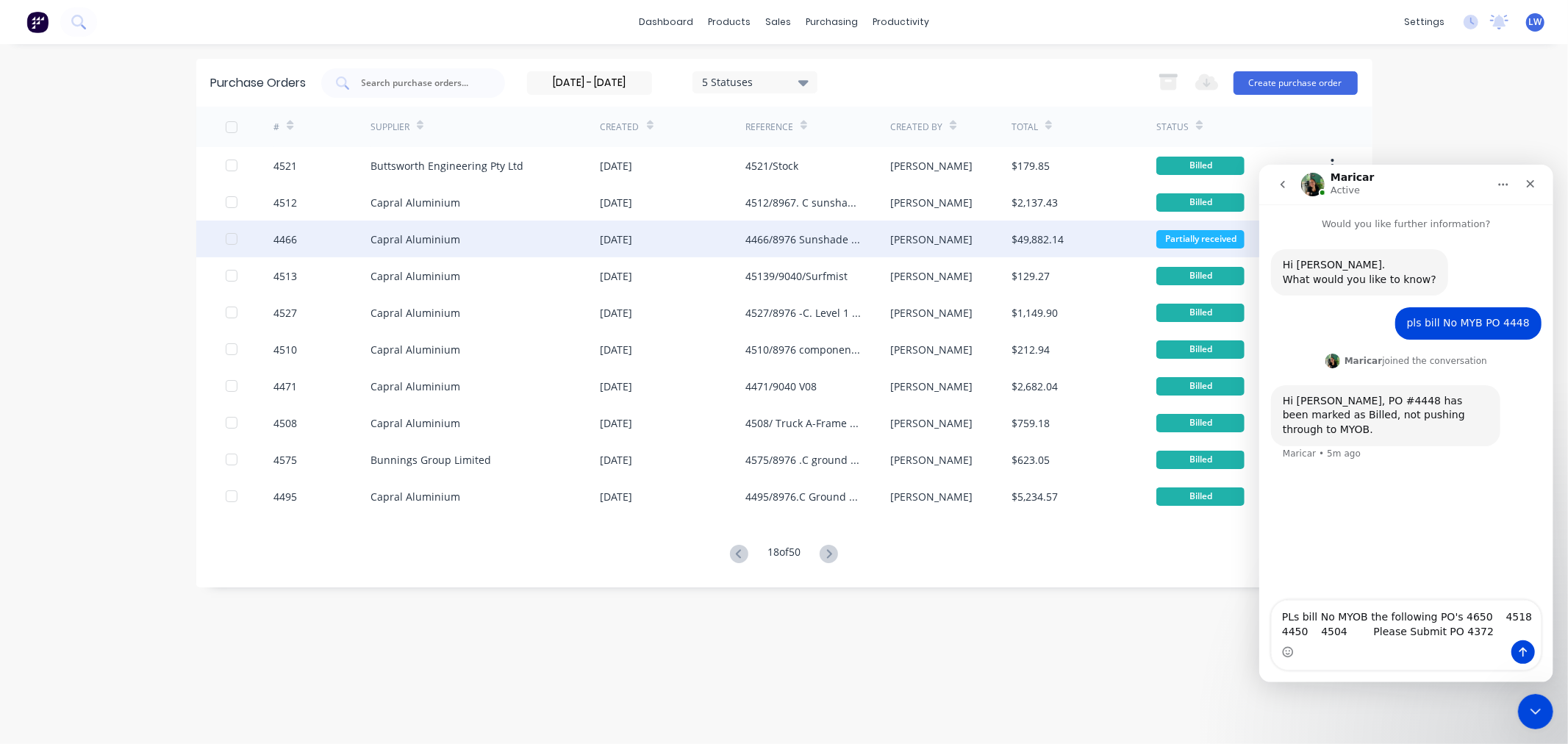
click at [792, 237] on div "4466/8976 Sunshade extrusions P/coat" at bounding box center [804, 239] width 116 height 16
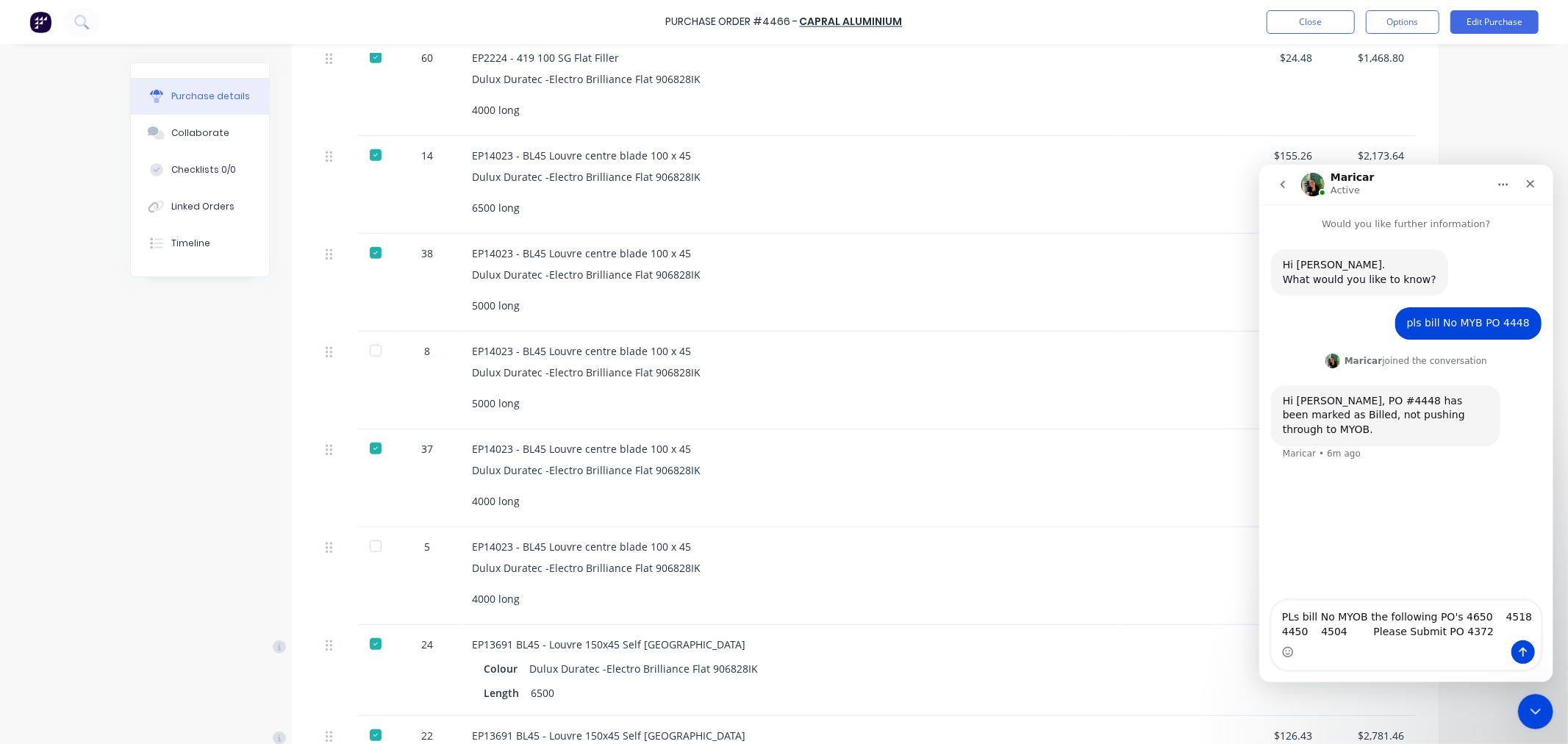
scroll to position [653, 0]
click at [371, 352] on div at bounding box center [376, 350] width 30 height 30
click at [371, 546] on div at bounding box center [376, 546] width 30 height 30
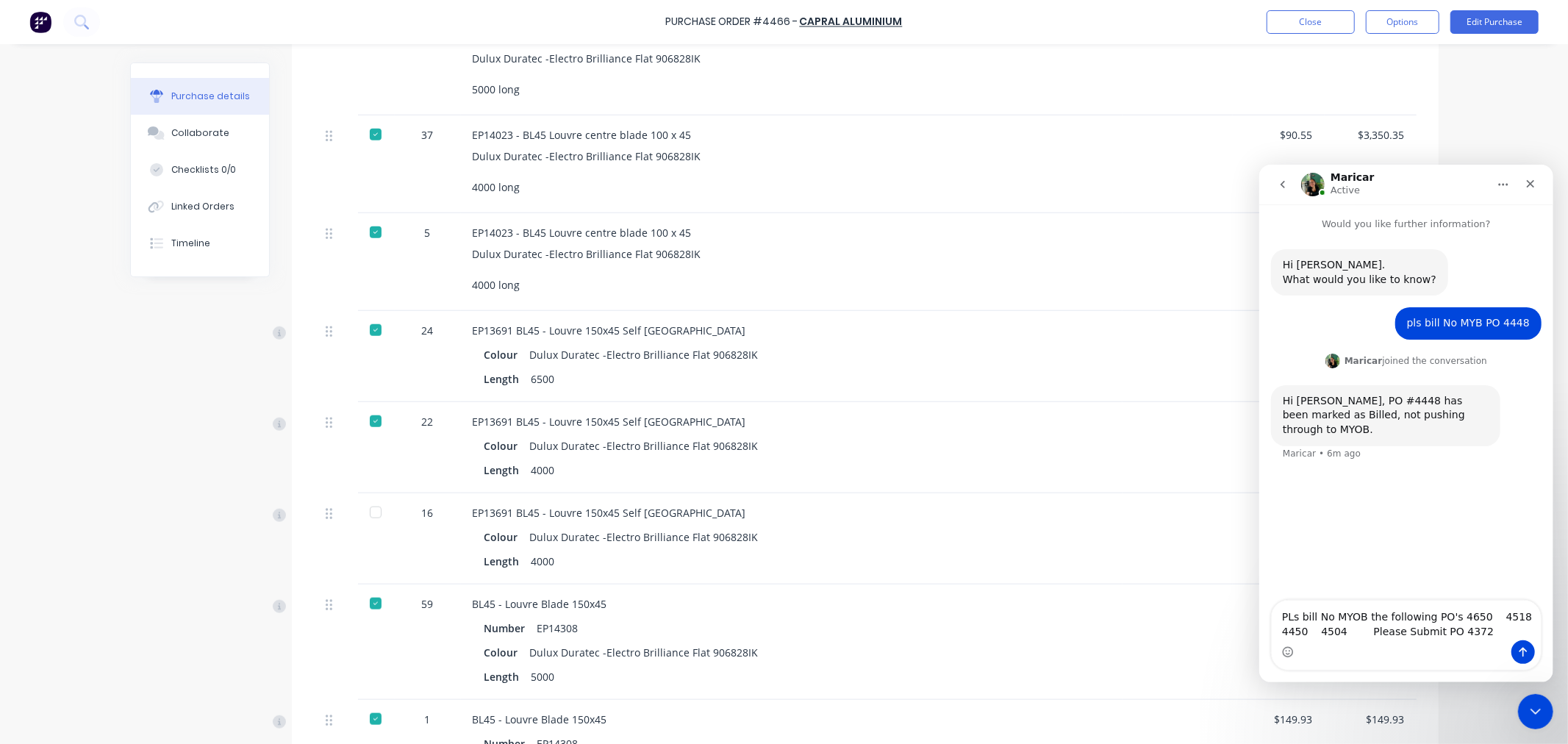
scroll to position [980, 0]
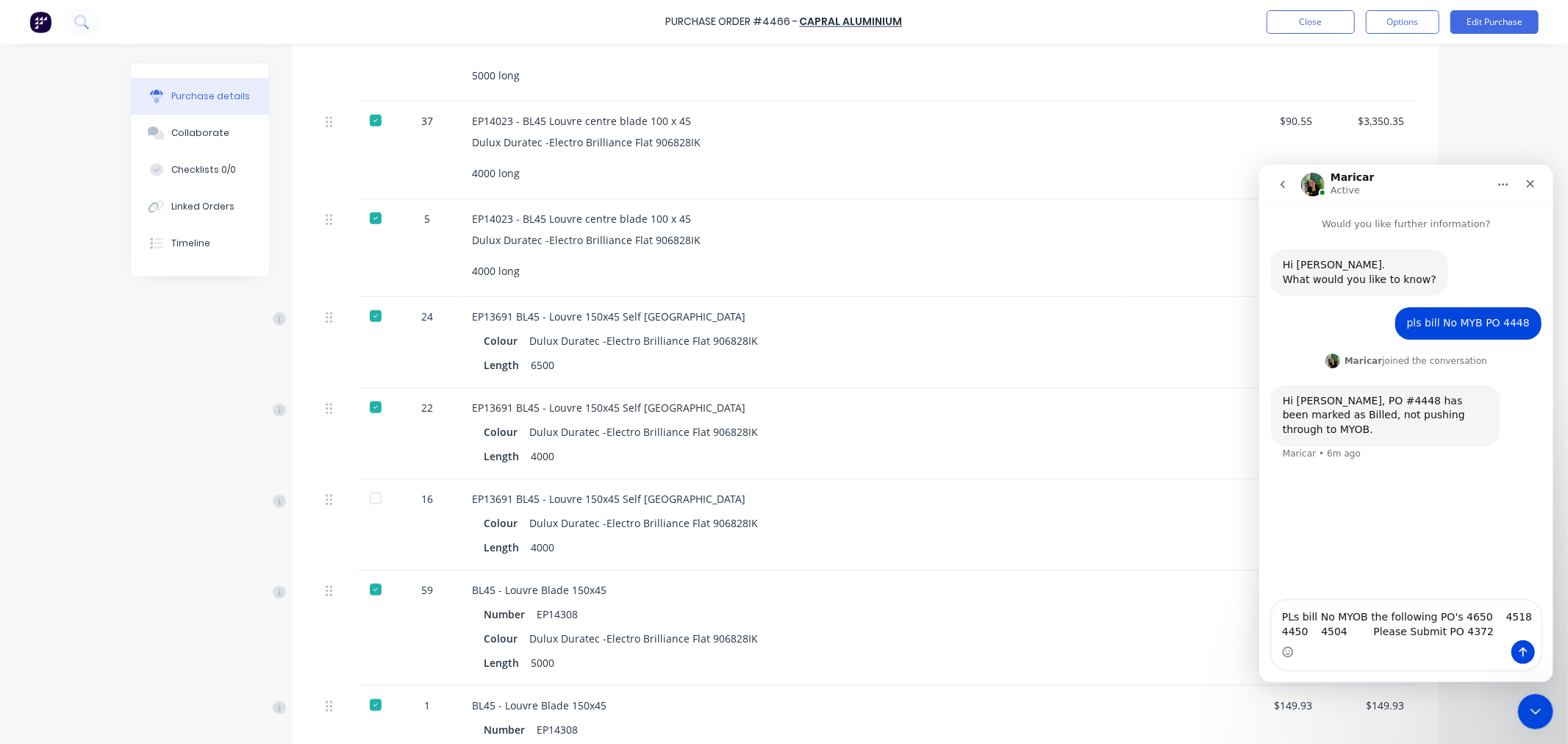
click at [369, 503] on div at bounding box center [376, 498] width 30 height 30
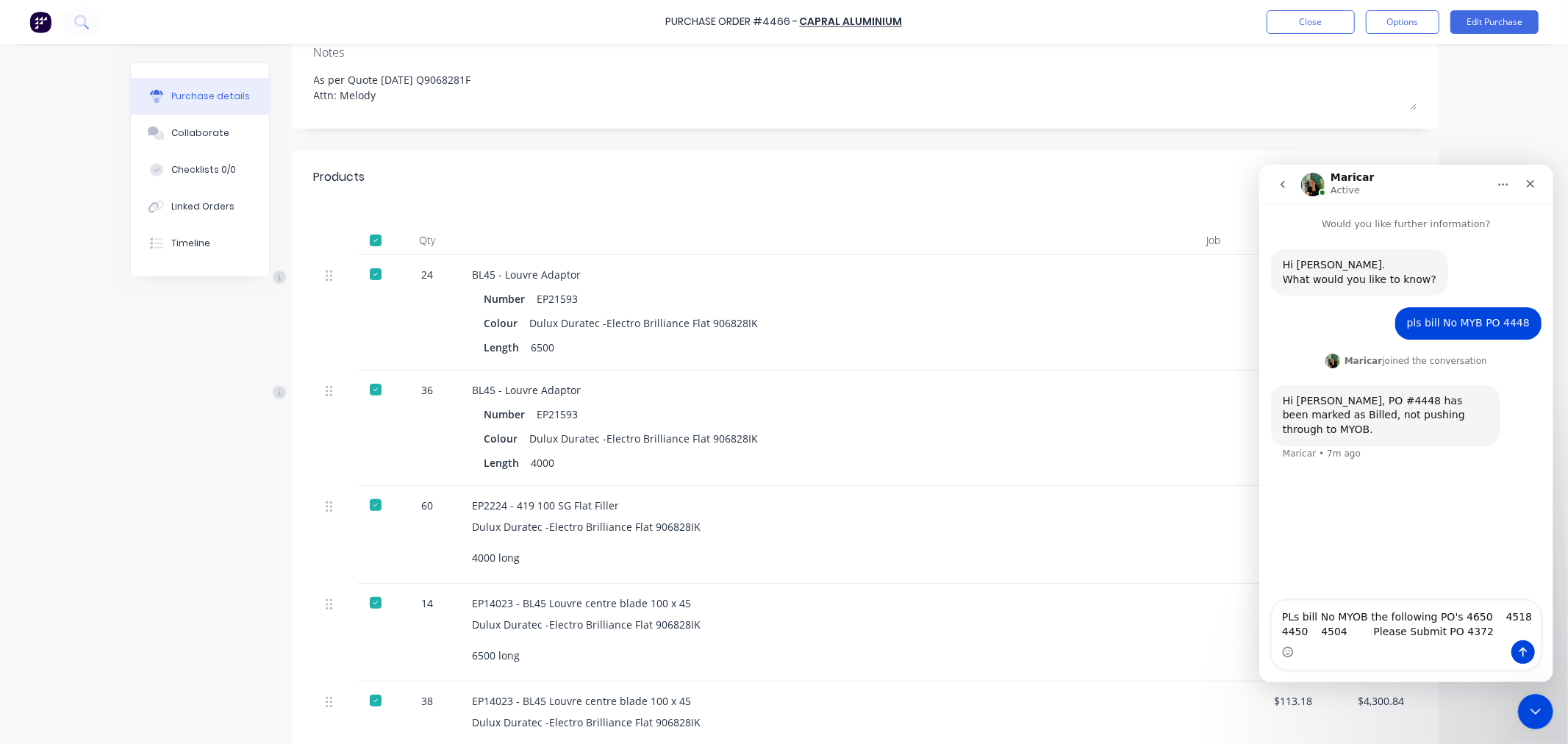
scroll to position [0, 0]
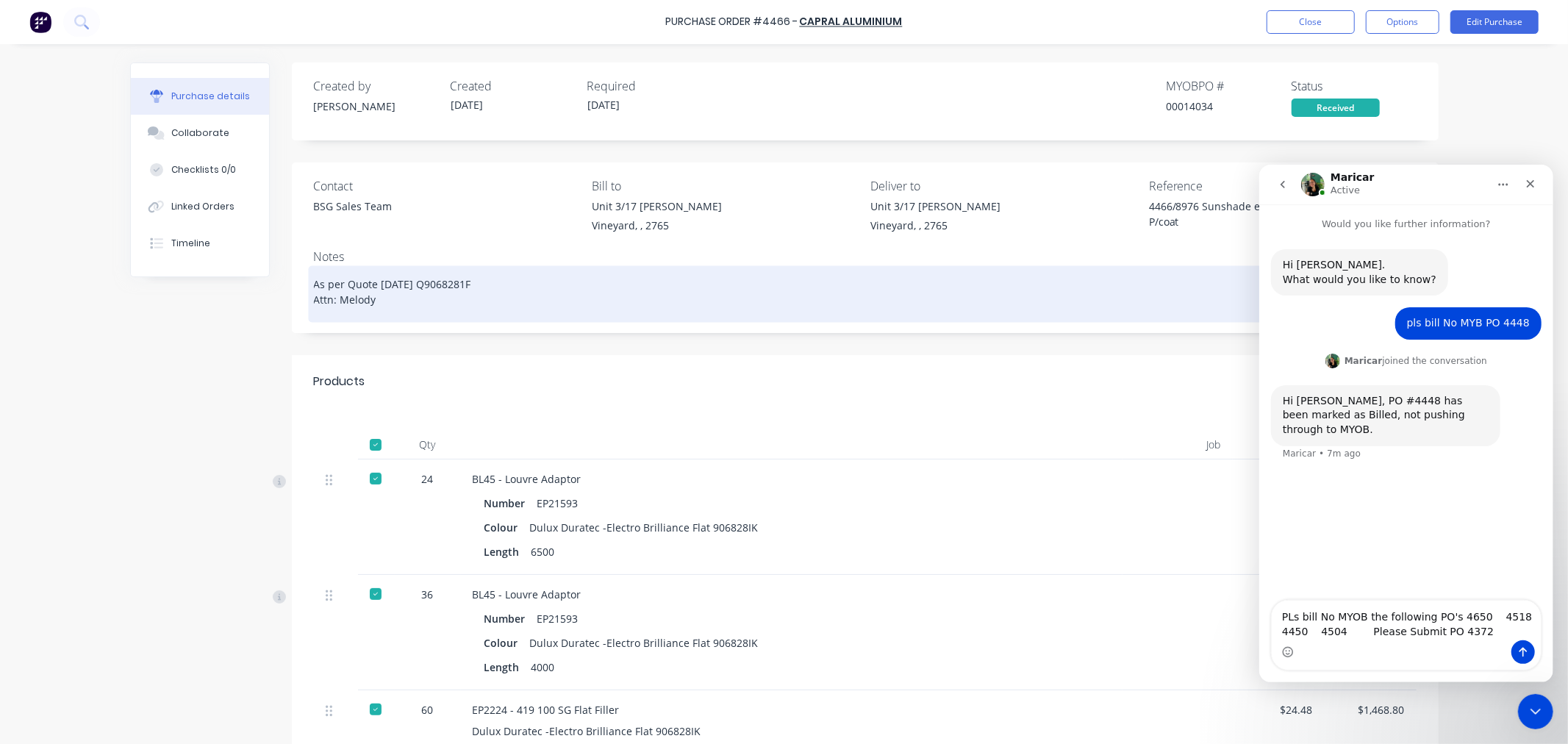
click at [412, 305] on textarea "As per Quote 24/02/2025 Q9068281F Attn: Melody" at bounding box center [865, 291] width 1103 height 46
type textarea "x"
type textarea "As per Quote 24/02/2025 Q9068281F Attn: Melody"
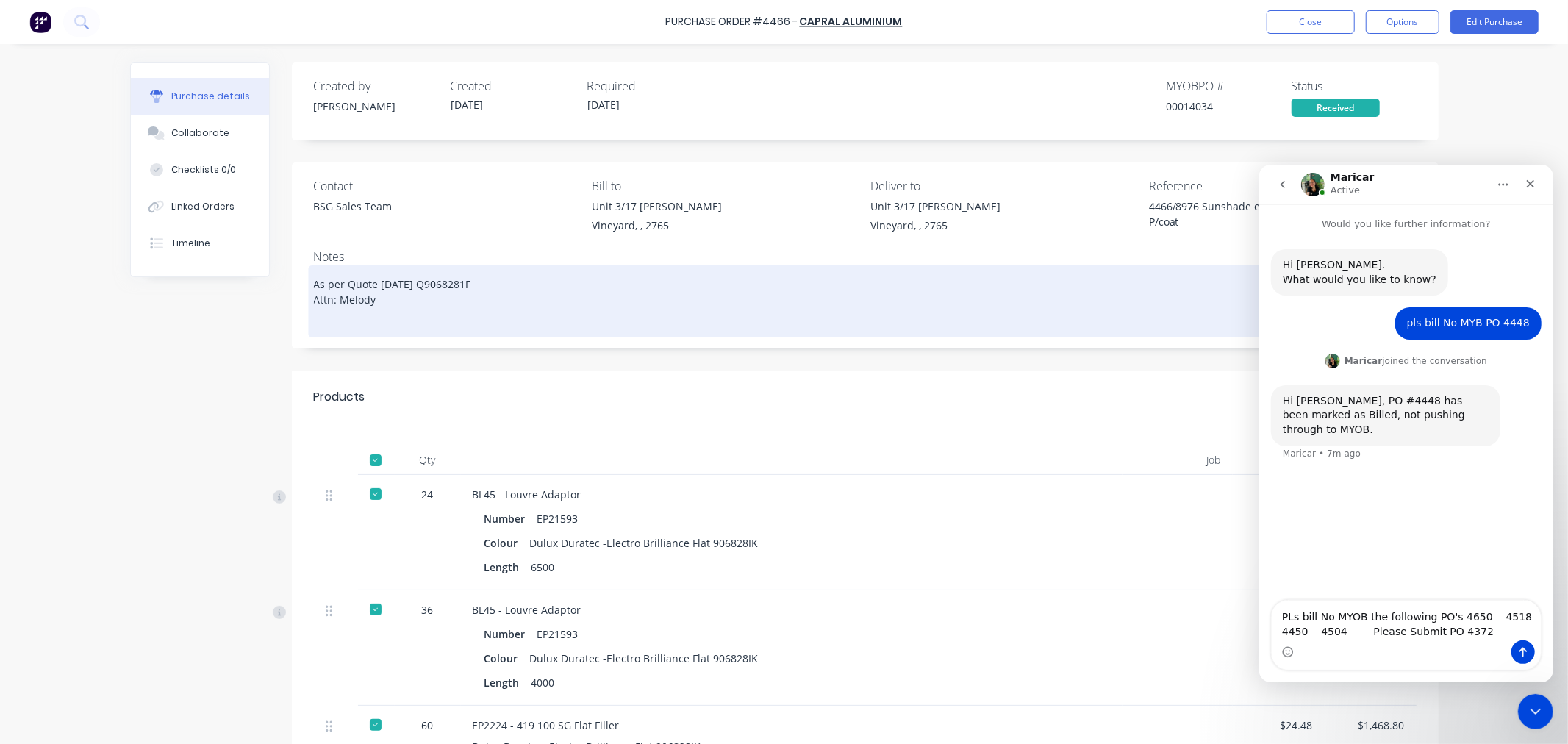
type textarea "x"
type textarea "As per Quote 24/02/2025 Q9068281F Attn: Melody"
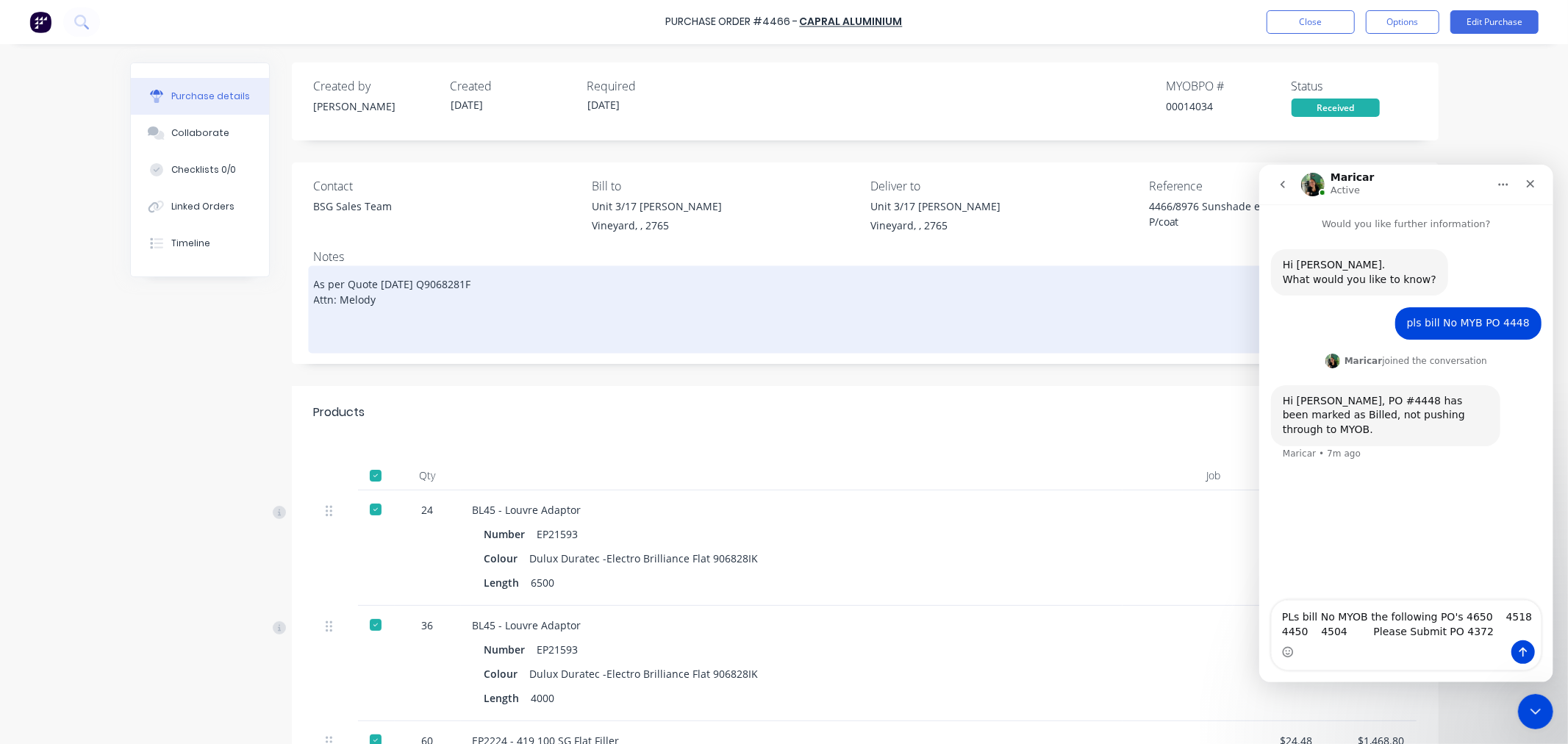
type textarea "x"
type textarea "As per Quote 24/02/2025 Q9068281F Attn: Melody D"
type textarea "x"
type textarea "As per Quote 24/02/2025 Q9068281F Attn: Melody De"
type textarea "x"
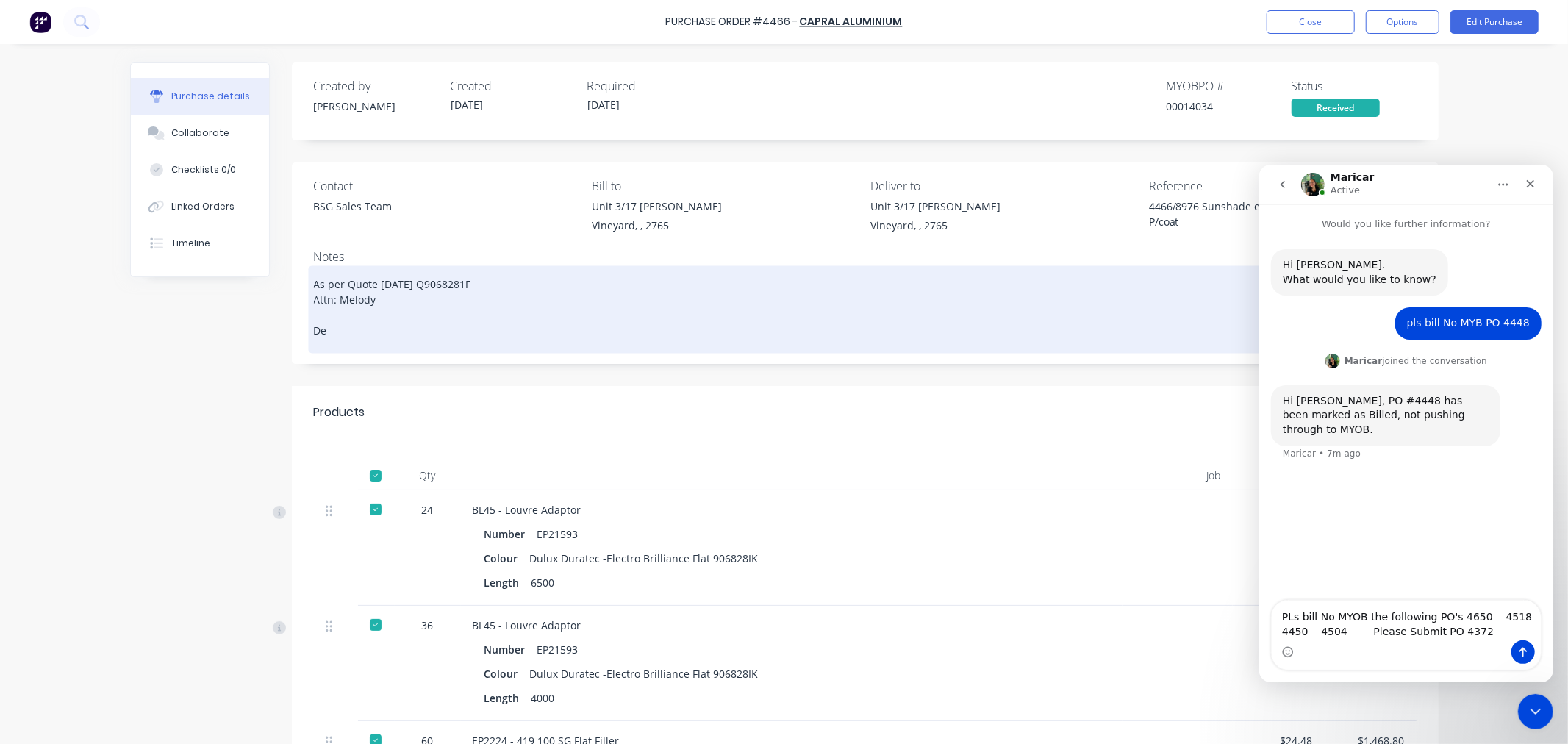
type textarea "As per Quote 24/02/2025 Q9068281F Attn: Melody Del"
type textarea "x"
type textarea "As per Quote 24/02/2025 Q9068281F Attn: Melody Deli"
type textarea "x"
type textarea "As per Quote 24/02/2025 Q9068281F Attn: Melody Deliv"
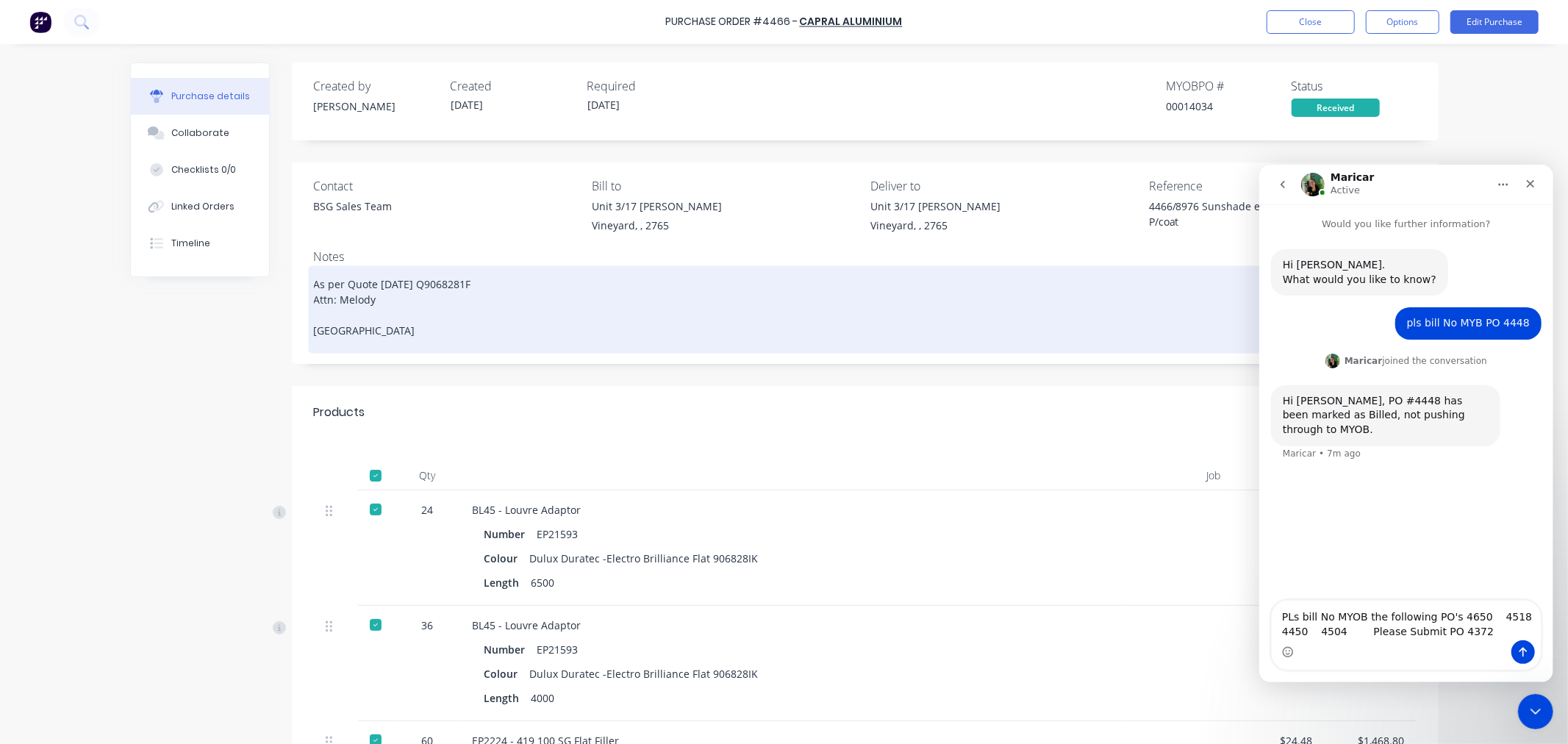
type textarea "x"
type textarea "As per Quote 24/02/2025 Q9068281F Attn: Melody Delive"
type textarea "x"
type textarea "As per Quote 24/02/2025 Q9068281F Attn: Melody Deliver"
type textarea "x"
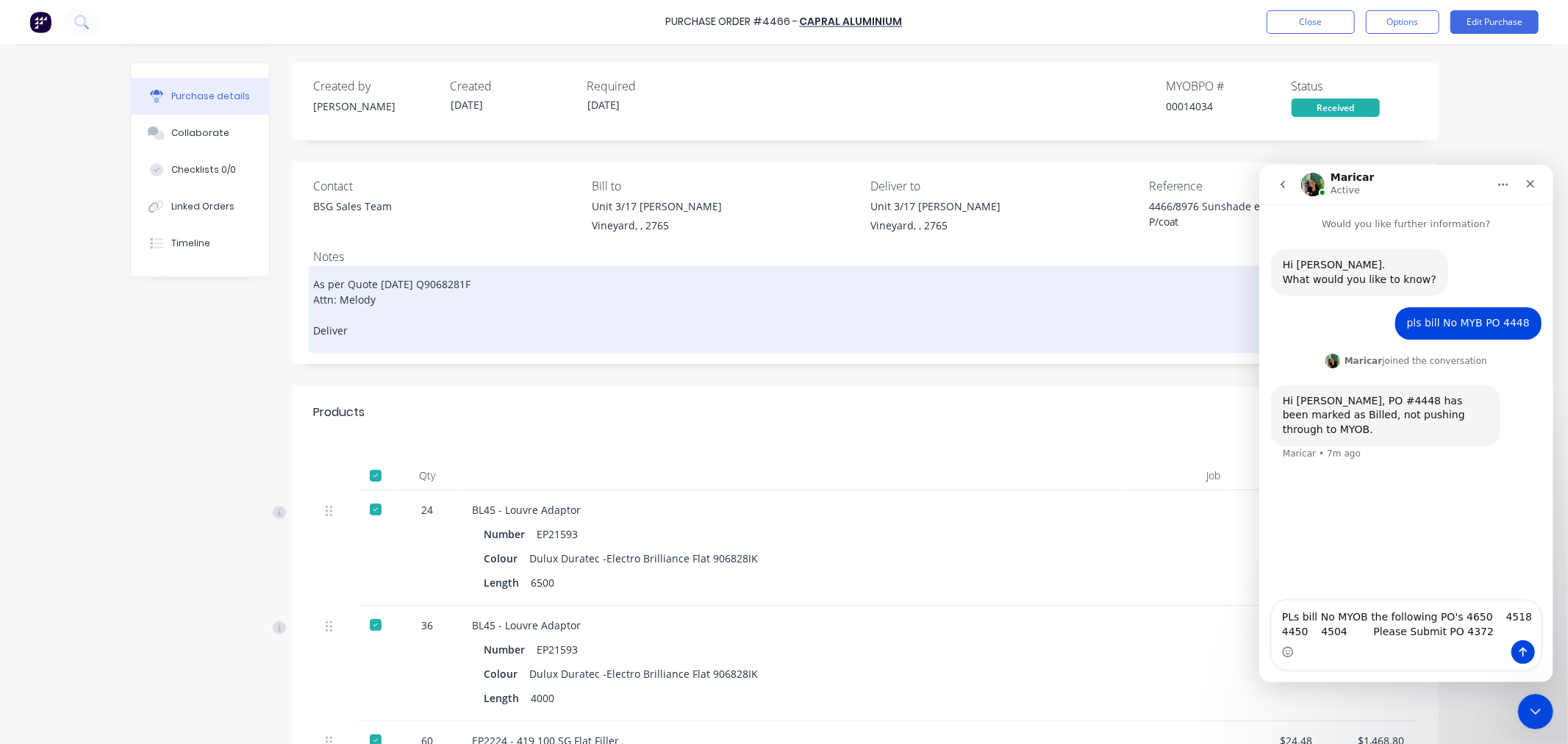
type textarea "As per Quote 24/02/2025 Q9068281F Attn: Melody Delivery"
type textarea "x"
type textarea "As per Quote 24/02/2025 Q9068281F Attn: Melody Delivery"
type textarea "x"
type textarea "As per Quote 24/02/2025 Q9068281F Attn: Melody Delivery 1"
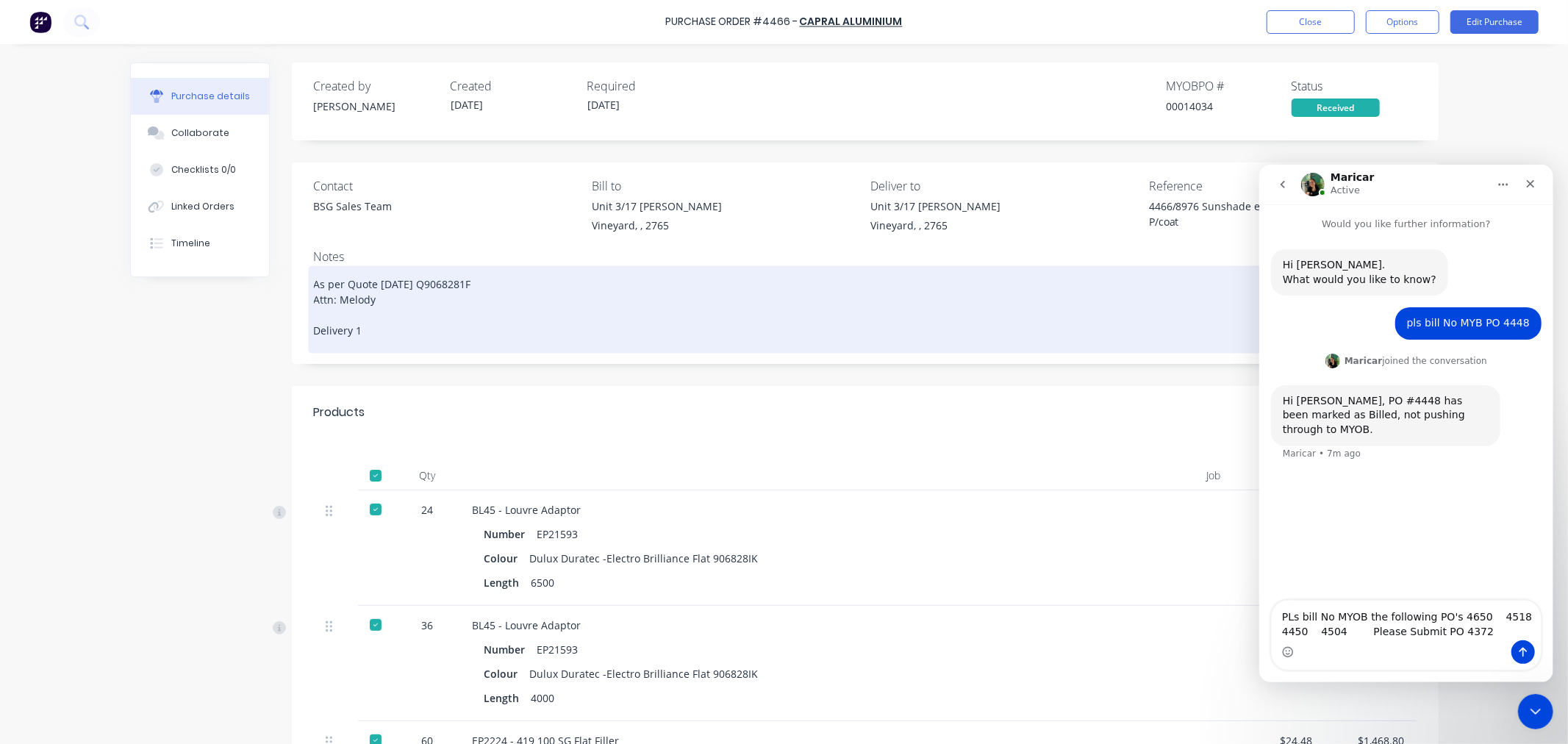
type textarea "x"
type textarea "As per Quote 24/02/2025 Q9068281F Attn: Melody Delivery 13"
type textarea "x"
type textarea "As per Quote 24/02/2025 Q9068281F Attn: Melody Delivery 13/"
type textarea "x"
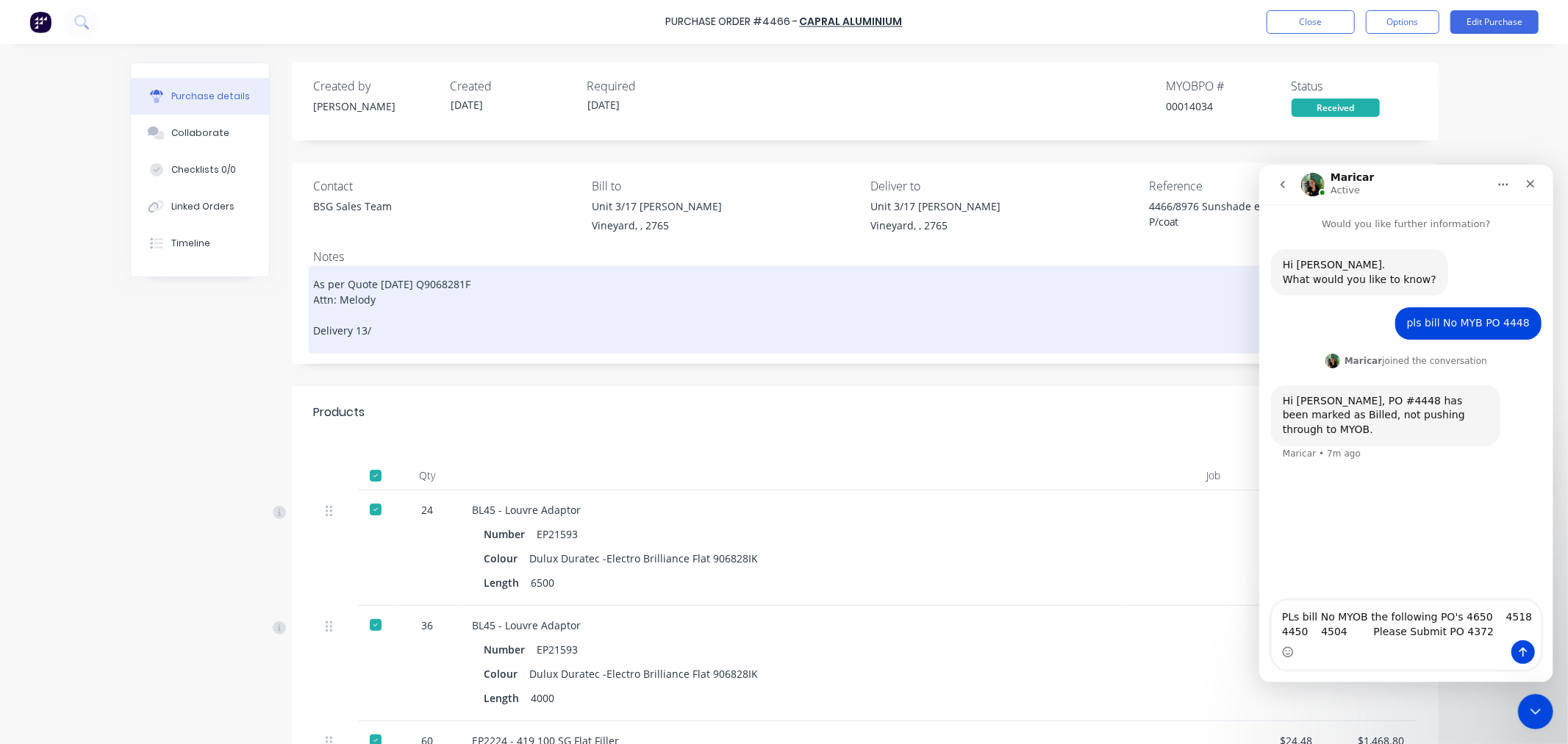
type textarea "As per Quote 24/02/2025 Q9068281F Attn: Melody Delivery 13/3"
type textarea "x"
type textarea "As per Quote 24/02/2025 Q9068281F Attn: Melody Delivery 13/3/"
type textarea "x"
type textarea "As per Quote 24/02/2025 Q9068281F Attn: Melody Delivery 13/3/2"
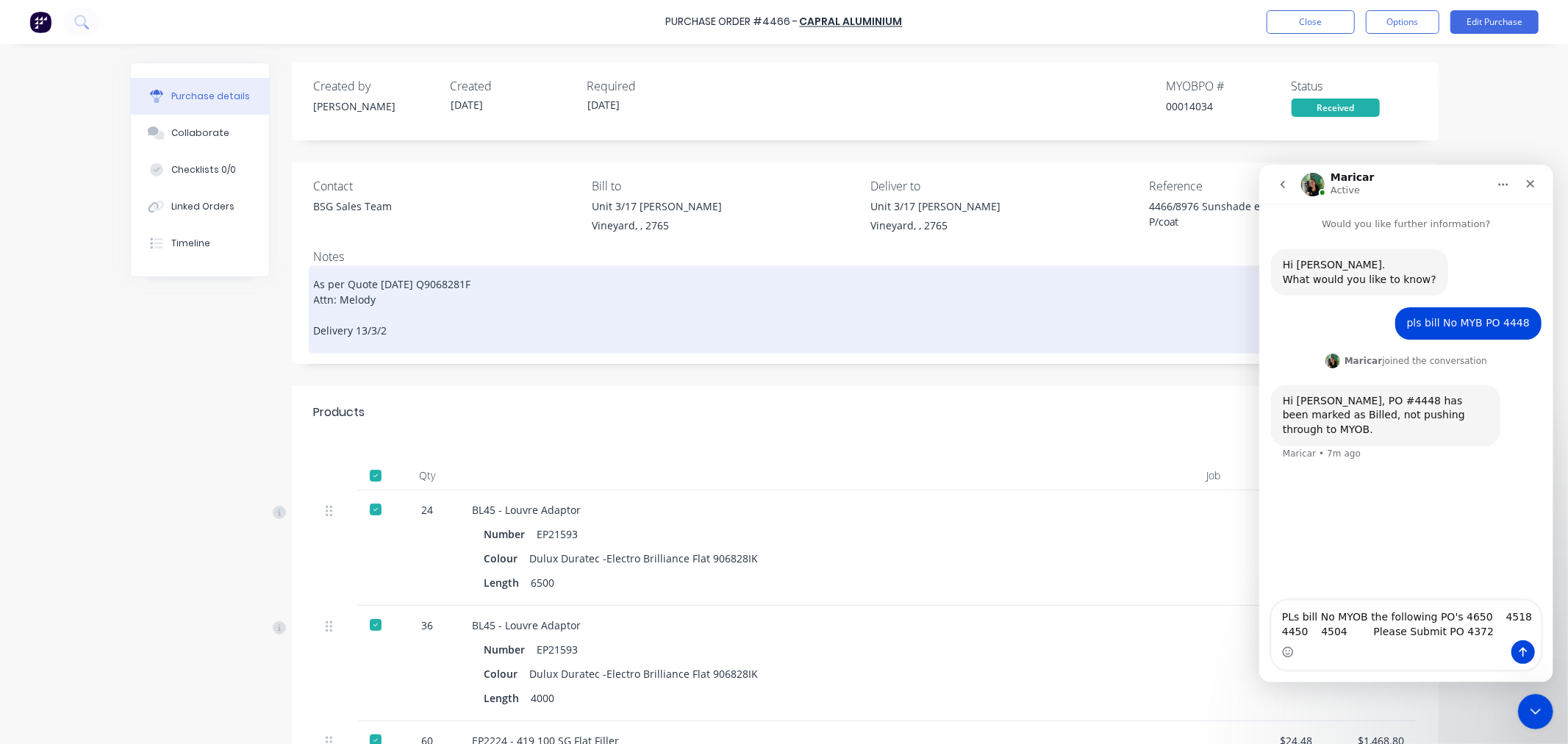
type textarea "x"
type textarea "As per Quote 24/02/2025 Q9068281F Attn: Melody Delivery 13/3/25"
type textarea "x"
type textarea "As per Quote 24/02/2025 Q9068281F Attn: Melody Delivery 13/3/25"
type textarea "x"
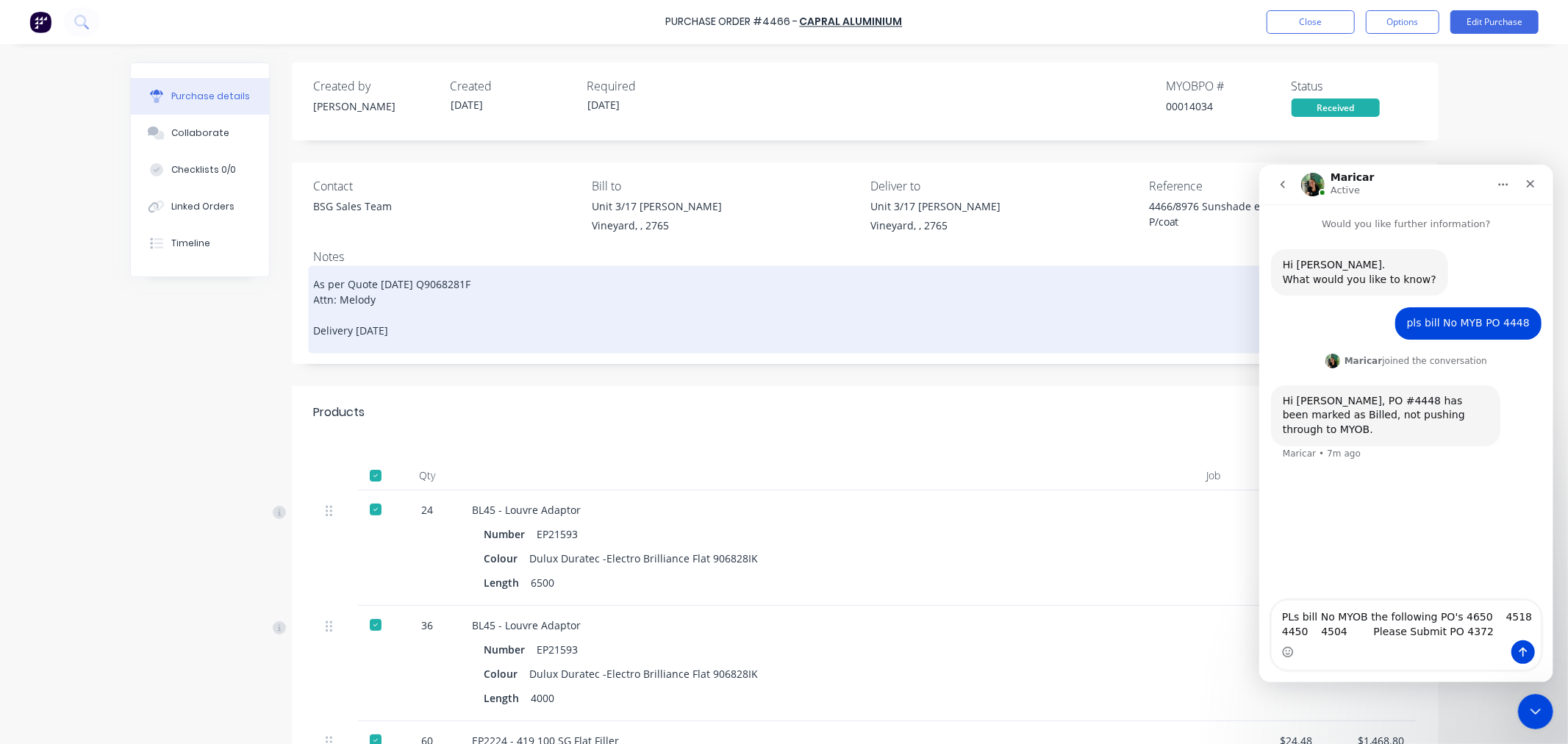
type textarea "As per Quote 24/02/2025 Q9068281F Attn: Melody Delivery 13/3/25 I"
type textarea "x"
type textarea "As per Quote 24/02/2025 Q9068281F Attn: Melody Delivery 13/3/25 In"
type textarea "x"
type textarea "As per Quote 24/02/2025 Q9068281F Attn: Melody Delivery 13/3/25 Inv"
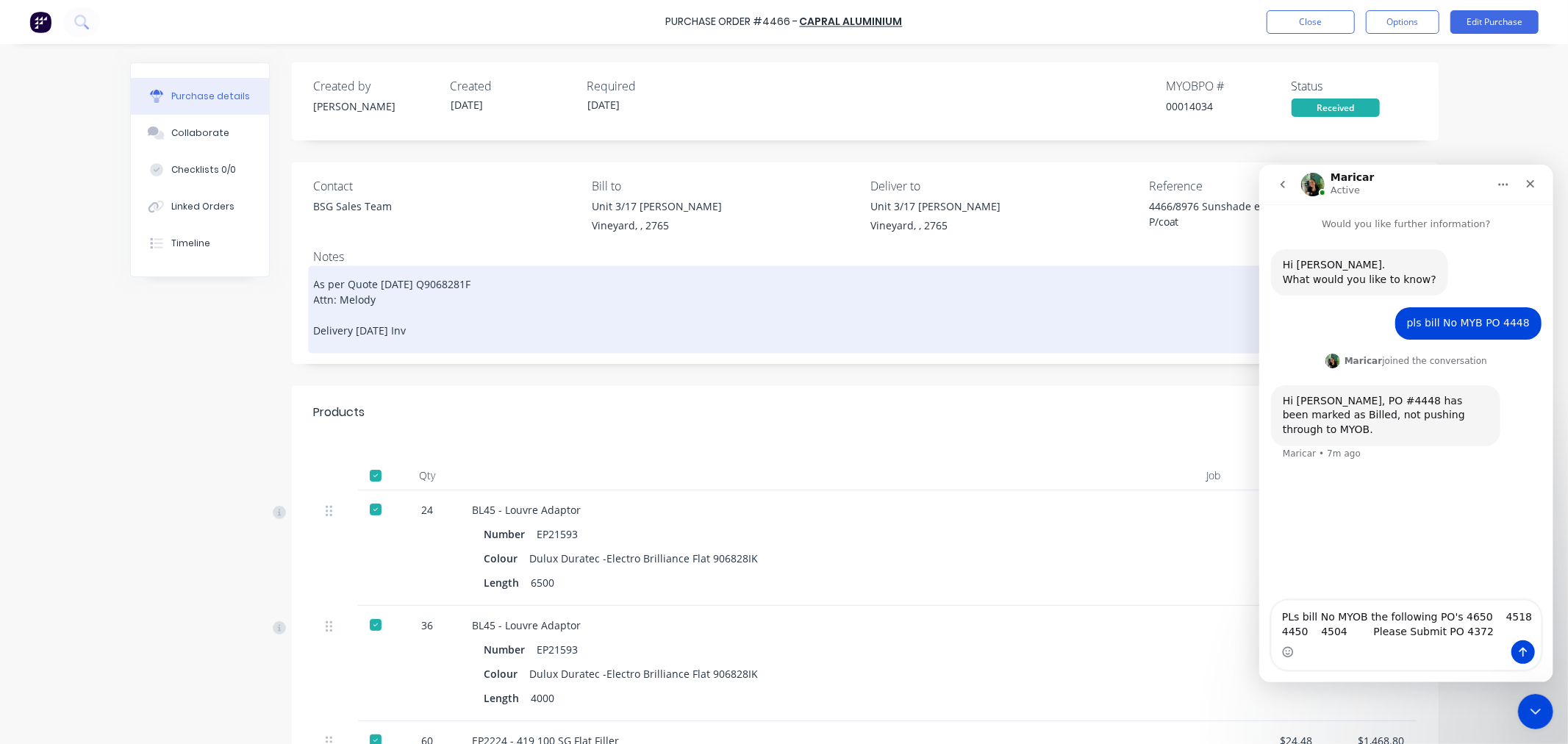
type textarea "x"
type textarea "As per Quote 24/02/2025 Q9068281F Attn: Melody Delivery 13/3/25 Inv"
type textarea "x"
type textarea "As per Quote 24/02/2025 Q9068281F Attn: Melody Delivery 13/3/25 Inv 9"
type textarea "x"
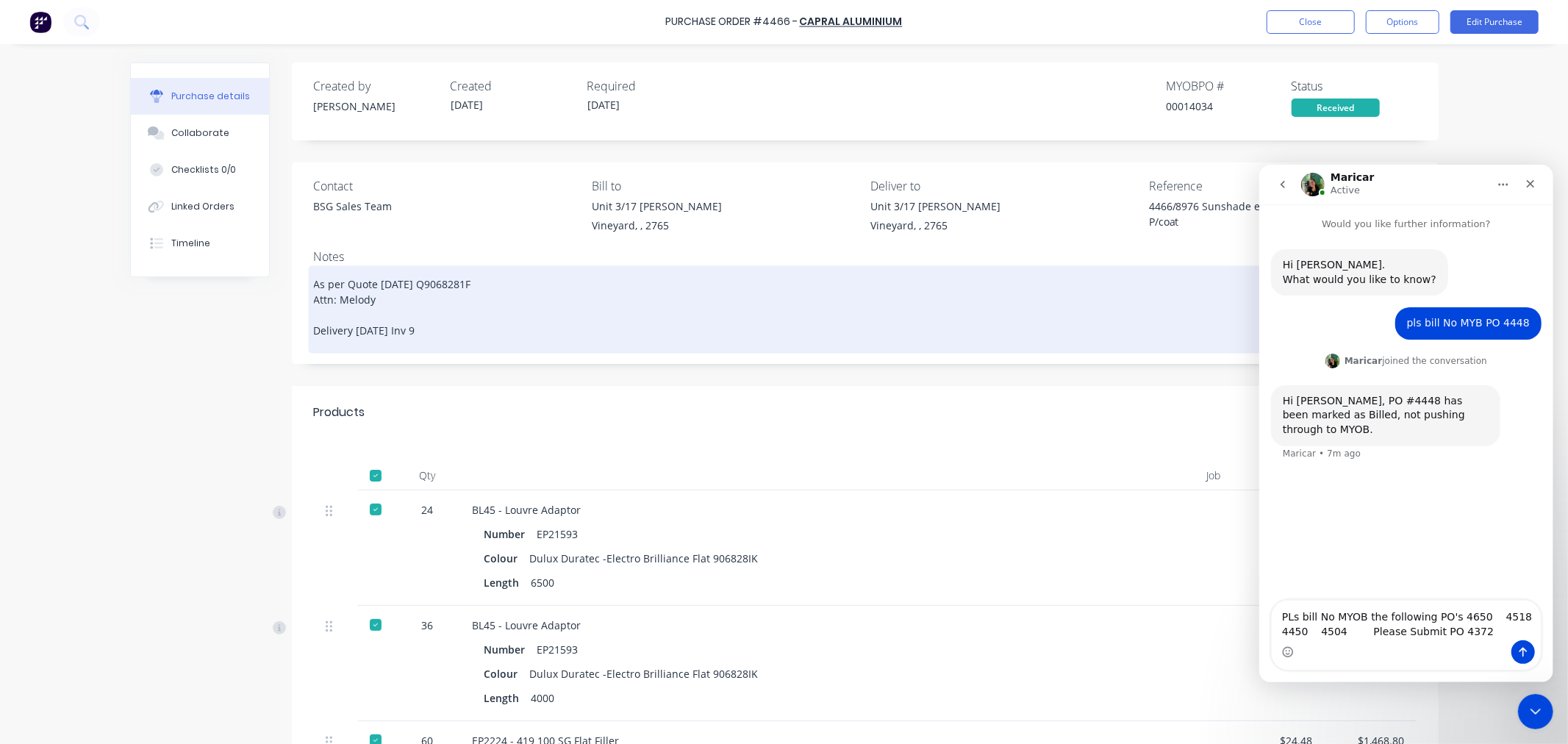
type textarea "As per Quote 24/02/2025 Q9068281F Attn: Melody Delivery 13/3/25 Inv 98"
type textarea "x"
type textarea "As per Quote 24/02/2025 Q9068281F Attn: Melody Delivery 13/3/25 Inv 988"
type textarea "x"
type textarea "As per Quote 24/02/2025 Q9068281F Attn: Melody Delivery 13/3/25 Inv 9884"
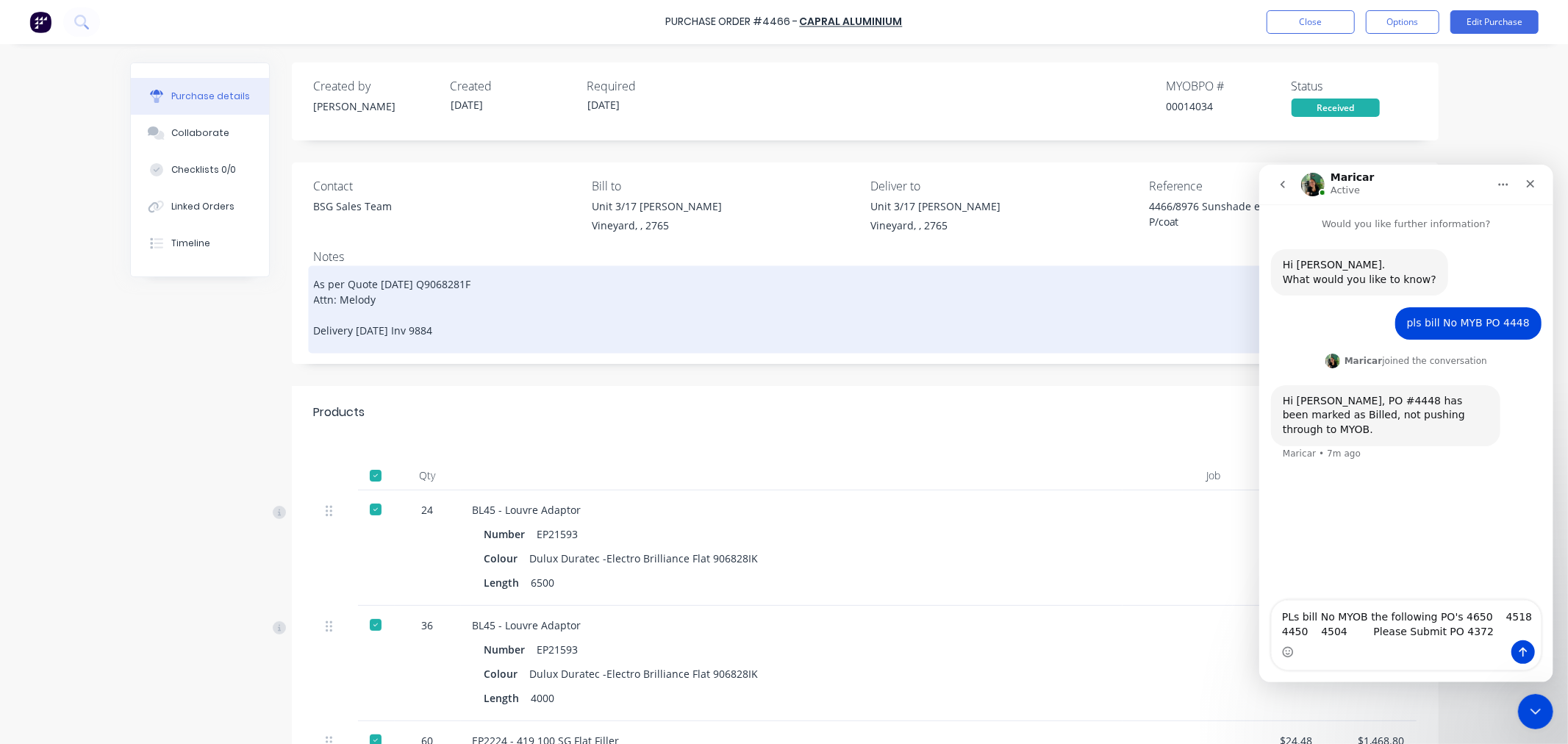
type textarea "x"
type textarea "As per Quote 24/02/2025 Q9068281F Attn: Melody Delivery 13/3/25 Inv 98841"
type textarea "x"
type textarea "As per Quote 24/02/2025 Q9068281F Attn: Melody Delivery 13/3/25 Inv 988412"
type textarea "x"
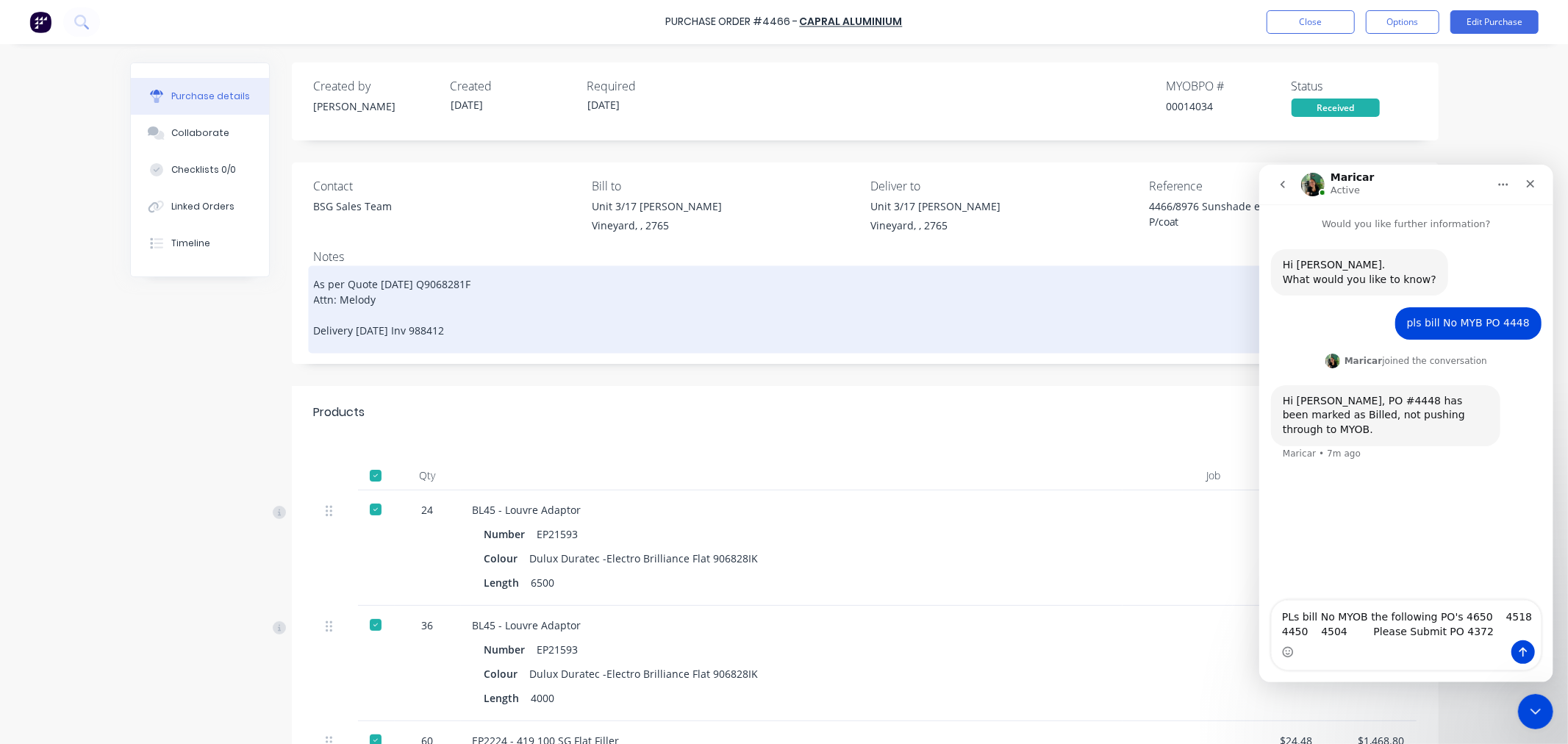
type textarea "As per Quote 24/02/2025 Q9068281F Attn: Melody Delivery 13/3/25 Inv 98841"
type textarea "x"
type textarea "As per Quote 24/02/2025 Q9068281F Attn: Melody Delivery 13/3/25 Inv 988413"
type textarea "x"
type textarea "As per Quote 24/02/2025 Q9068281F Attn: Melody Delivery 13/3/25 Inv 9884136"
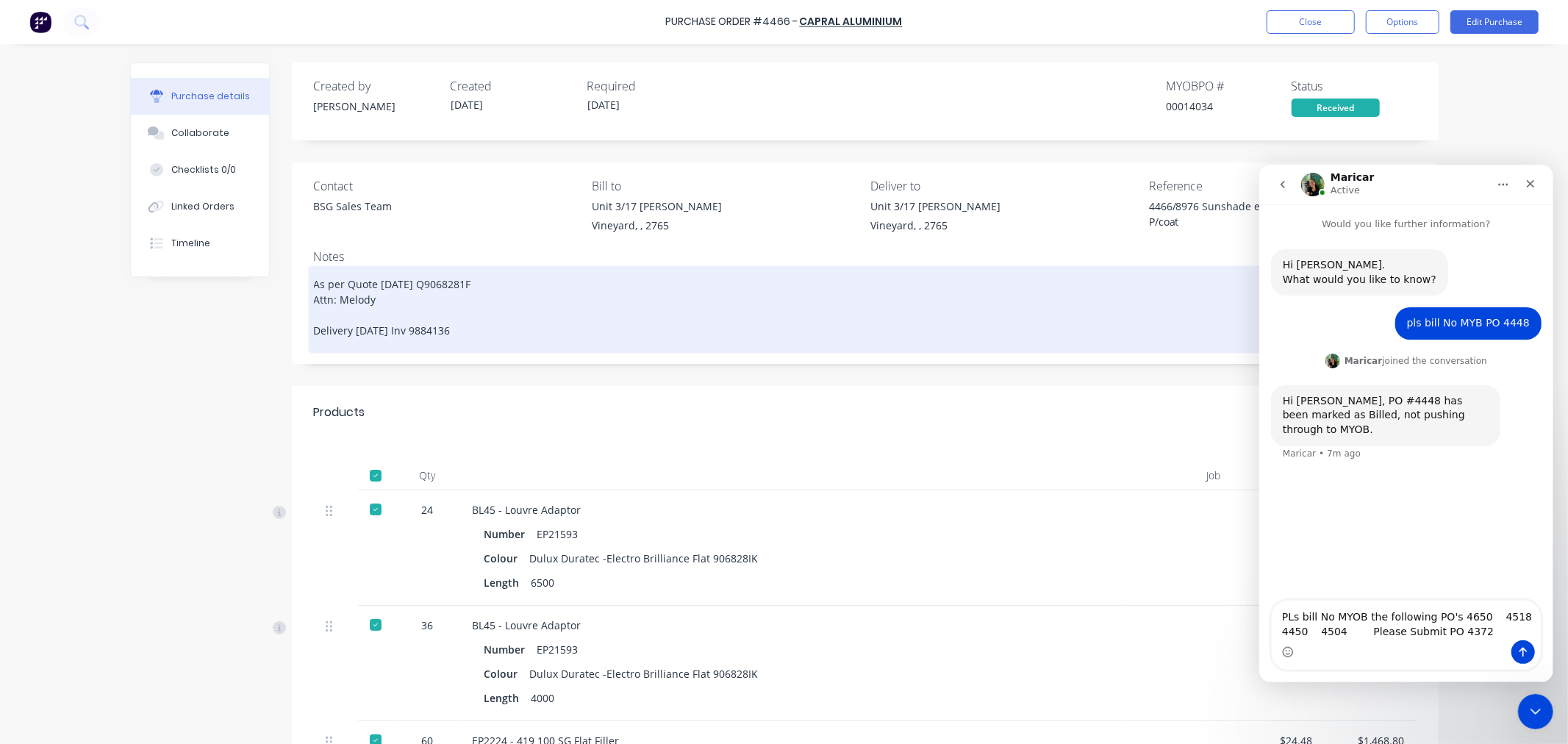
type textarea "x"
type textarea "As per Quote 24/02/2025 Q9068281F Attn: Melody Delivery 13/3/25 Inv 9884136"
type textarea "x"
type textarea "As per Quote 24/02/2025 Q9068281F Attn: Melody Delivery 13/3/25 Inv 9884136 n"
type textarea "x"
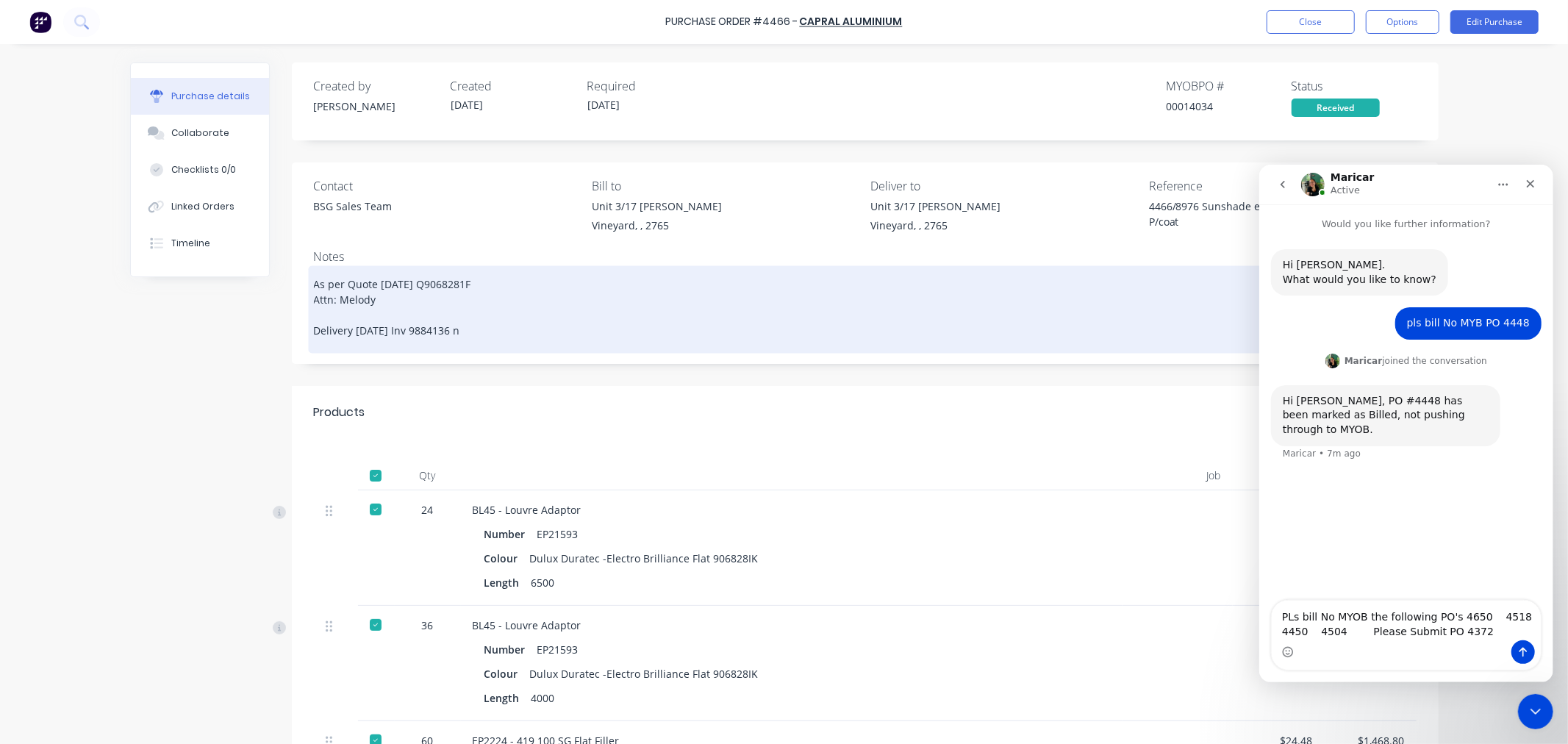
type textarea "As per Quote 24/02/2025 Q9068281F Attn: Melody Delivery 13/3/25 Inv 9884136 no"
type textarea "x"
type textarea "As per Quote 24/02/2025 Q9068281F Attn: Melody Delivery 13/3/25 Inv 9884136 not"
type textarea "x"
type textarea "As per Quote 24/02/2025 Q9068281F Attn: Melody Delivery 13/3/25 Inv 9884136 not"
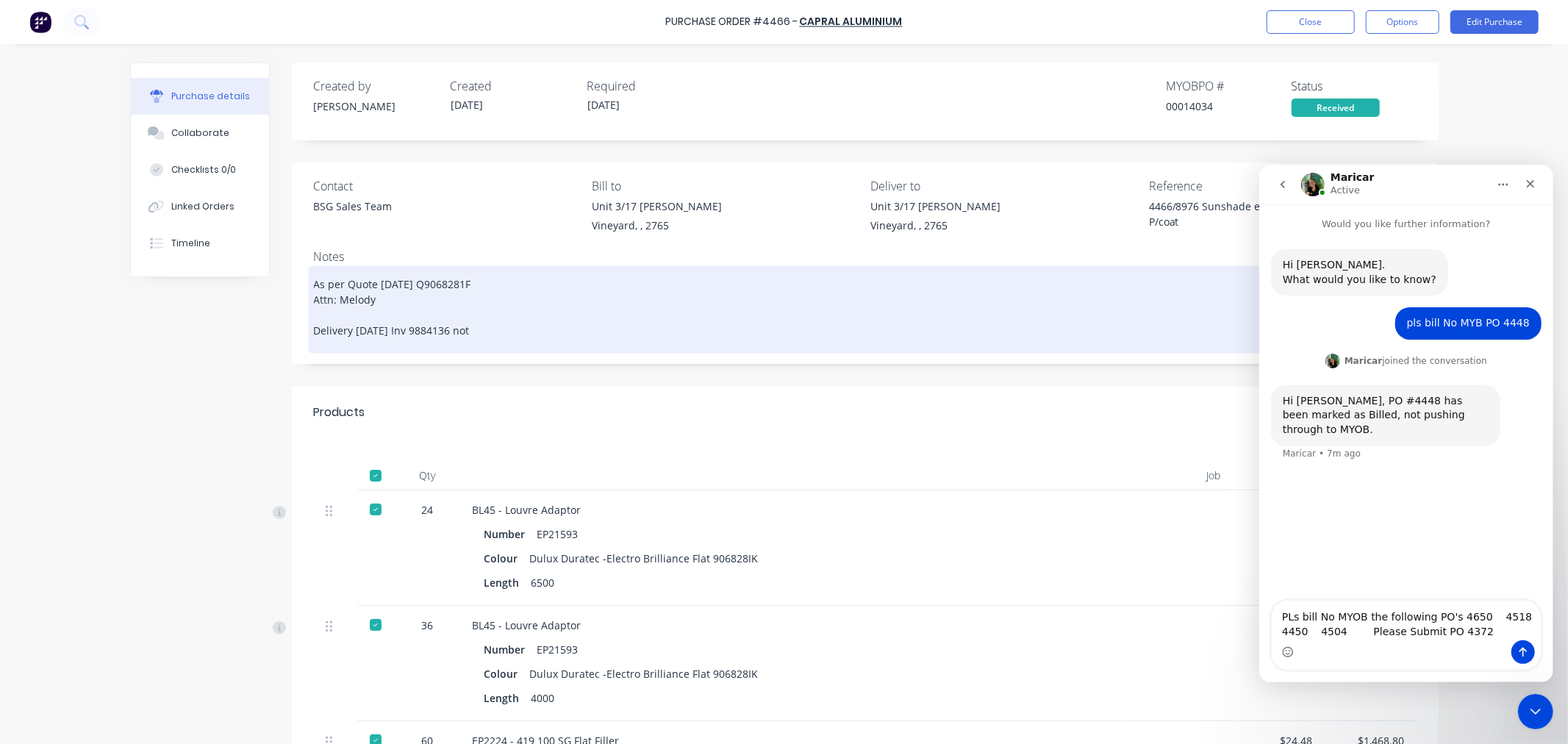
type textarea "x"
type textarea "As per Quote 24/02/2025 Q9068281F Attn: Melody Delivery 13/3/25 Inv 9884136 not…"
type textarea "x"
type textarea "As per Quote 24/02/2025 Q9068281F Attn: Melody Delivery 13/3/25 Inv 9884136 not…"
type textarea "x"
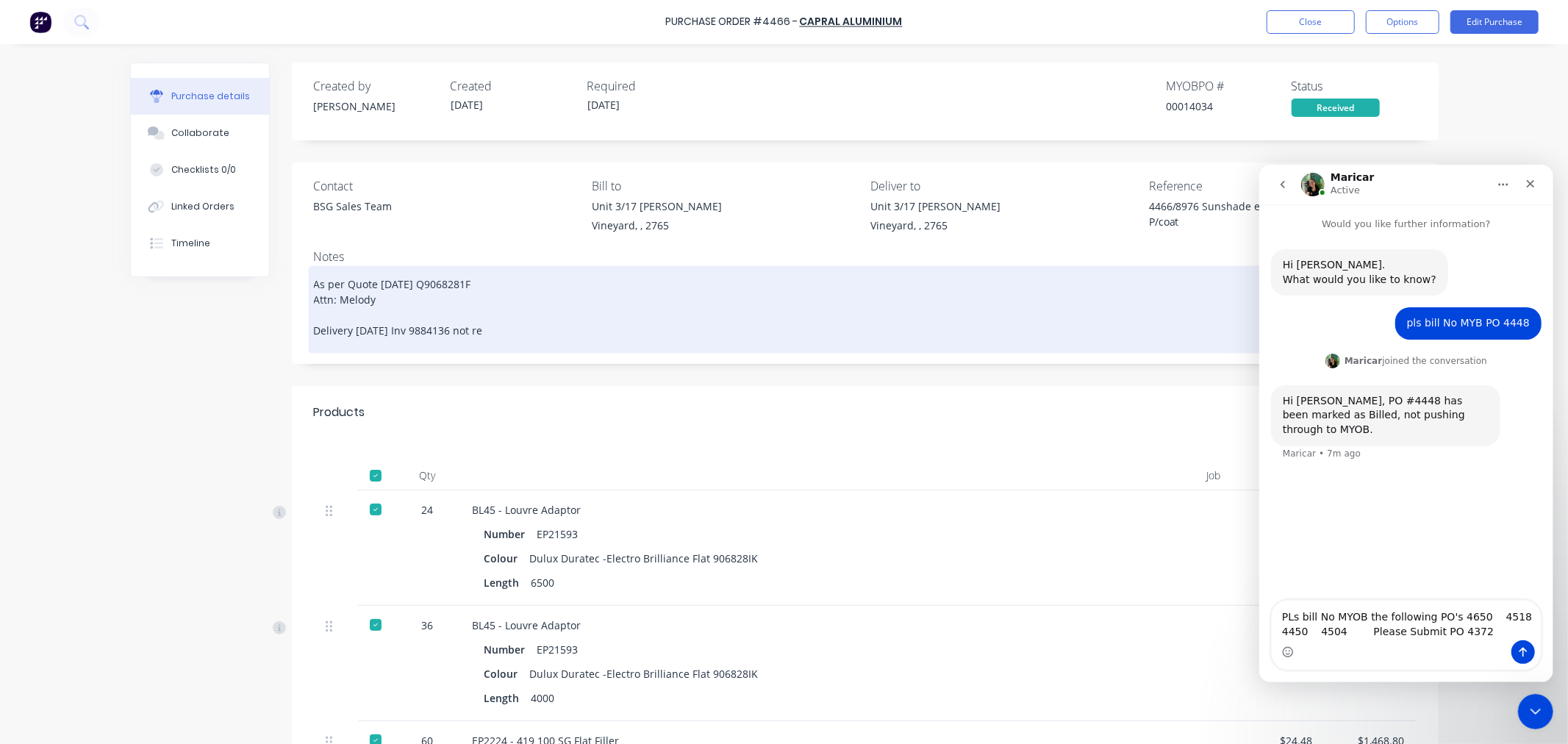
type textarea "As per Quote 24/02/2025 Q9068281F Attn: Melody Delivery 13/3/25 Inv 9884136 not…"
type textarea "x"
type textarea "As per Quote 24/02/2025 Q9068281F Attn: Melody Delivery 13/3/25 Inv 9884136 not…"
type textarea "x"
type textarea "As per Quote 24/02/2025 Q9068281F Attn: Melody Delivery 13/3/25 Inv 9884136 not…"
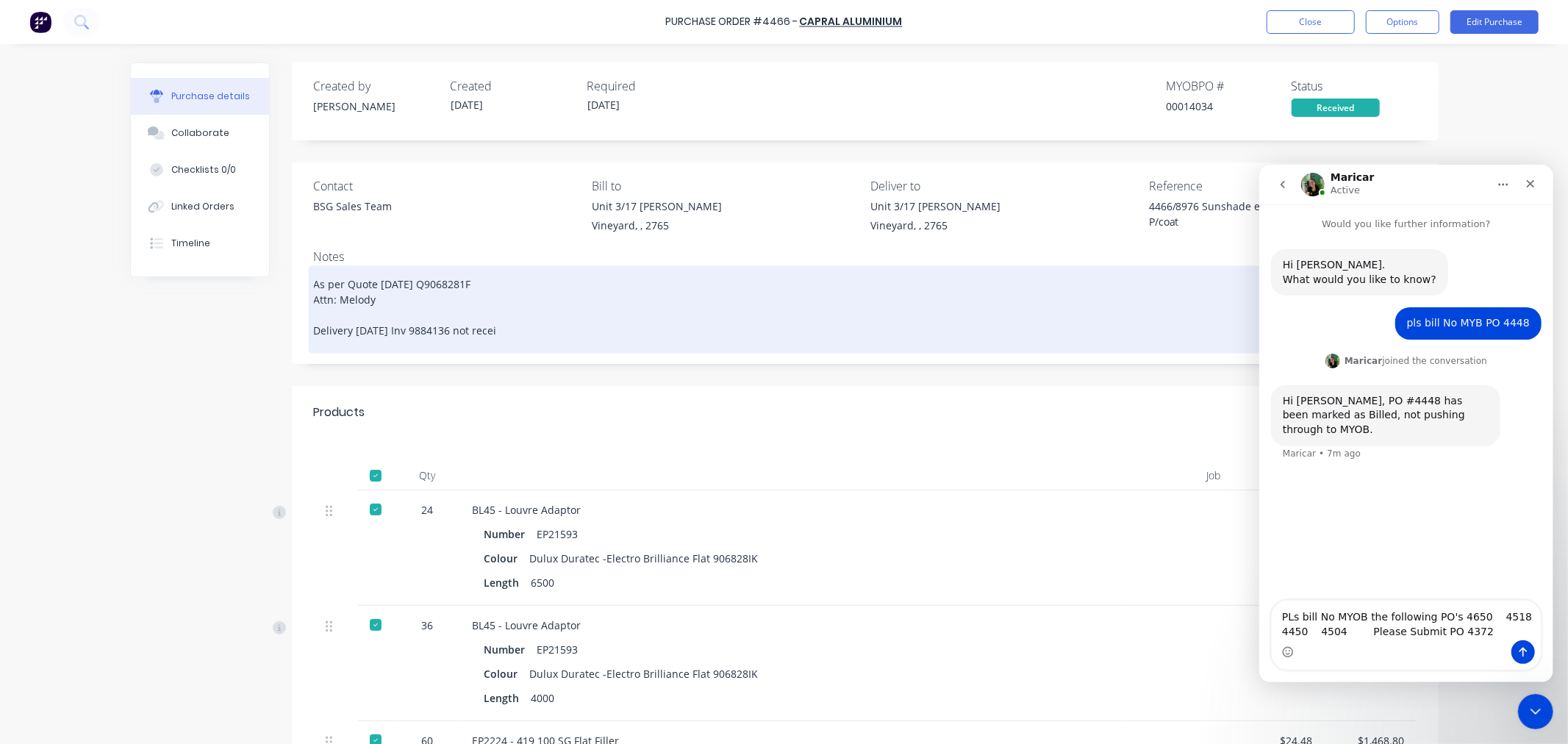
type textarea "x"
type textarea "As per Quote 24/02/2025 Q9068281F Attn: Melody Delivery 13/3/25 Inv 9884136 not…"
type textarea "x"
type textarea "As per Quote 24/02/2025 Q9068281F Attn: Melody Delivery 13/3/25 Inv 9884136 not…"
type textarea "x"
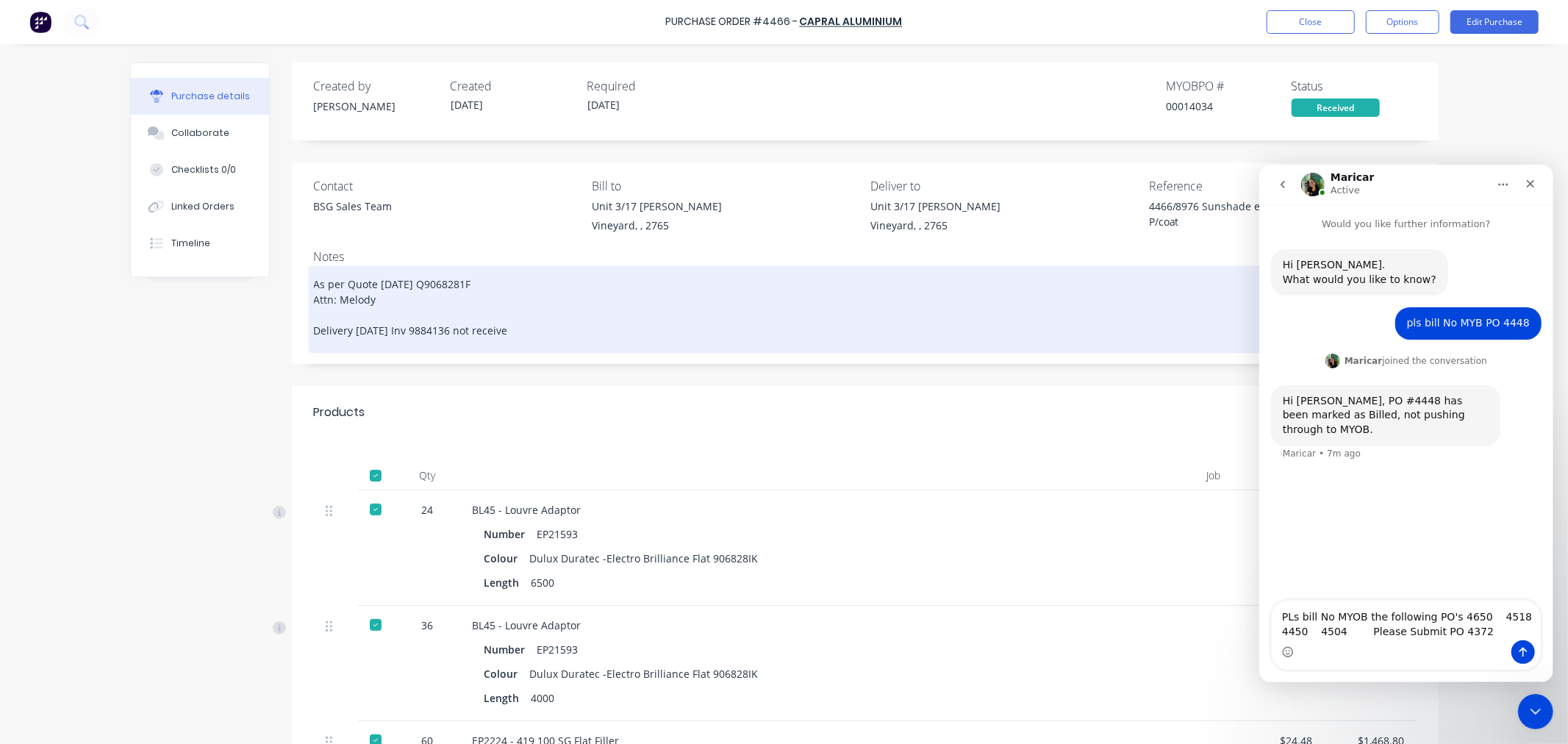
type textarea "As per Quote 24/02/2025 Q9068281F Attn: Melody Delivery 13/3/25 Inv 9884136 not…"
type textarea "x"
type textarea "As per Quote 24/02/2025 Q9068281F Attn: Melody Delivery 13/3/25 Inv 9884136 not…"
type textarea "x"
type textarea "As per Quote 24/02/2025 Q9068281F Attn: Melody Delivery 13/3/25 Inv 9884136 not…"
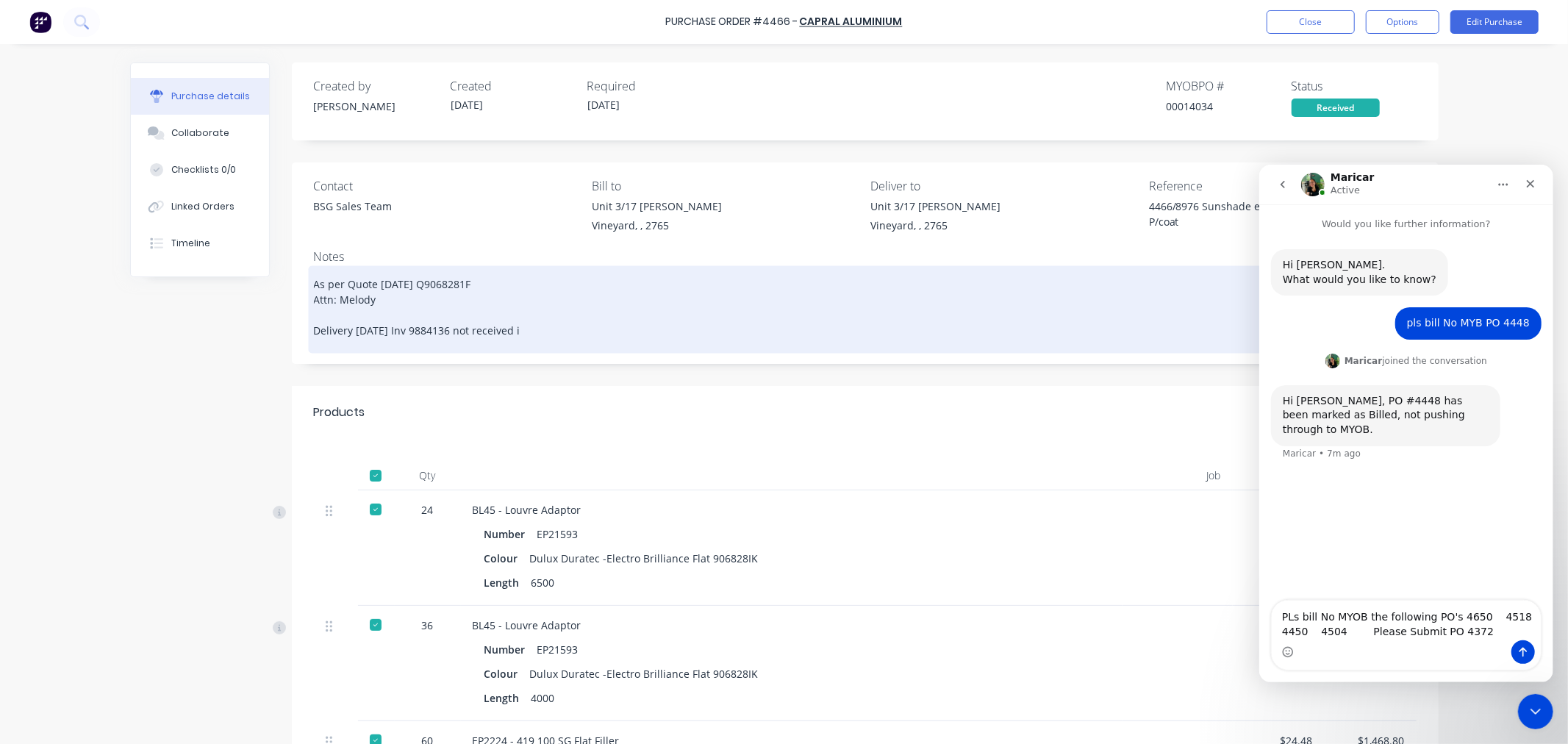
type textarea "x"
type textarea "As per Quote 24/02/2025 Q9068281F Attn: Melody Delivery 13/3/25 Inv 9884136 not…"
type textarea "x"
type textarea "As per Quote 24/02/2025 Q9068281F Attn: Melody Delivery 13/3/25 Inv 9884136 not…"
type textarea "x"
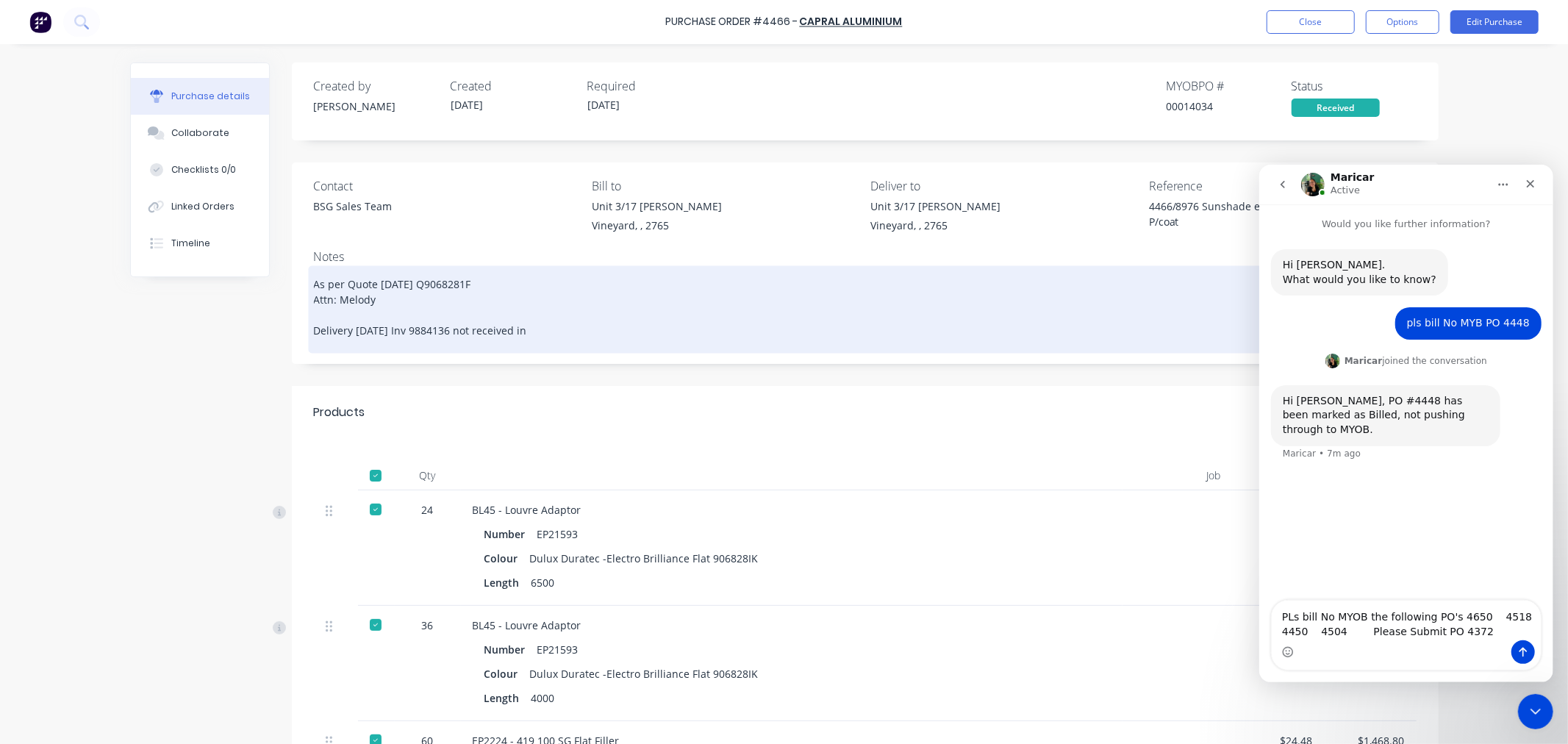
type textarea "As per Quote 24/02/2025 Q9068281F Attn: Melody Delivery 13/3/25 Inv 9884136 not…"
type textarea "x"
type textarea "As per Quote 24/02/2025 Q9068281F Attn: Melody Delivery 13/3/25 Inv 9884136 not…"
type textarea "x"
type textarea "As per Quote 24/02/2025 Q9068281F Attn: Melody Delivery 13/3/25 Inv 9884136 not…"
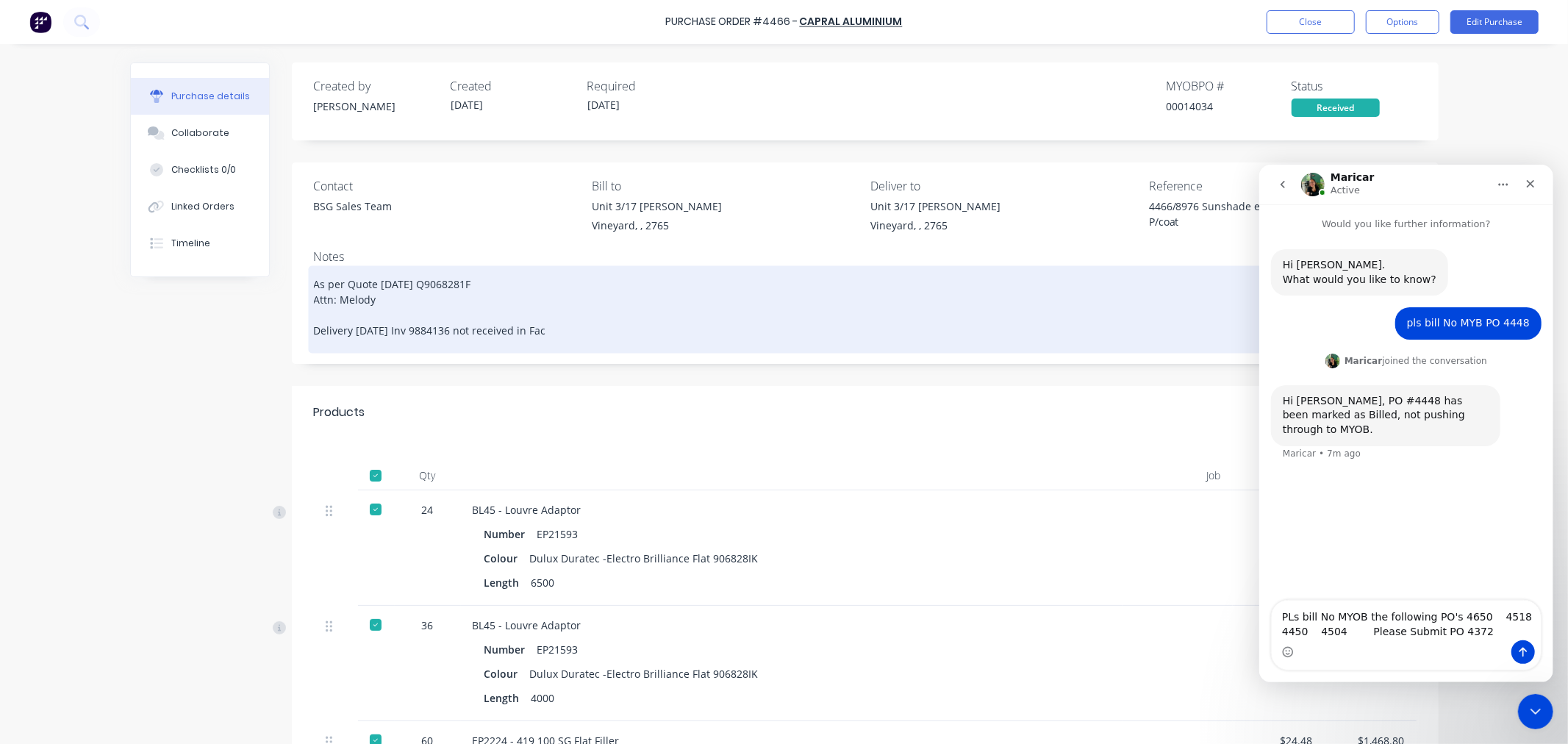
type textarea "x"
type textarea "As per Quote 24/02/2025 Q9068281F Attn: Melody Delivery 13/3/25 Inv 9884136 not…"
type textarea "x"
type textarea "As per Quote 24/02/2025 Q9068281F Attn: Melody Delivery 13/3/25 Inv 9884136 not…"
type textarea "x"
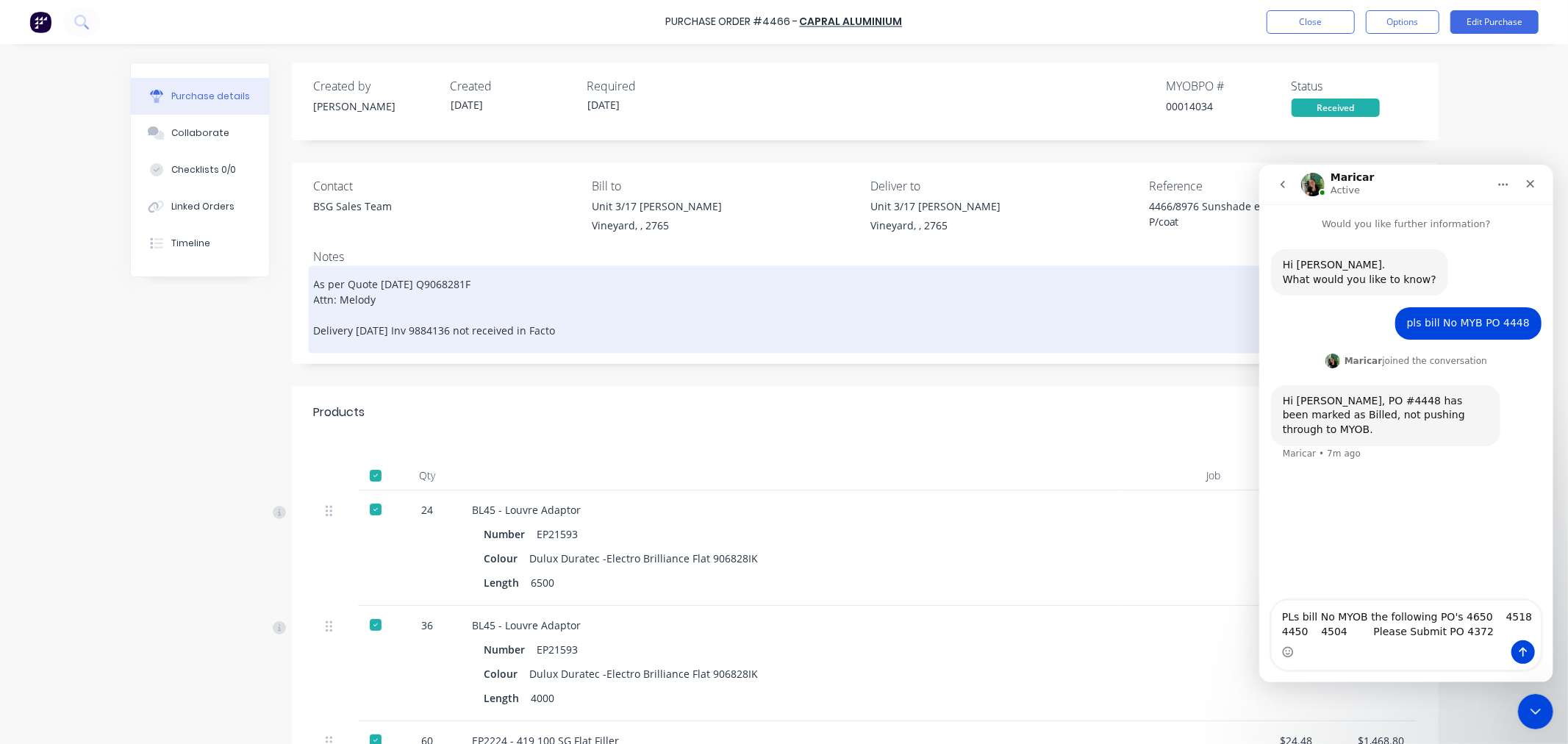
type textarea "As per Quote 24/02/2025 Q9068281F Attn: Melody Delivery 13/3/25 Inv 9884136 not…"
type textarea "x"
type textarea "As per Quote 24/02/2025 Q9068281F Attn: Melody Delivery 13/3/25 Inv 9884136 not…"
type textarea "x"
type textarea "As per Quote 24/02/2025 Q9068281F Attn: Melody Delivery 13/3/25 Inv 9884136 not…"
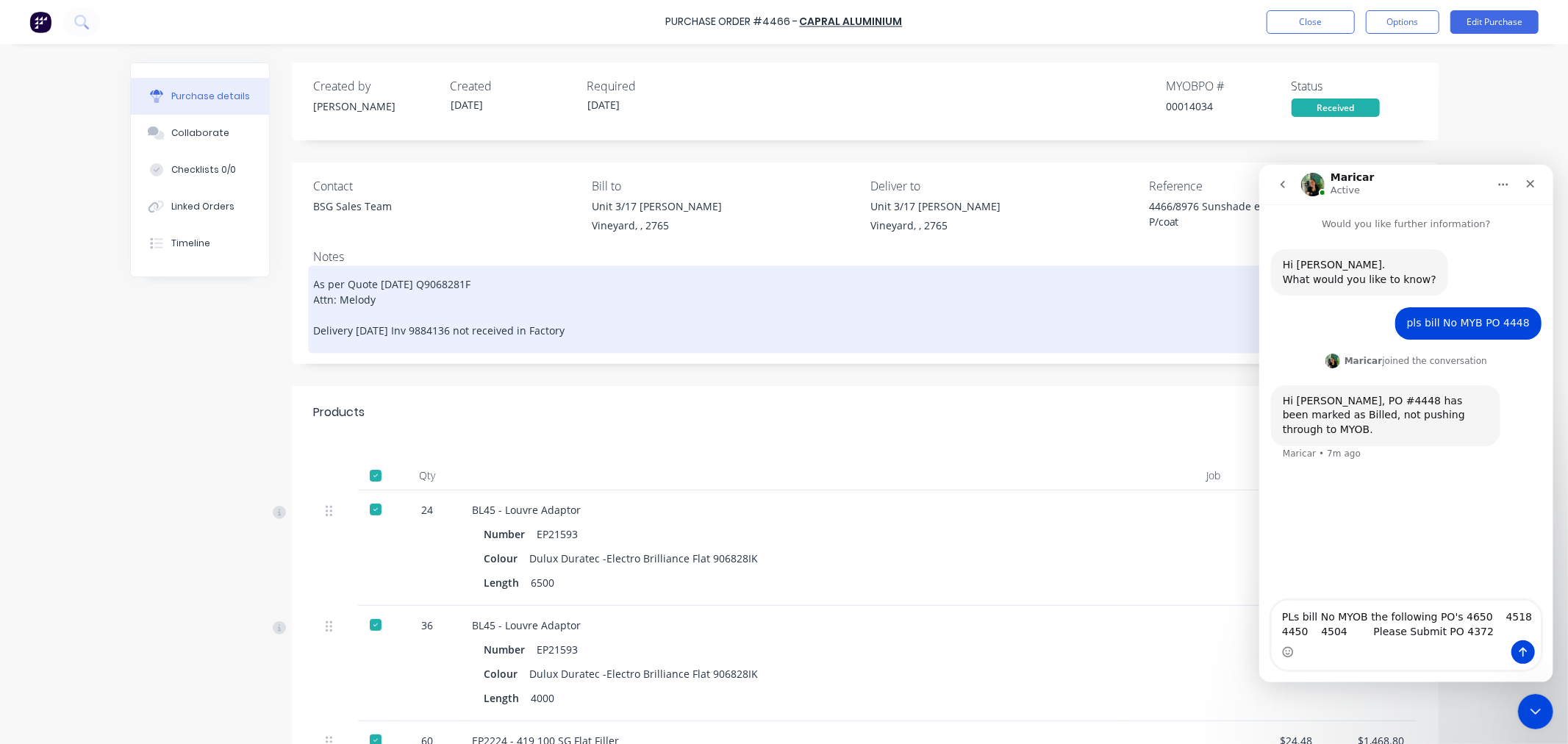
type textarea "x"
type textarea "As per Quote 24/02/2025 Q9068281F Attn: Melody Delivery 13/3/25 Inv 9884136 not…"
type textarea "x"
type textarea "As per Quote 24/02/2025 Q9068281F Attn: Melody Delivery 13/3/25 Inv 9884136 not…"
type textarea "x"
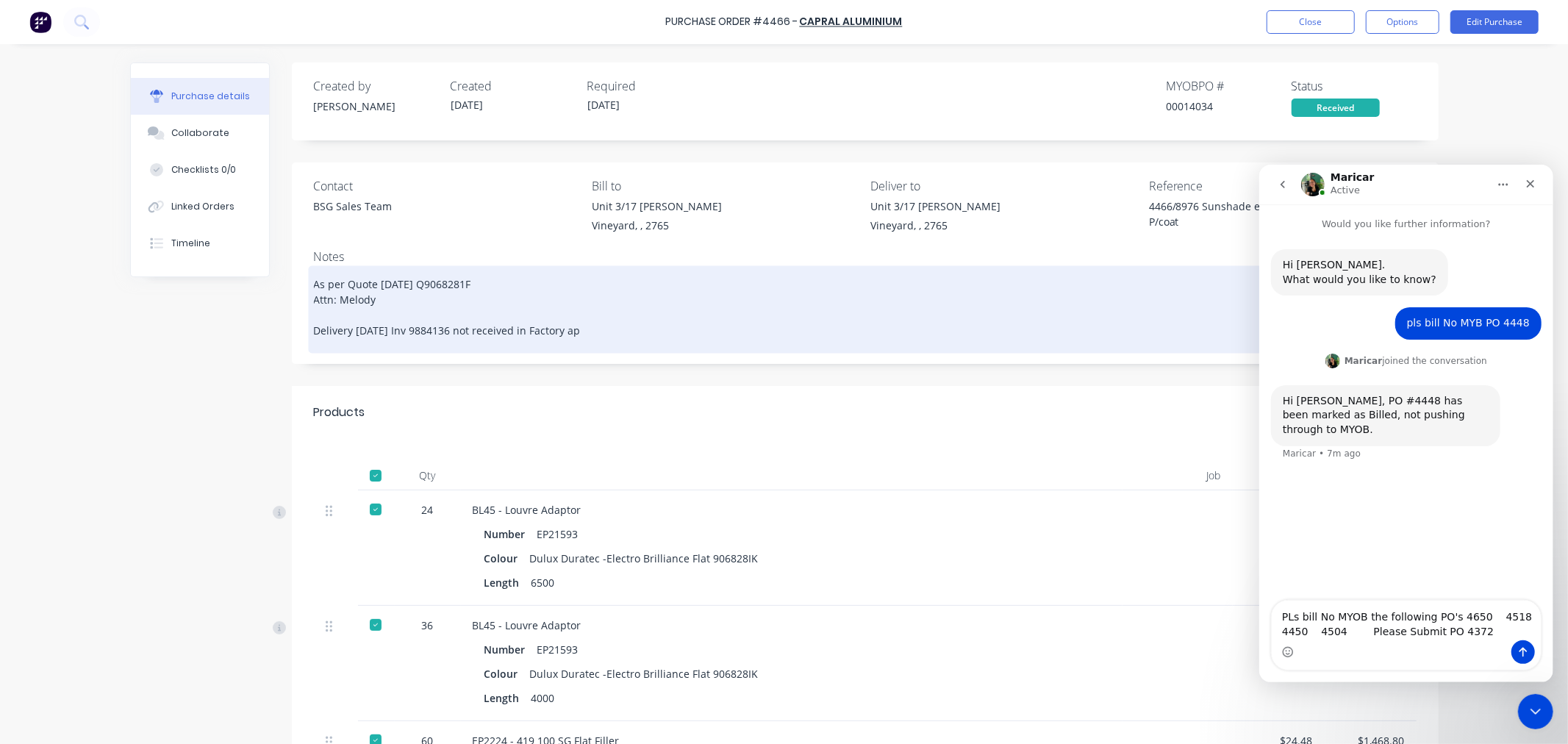
type textarea "As per Quote 24/02/2025 Q9068281F Attn: Melody Delivery 13/3/25 Inv 9884136 not…"
type textarea "x"
type textarea "As per Quote 24/02/2025 Q9068281F Attn: Melody Delivery 13/3/25 Inv 9884136 not…"
type textarea "x"
type textarea "As per Quote 24/02/2025 Q9068281F Attn: Melody Delivery 13/3/25 Inv 9884136 not…"
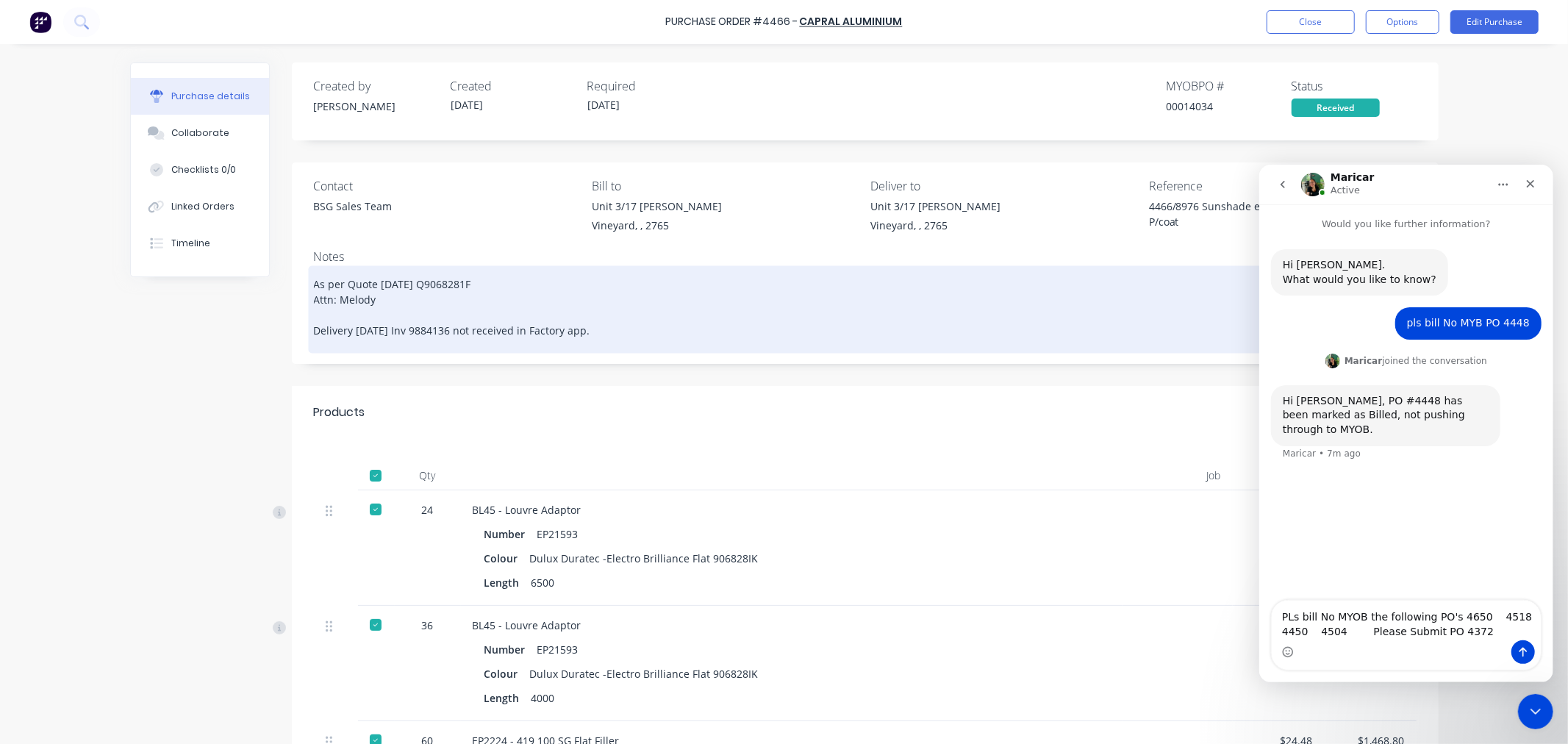
type textarea "x"
type textarea "As per Quote 24/02/2025 Q9068281F Attn: Melody Delivery 13/3/25 Inv 9884136 not…"
type textarea "x"
type textarea "As per Quote 24/02/2025 Q9068281F Attn: Melody Delivery 13/3/25 Inv 9884136 not…"
type textarea "x"
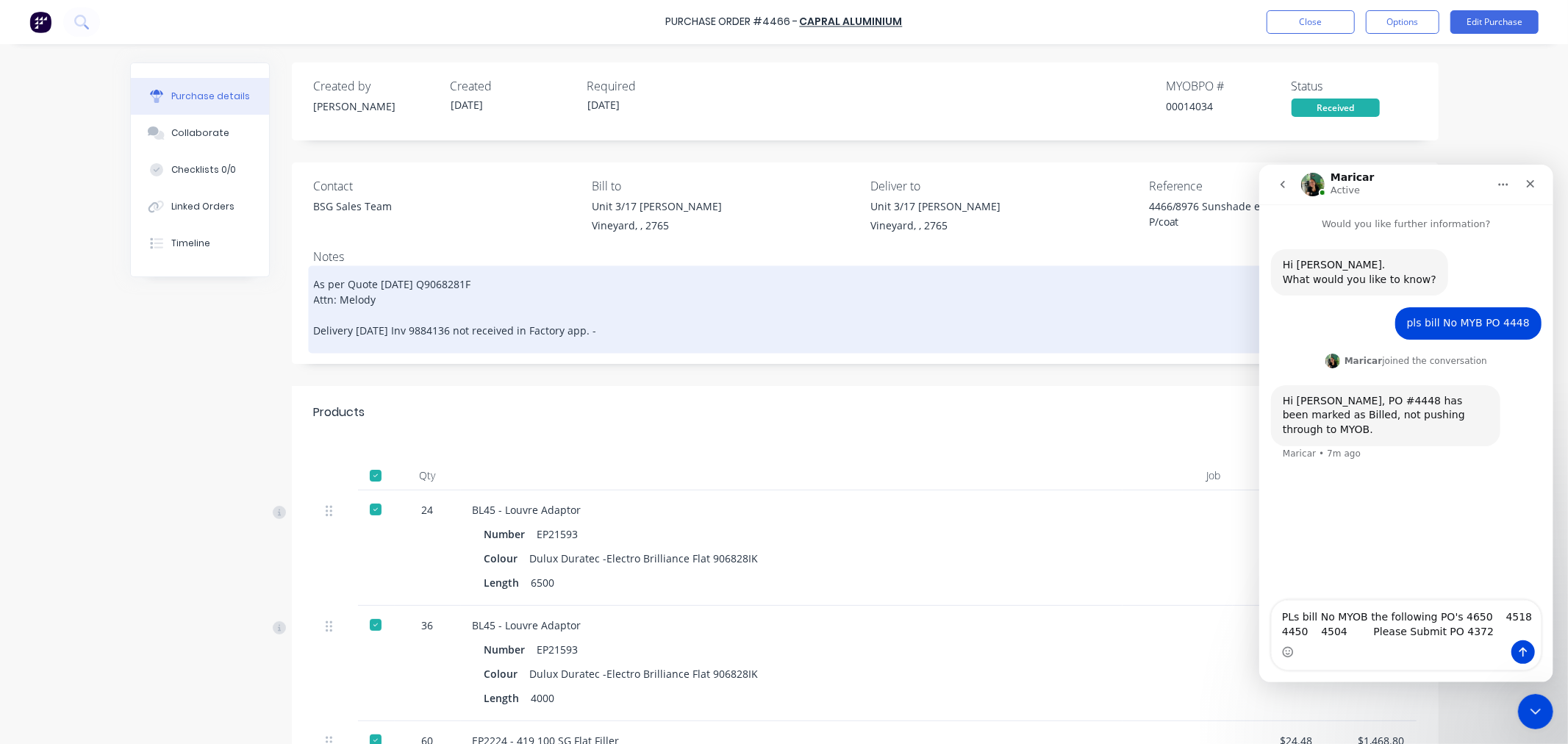
type textarea "As per Quote 24/02/2025 Q9068281F Attn: Melody Delivery 13/3/25 Inv 9884136 not…"
type textarea "x"
type textarea "As per Quote 24/02/2025 Q9068281F Attn: Melody Delivery 13/3/25 Inv 9884136 not…"
type textarea "x"
type textarea "As per Quote 24/02/2025 Q9068281F Attn: Melody Delivery 13/3/25 Inv 9884136 not…"
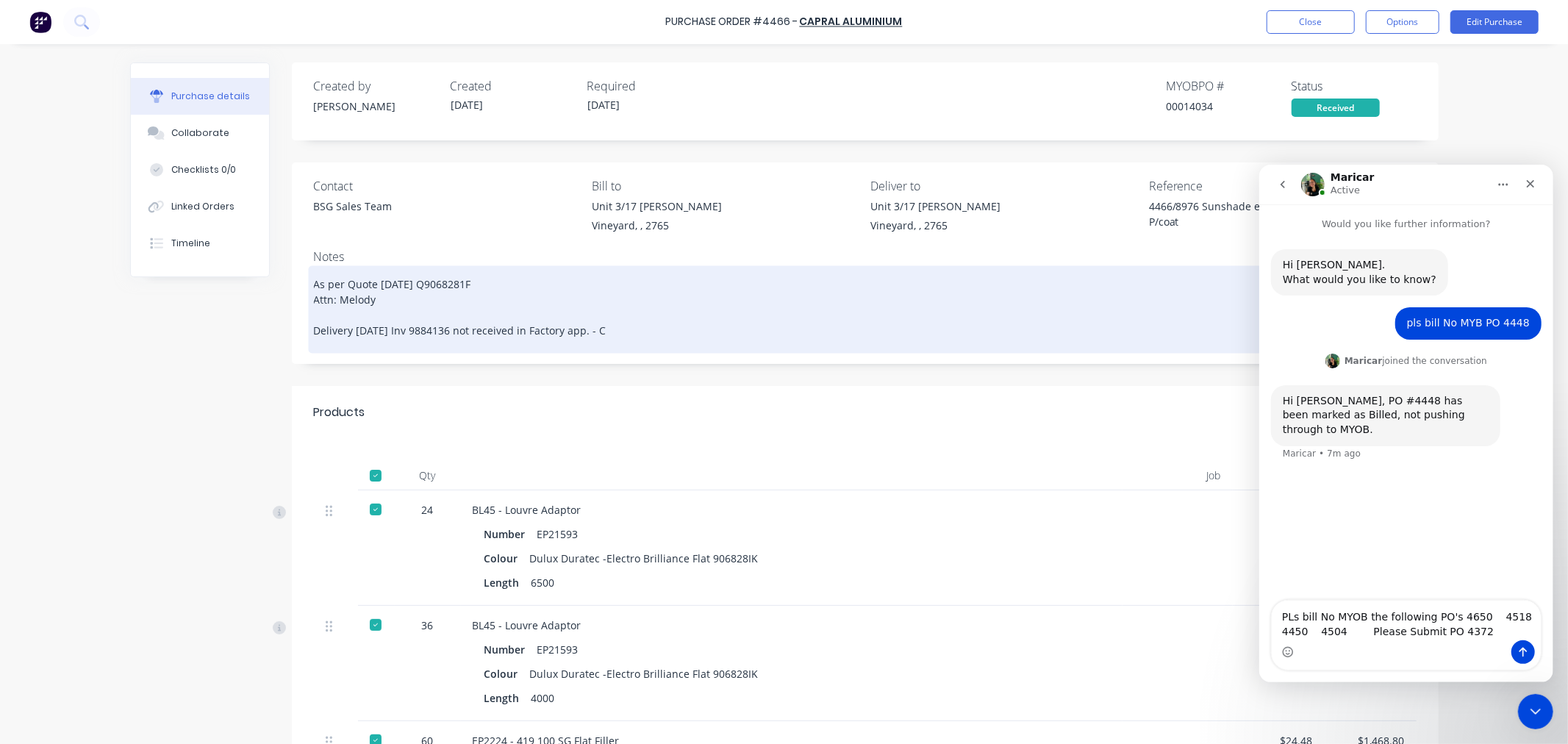
type textarea "x"
type textarea "As per Quote 24/02/2025 Q9068281F Attn: Melody Delivery 13/3/25 Inv 9884136 not…"
type textarea "x"
type textarea "As per Quote 24/02/2025 Q9068281F Attn: Melody Delivery 13/3/25 Inv 9884136 not…"
type textarea "x"
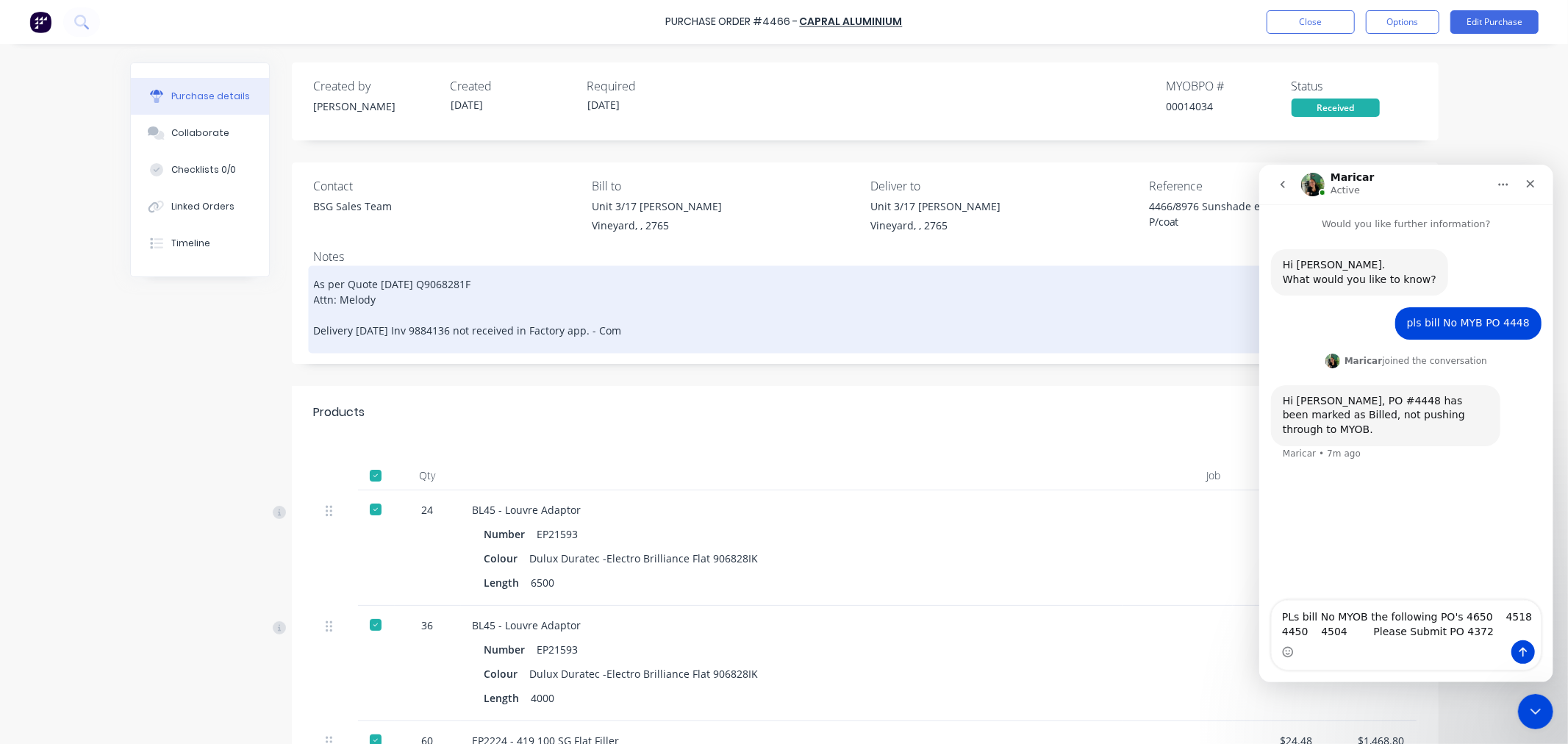
type textarea "As per Quote 24/02/2025 Q9068281F Attn: Melody Delivery 13/3/25 Inv 9884136 not…"
type textarea "x"
type textarea "As per Quote 24/02/2025 Q9068281F Attn: Melody Delivery 13/3/25 Inv 9884136 not…"
type textarea "x"
type textarea "As per Quote 24/02/2025 Q9068281F Attn: Melody Delivery 13/3/25 Inv 9884136 not…"
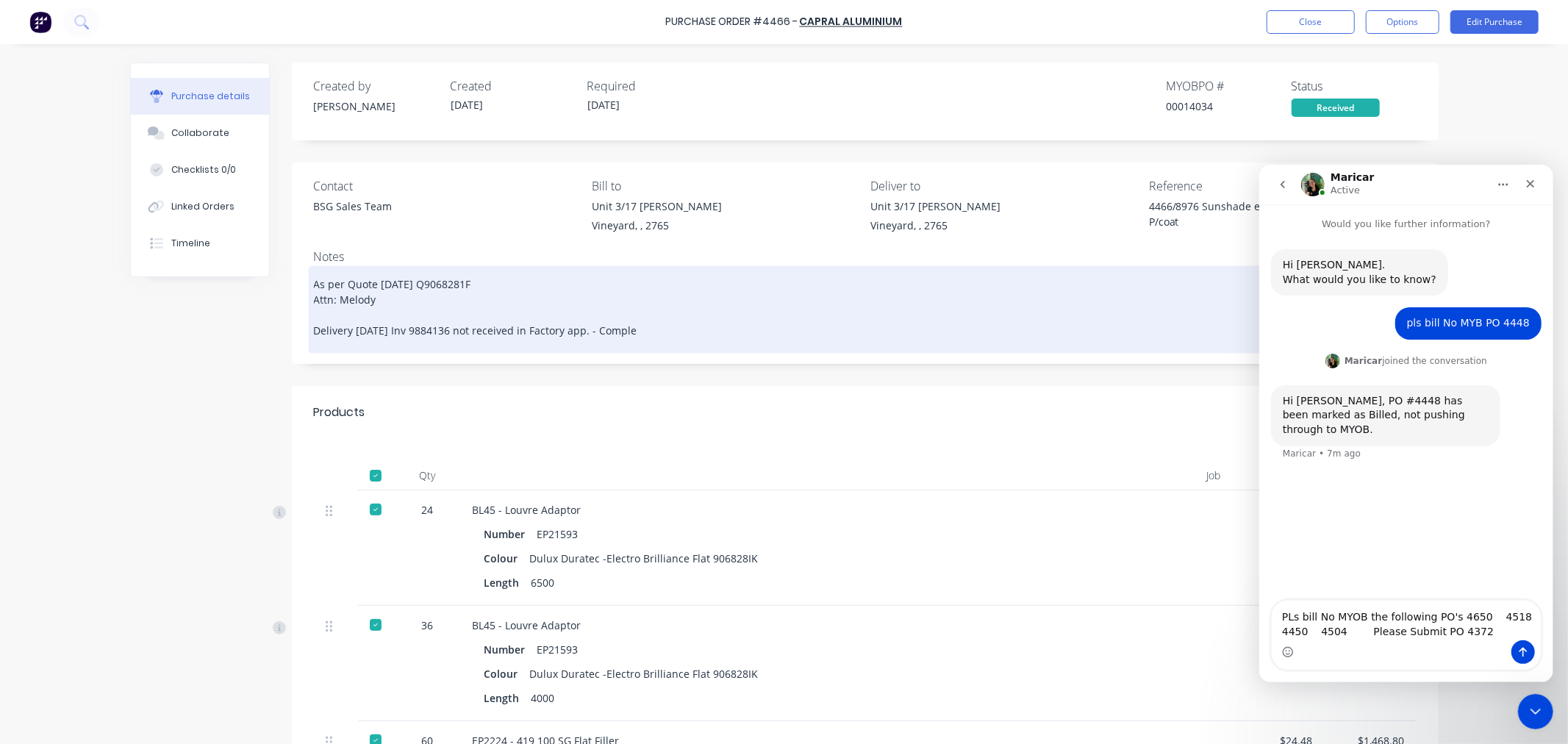
type textarea "x"
type textarea "As per Quote 24/02/2025 Q9068281F Attn: Melody Delivery 13/3/25 Inv 9884136 not…"
type textarea "x"
type textarea "As per Quote 24/02/2025 Q9068281F Attn: Melody Delivery 13/3/25 Inv 9884136 not…"
type textarea "x"
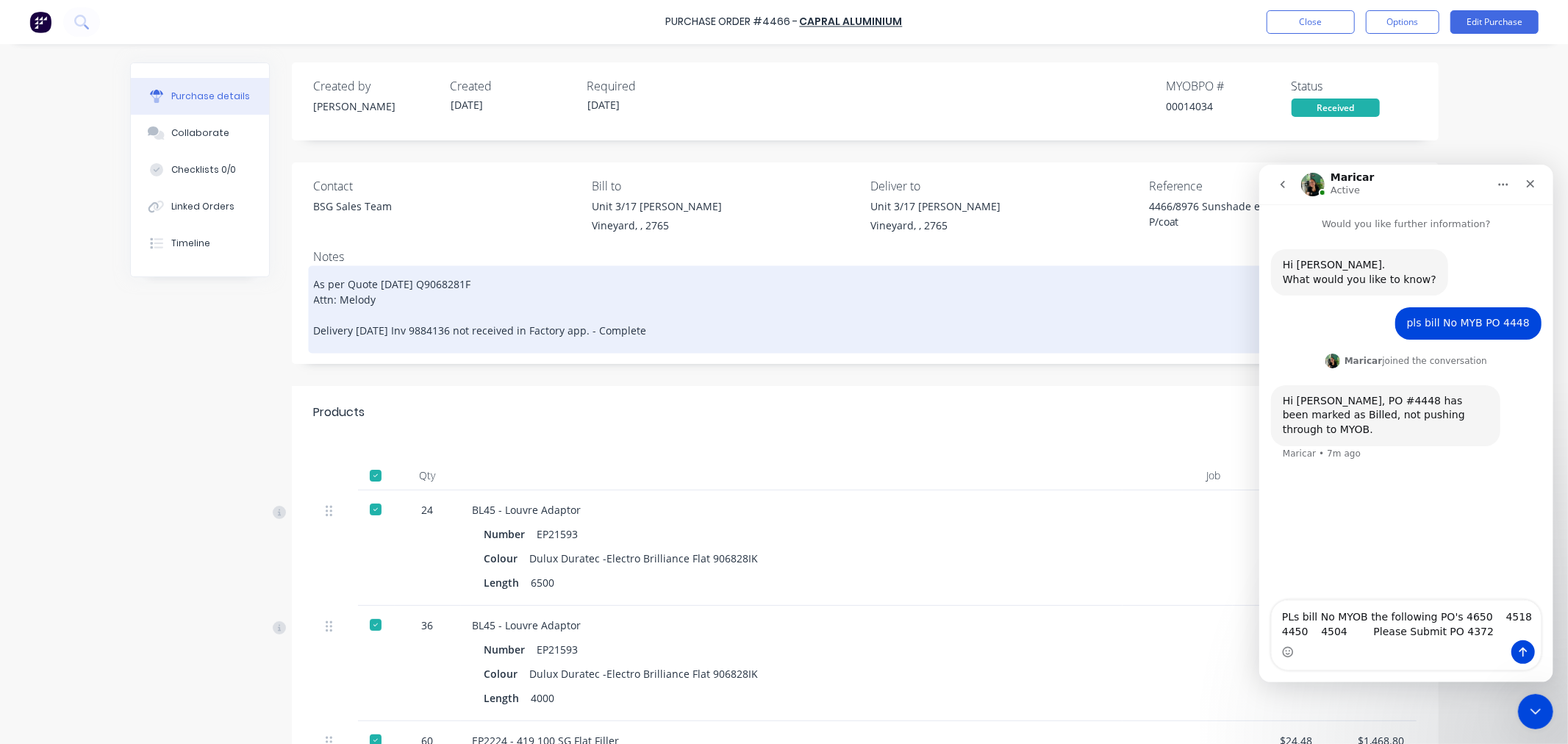
type textarea "As per Quote 24/02/2025 Q9068281F Attn: Melody Delivery 13/3/25 Inv 9884136 not…"
type textarea "x"
type textarea "As per Quote 24/02/2025 Q9068281F Attn: Melody Delivery 13/3/25 Inv 9884136 not…"
type textarea "x"
type textarea "As per Quote 24/02/2025 Q9068281F Attn: Melody Delivery 13/3/25 Inv 9884136 not…"
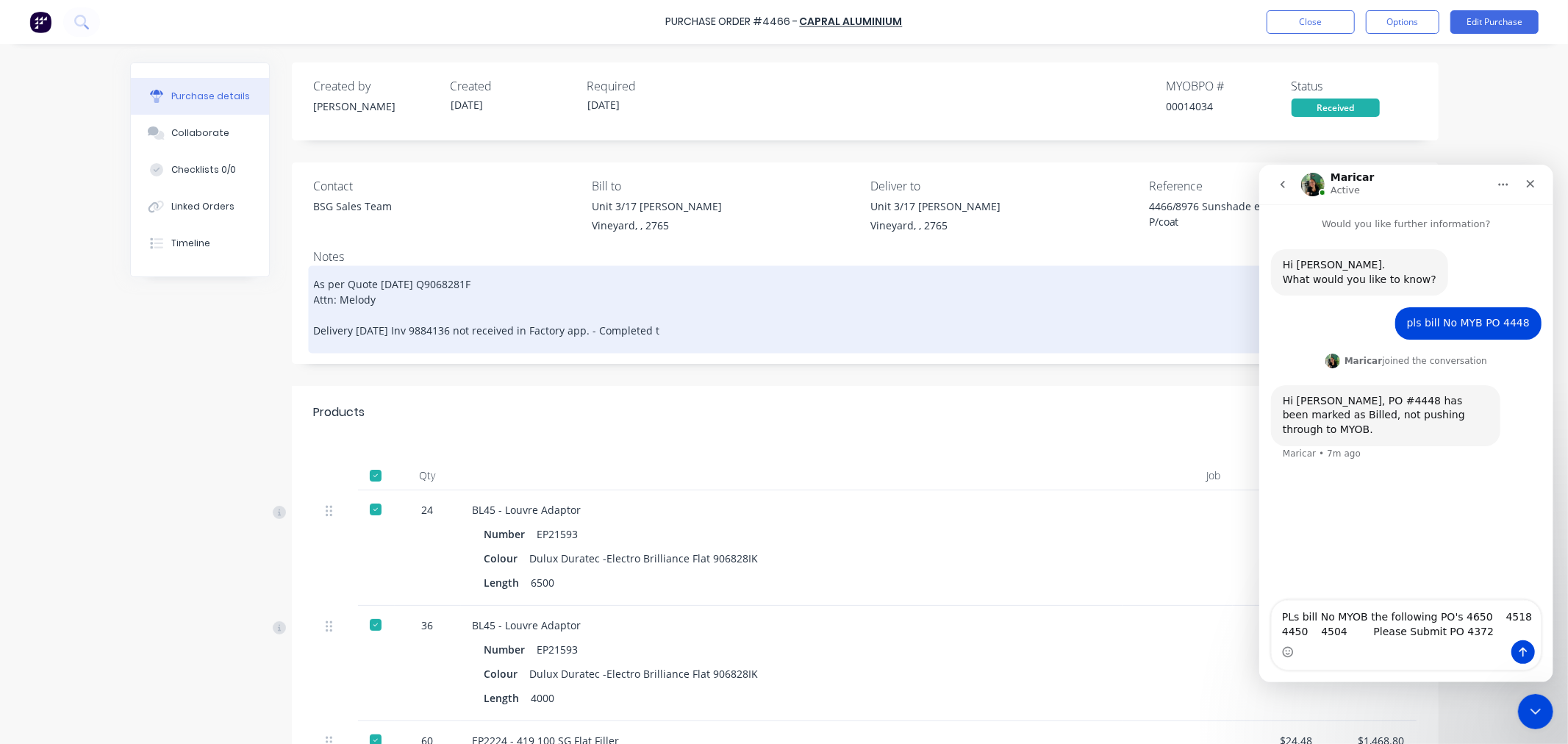
type textarea "x"
type textarea "As per Quote 24/02/2025 Q9068281F Attn: Melody Delivery 13/3/25 Inv 9884136 not…"
type textarea "x"
type textarea "As per Quote 24/02/2025 Q9068281F Attn: Melody Delivery 13/3/25 Inv 9884136 not…"
type textarea "x"
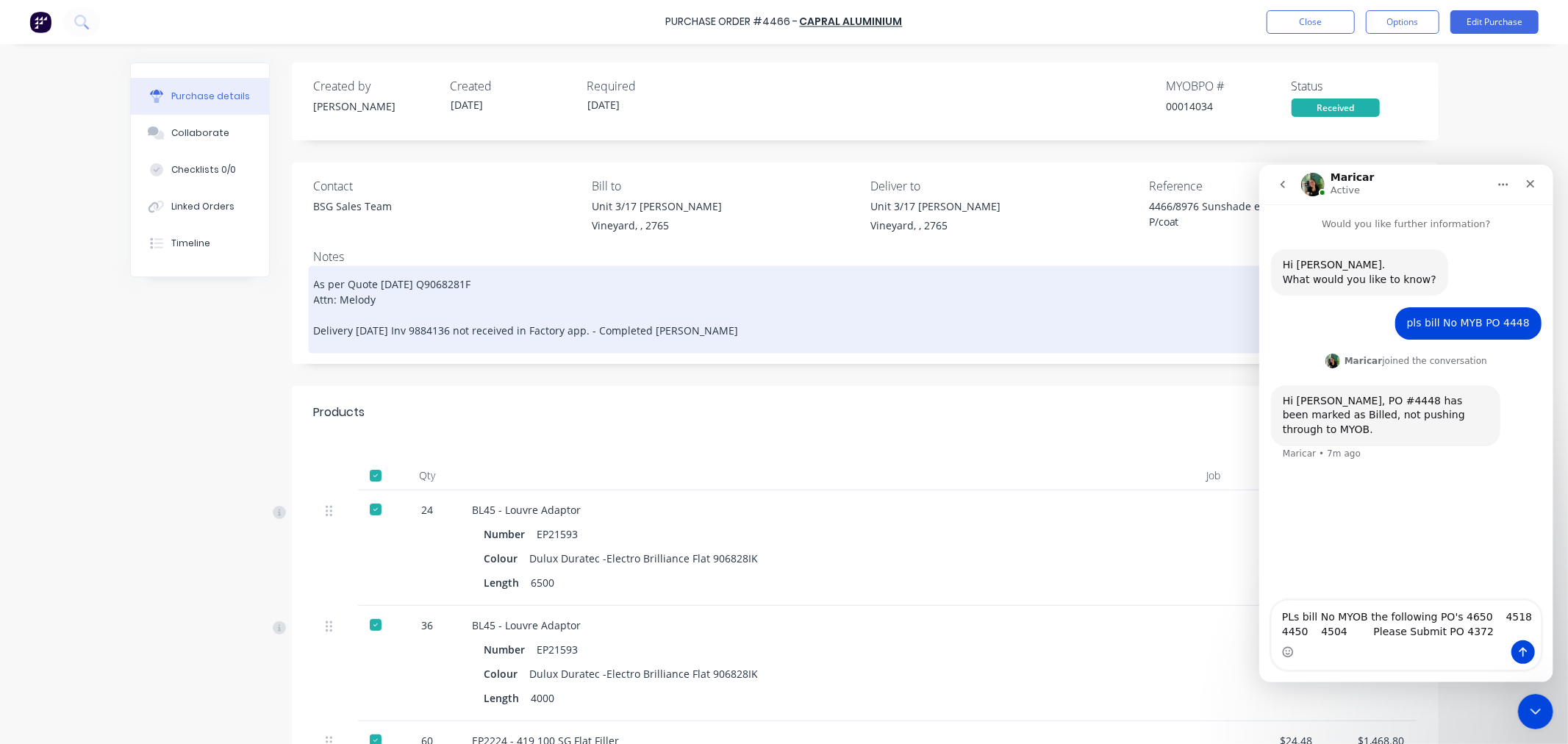
type textarea "As per Quote 24/02/2025 Q9068281F Attn: Melody Delivery 13/3/25 Inv 9884136 not…"
type textarea "x"
type textarea "As per Quote 24/02/2025 Q9068281F Attn: Melody Delivery 13/3/25 Inv 9884136 not…"
type textarea "x"
type textarea "As per Quote 24/02/2025 Q9068281F Attn: Melody Delivery 13/3/25 Inv 9884136 not…"
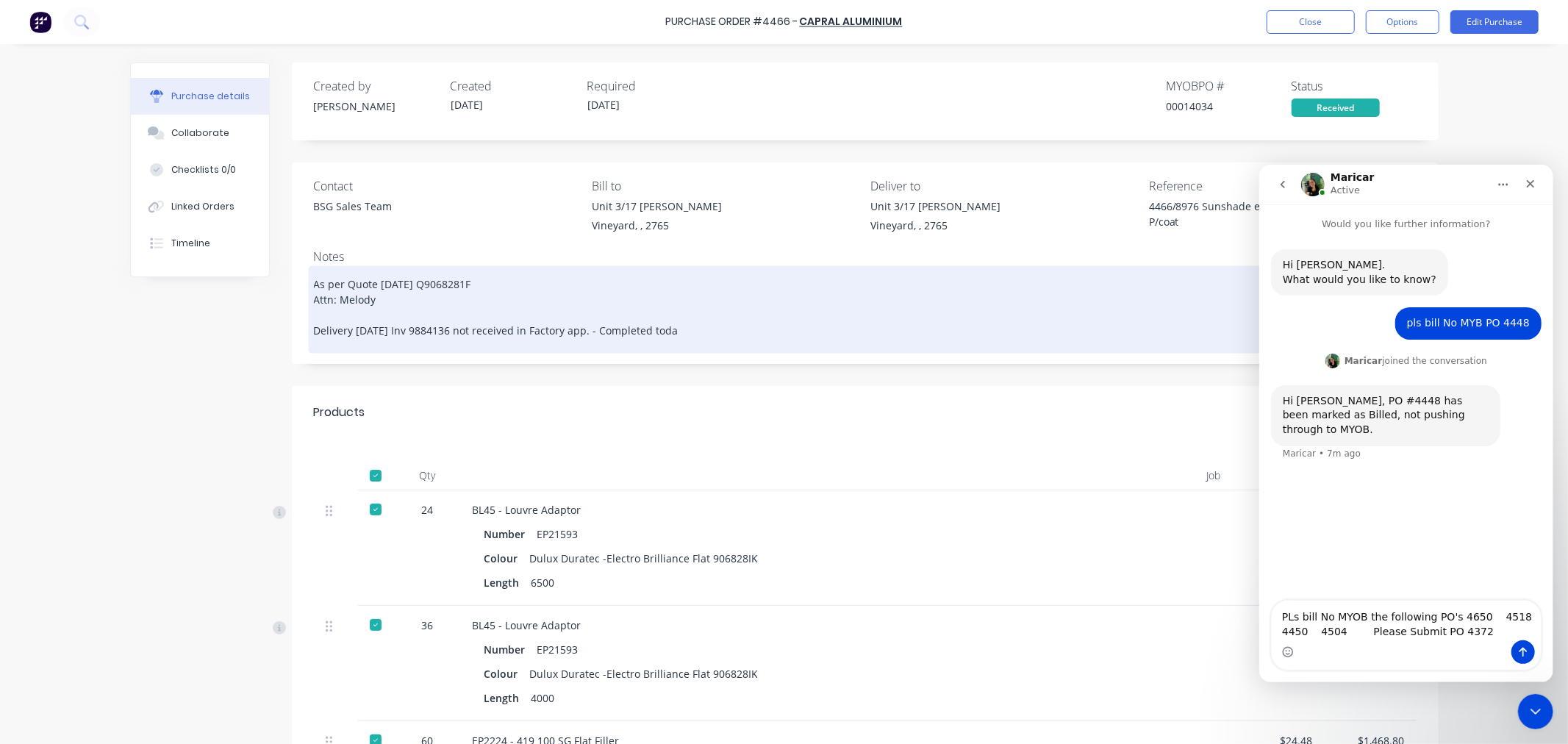
type textarea "x"
type textarea "As per Quote 24/02/2025 Q9068281F Attn: Melody Delivery 13/3/25 Inv 9884136 not…"
type textarea "x"
type textarea "As per Quote 24/02/2025 Q9068281F Attn: Melody Delivery 13/3/25 Inv 9884136 not…"
type textarea "x"
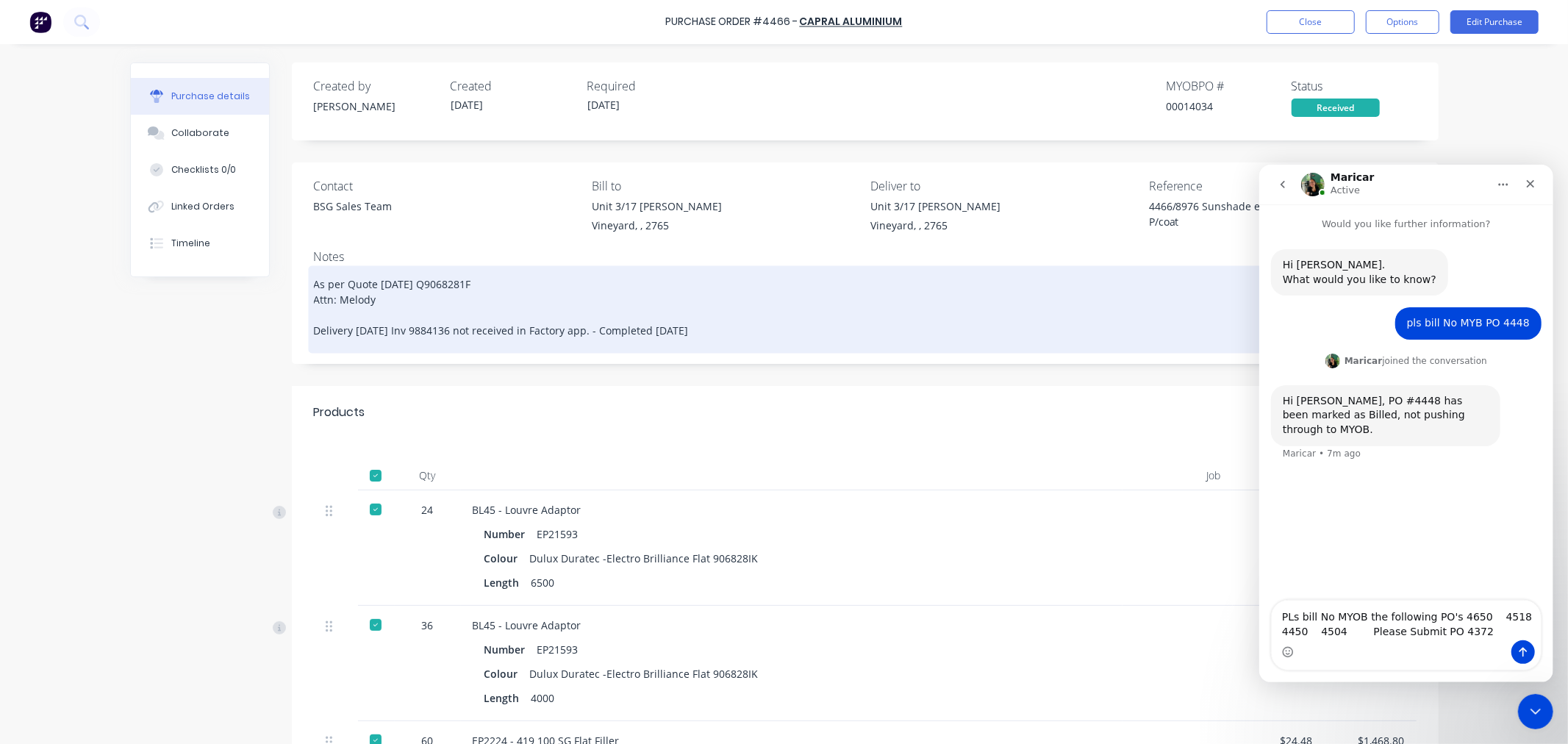
type textarea "As per Quote 24/02/2025 Q9068281F Attn: Melody Delivery 13/3/25 Inv 9884136 not…"
type textarea "x"
type textarea "As per Quote 24/02/2025 Q9068281F Attn: Melody Delivery 13/3/25 Inv 9884136 not…"
type textarea "x"
type textarea "As per Quote 24/02/2025 Q9068281F Attn: Melody Delivery 13/3/25 Inv 9884136 not…"
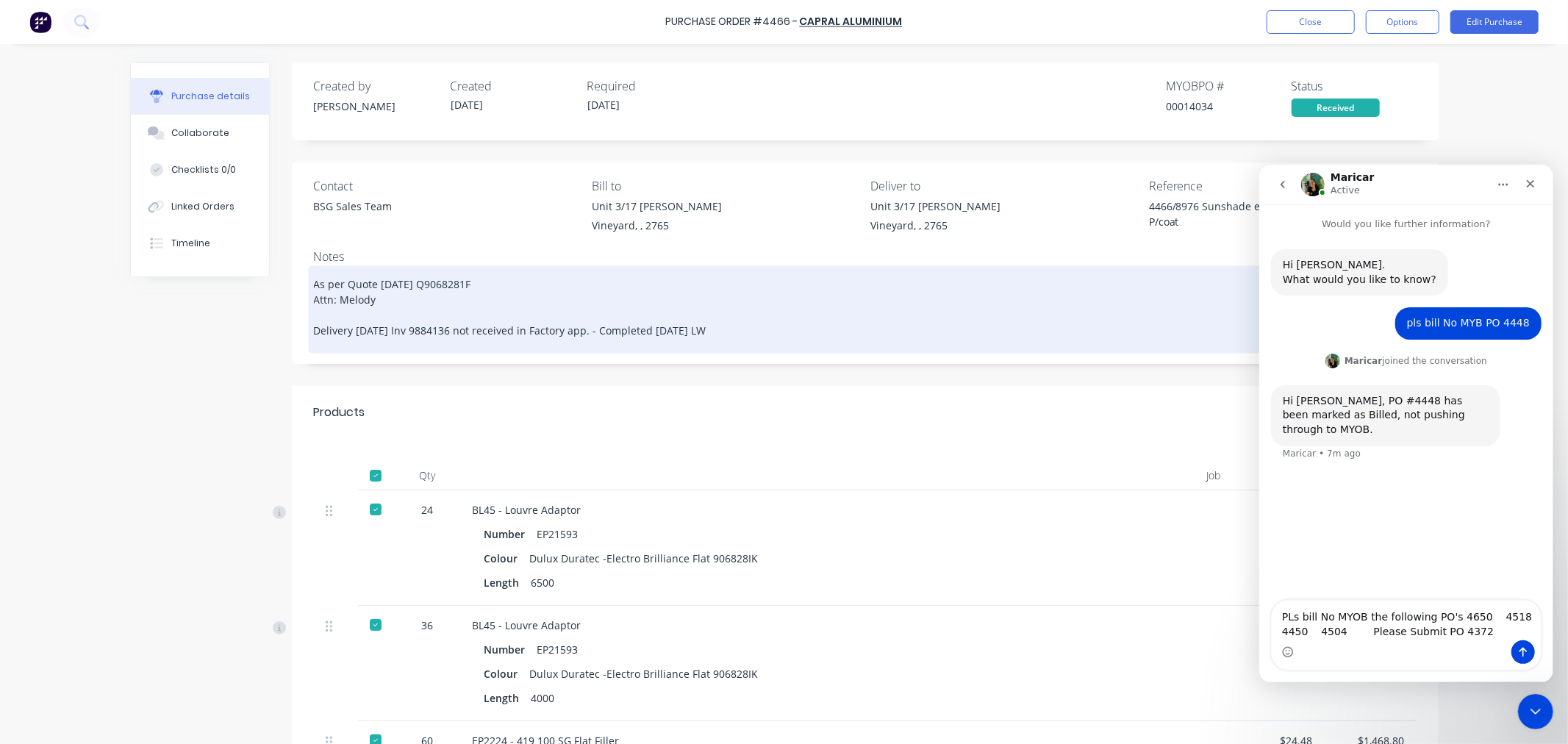
type textarea "x"
type textarea "As per Quote 24/02/2025 Q9068281F Attn: Melody Delivery 13/3/25 Inv 9884136 not…"
type textarea "x"
type textarea "As per Quote 24/02/2025 Q9068281F Attn: Melody Delivery 13/3/25 Inv 9884136 not…"
type textarea "x"
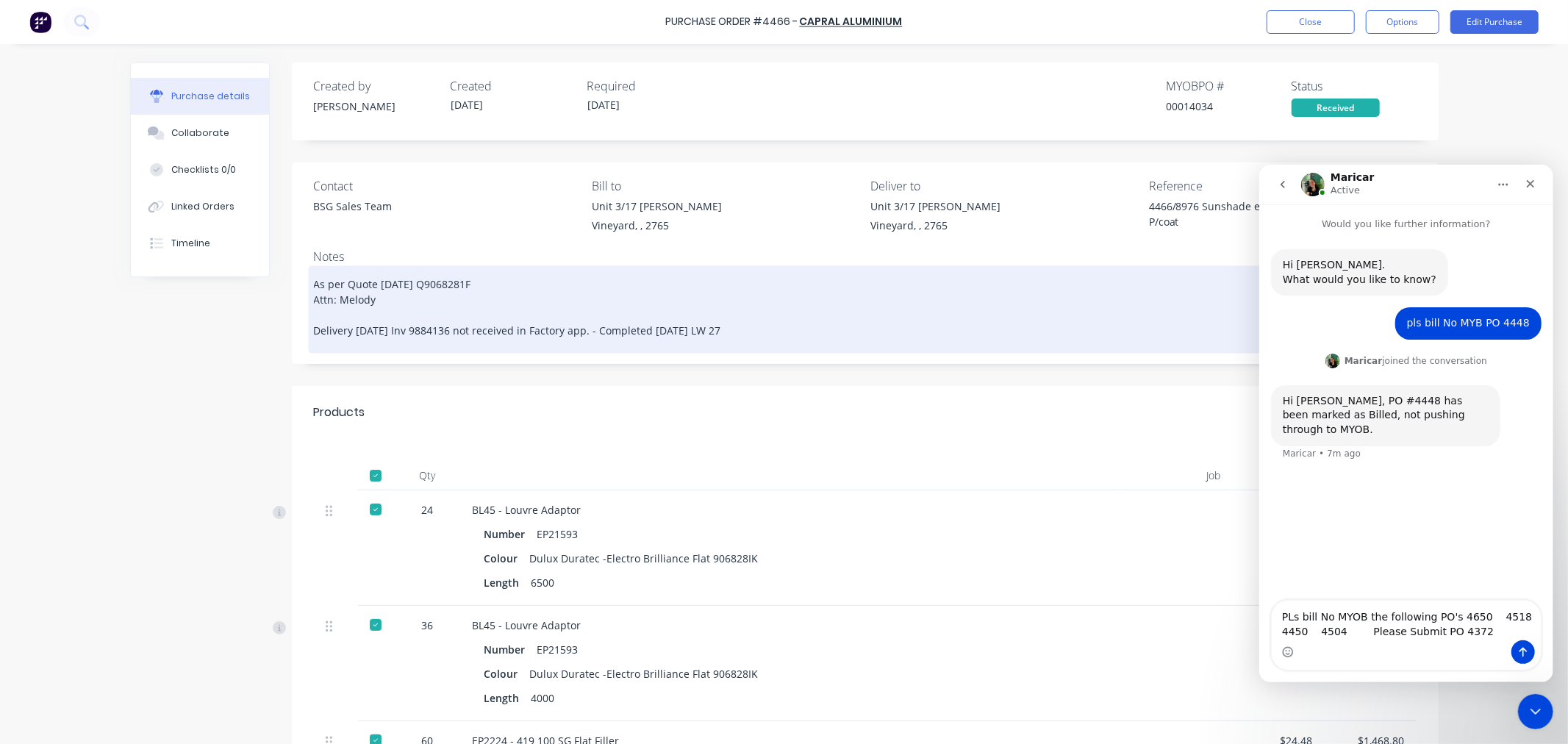
type textarea "As per Quote 24/02/2025 Q9068281F Attn: Melody Delivery 13/3/25 Inv 9884136 not…"
type textarea "x"
type textarea "As per Quote 24/02/2025 Q9068281F Attn: Melody Delivery 13/3/25 Inv 9884136 not…"
type textarea "x"
type textarea "As per Quote 24/02/2025 Q9068281F Attn: Melody Delivery 13/3/25 Inv 9884136 not…"
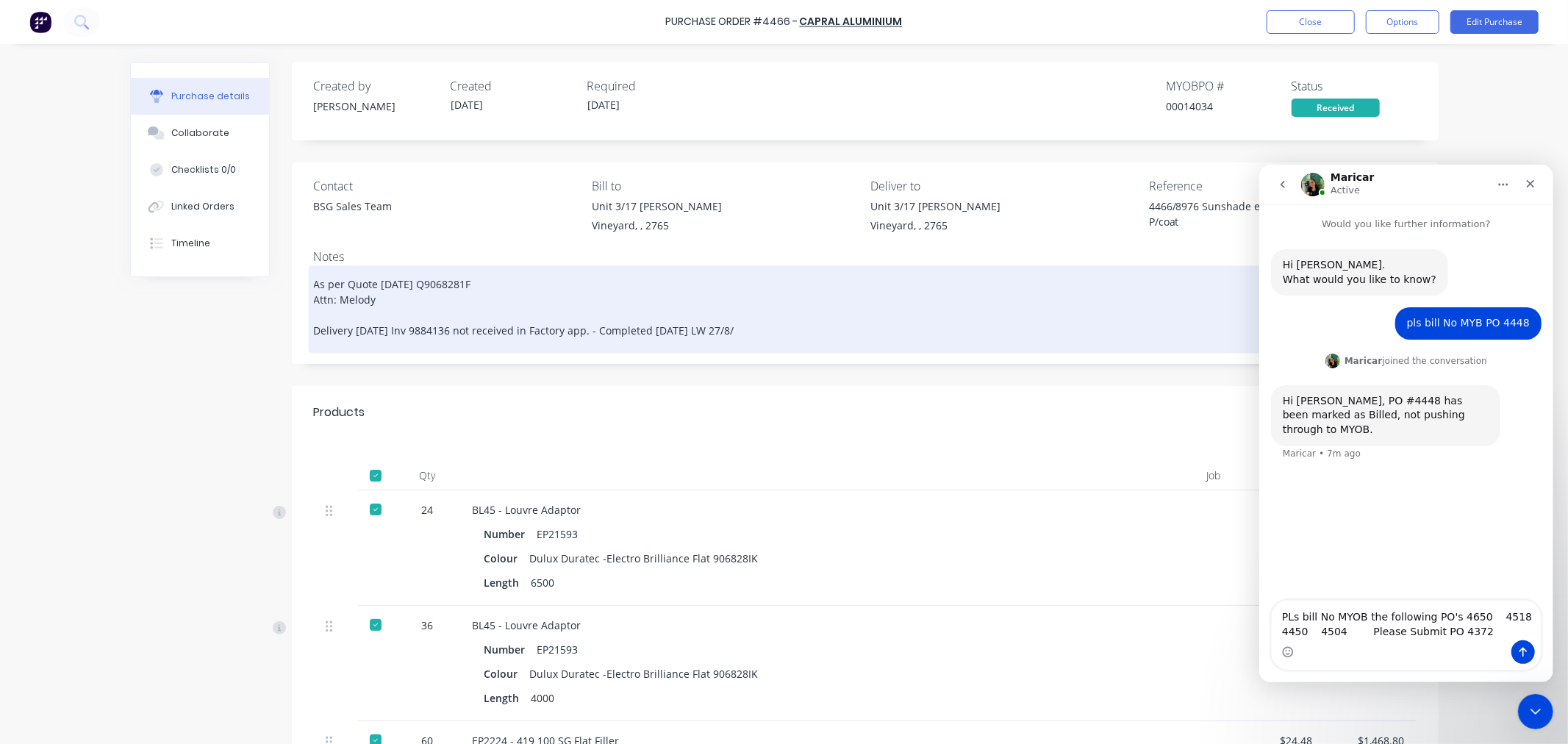
type textarea "x"
type textarea "As per Quote 24/02/2025 Q9068281F Attn: Melody Delivery 13/3/25 Inv 9884136 not…"
type textarea "x"
type textarea "As per Quote 24/02/2025 Q9068281F Attn: Melody Delivery 13/3/25 Inv 9884136 not…"
type textarea "x"
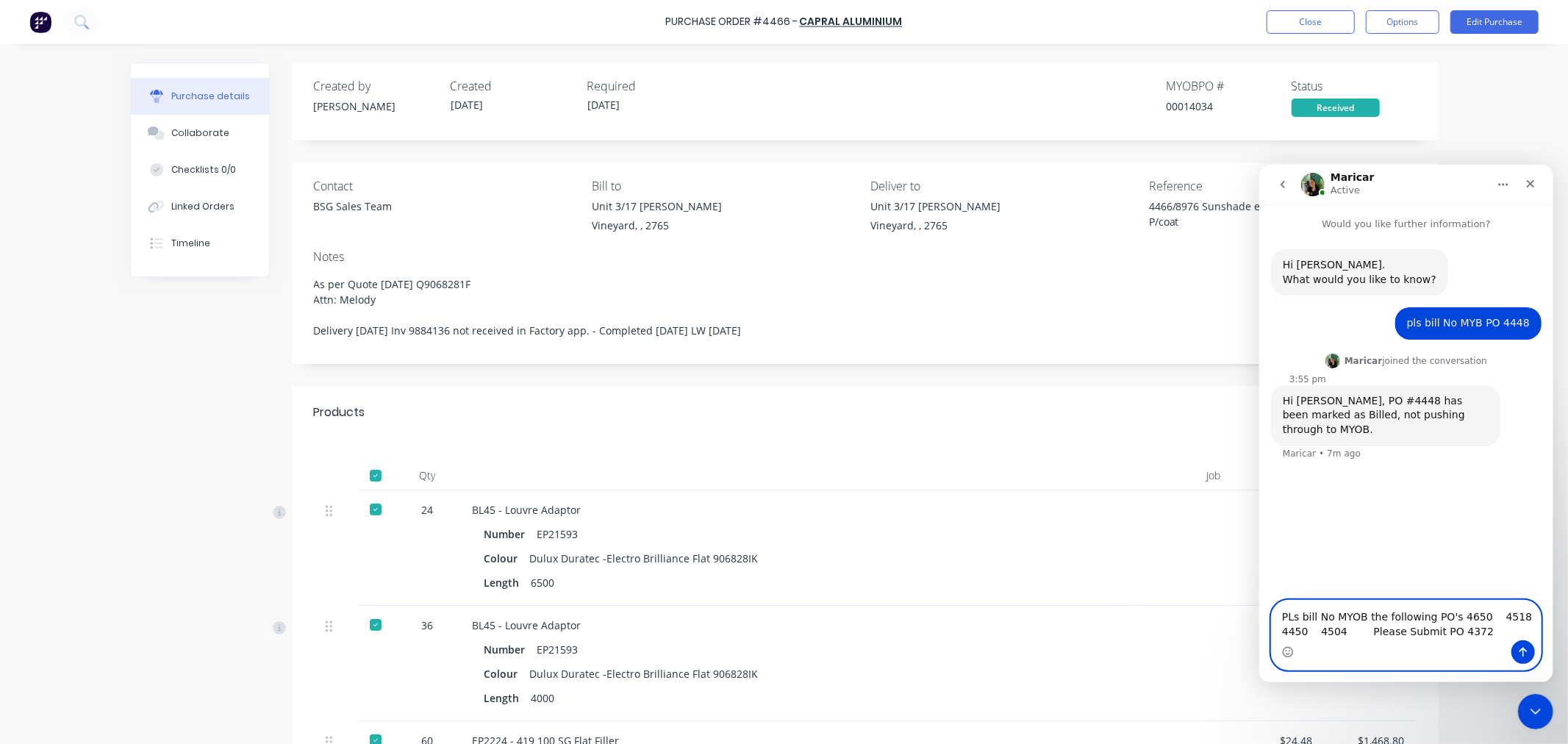
click at [1347, 631] on textarea "PLs bill No MYOB the following PO's 4650 4518 4450 4504 Please Submit PO 4372" at bounding box center [1406, 620] width 269 height 40
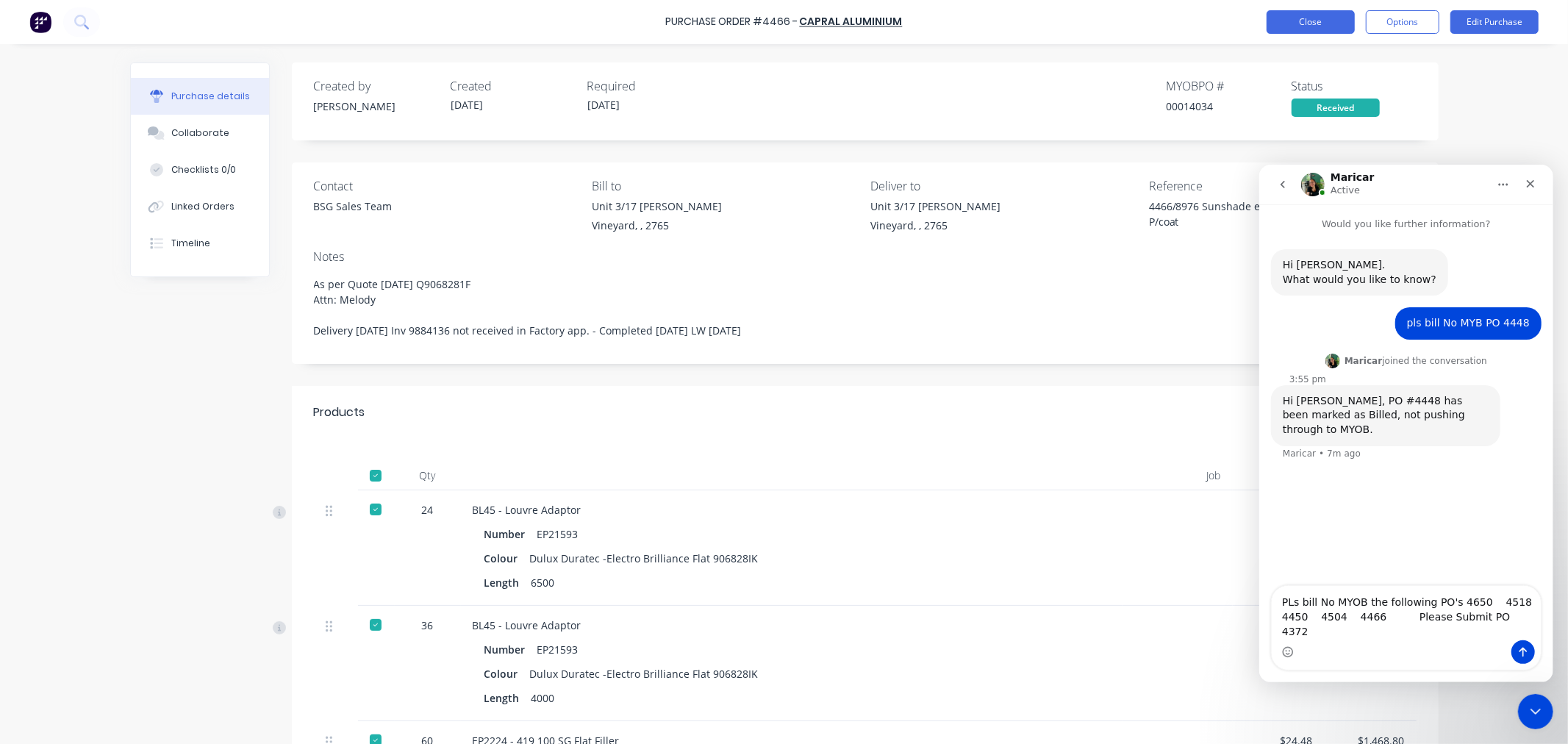
click at [1300, 20] on button "Close" at bounding box center [1310, 21] width 89 height 23
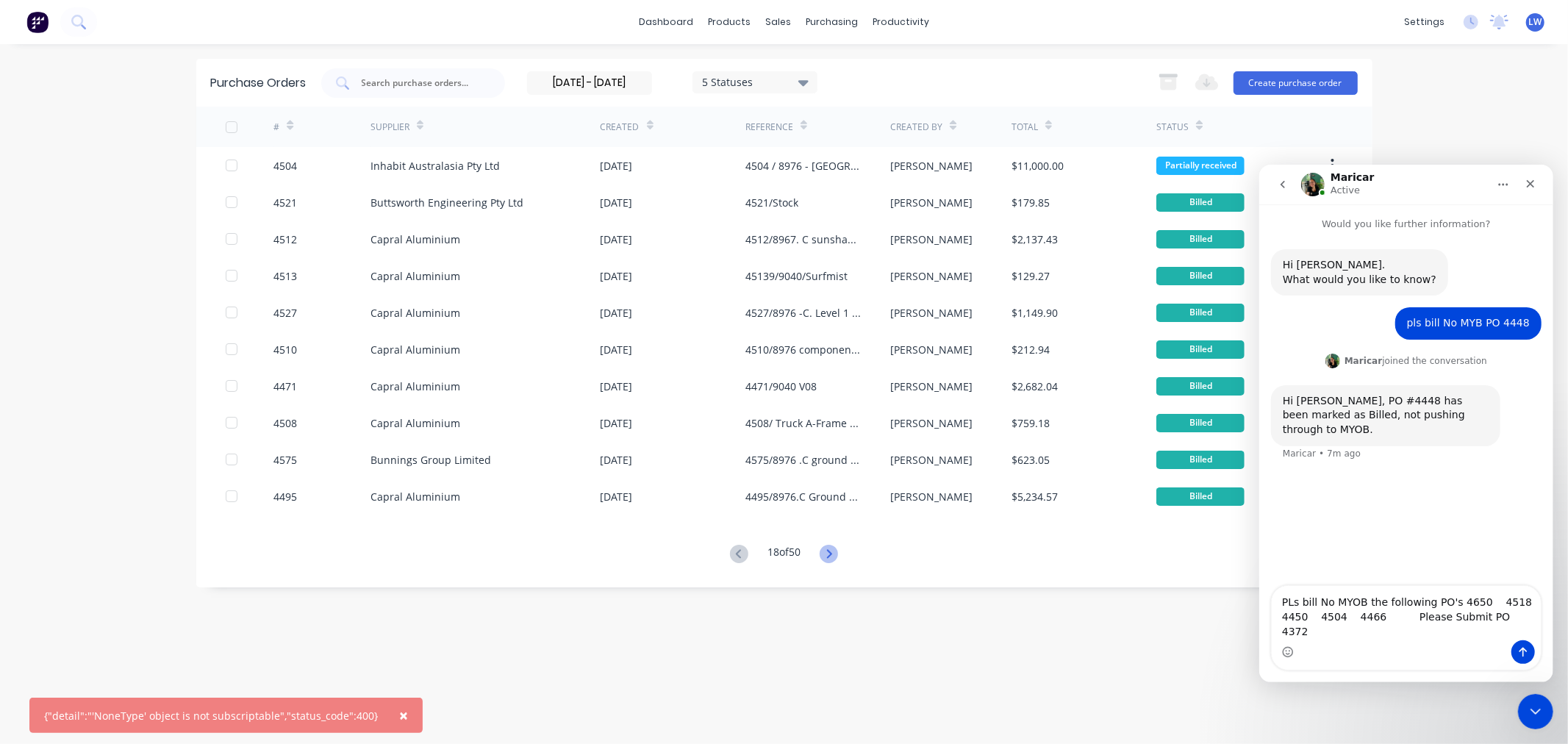
click at [832, 556] on icon at bounding box center [830, 554] width 6 height 8
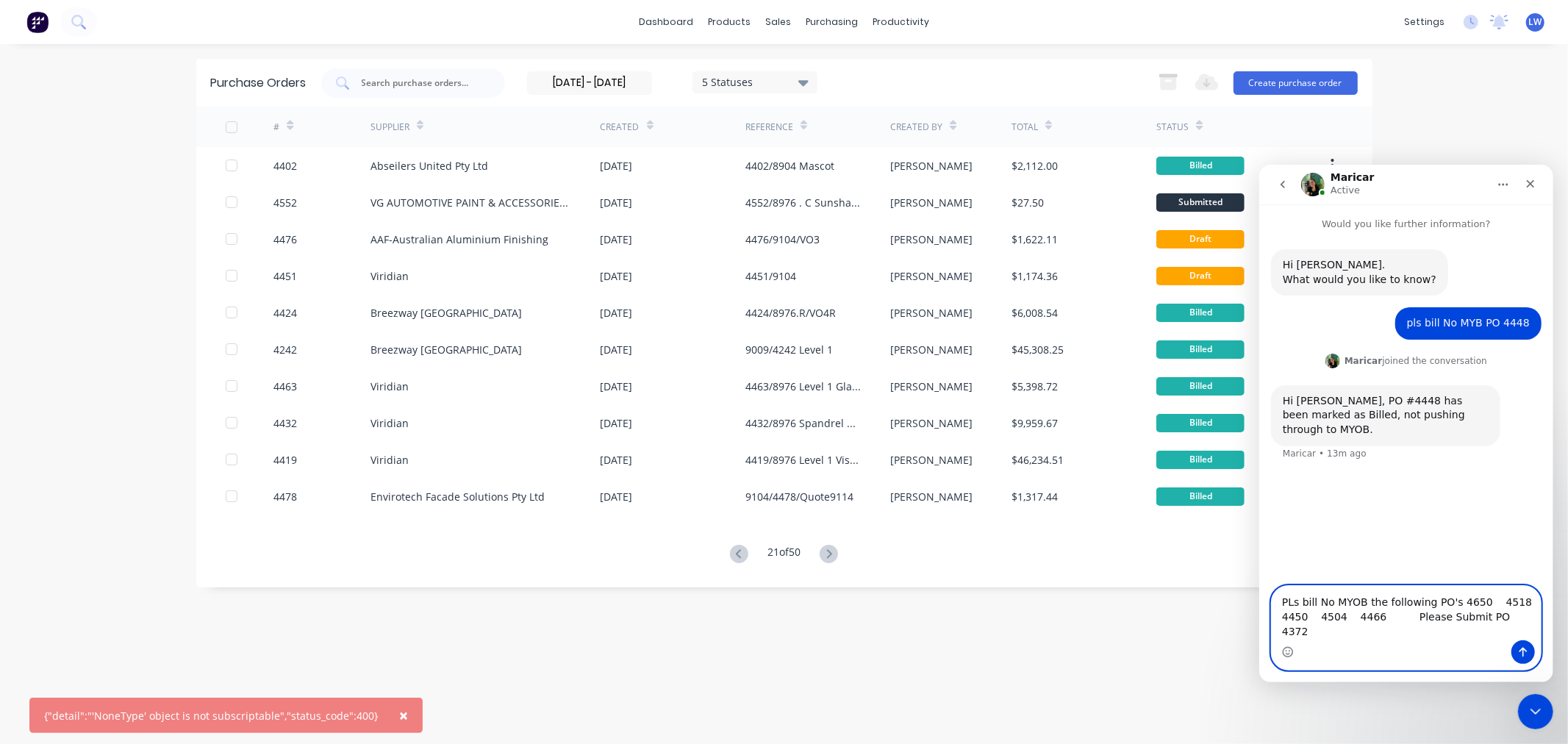
click at [1386, 637] on textarea "PLs bill No MYOB the following PO's 4650 4518 4450 4504 4466 Please Submit PO 4…" at bounding box center [1406, 612] width 269 height 54
click at [1408, 621] on textarea "PLs bill No MYOB the following PO's 4650 4518 4450 4504 4466 4552 Please Submit…" at bounding box center [1406, 612] width 269 height 54
click at [1449, 623] on textarea "PLs bill No MYOB the following PO's 4650 4518 4450 4504 4466 4552 4476 Please S…" at bounding box center [1406, 612] width 269 height 54
click at [836, 550] on icon at bounding box center [829, 554] width 19 height 19
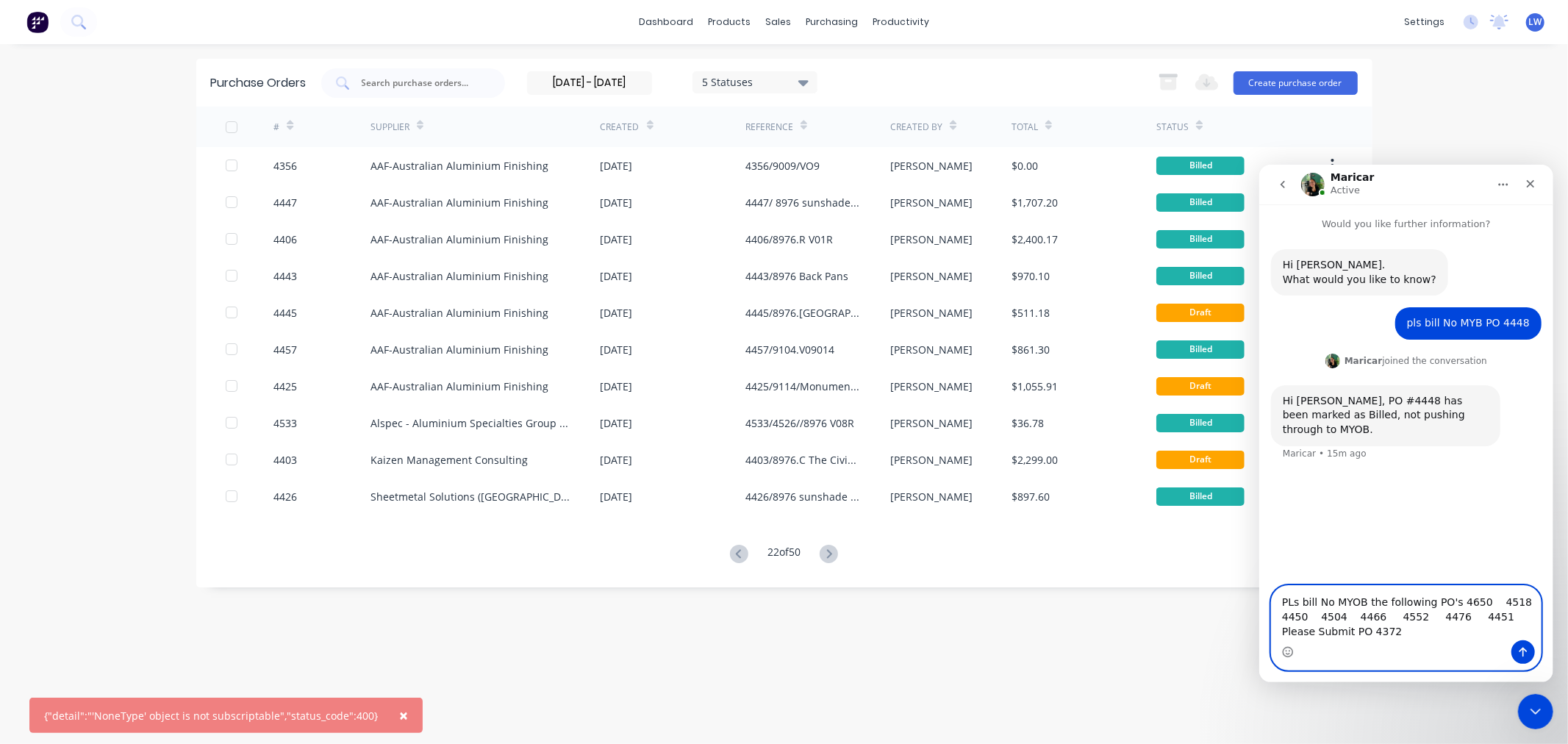
click at [1487, 614] on textarea "PLs bill No MYOB the following PO's 4650 4518 4450 4504 4466 4552 4476 4451 Ple…" at bounding box center [1406, 612] width 269 height 54
click at [1523, 615] on textarea "PLs bill No MYOB the following PO's 4650 4518 4450 4504 4466 4552 4476 4451 444…" at bounding box center [1406, 612] width 269 height 54
click at [1314, 632] on textarea "PLs bill No MYOB the following PO's 4650 4518 4450 4504 4466 4552 4476 4451 444…" at bounding box center [1406, 612] width 269 height 54
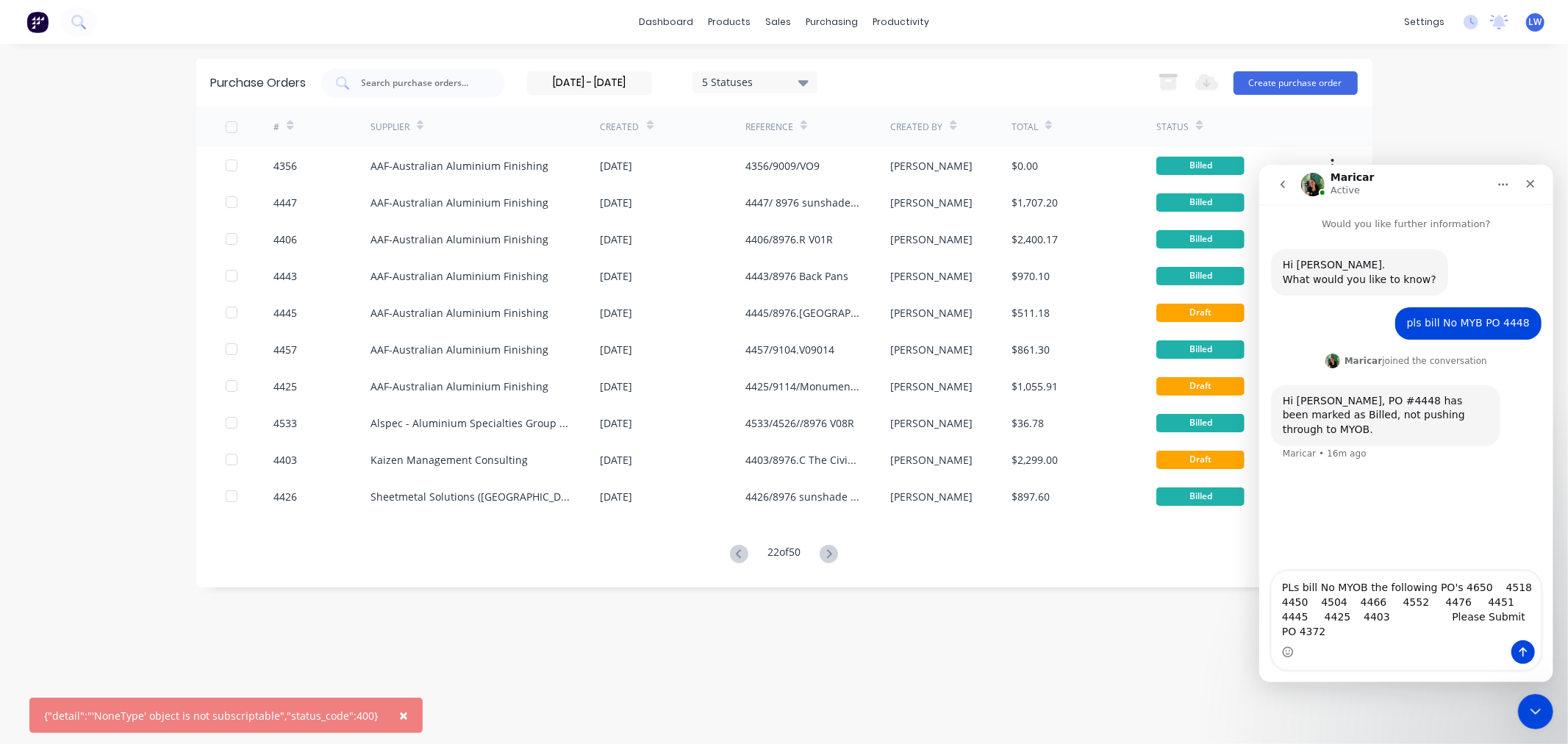
click at [835, 555] on icon at bounding box center [829, 554] width 19 height 19
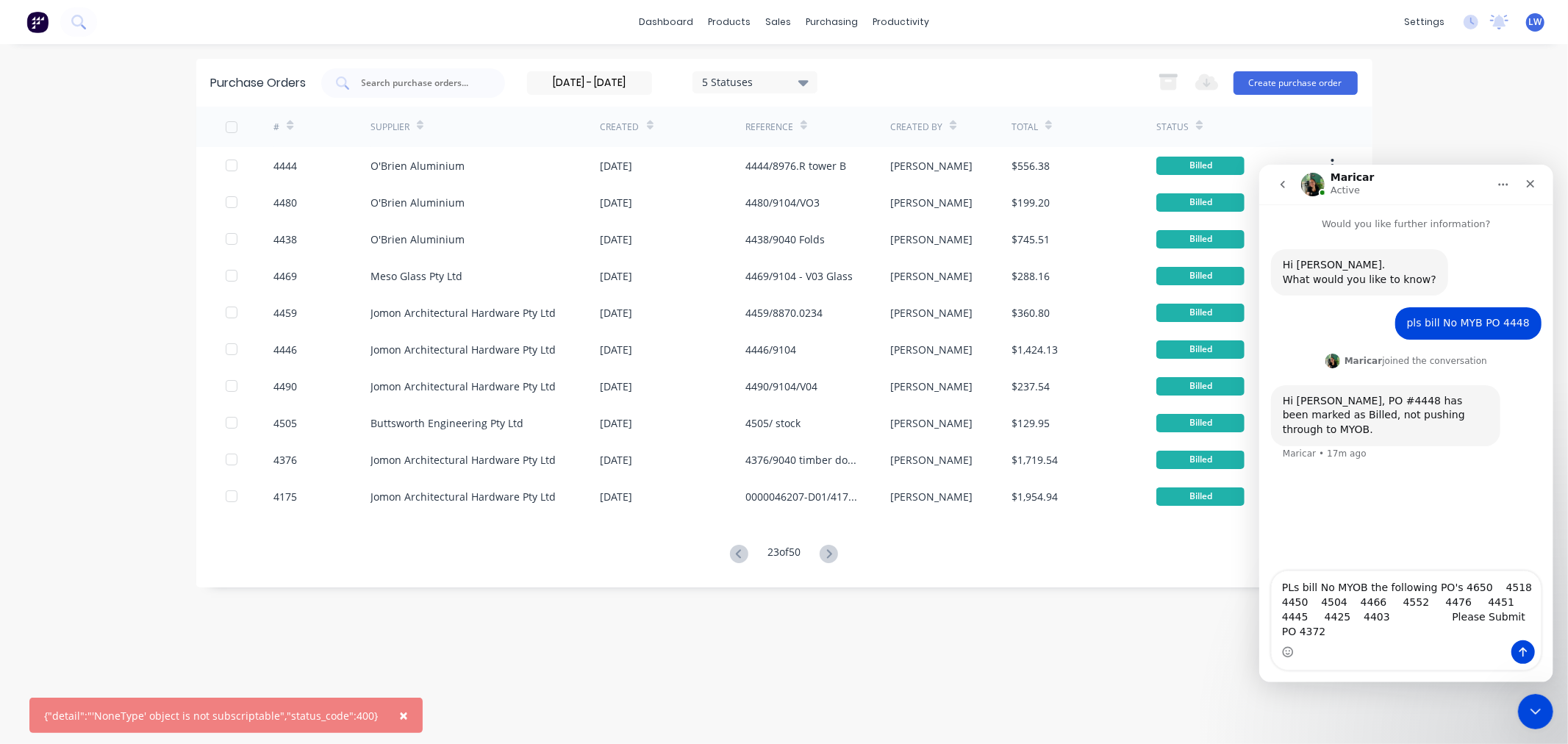
click at [834, 555] on icon at bounding box center [829, 554] width 19 height 19
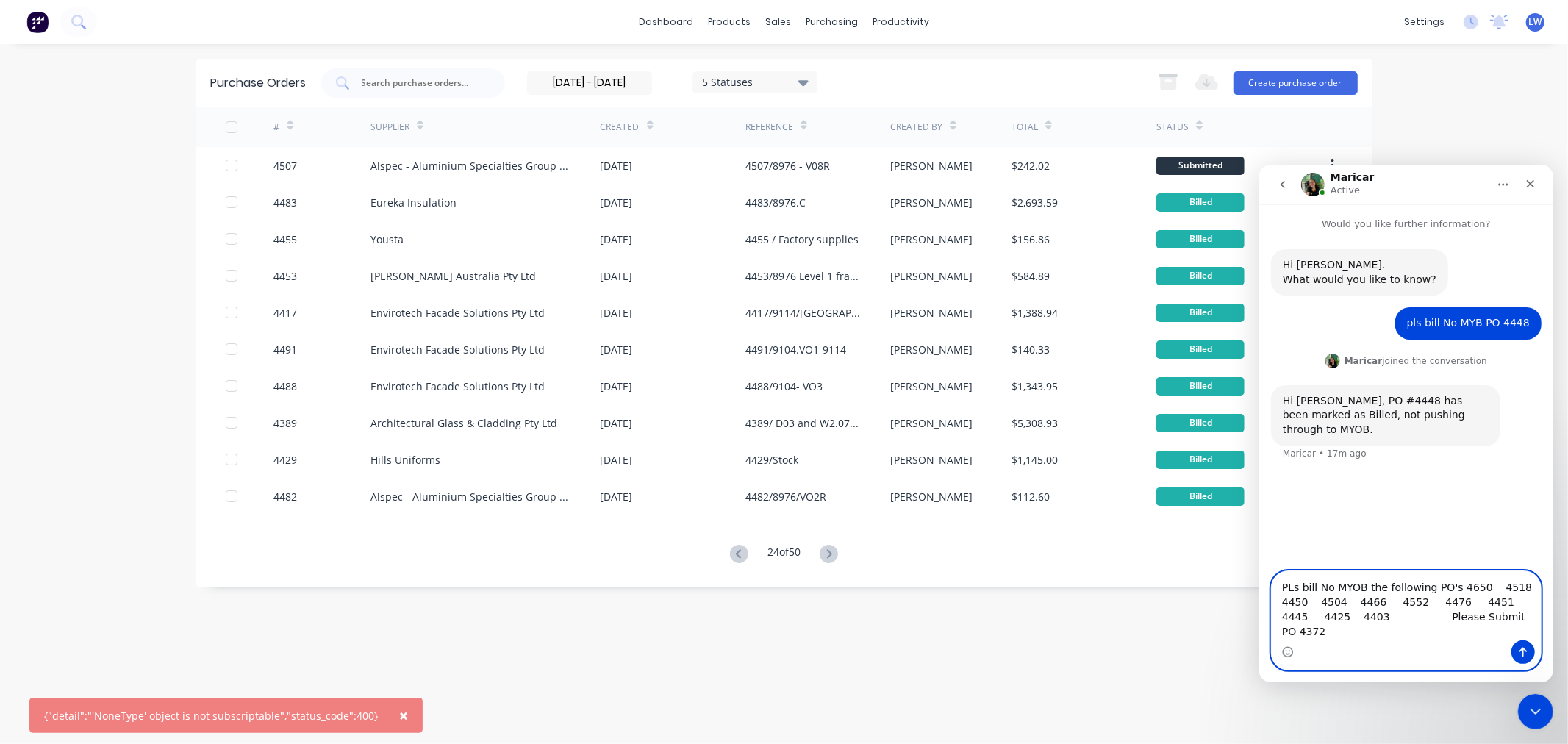
click at [1366, 630] on textarea "PLs bill No MYOB the following PO's 4650 4518 4450 4504 4466 4552 4476 4451 444…" at bounding box center [1406, 605] width 269 height 69
click at [828, 555] on icon at bounding box center [829, 554] width 19 height 19
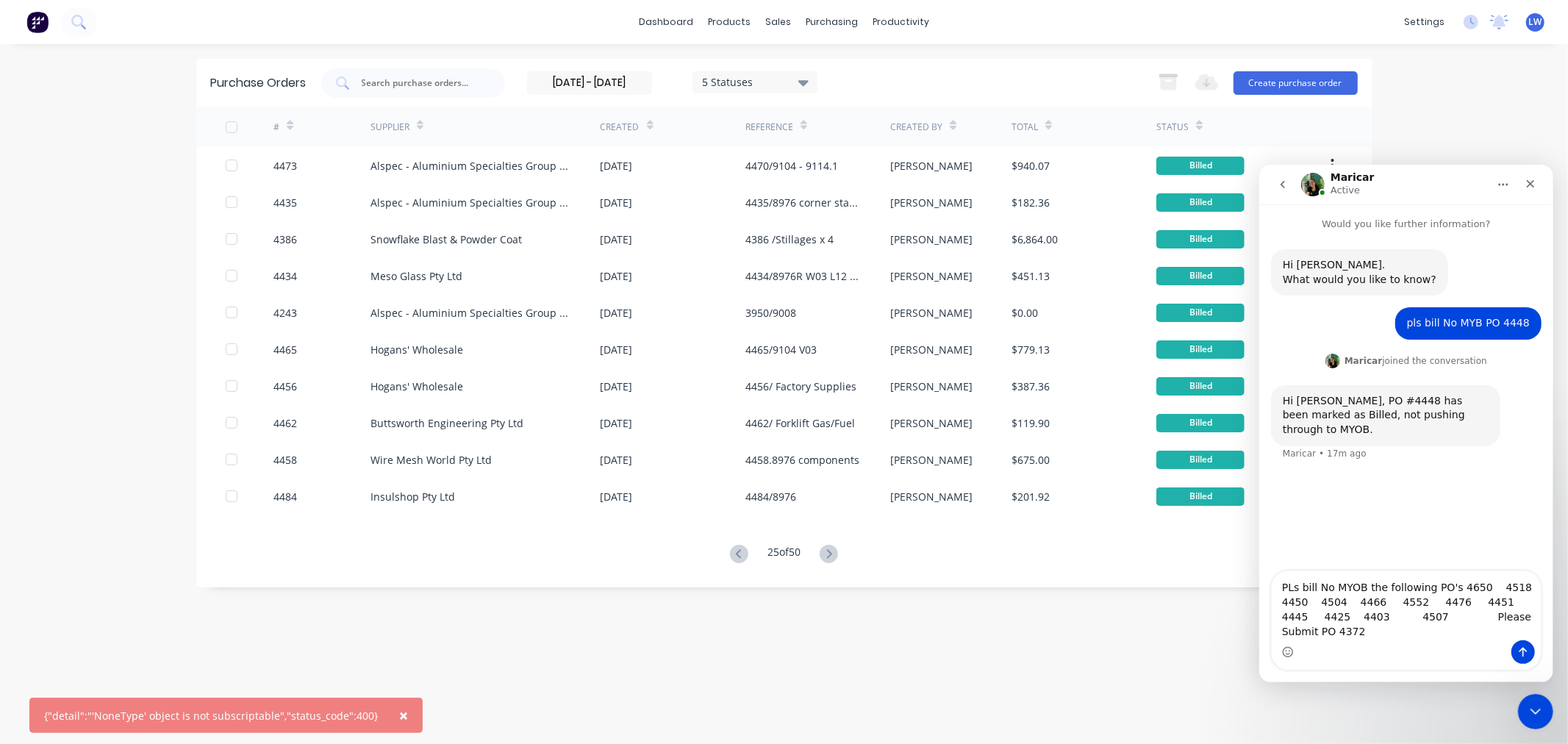
click at [828, 555] on icon at bounding box center [829, 554] width 19 height 19
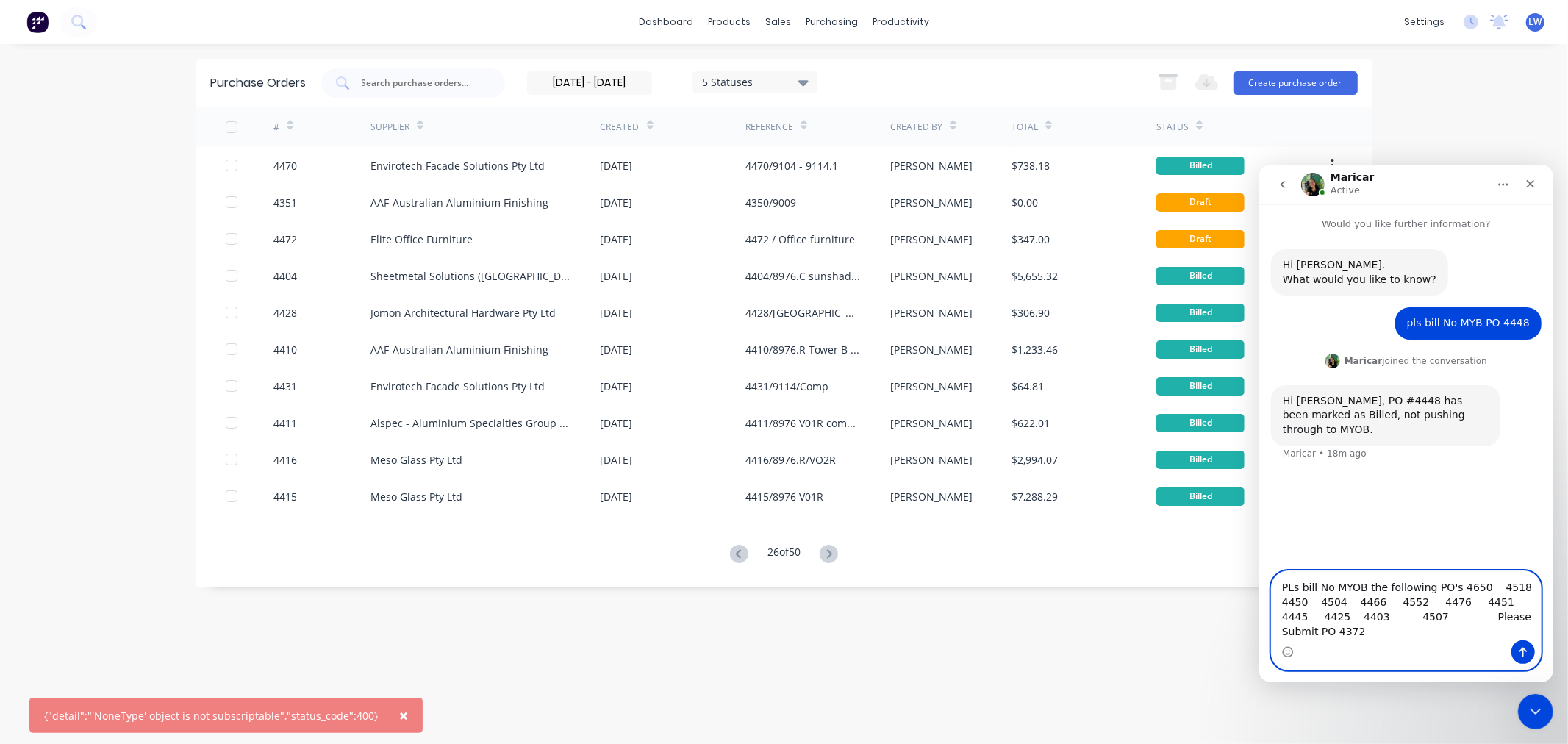
click at [1316, 636] on textarea "PLs bill No MYOB the following PO's 4650 4518 4450 4504 4466 4552 4476 4451 444…" at bounding box center [1406, 605] width 269 height 69
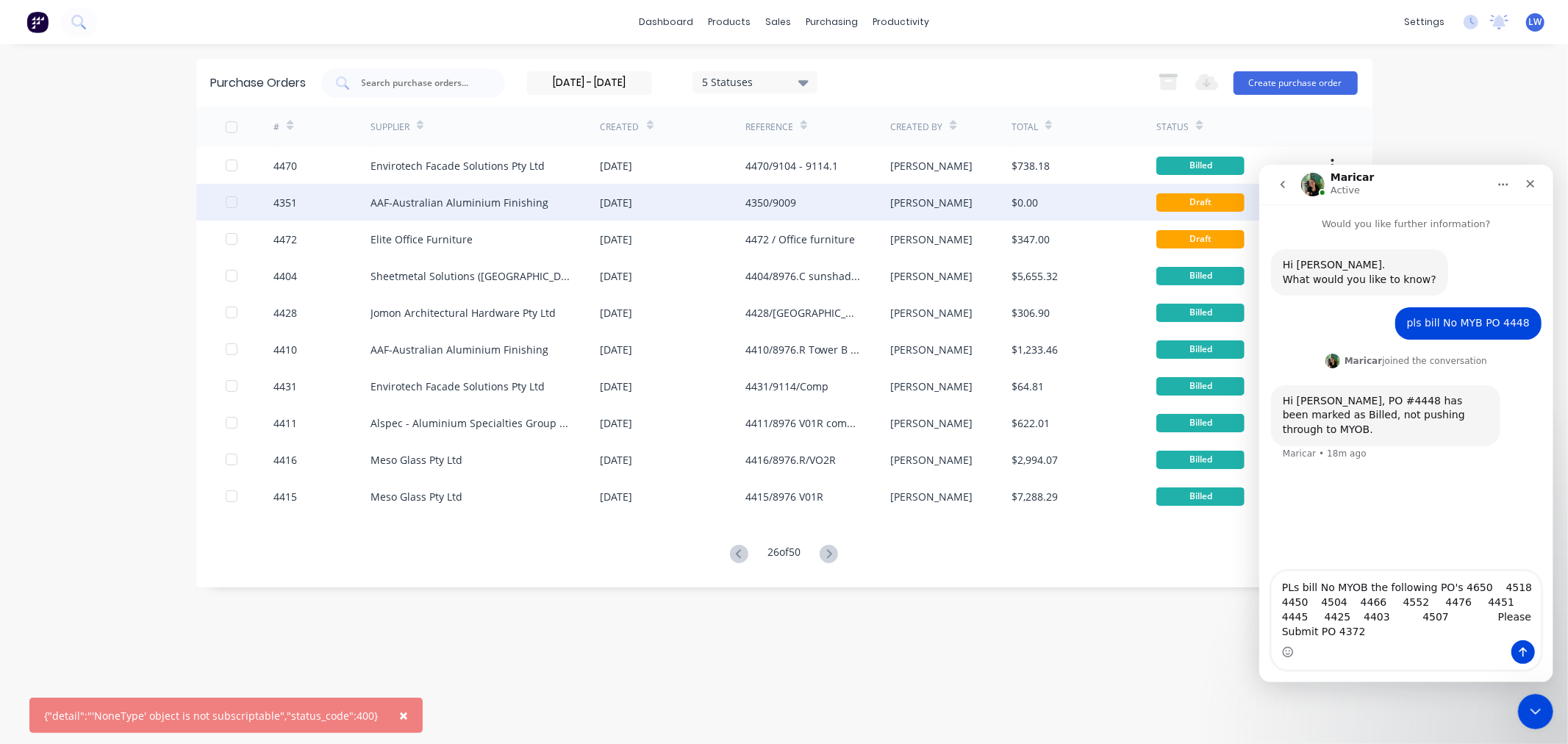
click at [799, 196] on div "4350/9009" at bounding box center [818, 202] width 145 height 36
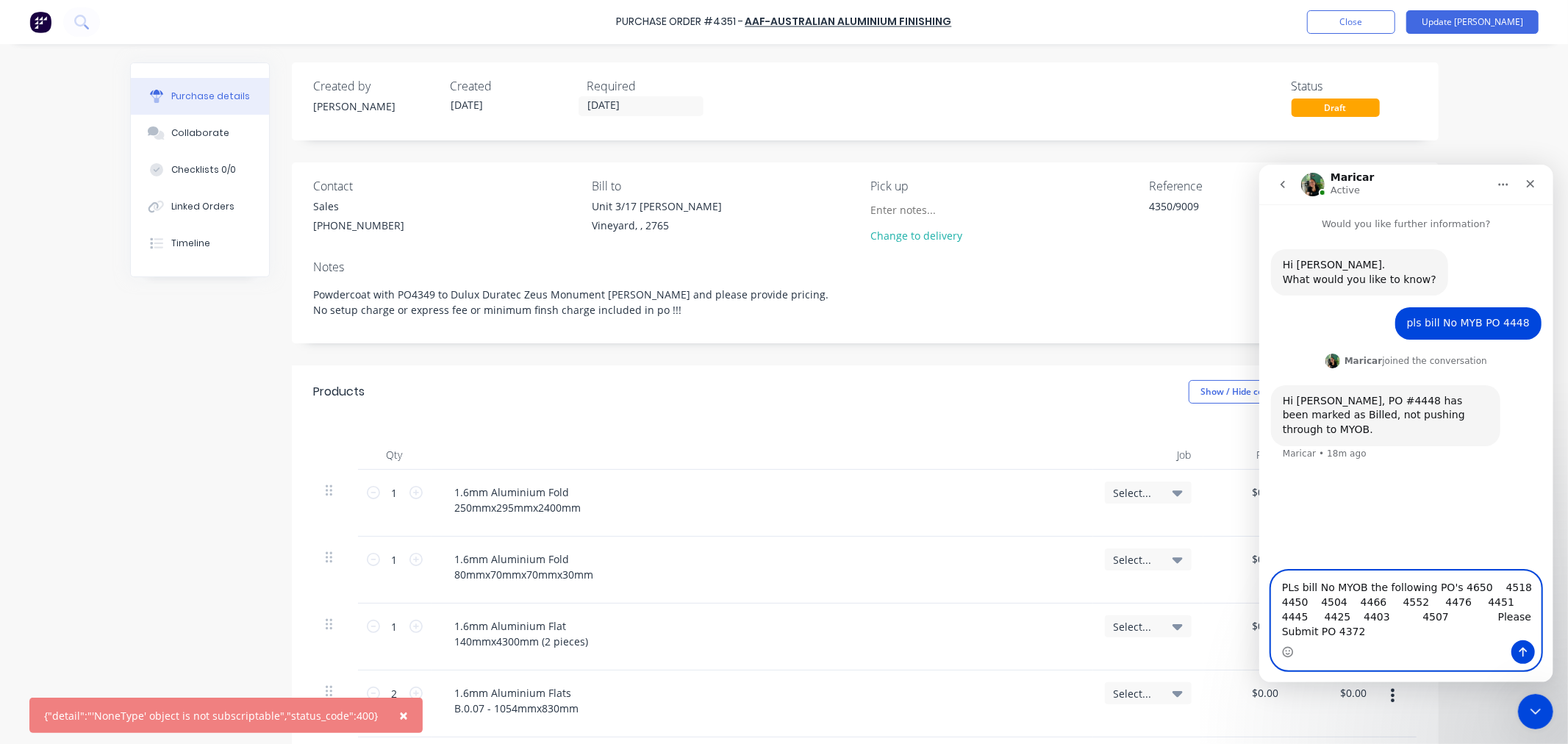
click at [1327, 632] on textarea "PLs bill No MYOB the following PO's 4650 4518 4450 4504 4466 4552 4476 4451 444…" at bounding box center [1406, 605] width 269 height 69
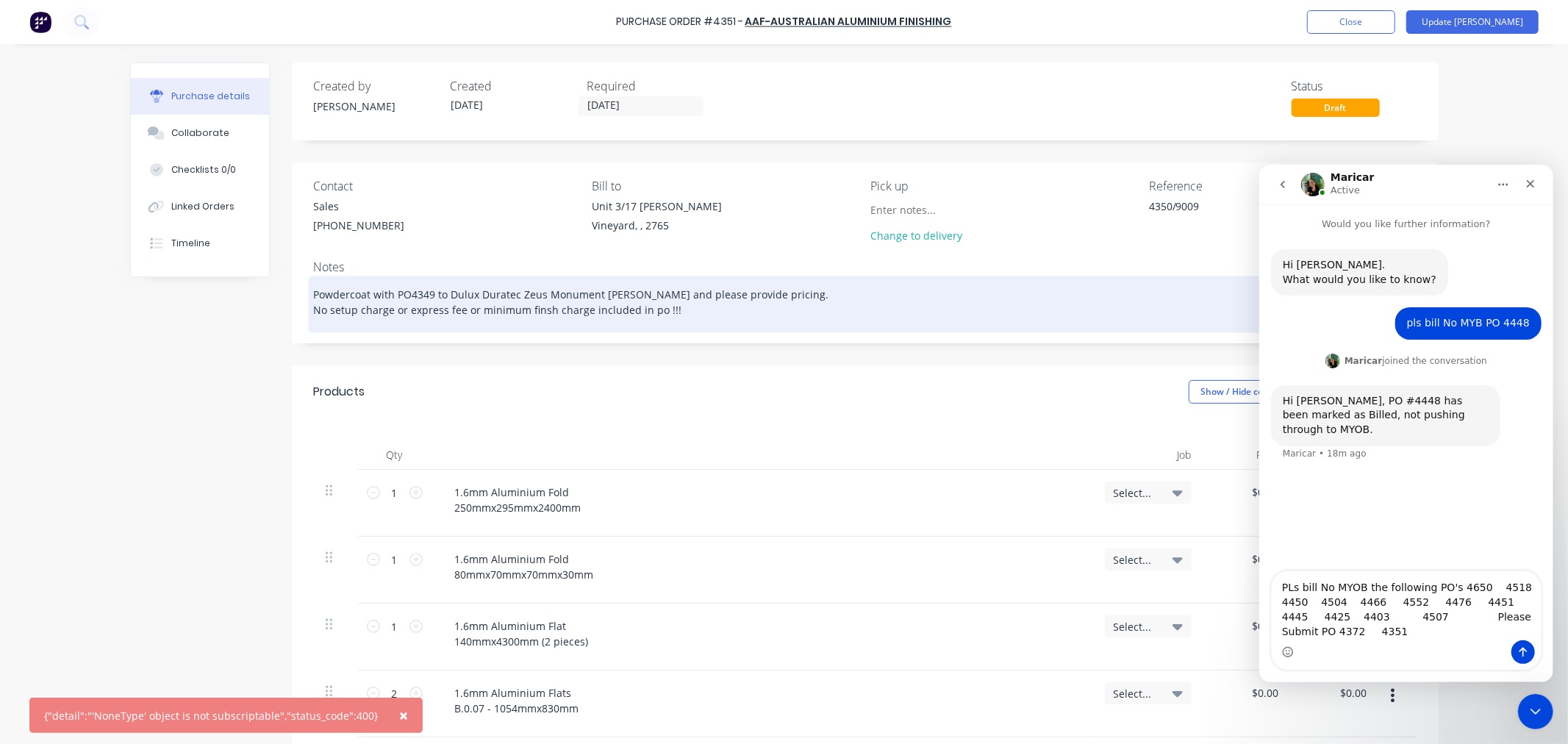
click at [888, 326] on div "Powdercoat with PO4349 to Dulux Duratec Zeus Monument Matt and please provide p…" at bounding box center [865, 303] width 1103 height 49
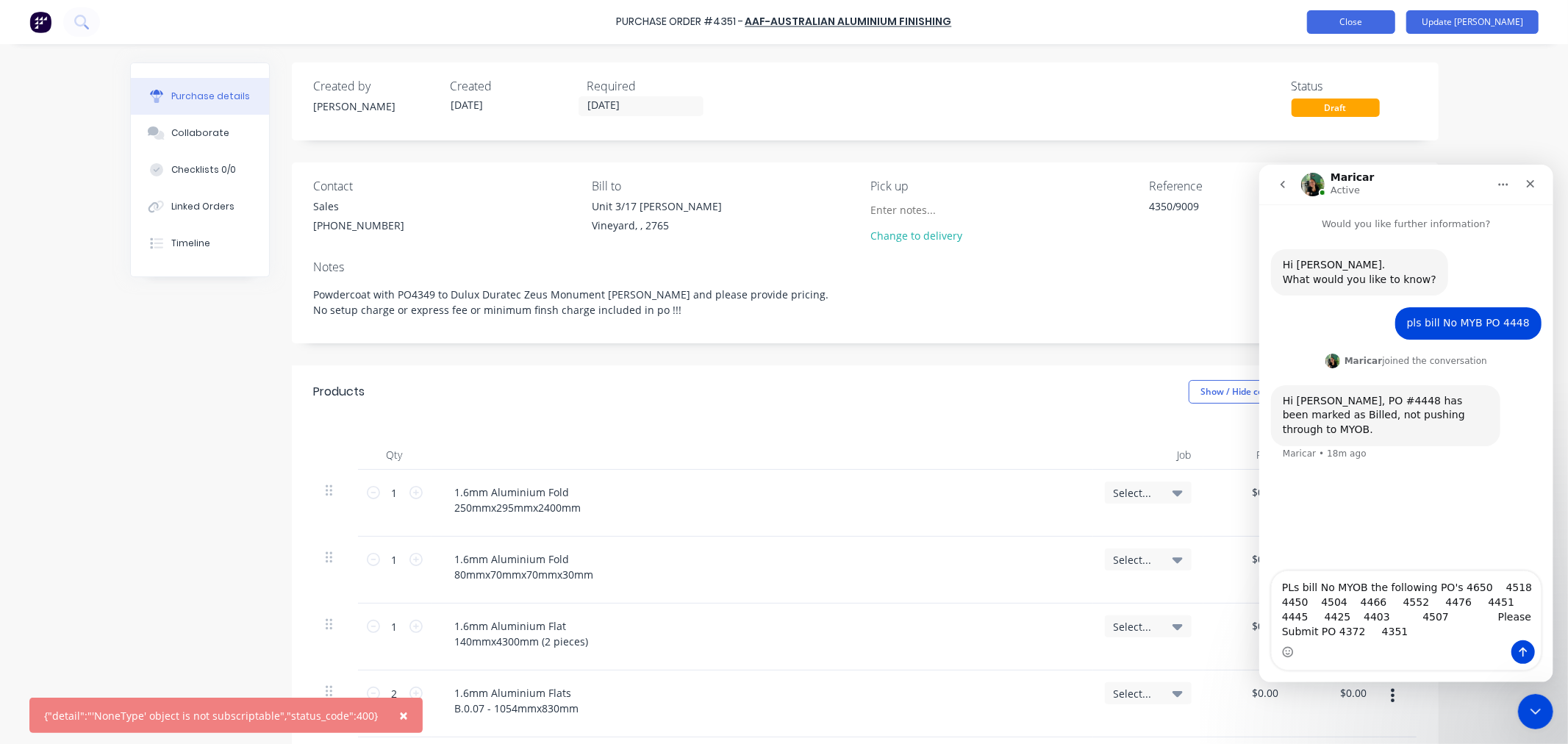
click at [1386, 26] on button "Close" at bounding box center [1351, 21] width 89 height 23
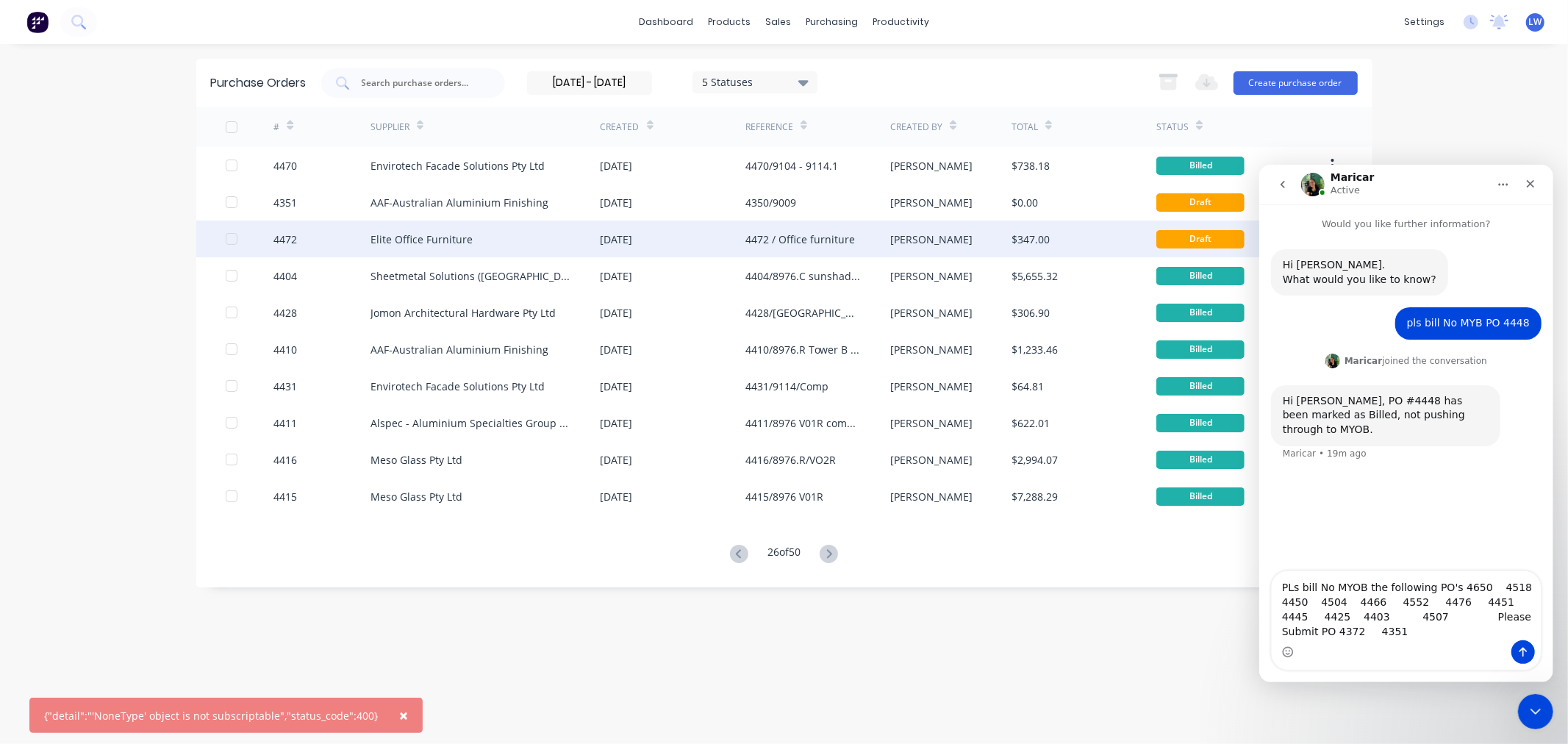
click at [553, 241] on div "Elite Office Furniture" at bounding box center [485, 238] width 231 height 36
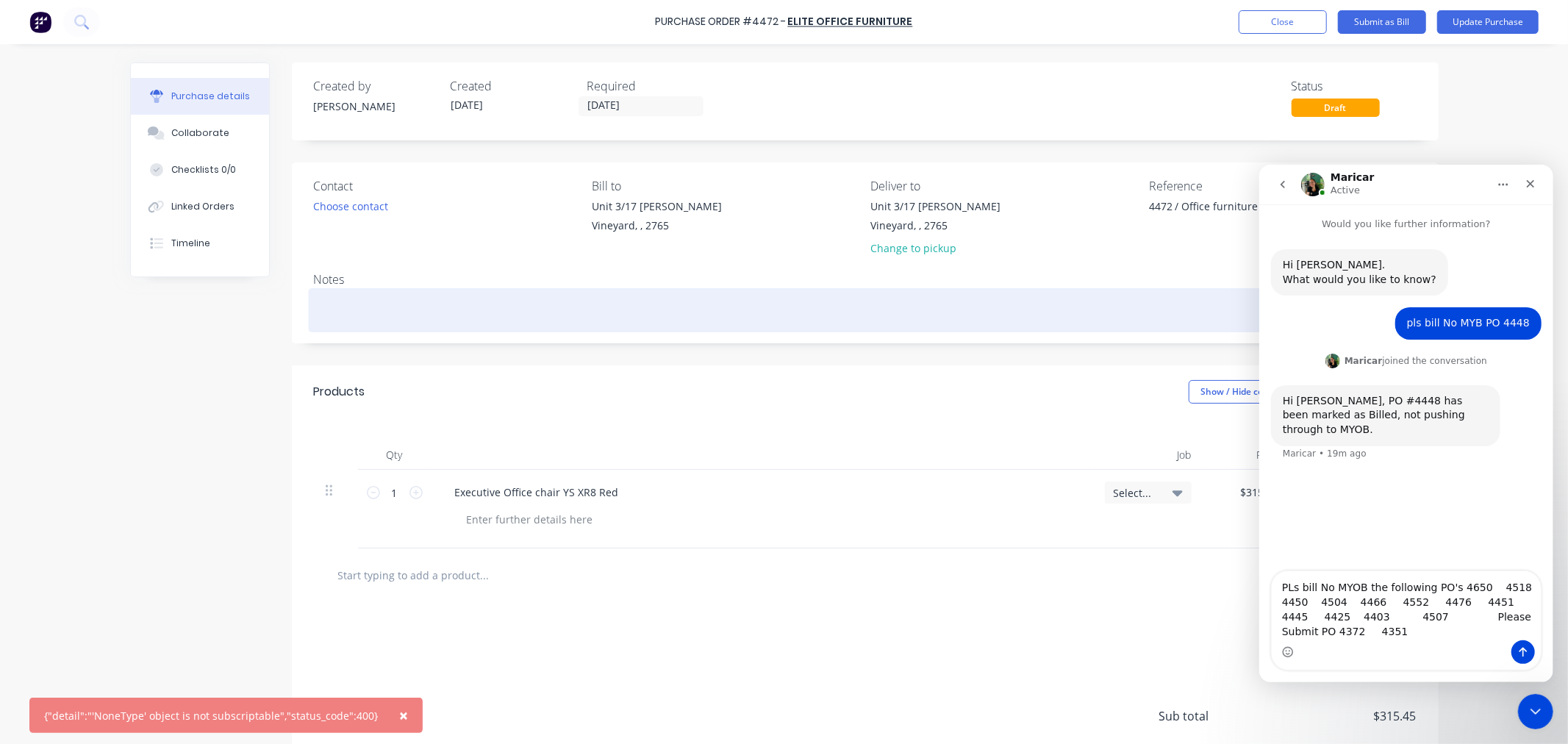
click at [428, 315] on textarea at bounding box center [865, 308] width 1103 height 33
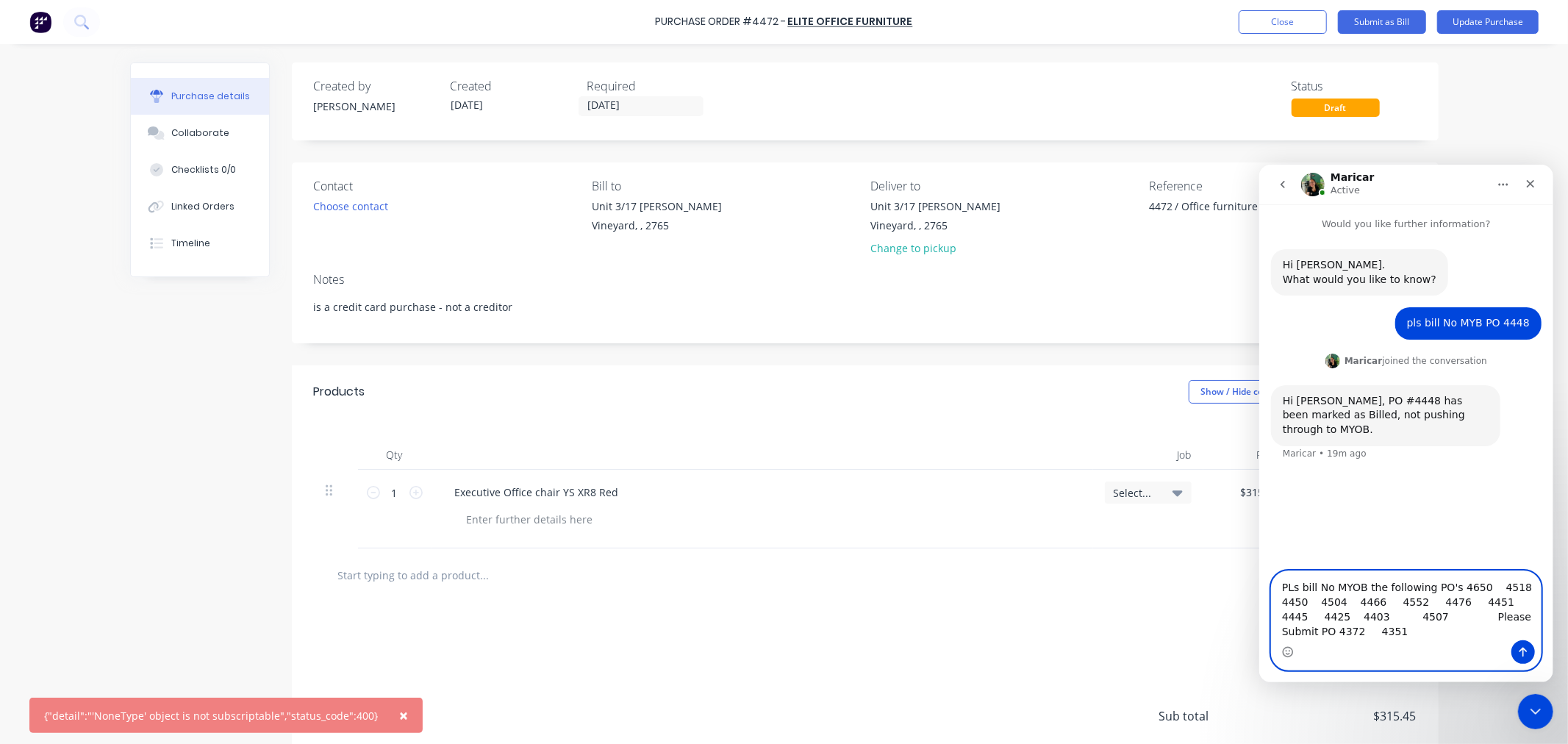
click at [1372, 632] on textarea "PLs bill No MYOB the following PO's 4650 4518 4450 4504 4466 4552 4476 4451 444…" at bounding box center [1406, 605] width 269 height 69
drag, startPoint x: 1393, startPoint y: 632, endPoint x: 1319, endPoint y: 643, distance: 74.8
click at [1319, 643] on div "PLs bill No MYOB the following PO's 4650 4518 4450 4504 4466 4552 4476 4451 444…" at bounding box center [1406, 620] width 269 height 99
click at [1397, 619] on textarea "PLs bill No MYOB the following PO's 4650 4518 4450 4504 4466 4552 4476 4451 444…" at bounding box center [1406, 605] width 269 height 69
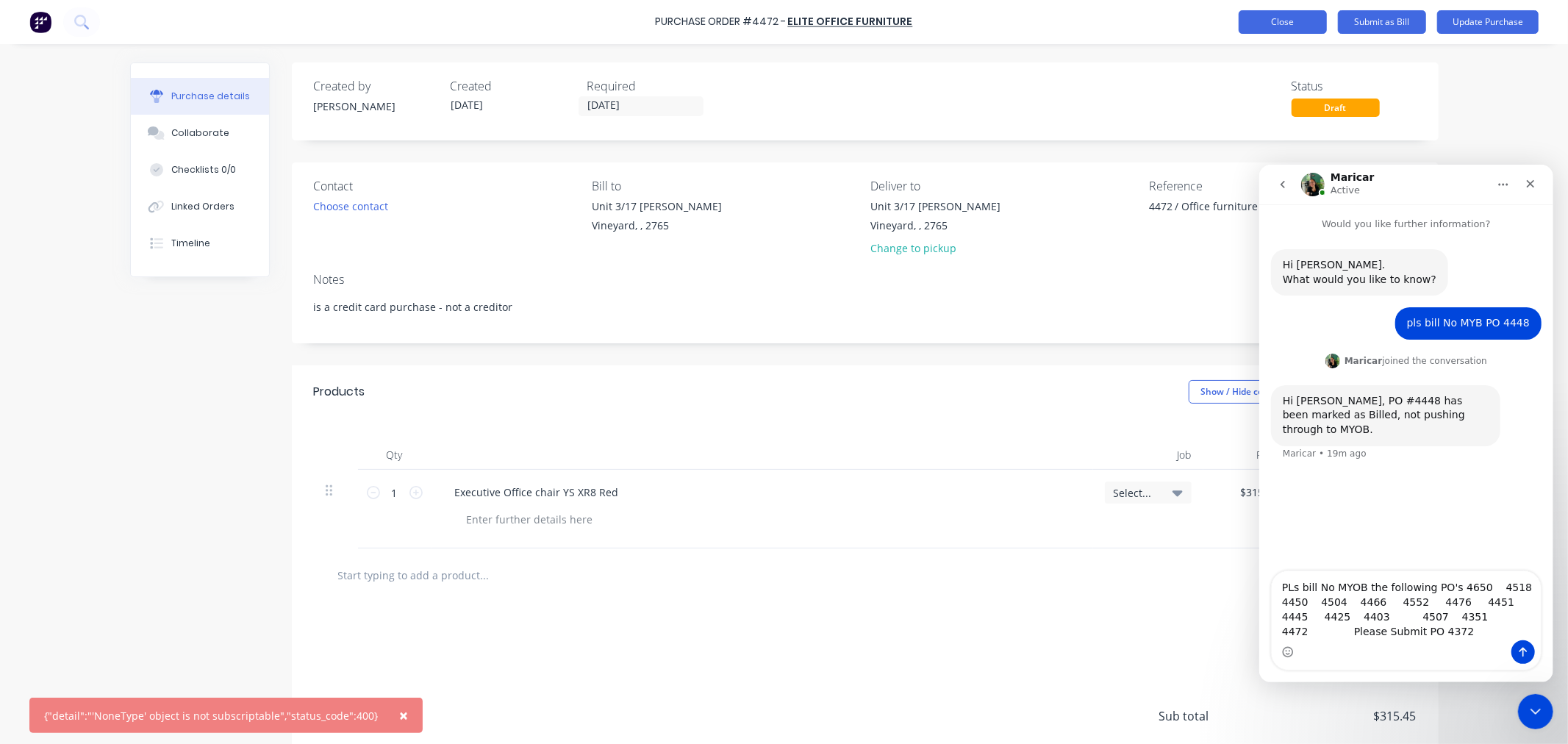
click at [1288, 20] on button "Close" at bounding box center [1283, 21] width 89 height 23
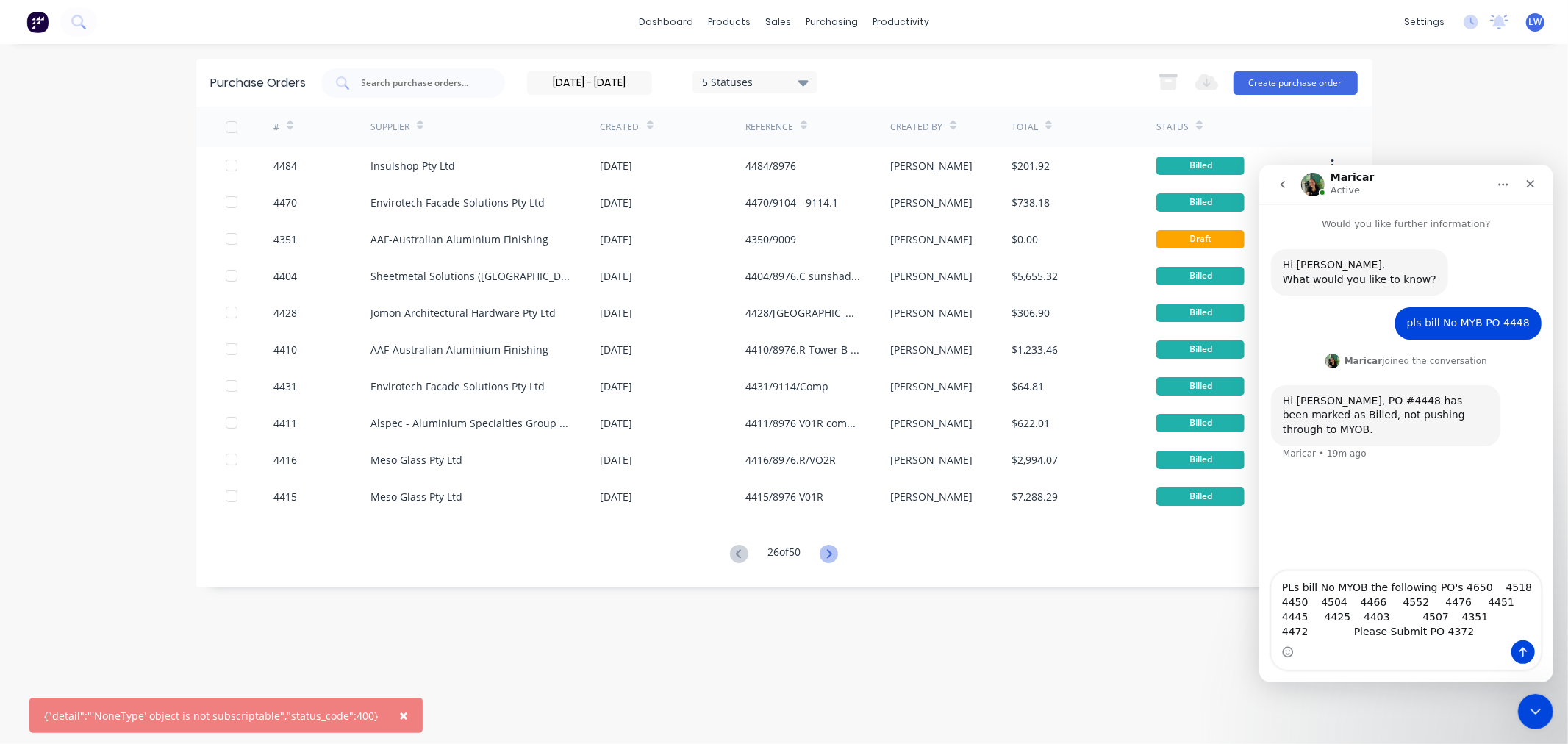
click at [827, 556] on icon at bounding box center [829, 554] width 19 height 19
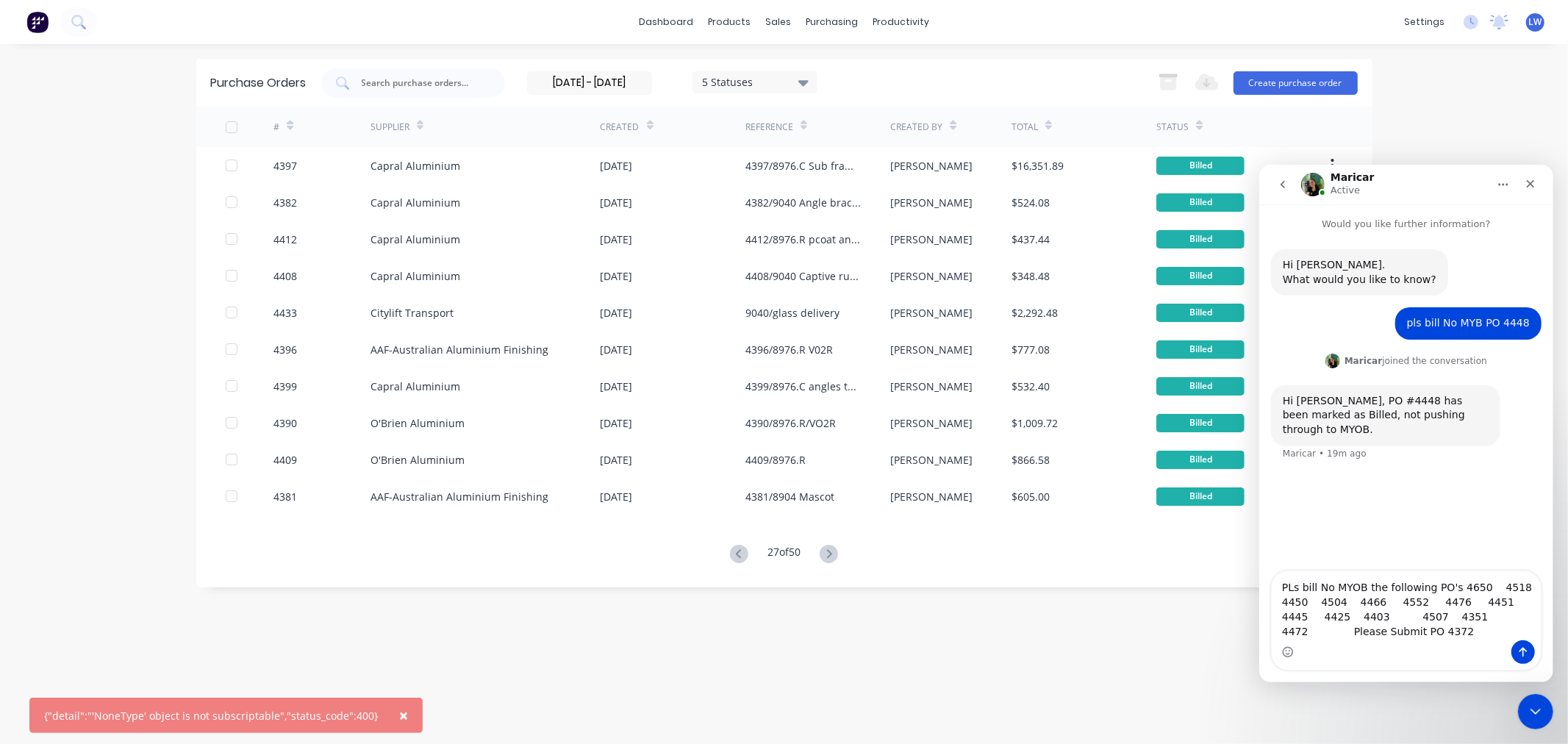
click at [827, 556] on icon at bounding box center [829, 554] width 19 height 19
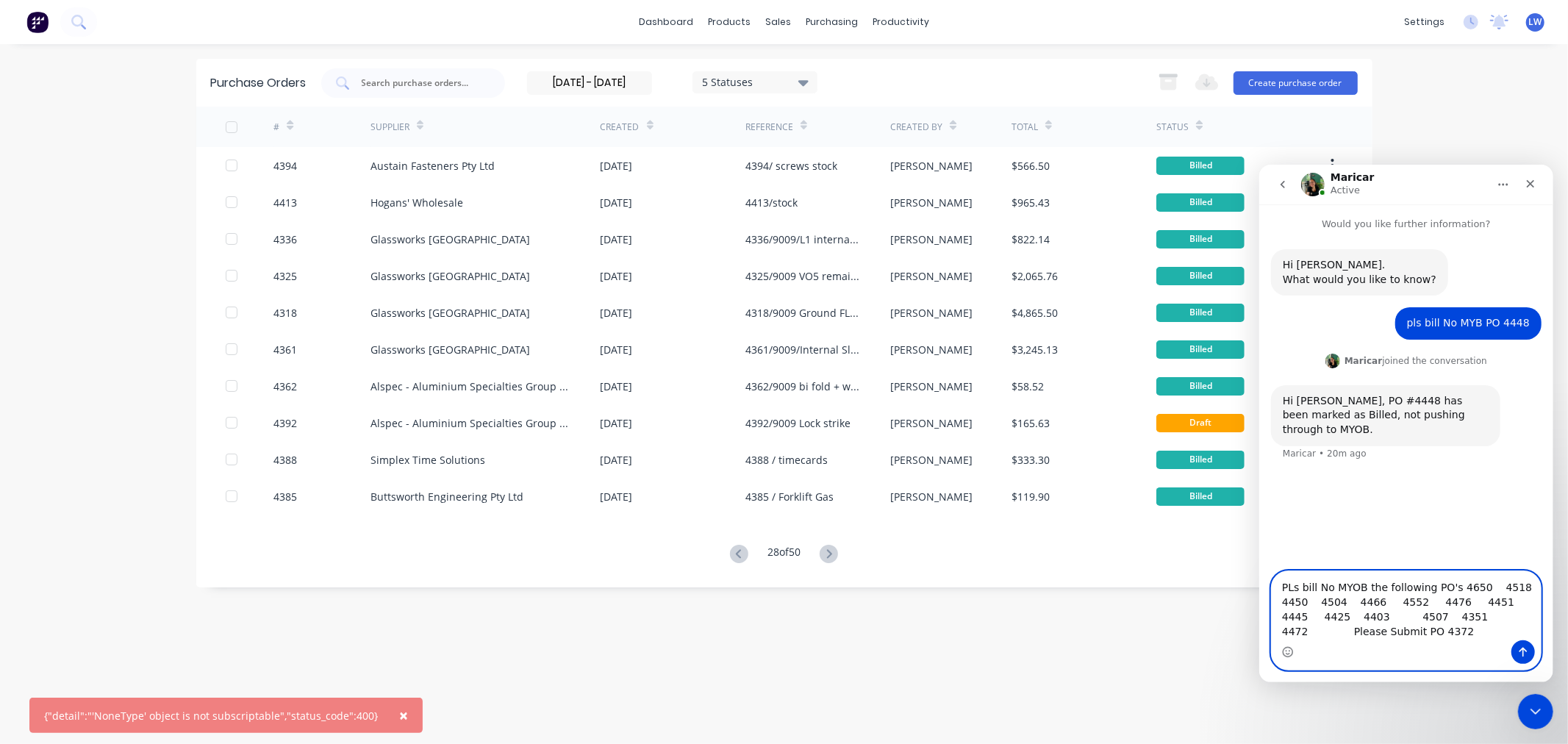
click at [1485, 615] on textarea "PLs bill No MYOB the following PO's 4650 4518 4450 4504 4466 4552 4476 4451 444…" at bounding box center [1406, 605] width 269 height 69
click at [833, 553] on icon at bounding box center [830, 554] width 6 height 8
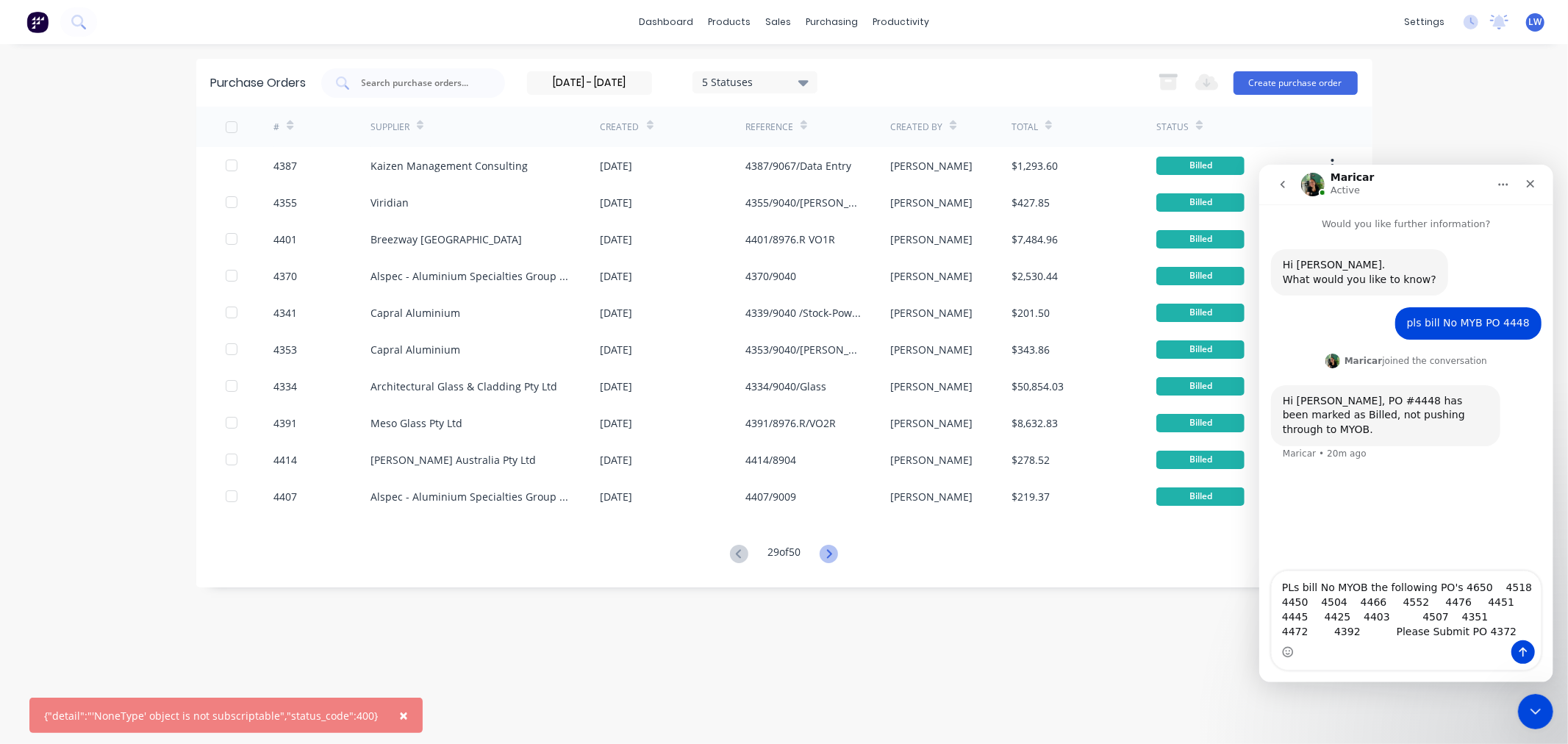
click at [835, 554] on icon at bounding box center [829, 554] width 19 height 19
click at [828, 556] on icon at bounding box center [829, 554] width 19 height 19
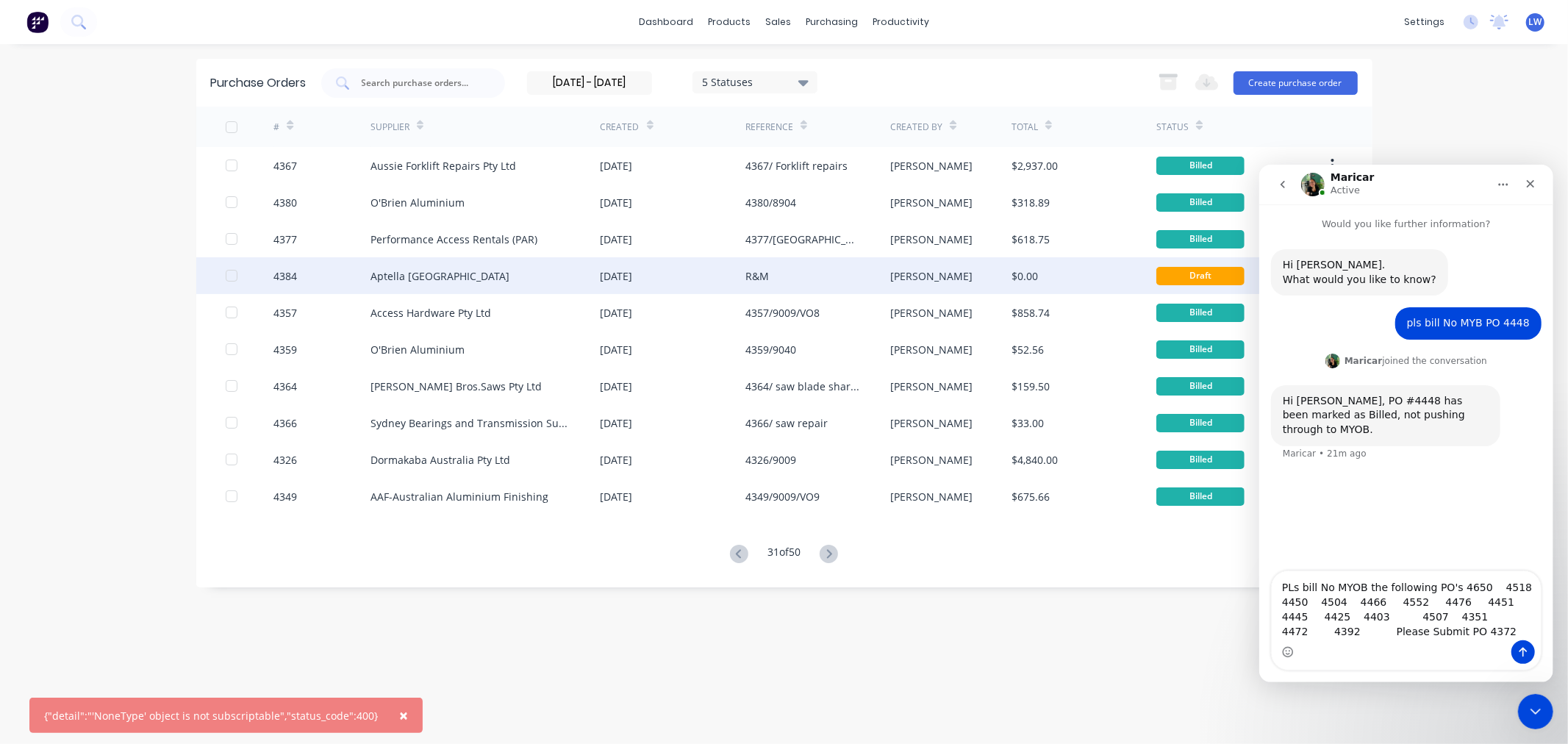
click at [987, 274] on div "[PERSON_NAME]" at bounding box center [951, 275] width 121 height 36
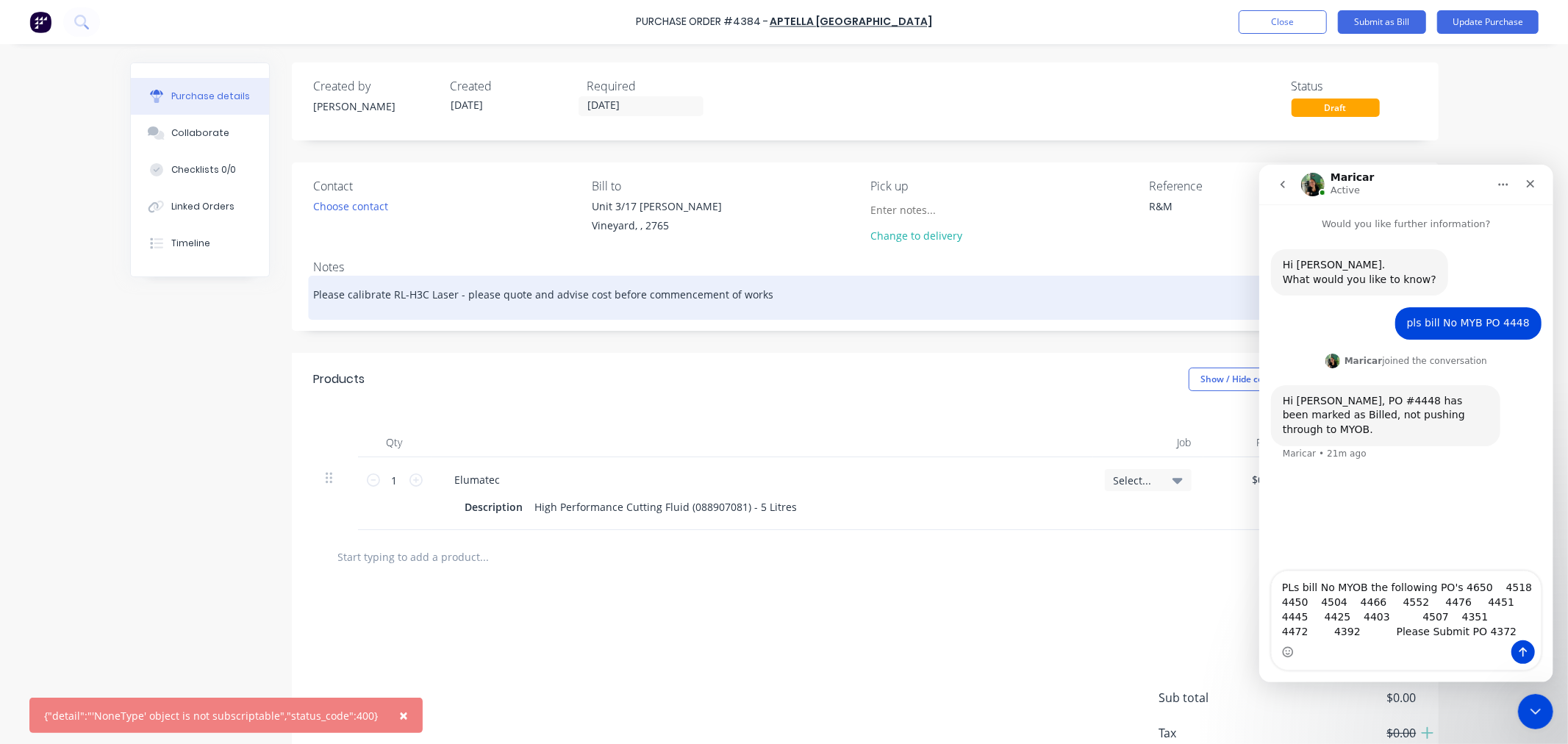
click at [833, 297] on textarea "Please calibrate RL-H3C Laser - please quote and advise cost before commencemen…" at bounding box center [865, 295] width 1103 height 33
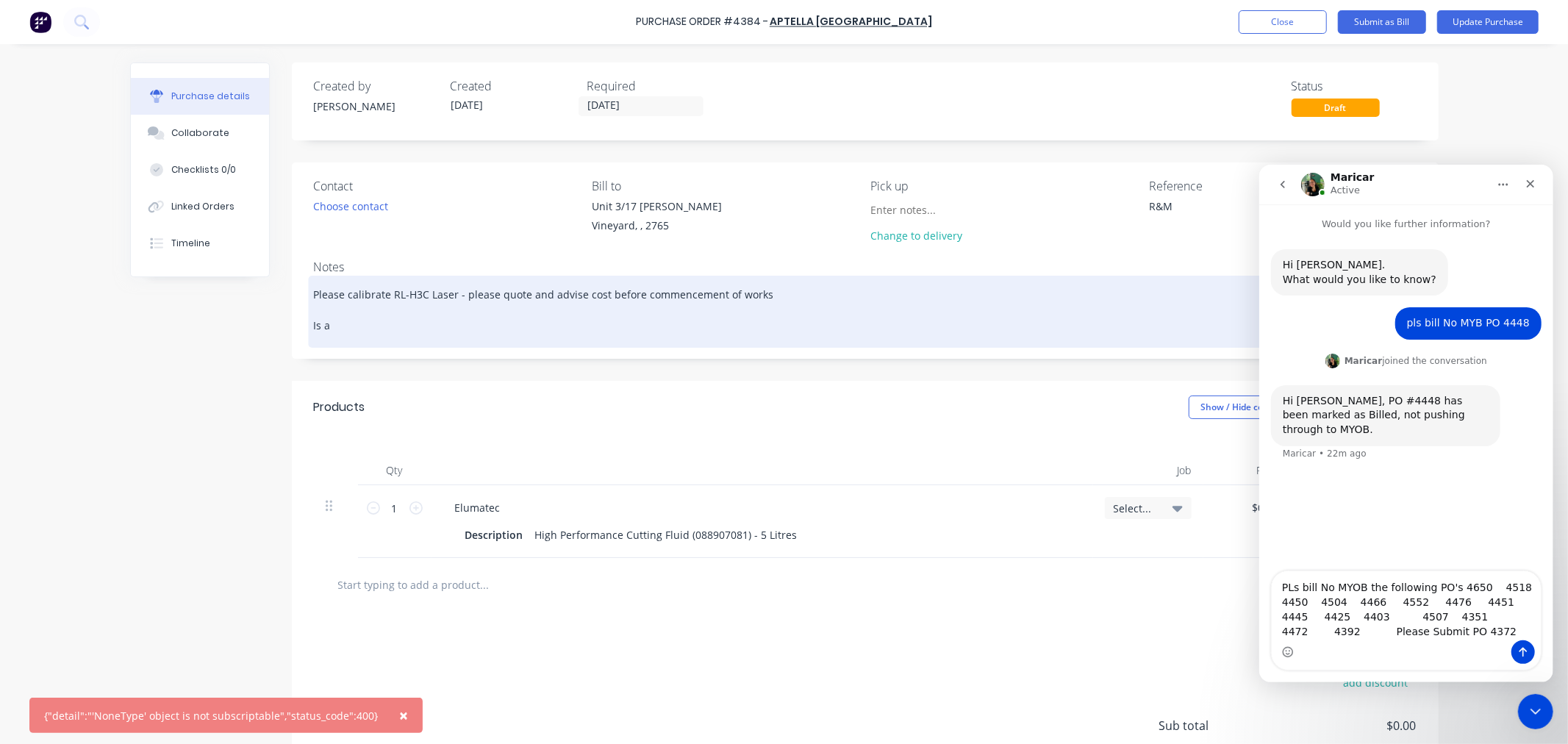
click at [348, 331] on textarea "Please calibrate RL-H3C Laser - please quote and advise cost before commencemen…" at bounding box center [865, 309] width 1103 height 61
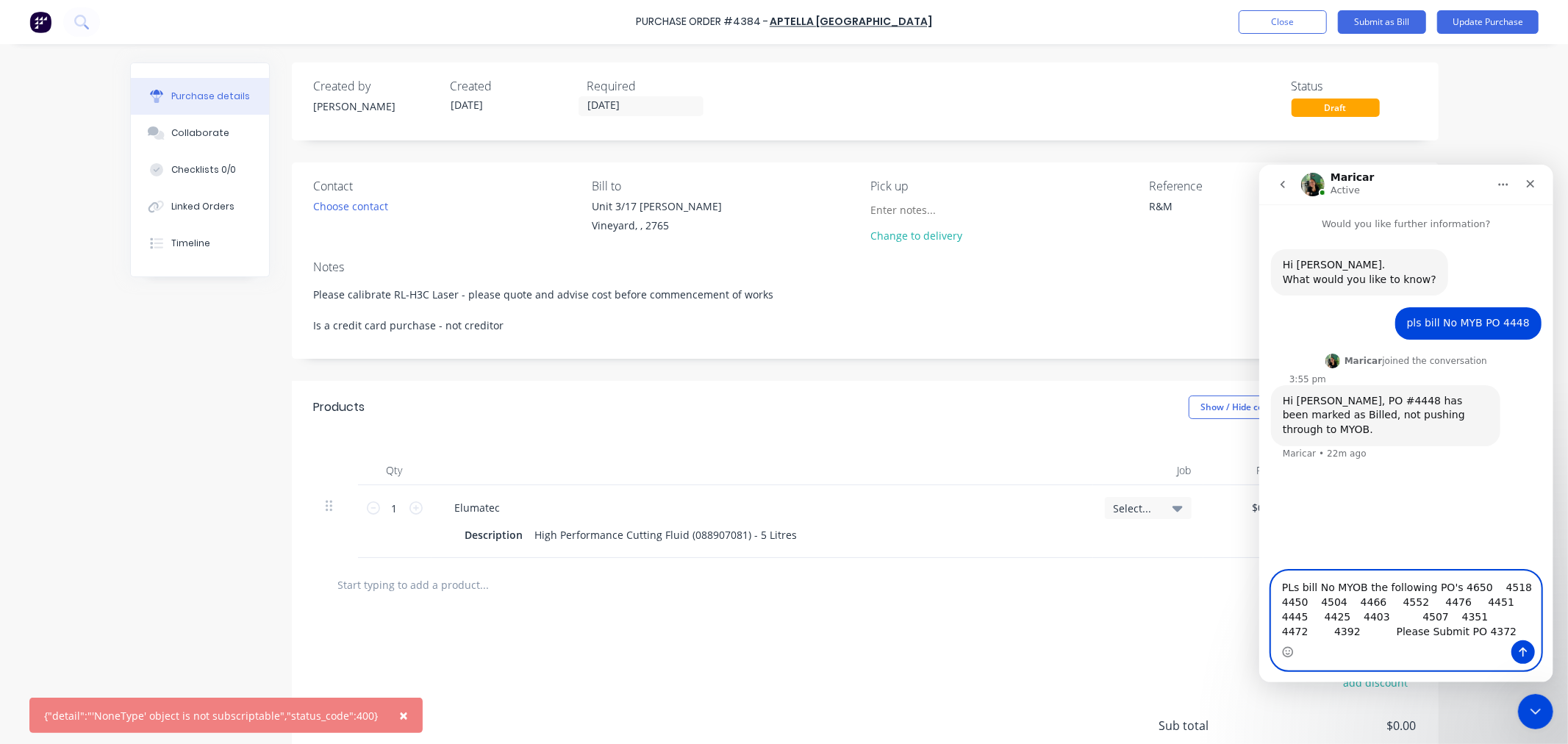
click at [1521, 619] on textarea "PLs bill No MYOB the following PO's 4650 4518 4450 4504 4466 4552 4476 4451 444…" at bounding box center [1406, 605] width 269 height 69
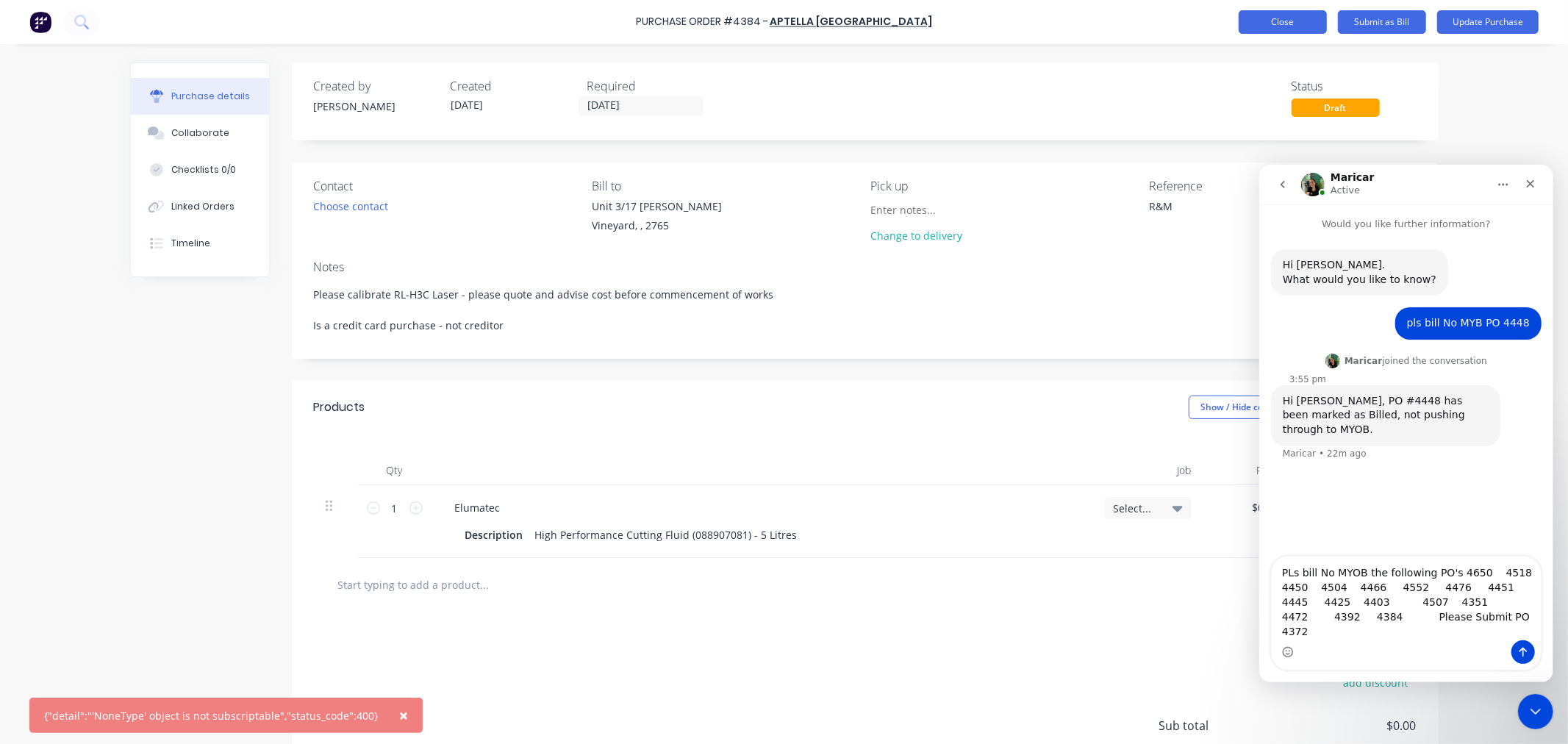
click at [1293, 23] on button "Close" at bounding box center [1283, 21] width 89 height 23
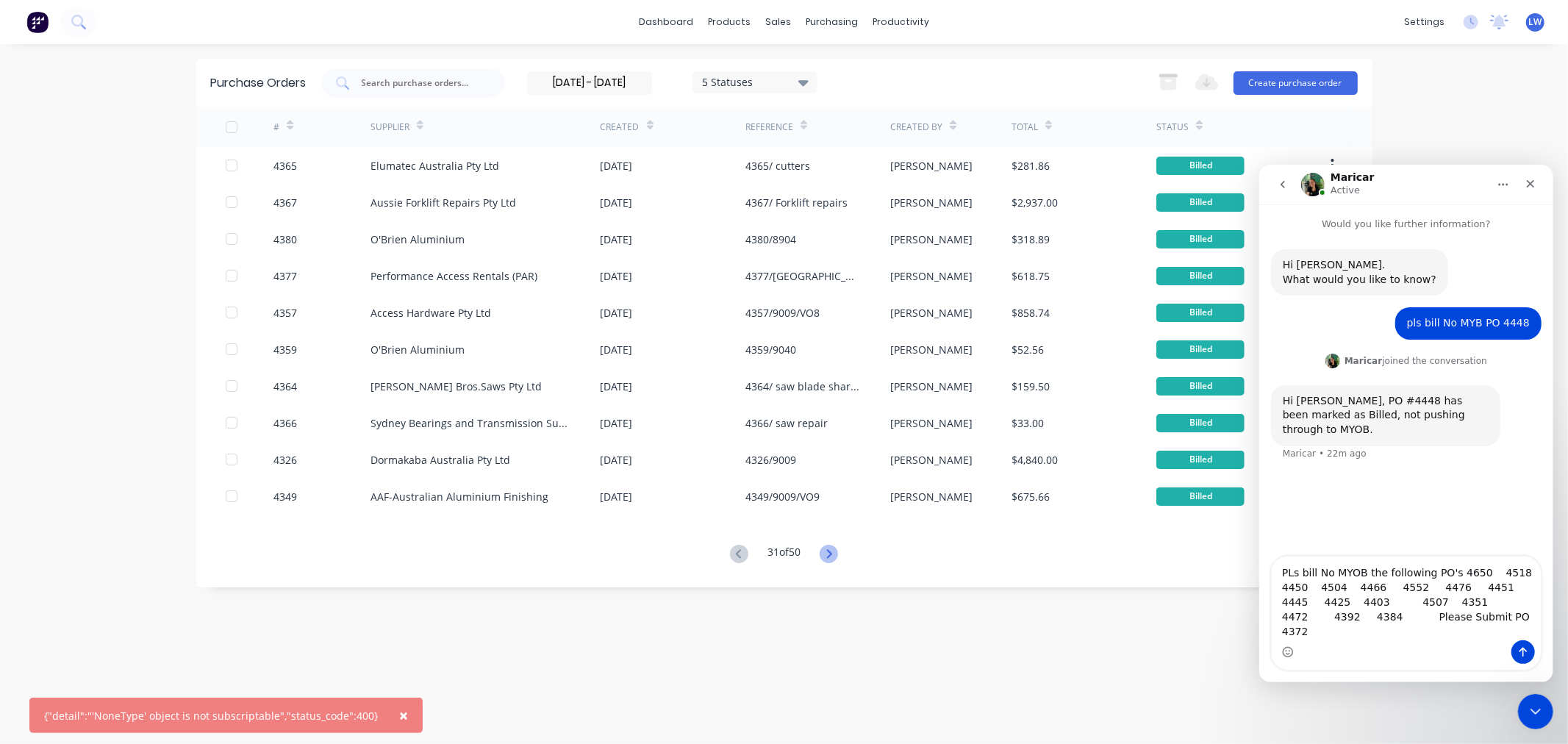
click at [833, 563] on icon at bounding box center [829, 554] width 19 height 19
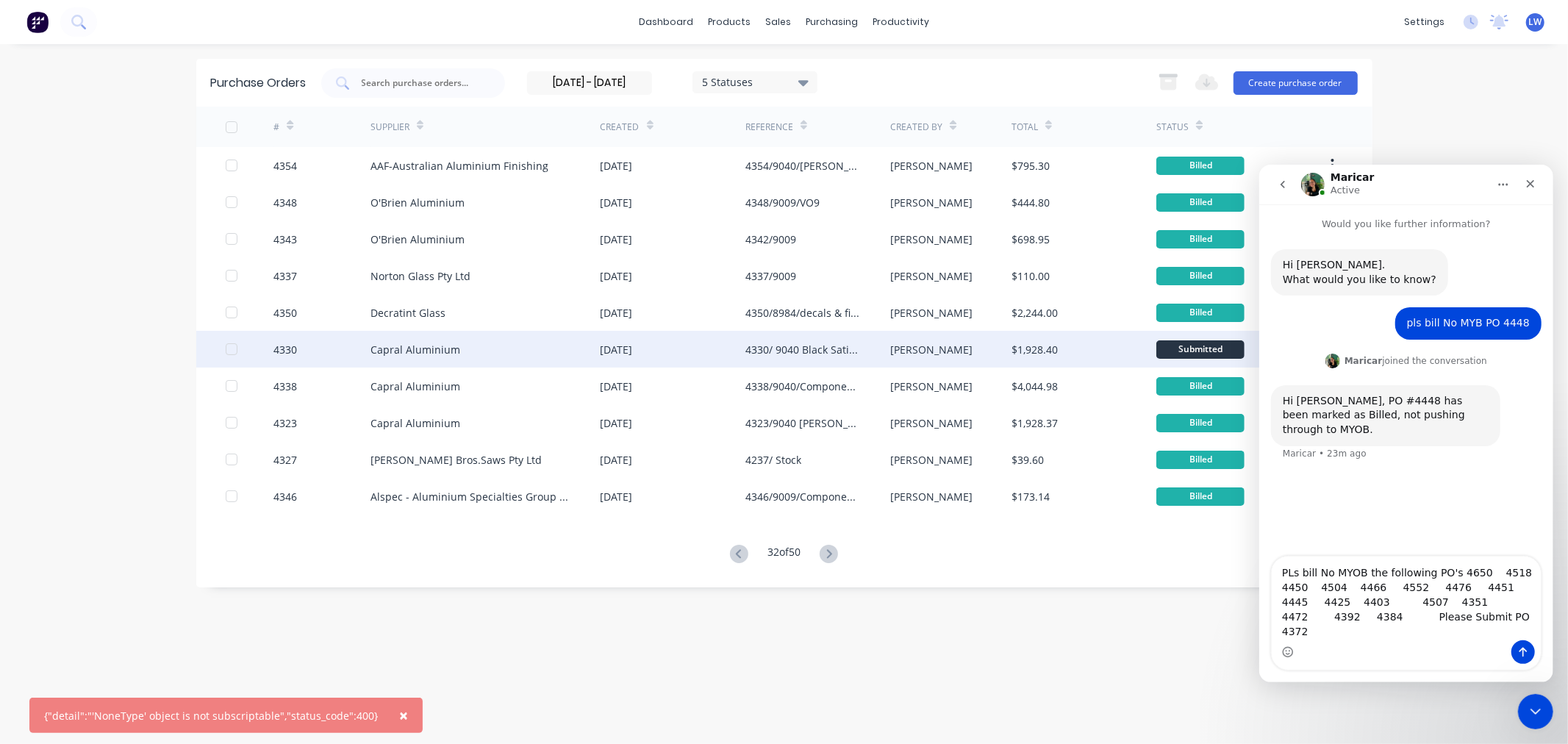
click at [747, 353] on div "4330/ 9040 Black Satin p/c" at bounding box center [804, 349] width 116 height 16
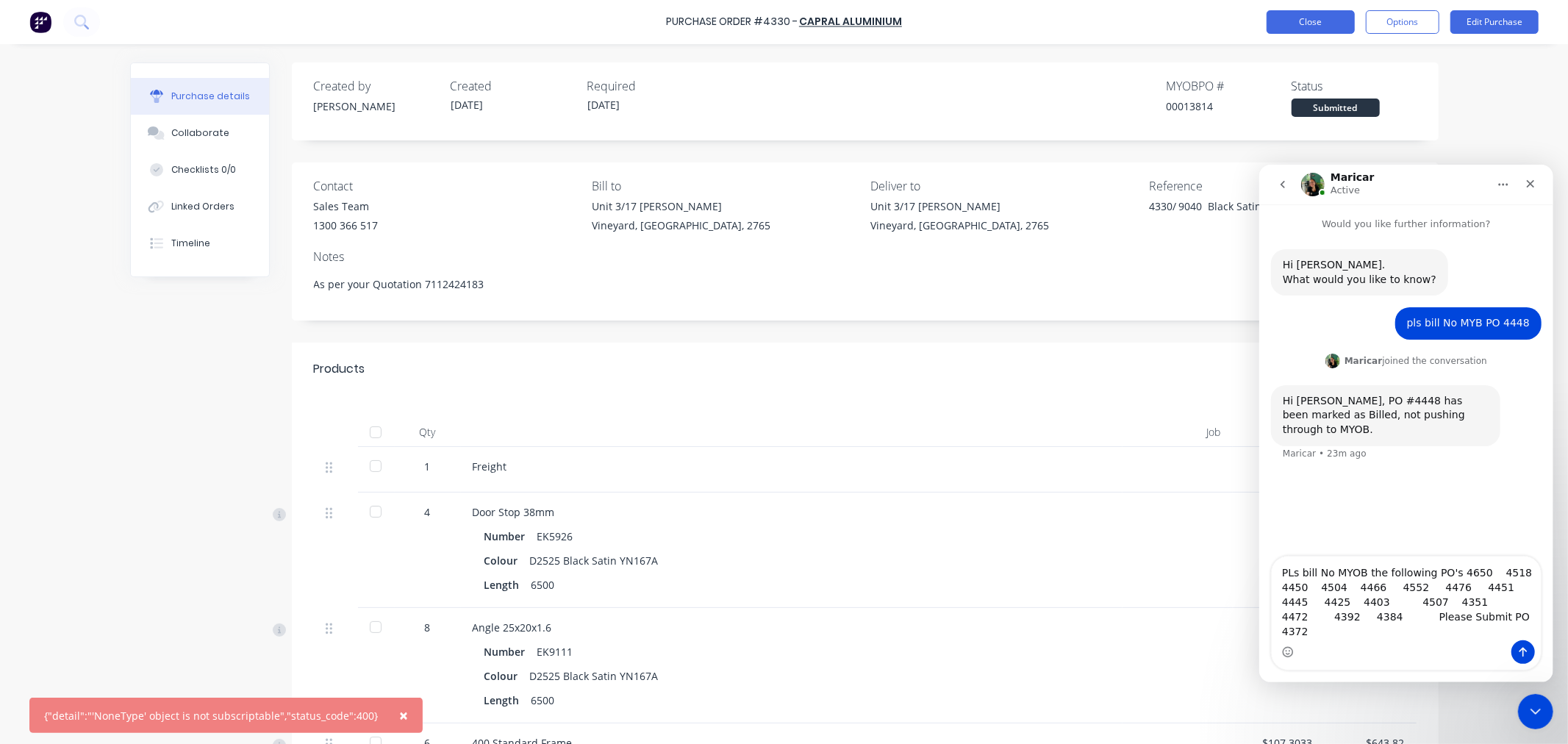
click at [1323, 19] on button "Close" at bounding box center [1310, 21] width 89 height 23
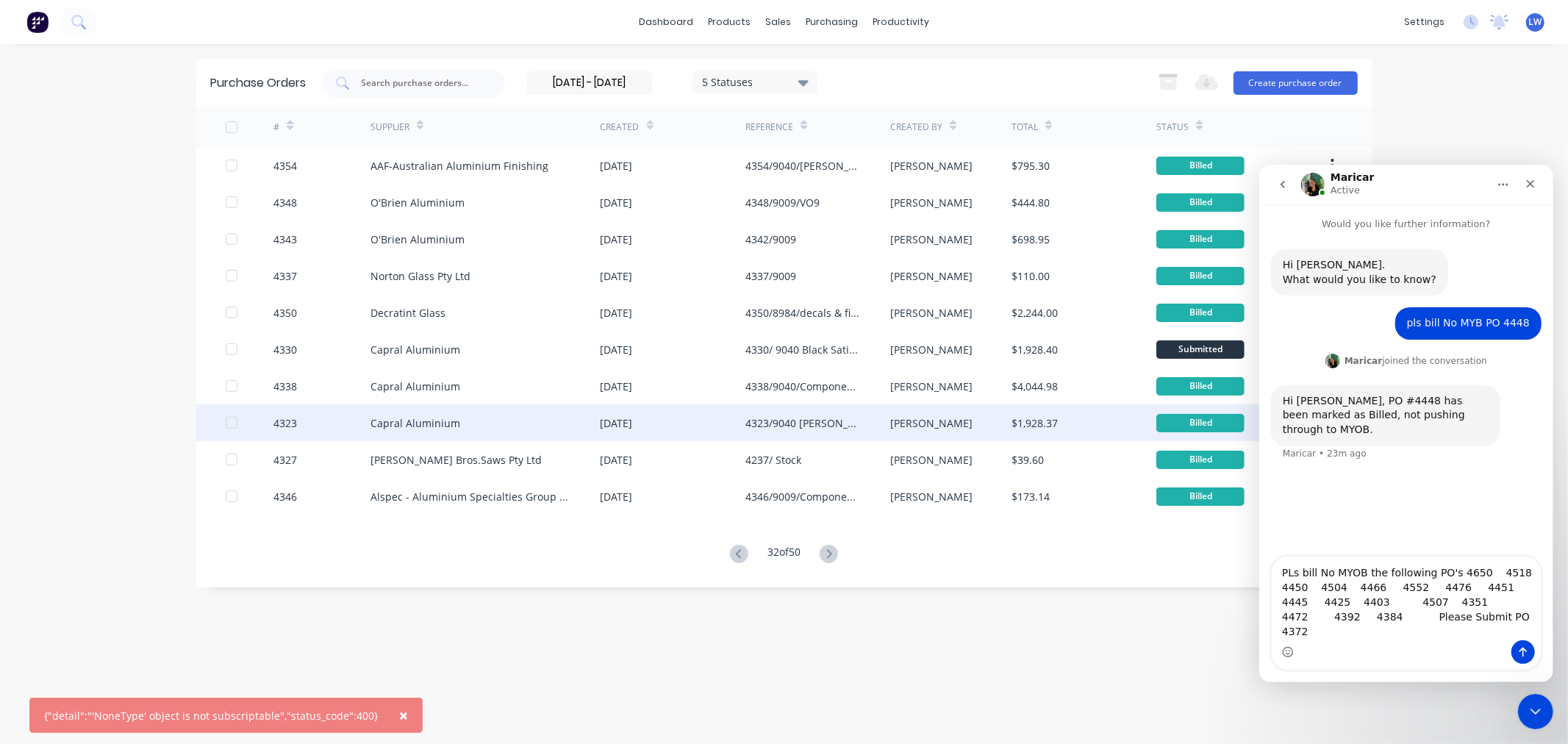
click at [1005, 421] on div "[PERSON_NAME]" at bounding box center [951, 422] width 121 height 36
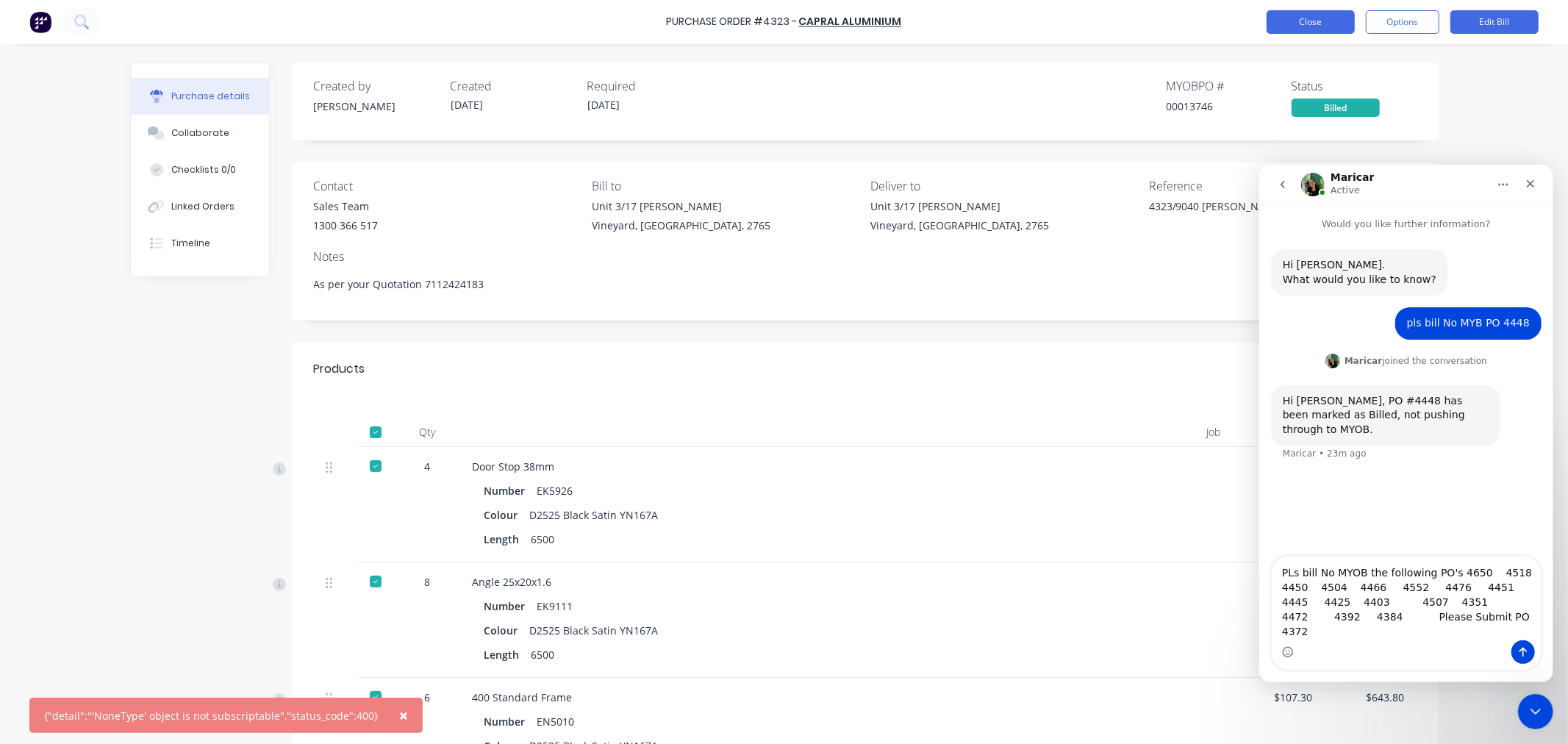
click at [1317, 26] on button "Close" at bounding box center [1310, 21] width 89 height 23
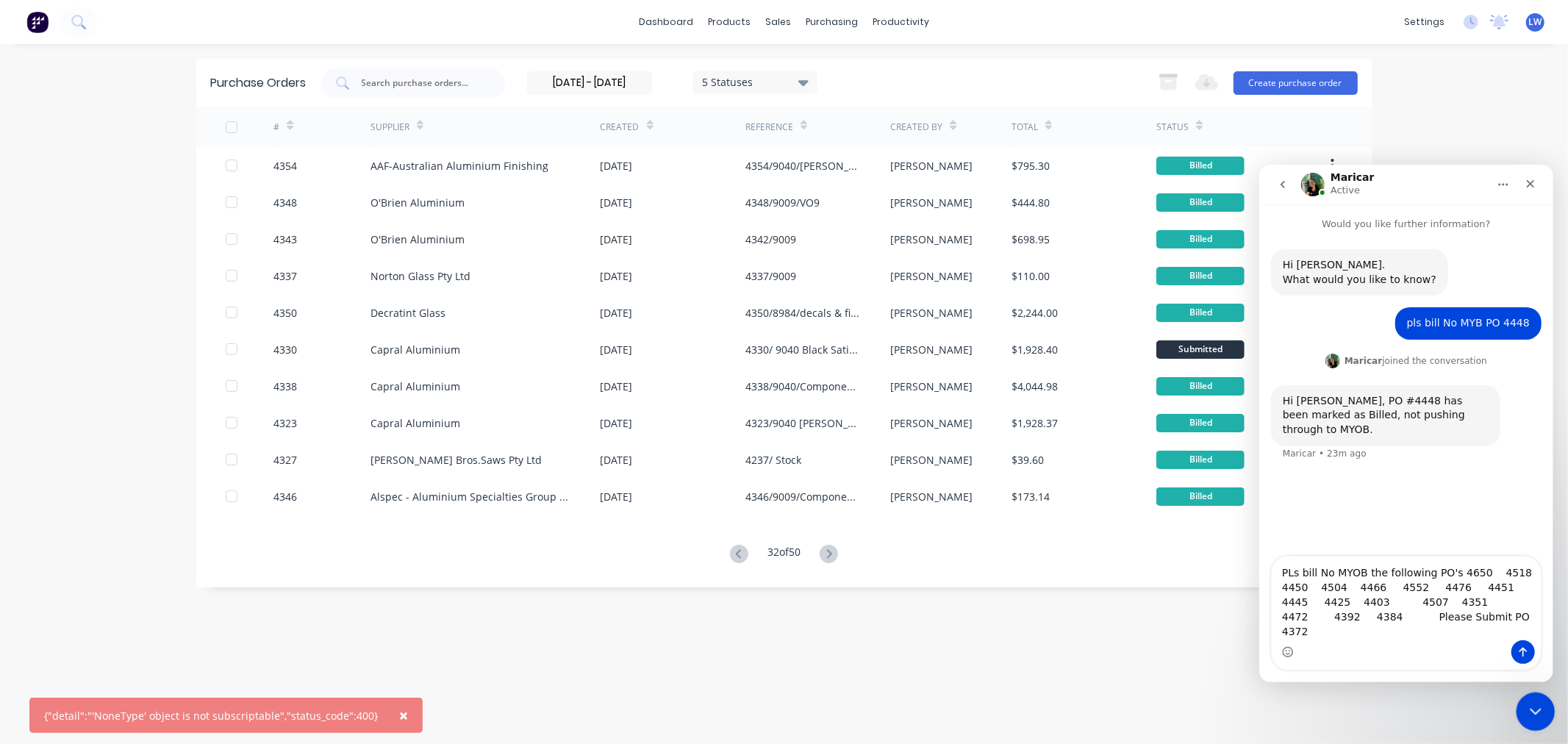
click at [1537, 706] on icon "Close Intercom Messenger" at bounding box center [1533, 709] width 18 height 18
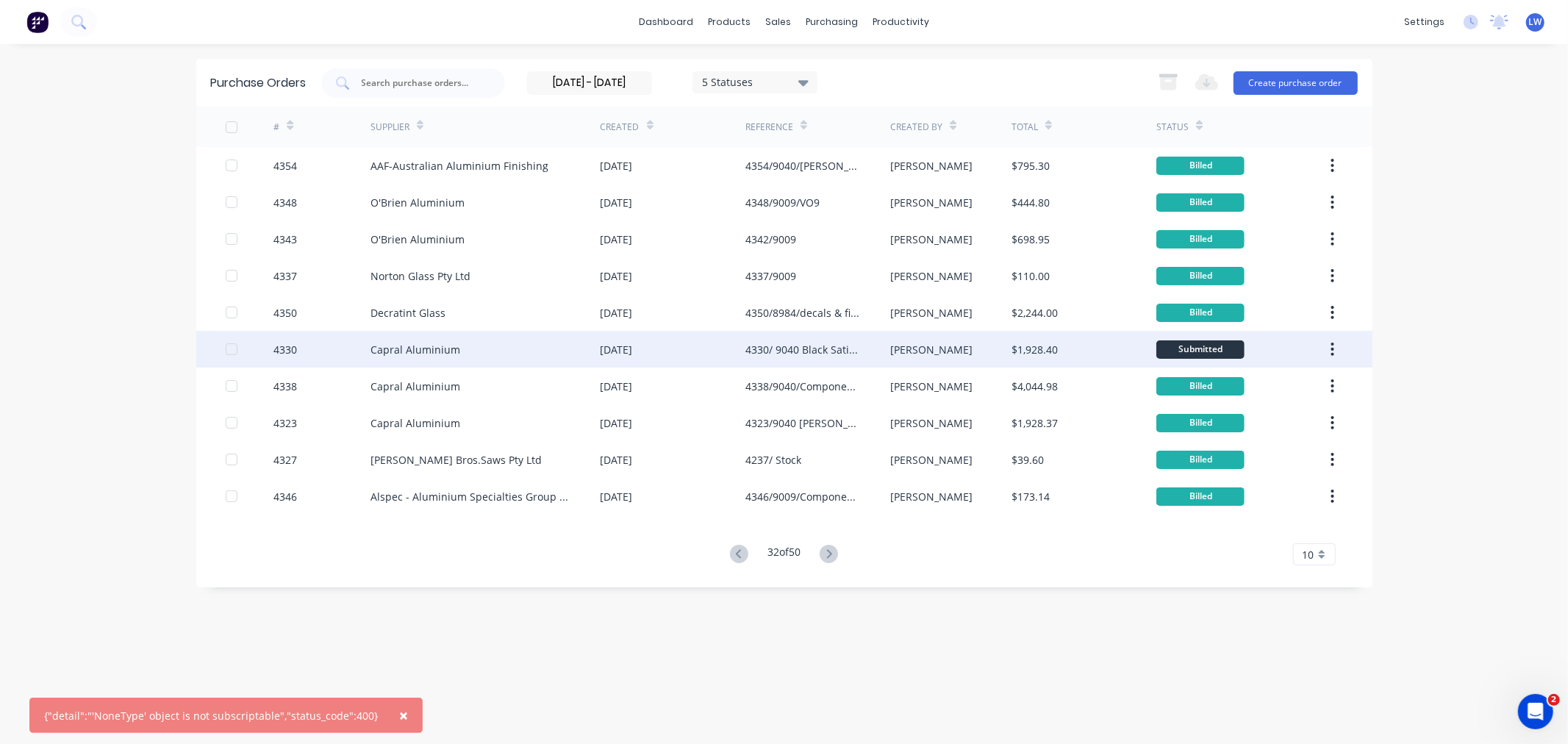
click at [1329, 348] on button "button" at bounding box center [1332, 349] width 35 height 26
click at [1291, 395] on div "Archive" at bounding box center [1281, 387] width 113 height 21
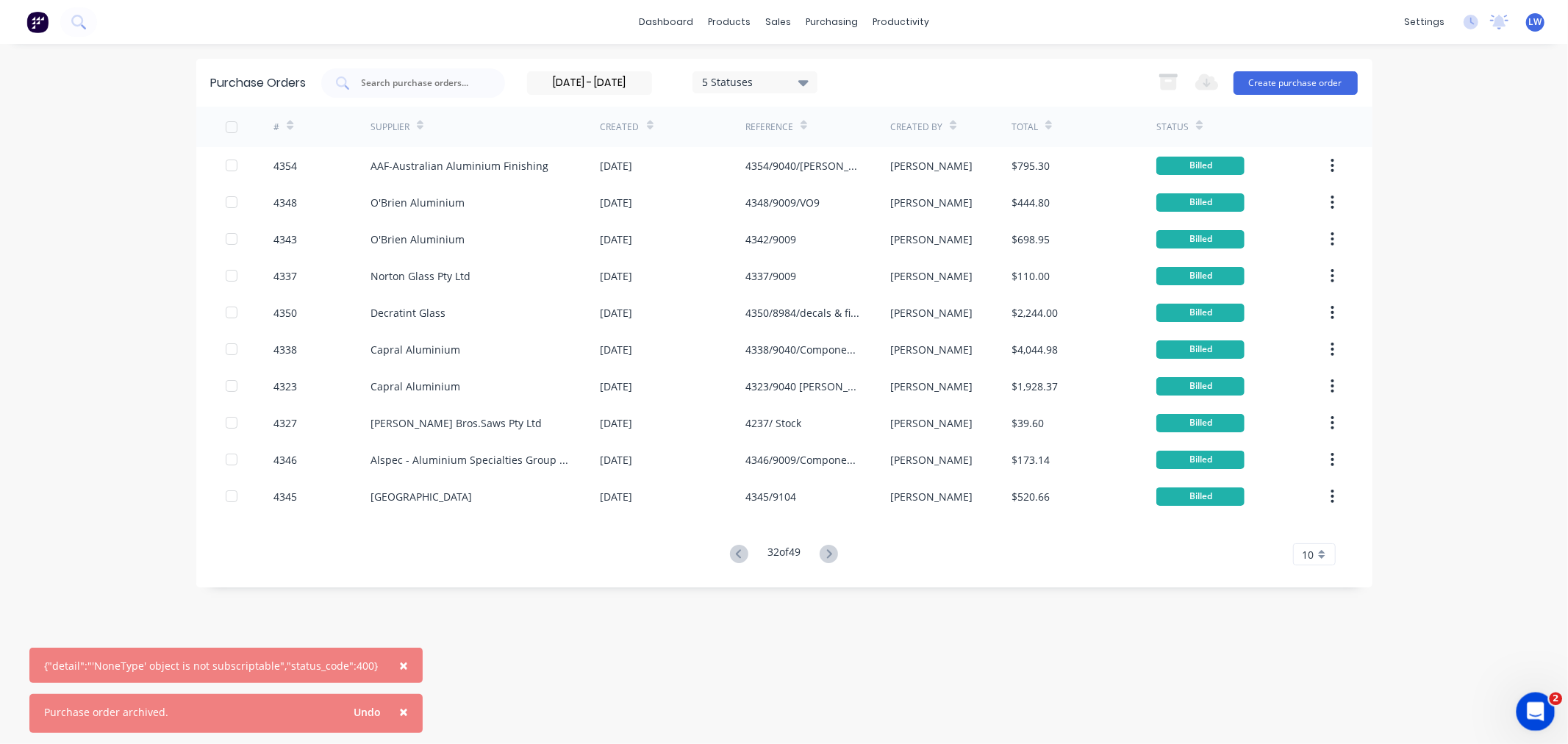
click at [1530, 706] on icon "Open Intercom Messenger" at bounding box center [1534, 710] width 24 height 24
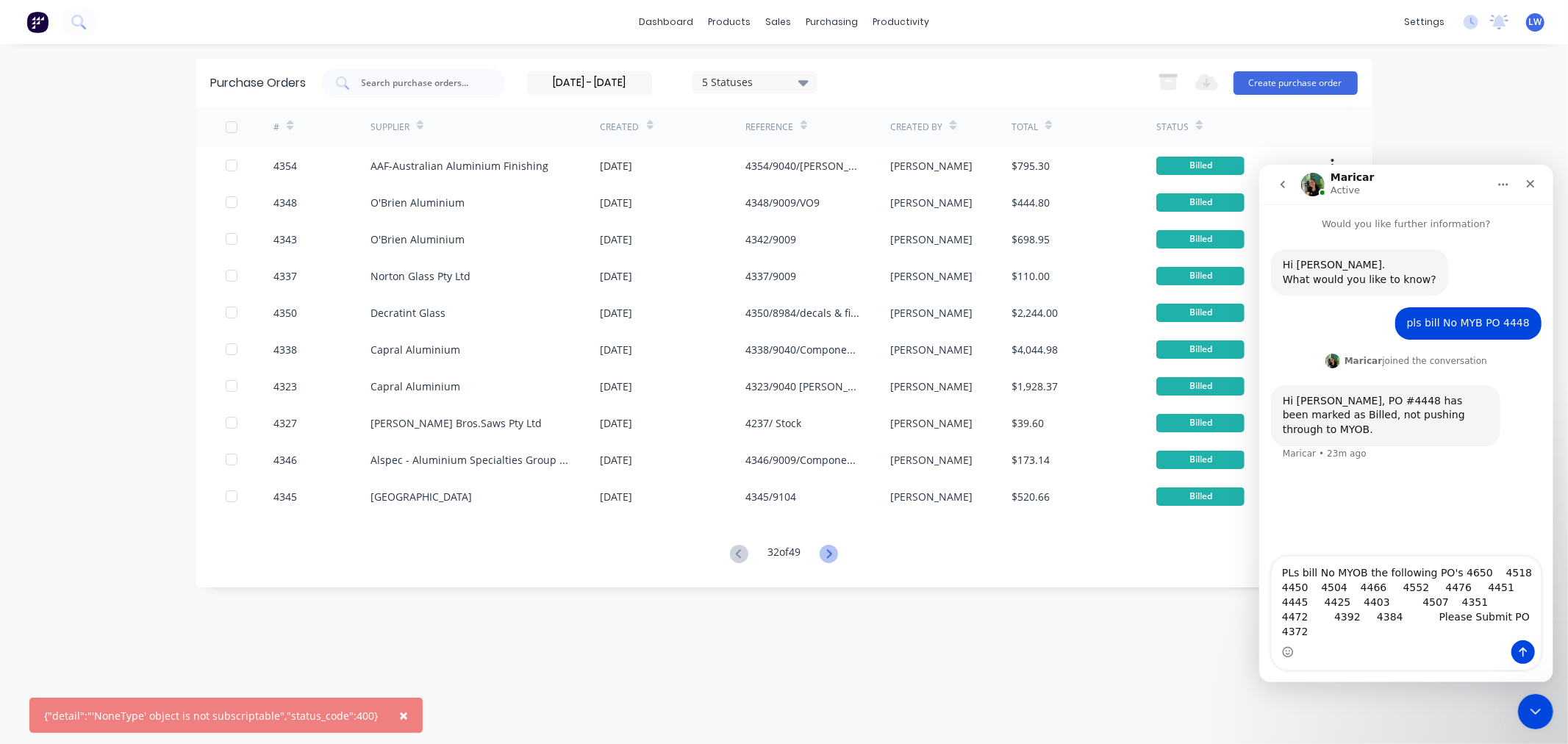
click at [833, 557] on icon at bounding box center [829, 554] width 19 height 19
click at [833, 560] on icon at bounding box center [829, 554] width 19 height 19
click at [833, 554] on icon at bounding box center [830, 554] width 6 height 8
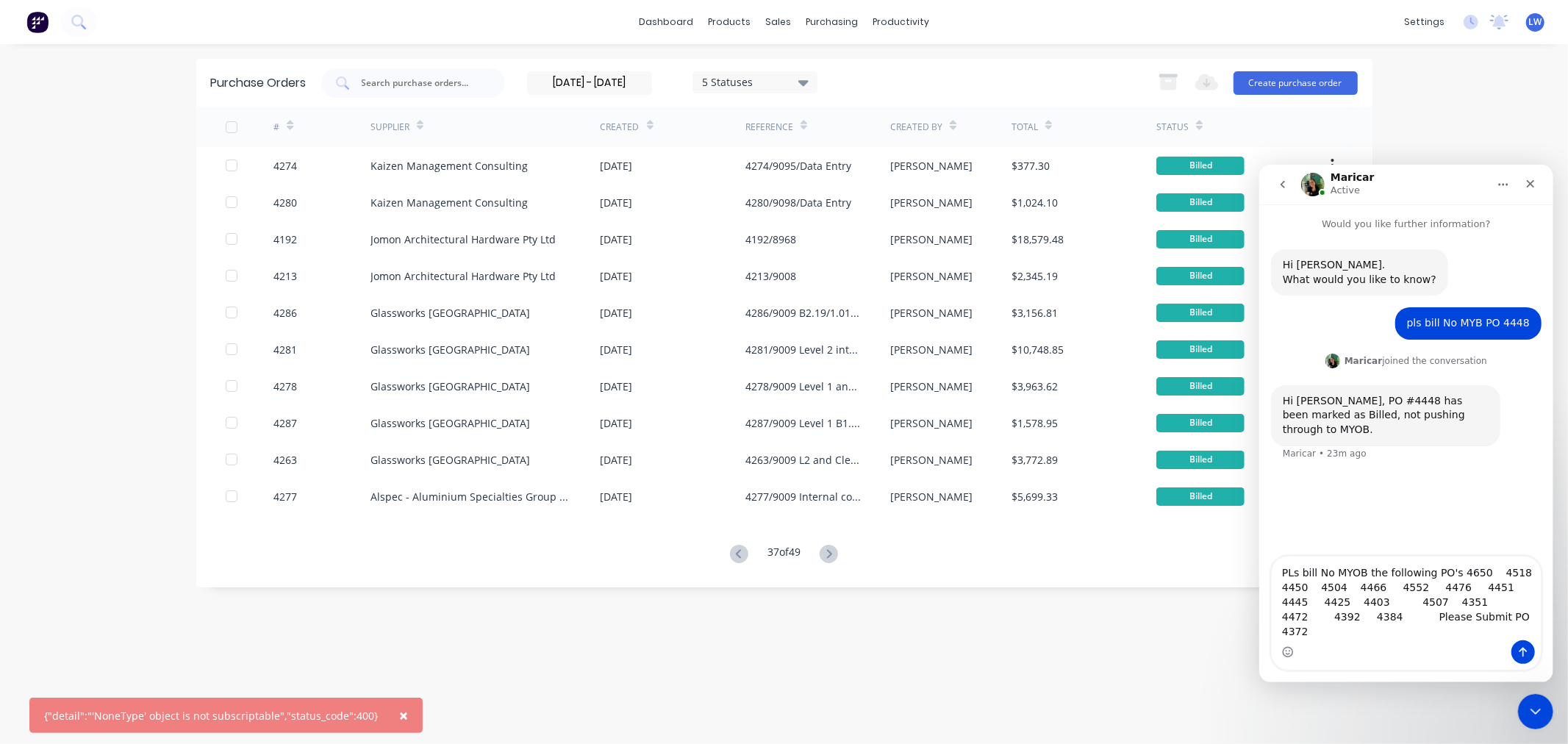
click at [833, 554] on icon at bounding box center [830, 554] width 6 height 8
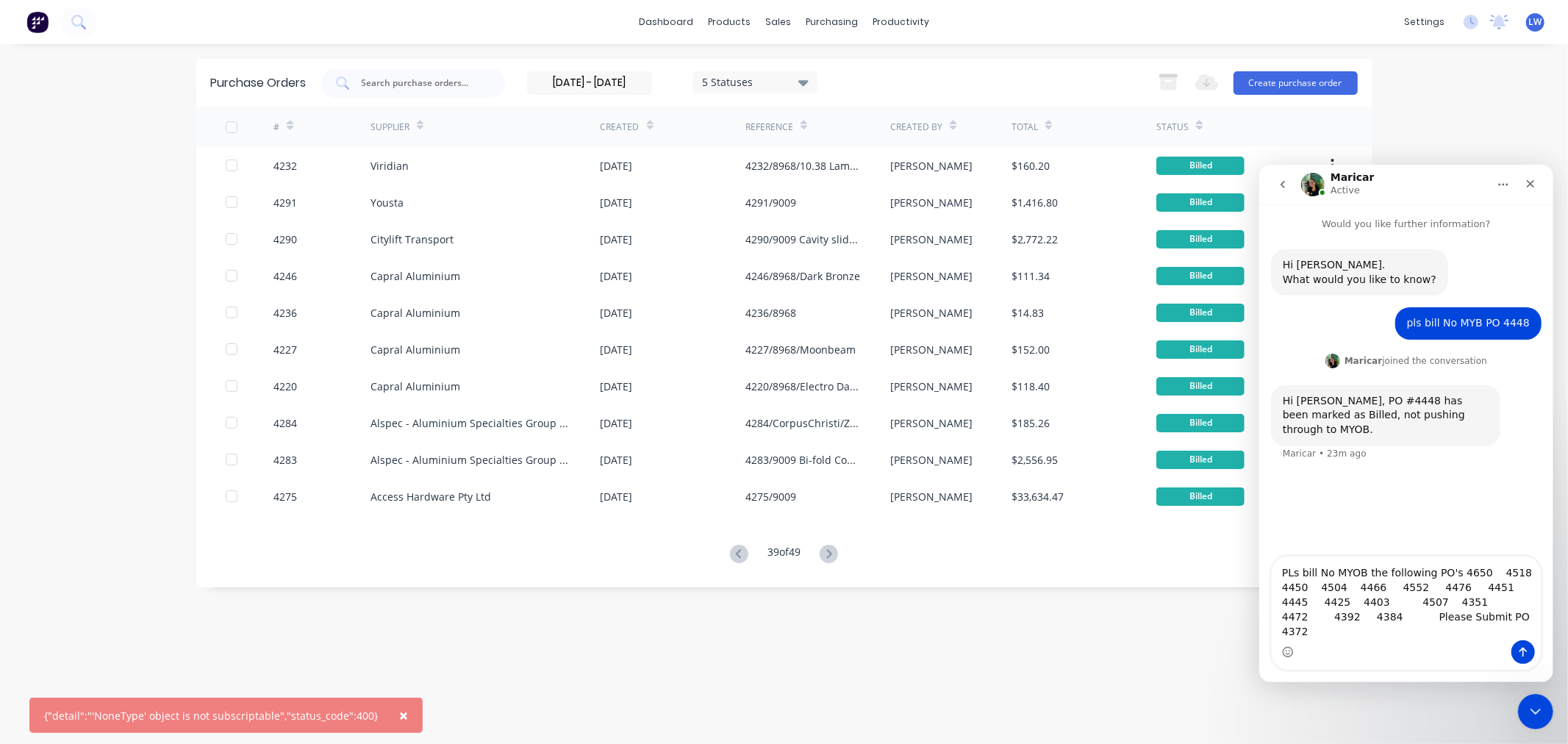
click at [833, 554] on icon at bounding box center [830, 554] width 6 height 8
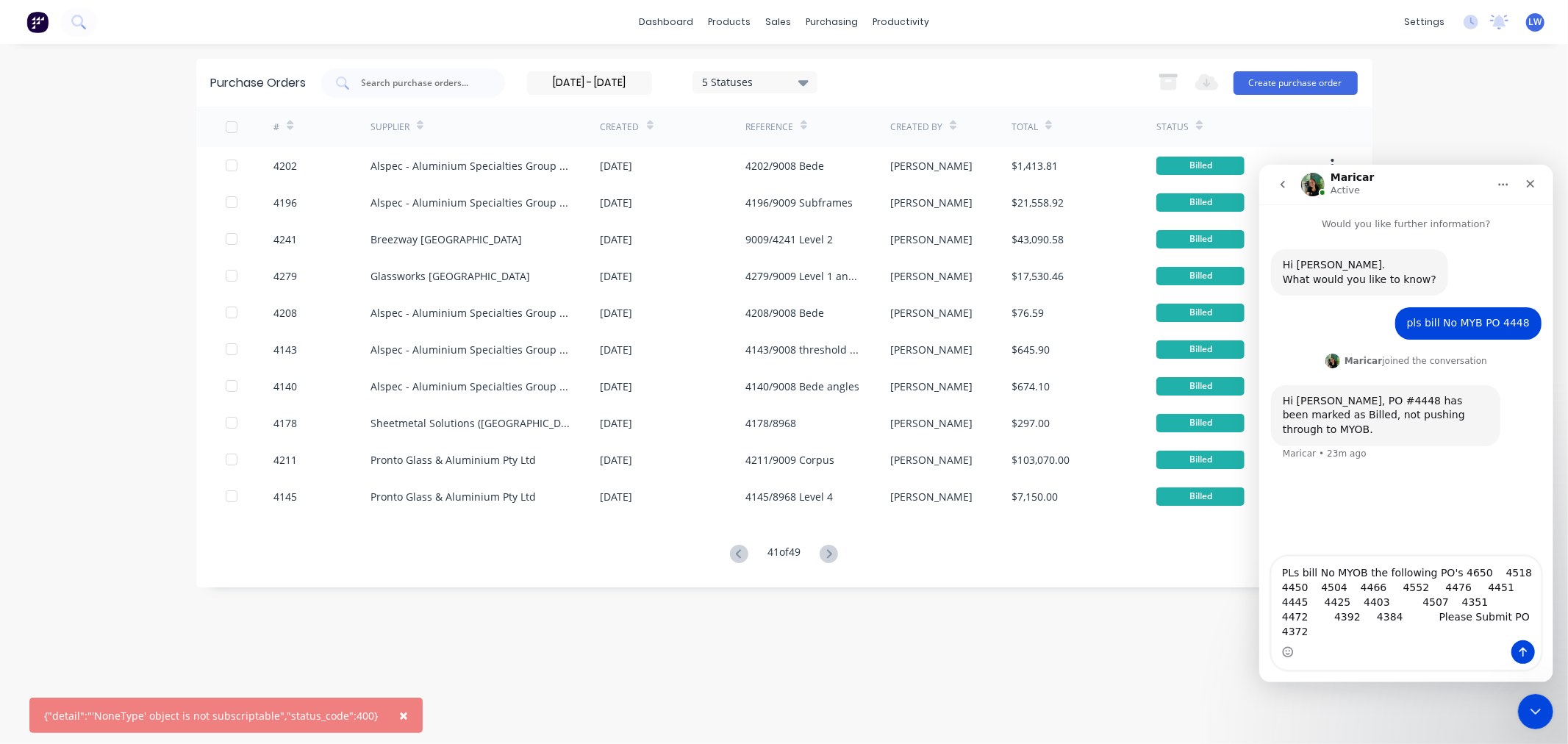
click at [833, 554] on icon at bounding box center [830, 554] width 6 height 8
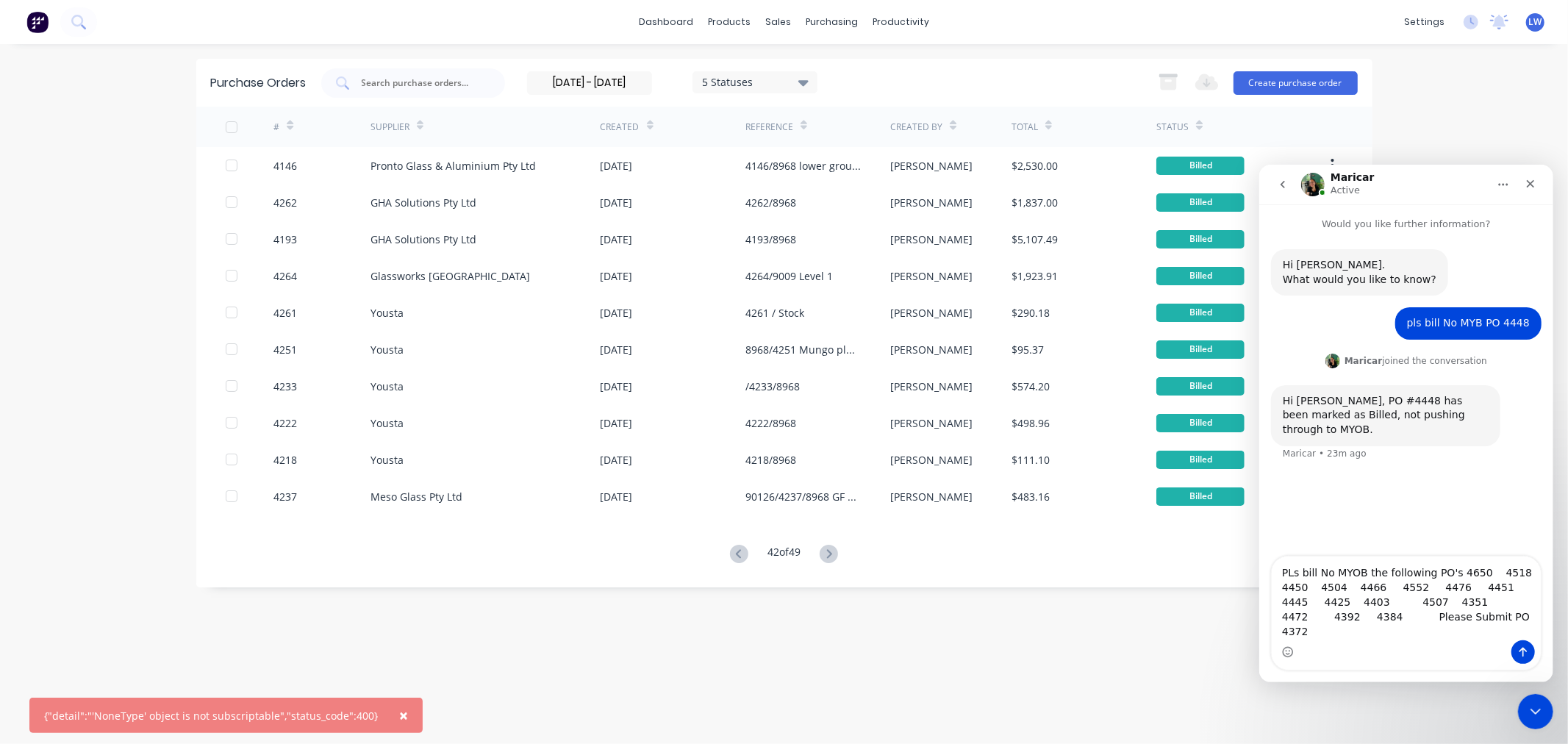
click at [833, 554] on icon at bounding box center [830, 554] width 6 height 8
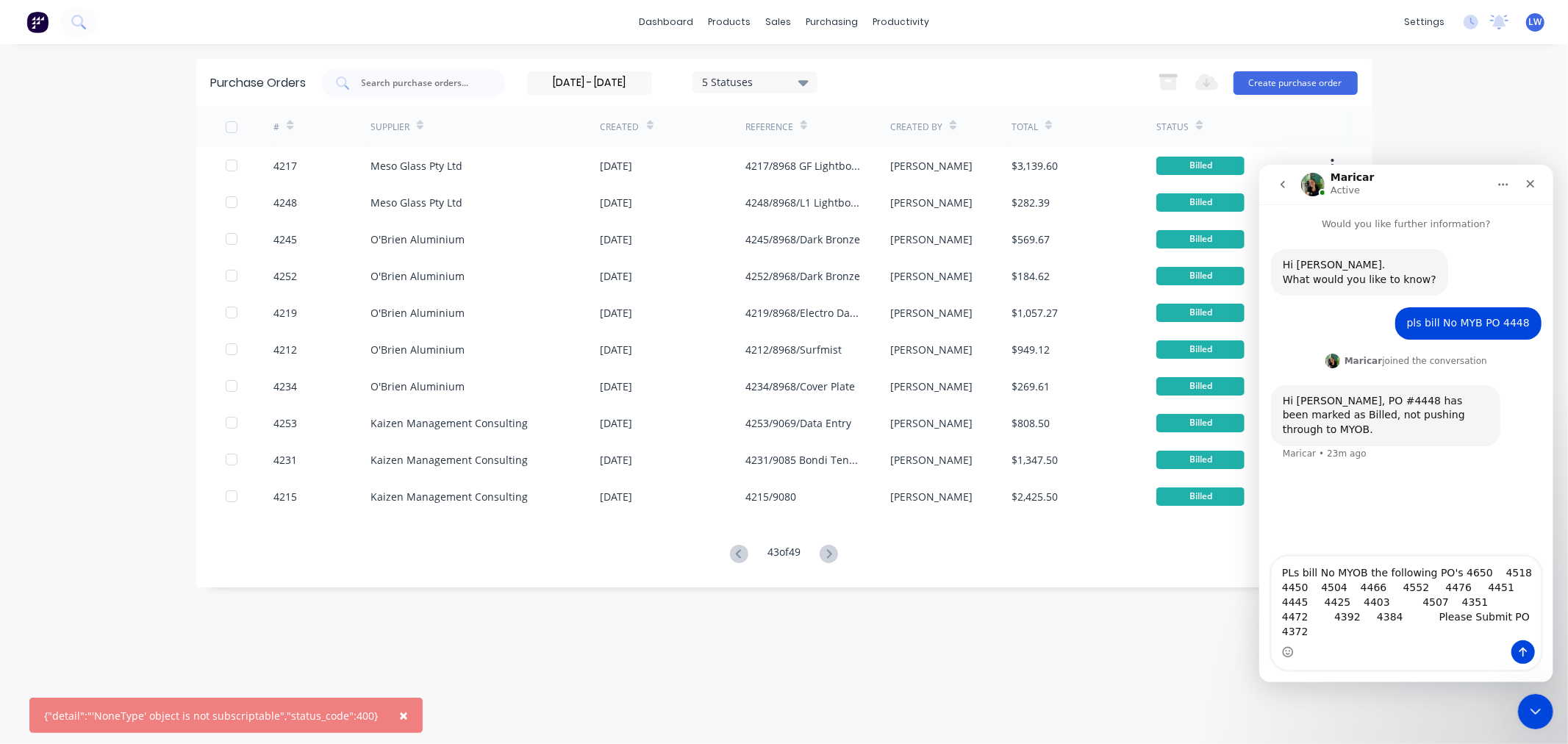
click at [833, 554] on icon at bounding box center [830, 554] width 6 height 8
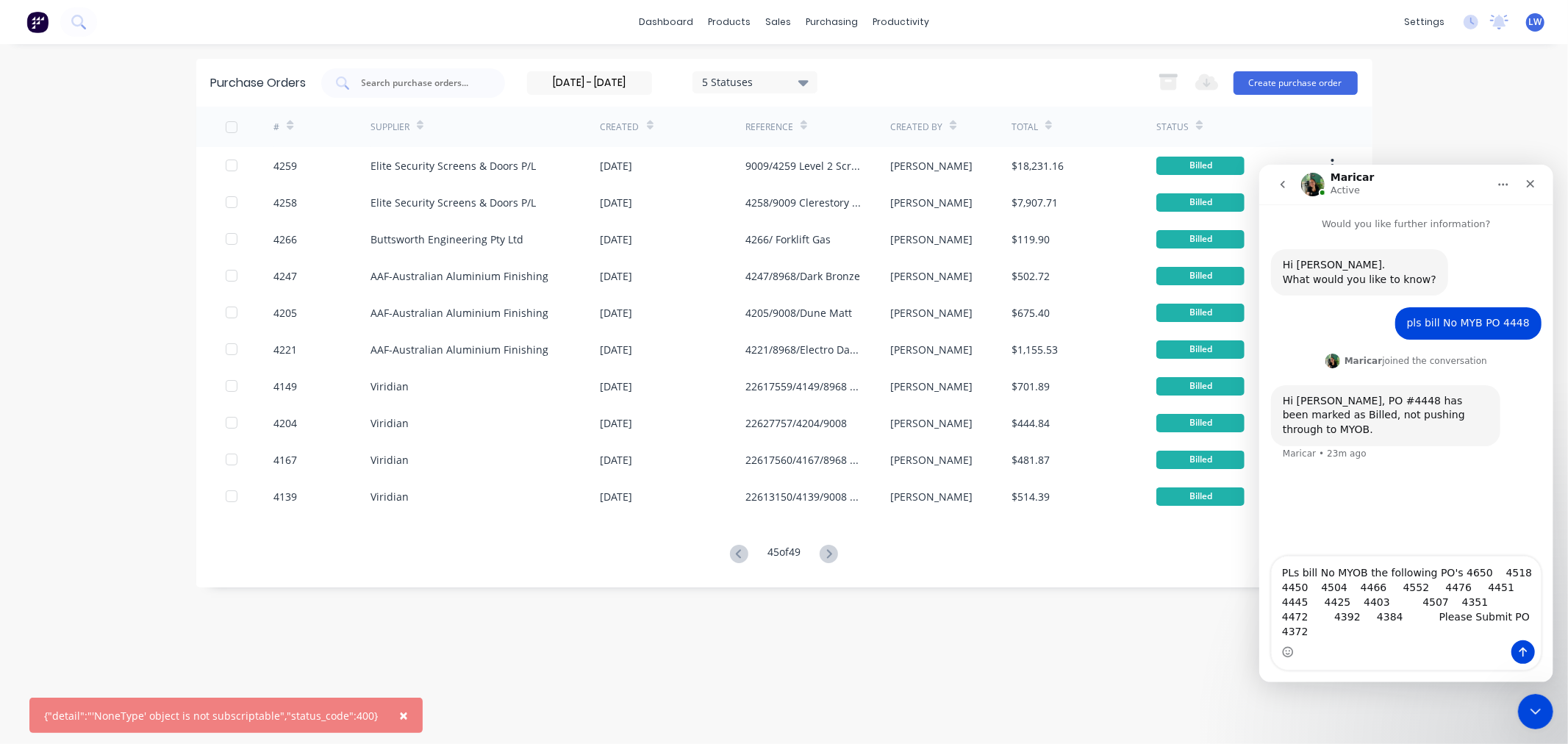
click at [833, 554] on icon at bounding box center [830, 554] width 6 height 8
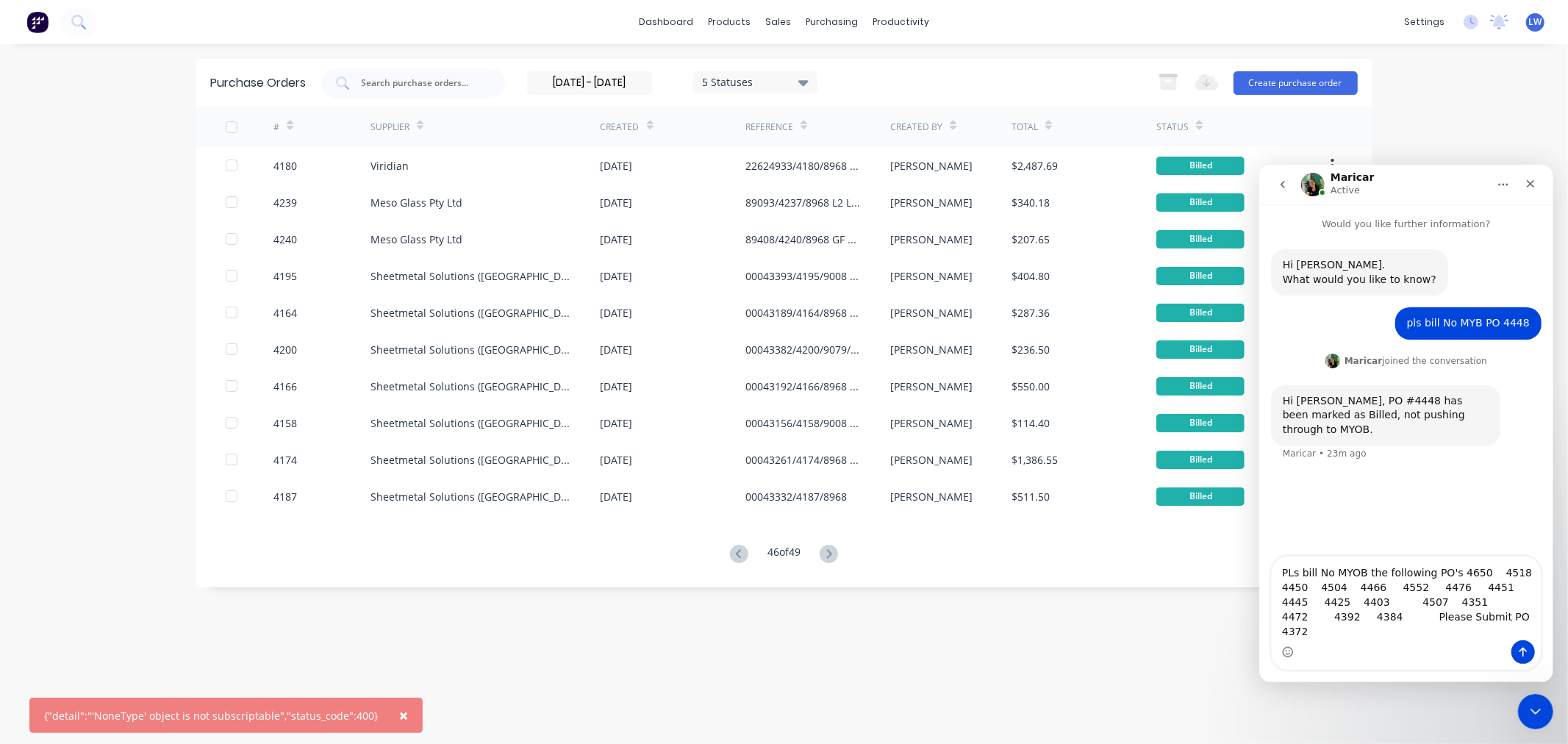
click at [833, 554] on icon at bounding box center [830, 554] width 6 height 8
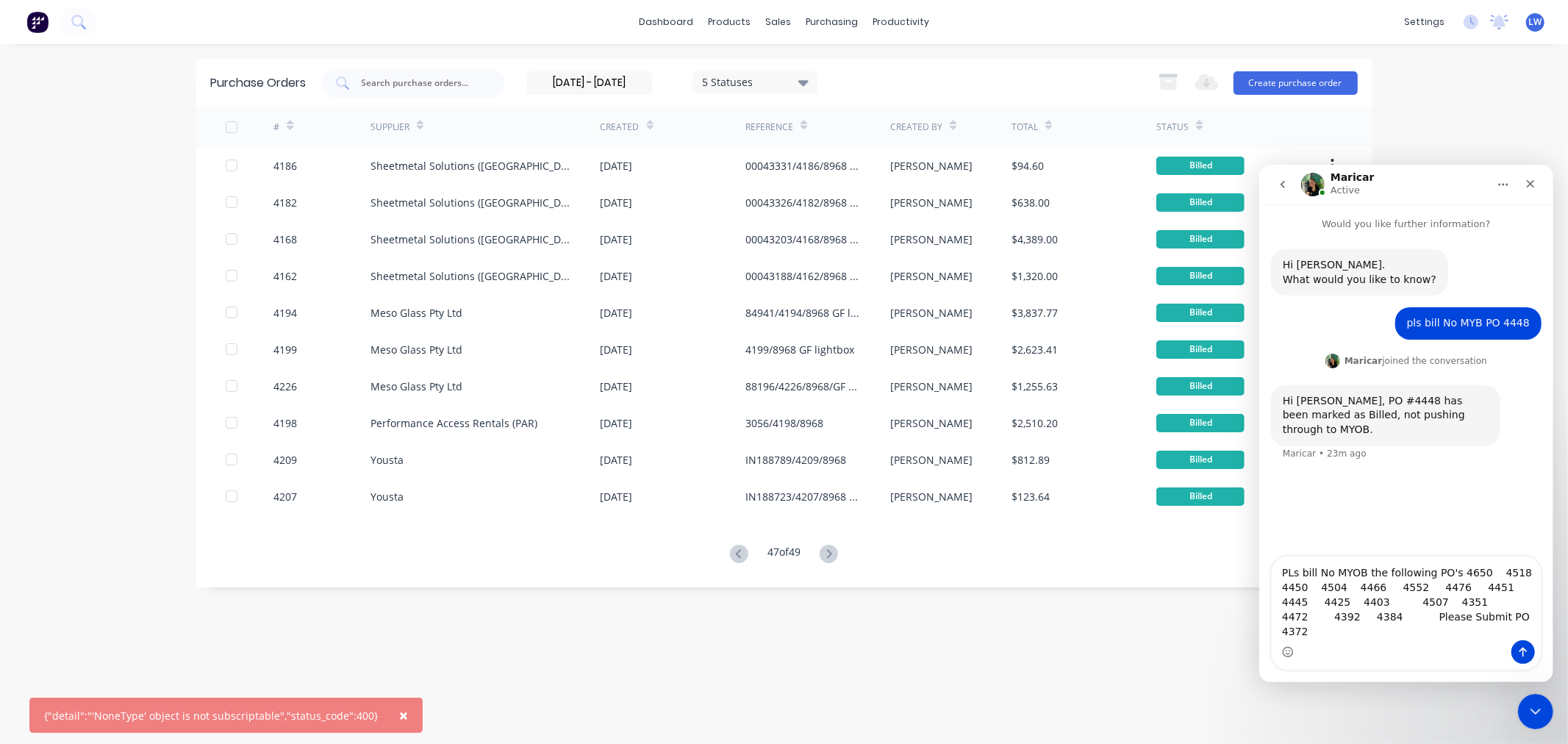
click at [833, 554] on icon at bounding box center [830, 554] width 6 height 8
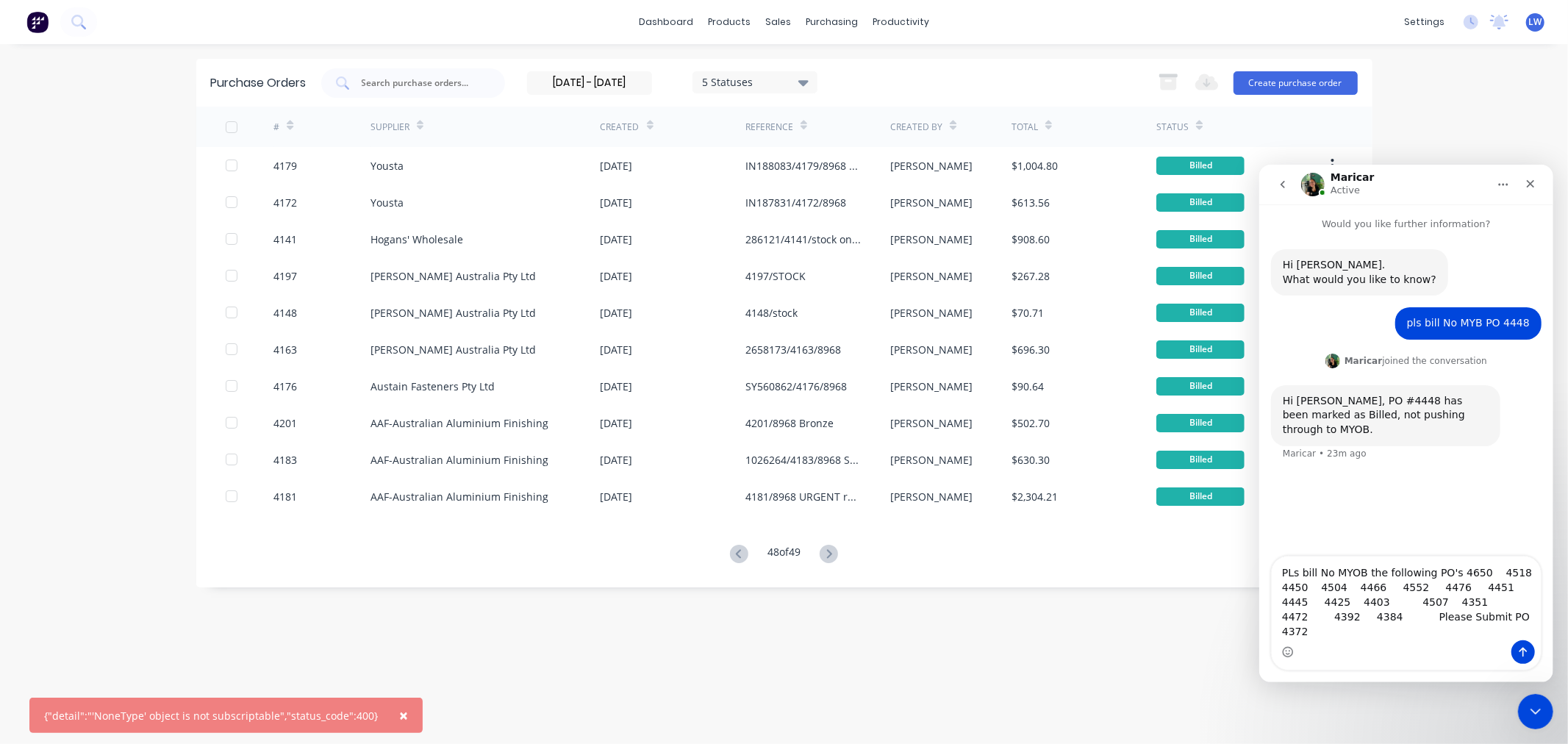
click at [833, 554] on icon at bounding box center [830, 554] width 6 height 8
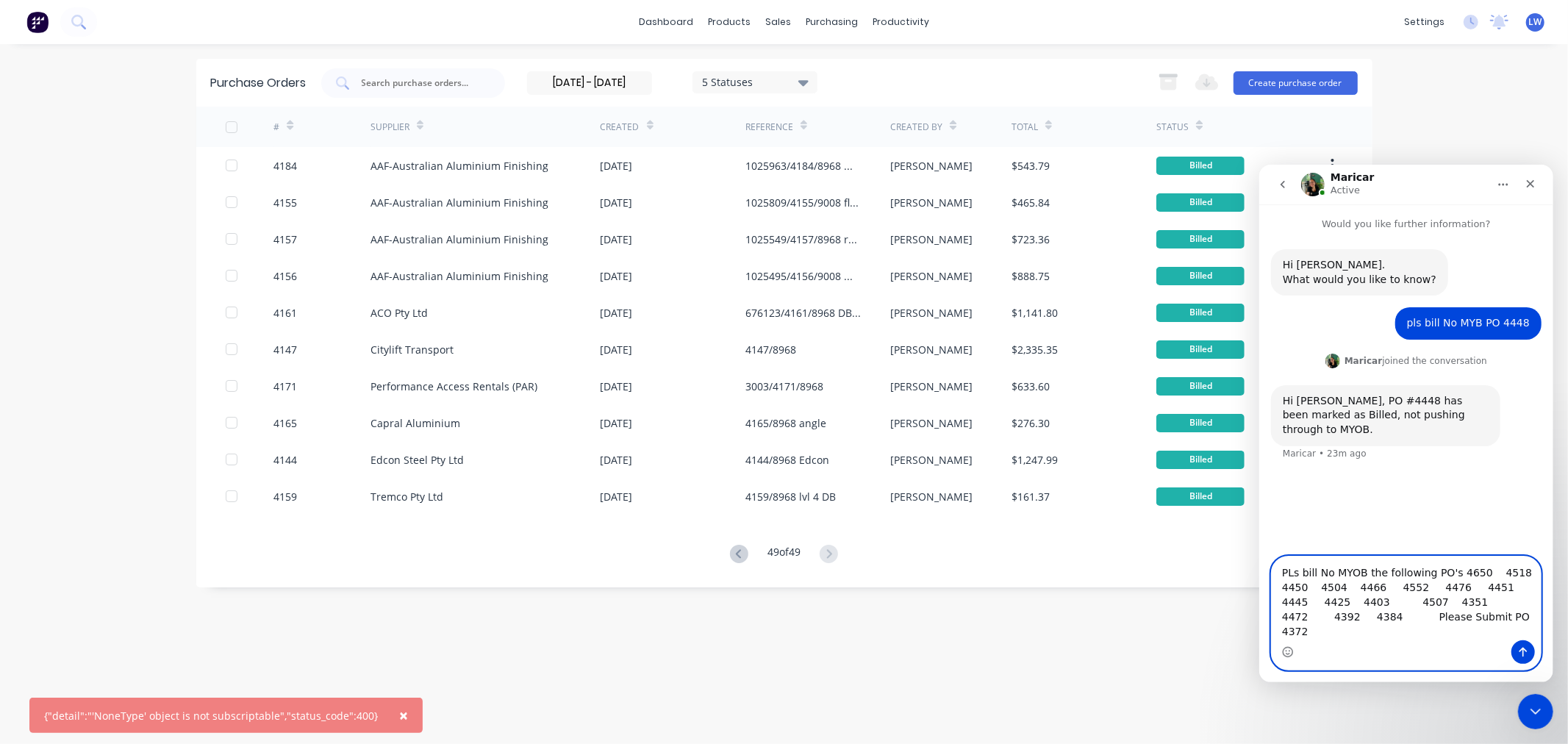
click at [1333, 632] on textarea "PLs bill No MYOB the following PO's 4650 4518 4450 4504 4466 4552 4476 4451 444…" at bounding box center [1406, 598] width 269 height 84
click at [1281, 633] on textarea "PLs bill No MYOB the following PO's 4650 4518 4450 4504 4466 4552 4476 4451 444…" at bounding box center [1406, 598] width 269 height 84
click at [1519, 652] on icon "Send a message…" at bounding box center [1522, 652] width 12 height 12
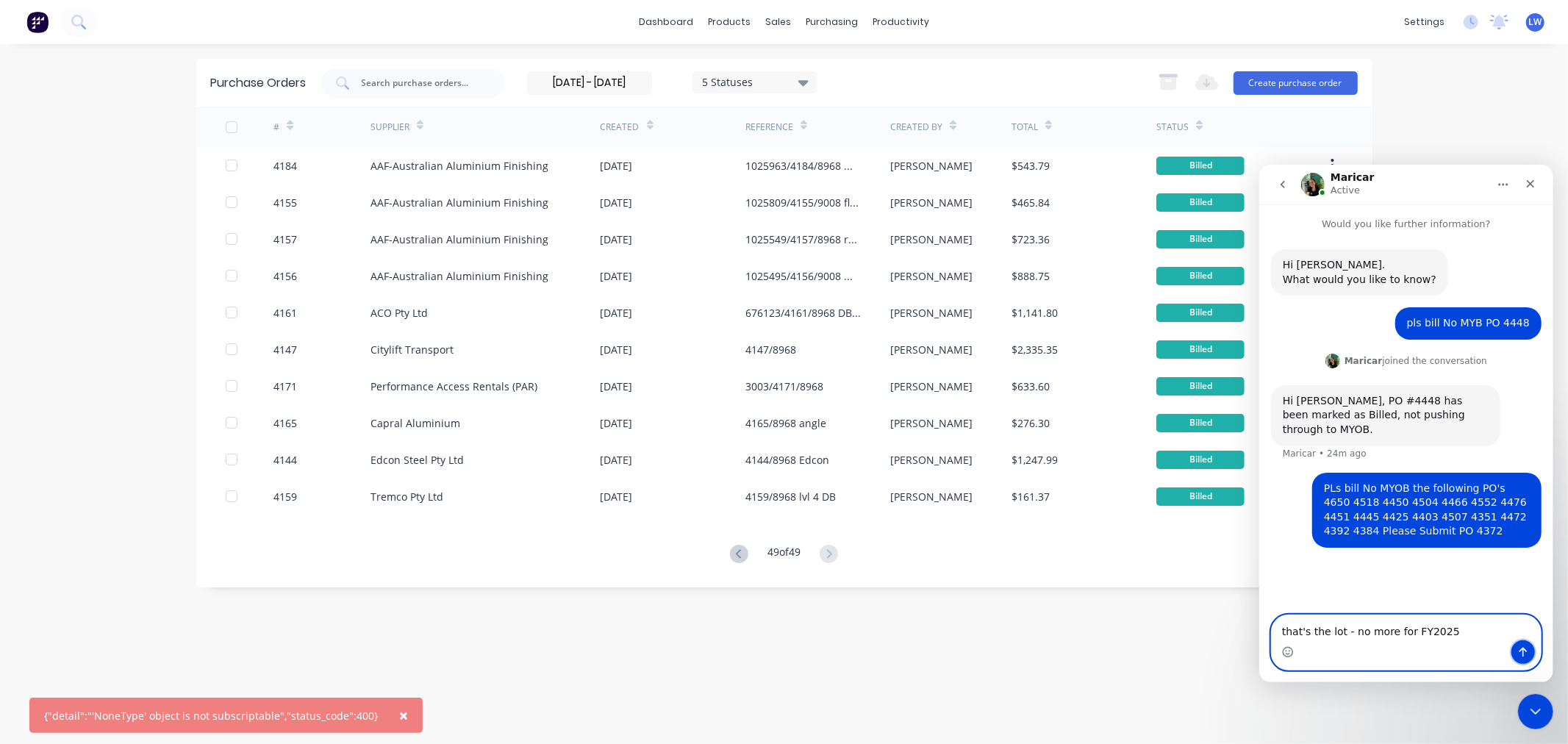
click at [1520, 646] on icon "Send a message…" at bounding box center [1522, 652] width 12 height 12
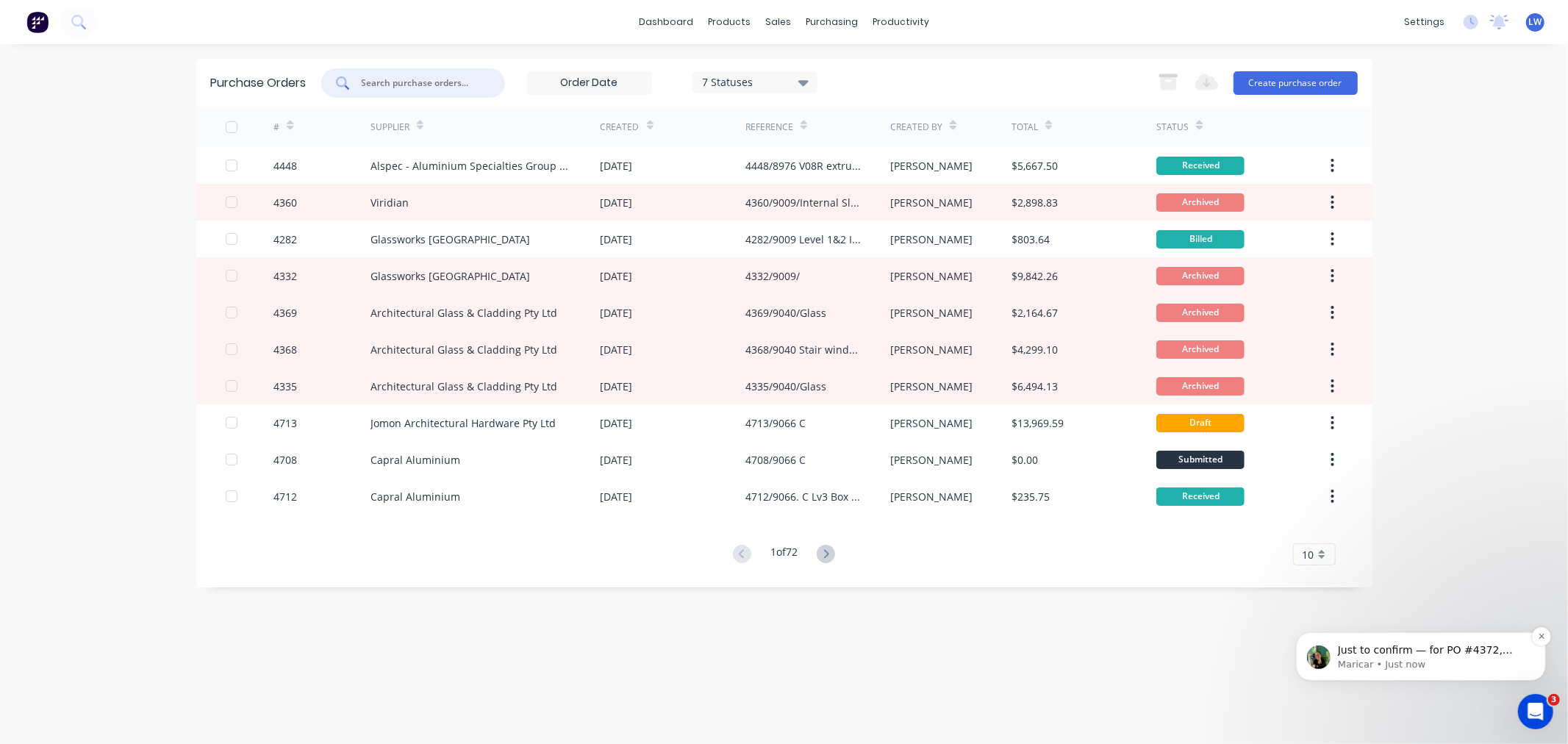
click at [1460, 657] on p "Maricar • Just now" at bounding box center [1432, 664] width 189 height 13
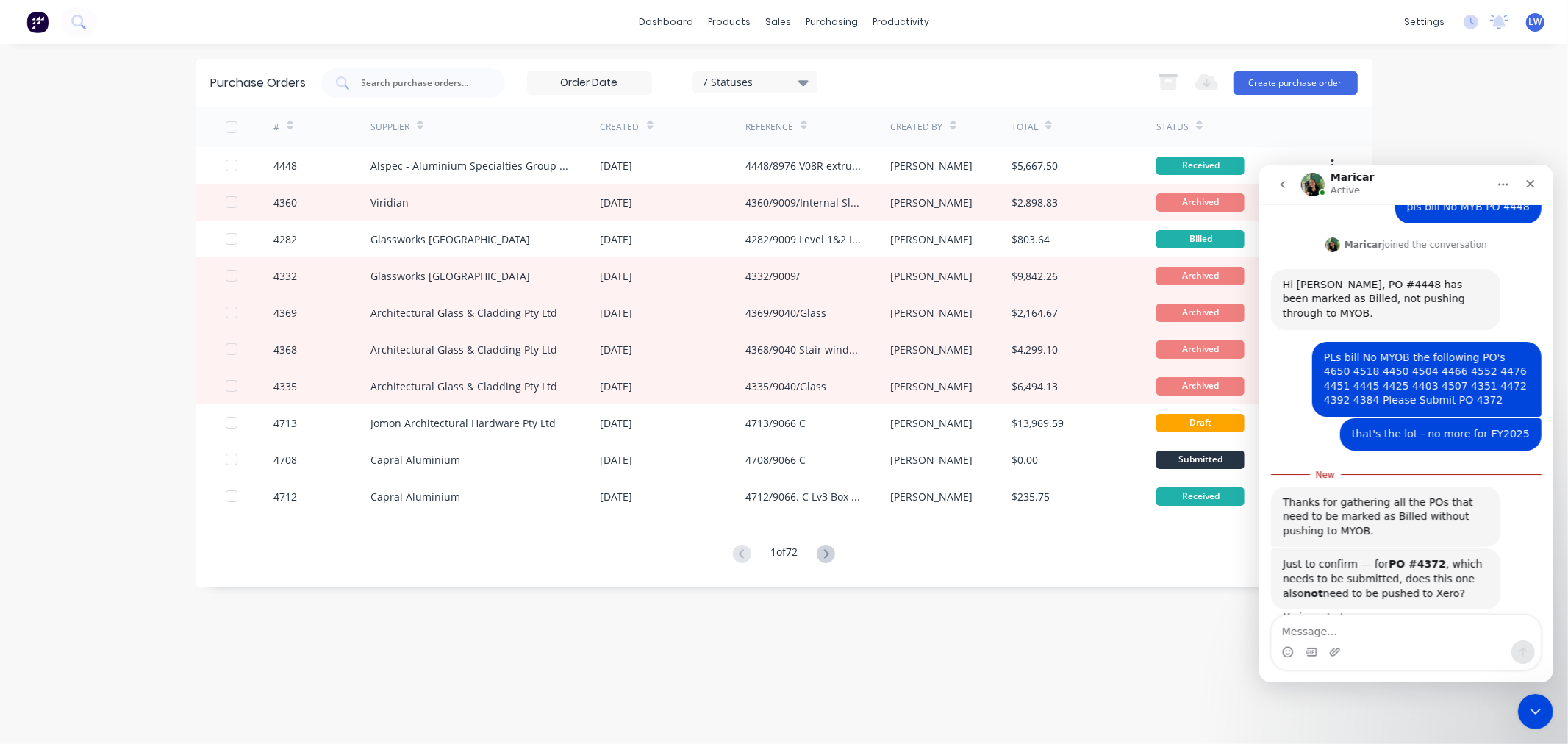
scroll to position [127, 0]
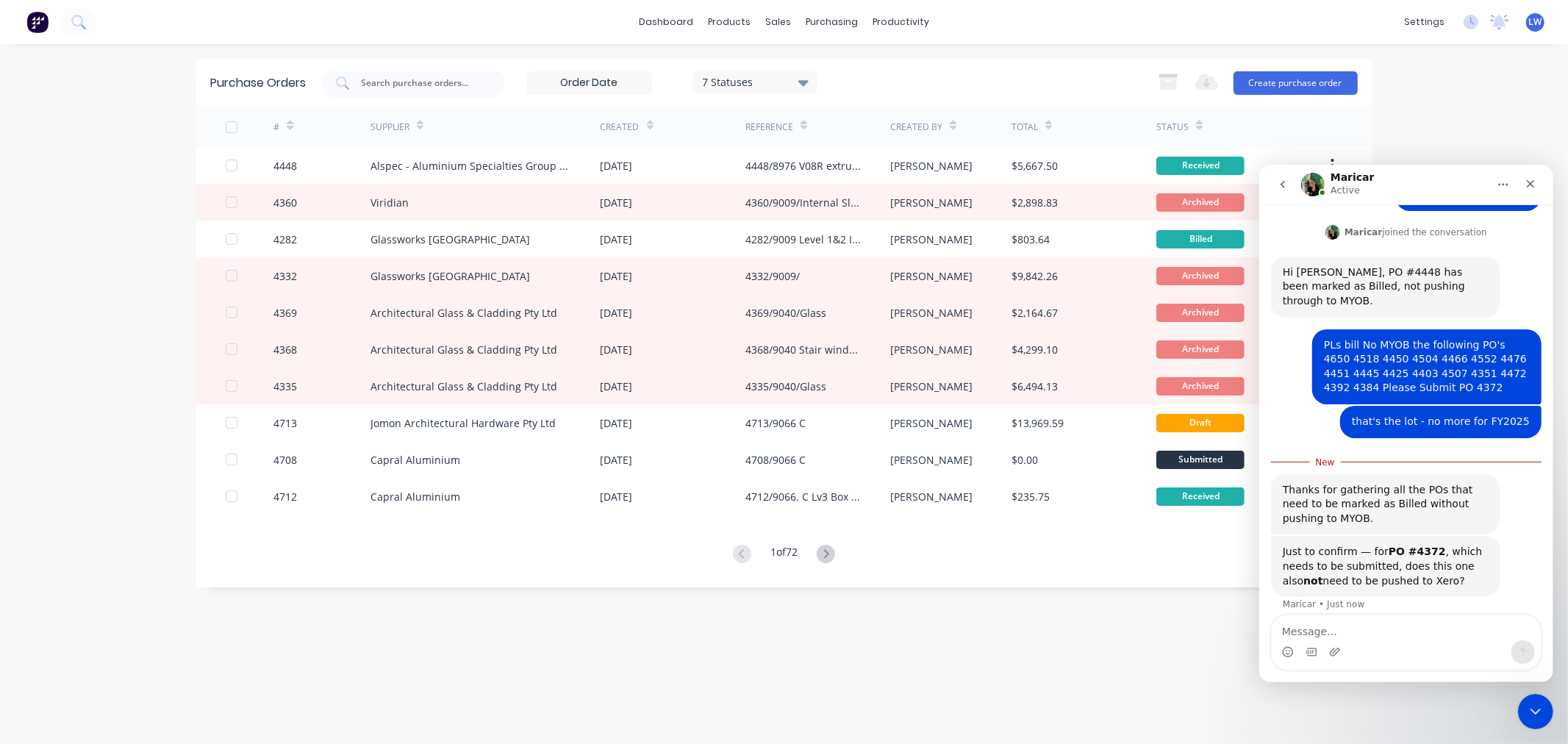
click at [1318, 635] on textarea "Message…" at bounding box center [1406, 627] width 269 height 25
type textarea "it's still outstanding so it should synchronise"
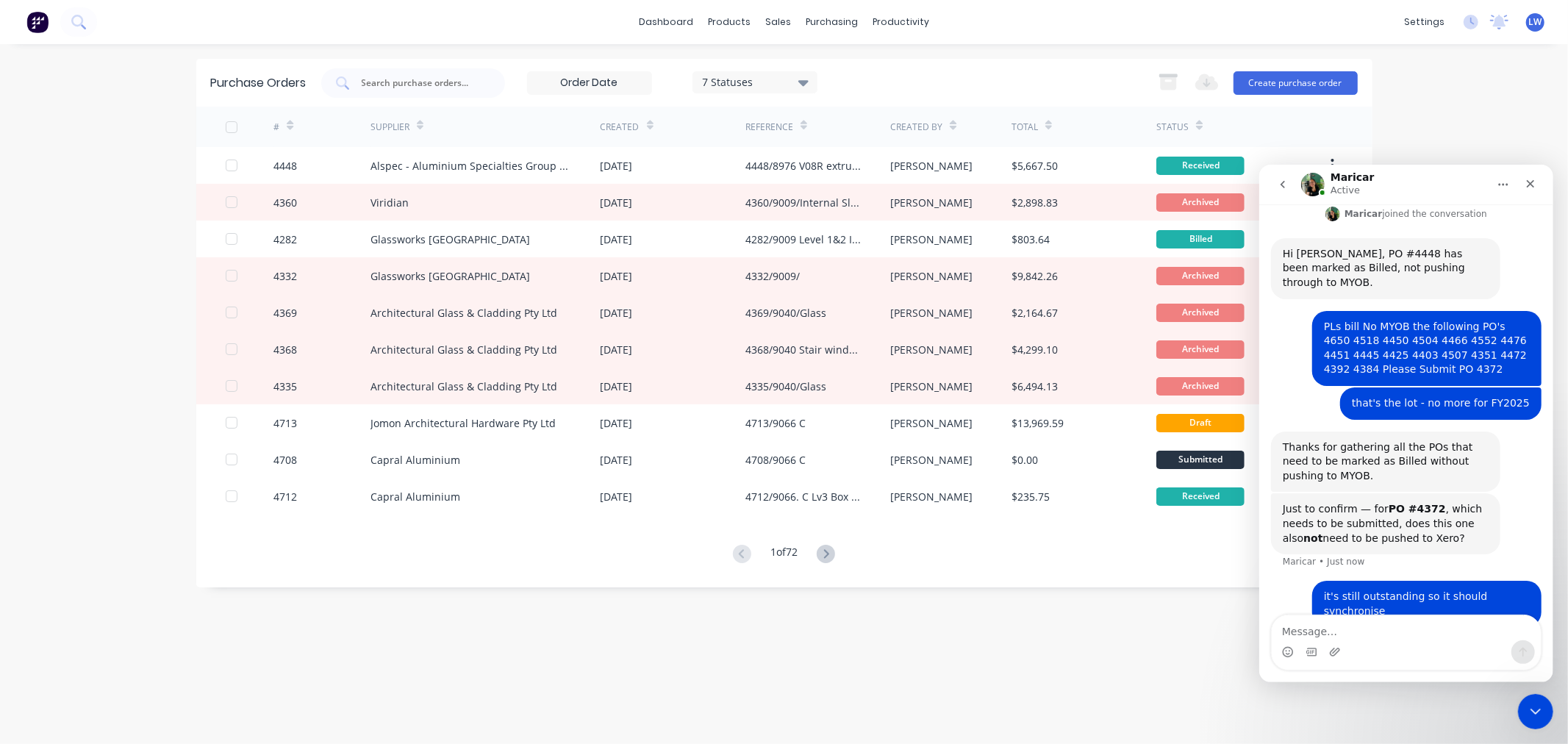
click at [467, 619] on div "Purchase Orders 7 Statuses 7 Statuses Export to Excel (XLSX) Create purchase or…" at bounding box center [784, 394] width 1177 height 671
click at [809, 80] on icon at bounding box center [804, 83] width 10 height 6
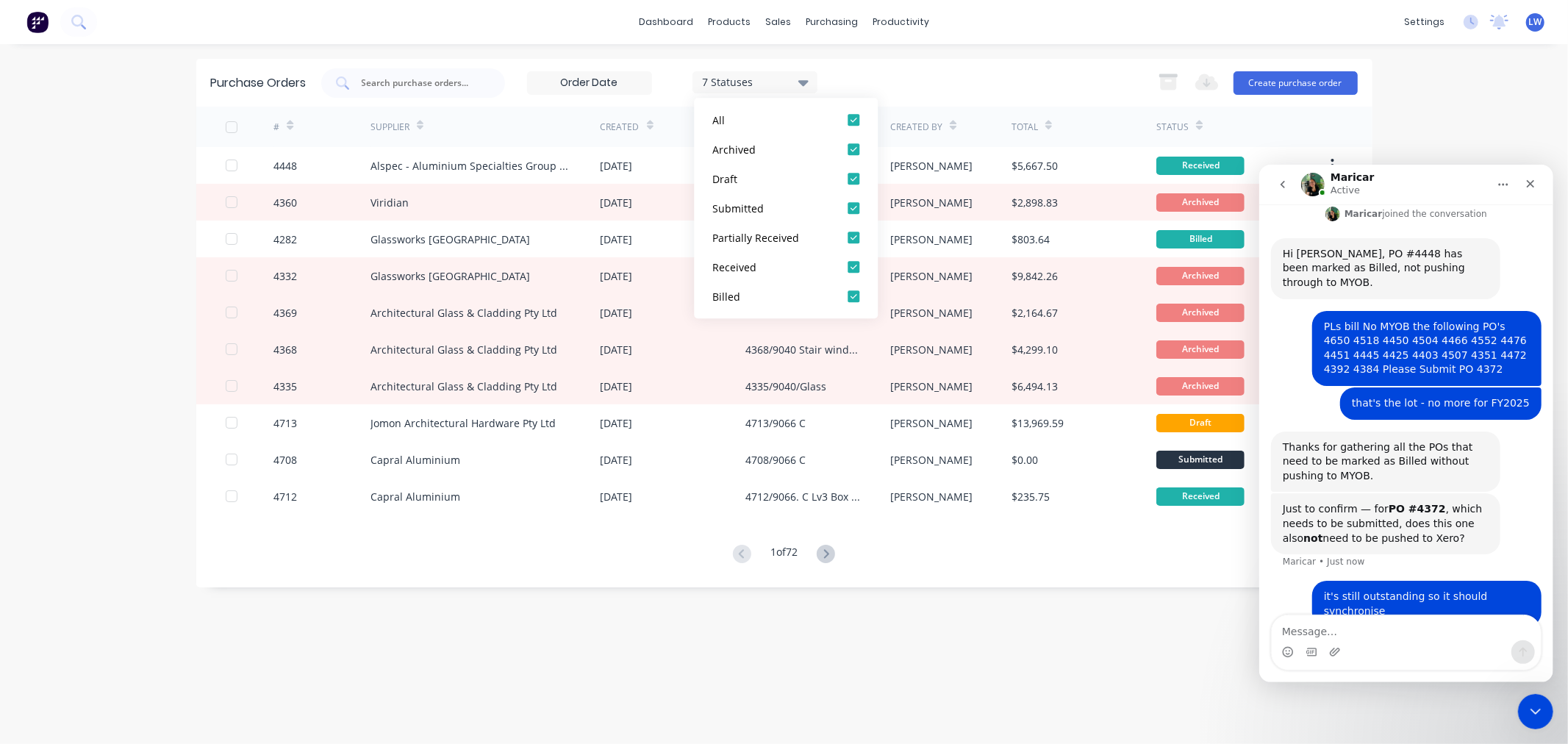
click at [809, 80] on icon at bounding box center [804, 83] width 10 height 6
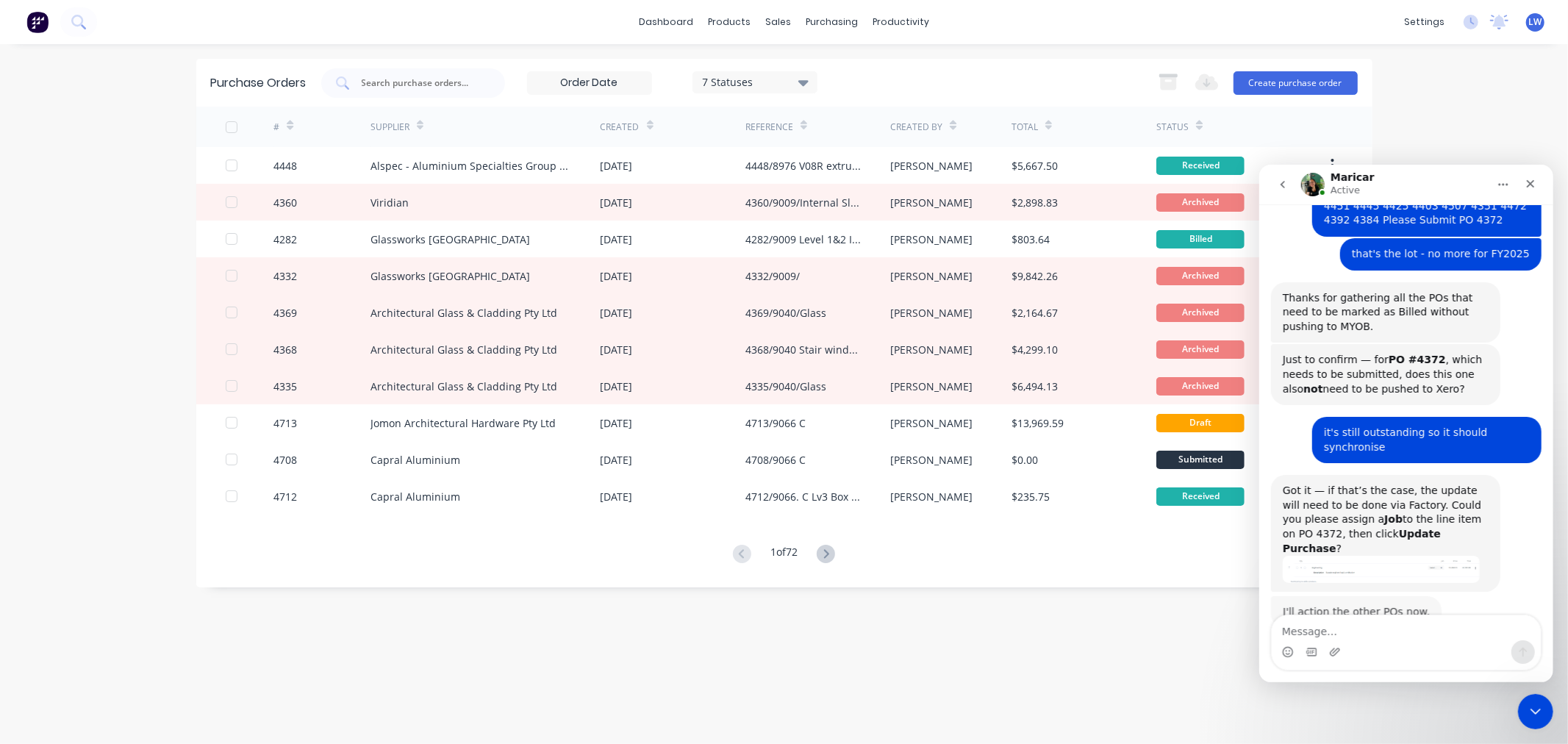
scroll to position [294, 0]
click at [417, 75] on div at bounding box center [413, 83] width 184 height 30
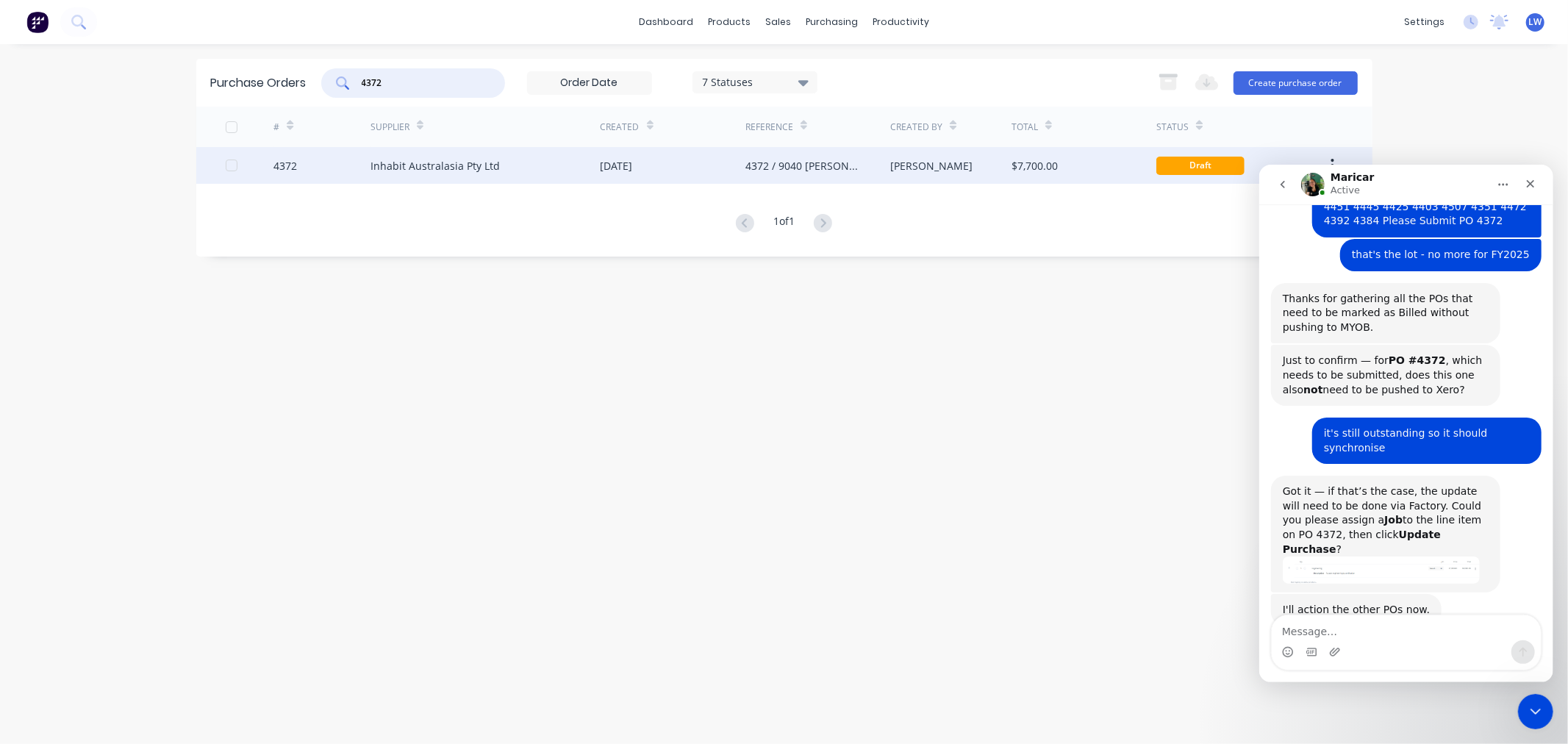
type input "4372"
click at [905, 168] on div "[PERSON_NAME]" at bounding box center [931, 165] width 82 height 16
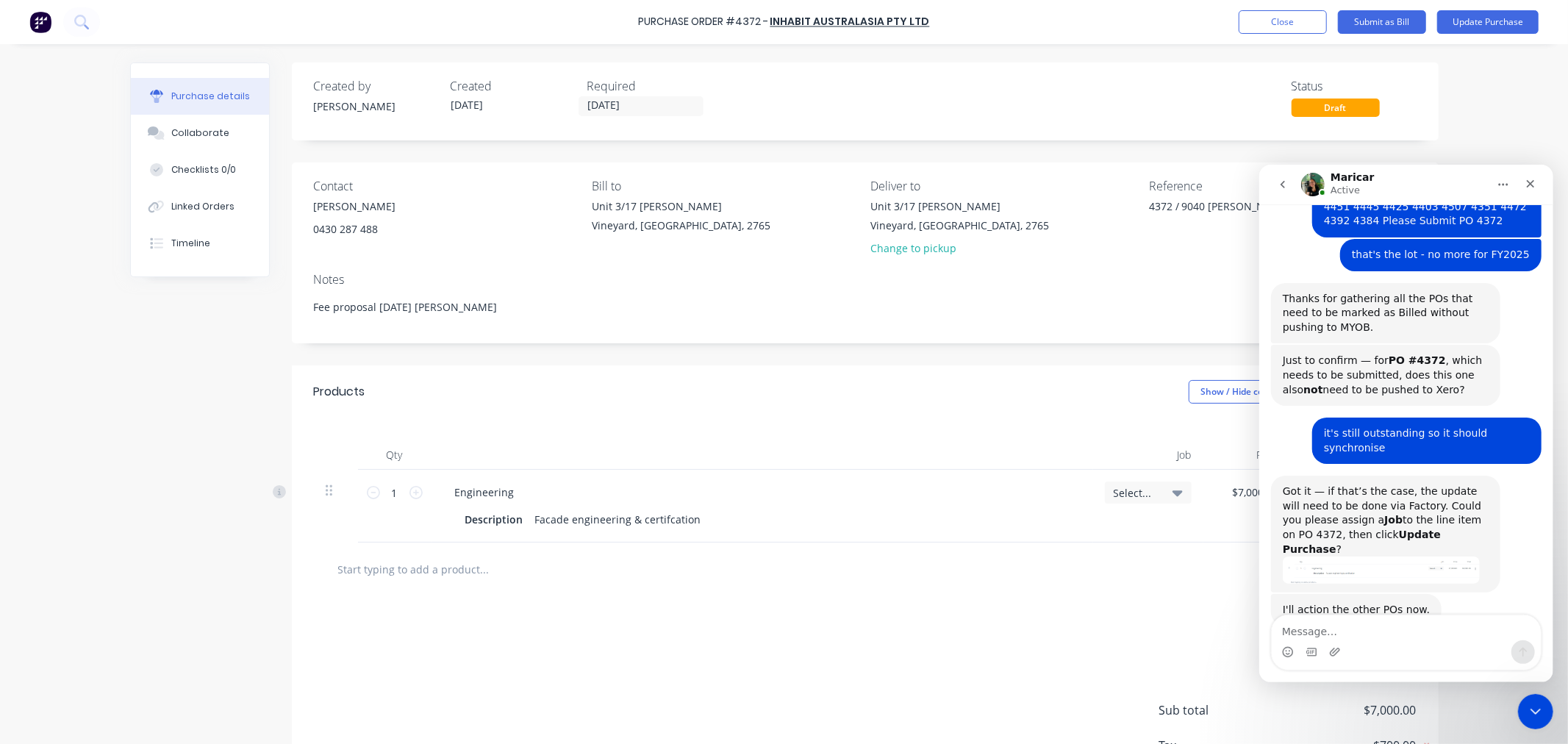
click at [1173, 494] on icon at bounding box center [1178, 493] width 10 height 6
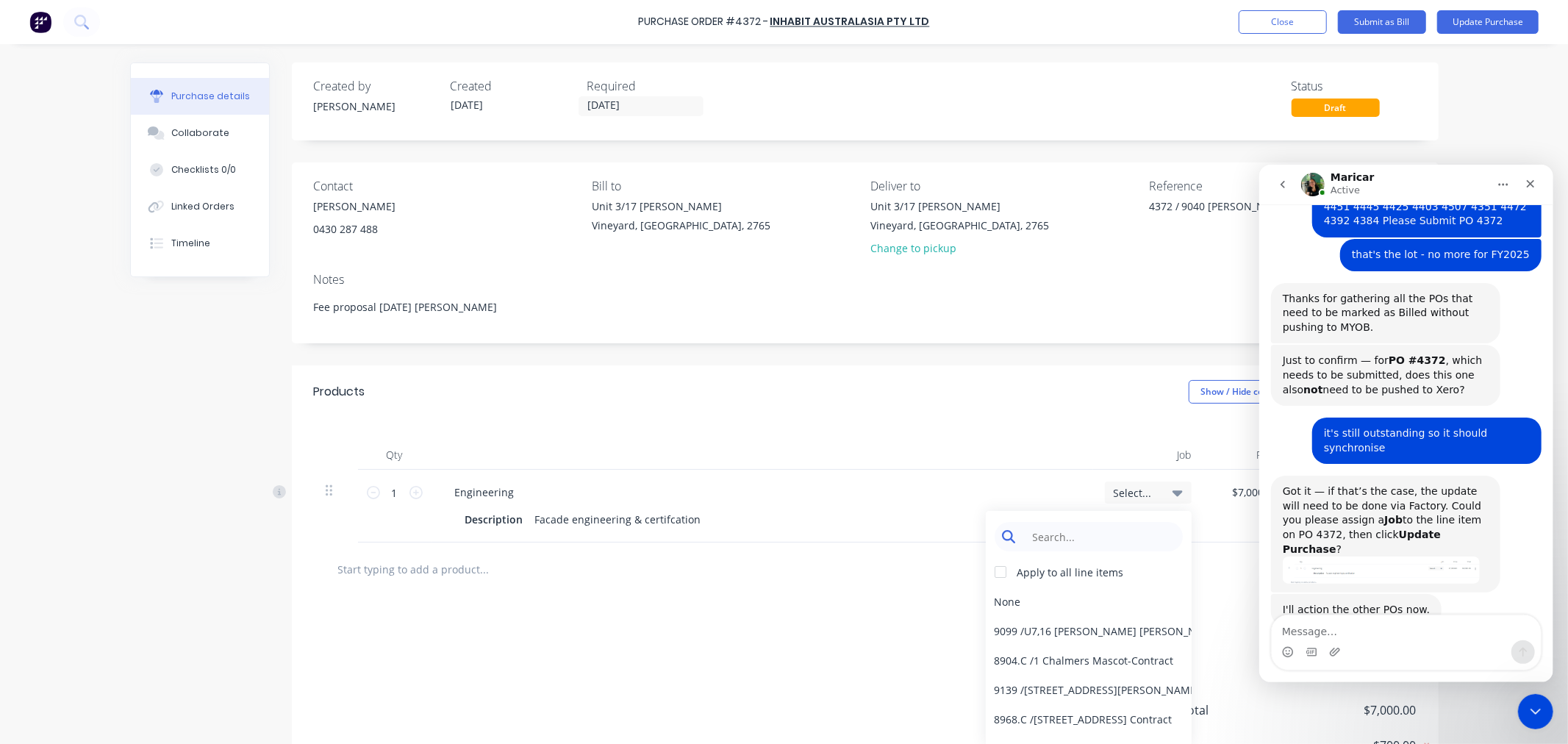
type textarea "x"
drag, startPoint x: 1107, startPoint y: 530, endPoint x: 1123, endPoint y: 491, distance: 42.2
click at [1107, 531] on input at bounding box center [1100, 537] width 151 height 30
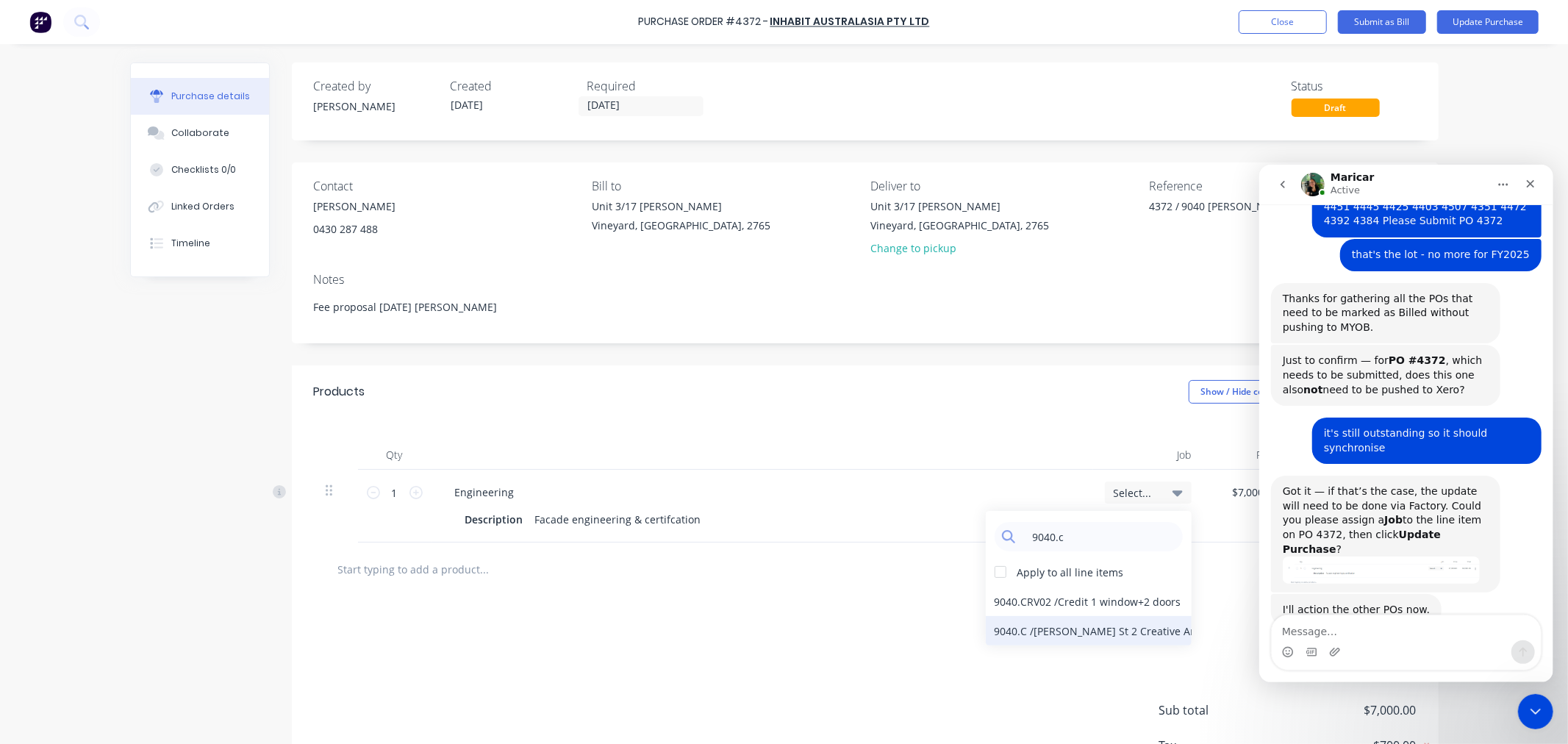
type input "9040.c"
click at [1120, 633] on div "9040.C / [PERSON_NAME] St 2 Creative Art" at bounding box center [1088, 631] width 206 height 30
click at [1523, 709] on div "Close Intercom Messenger" at bounding box center [1534, 709] width 35 height 35
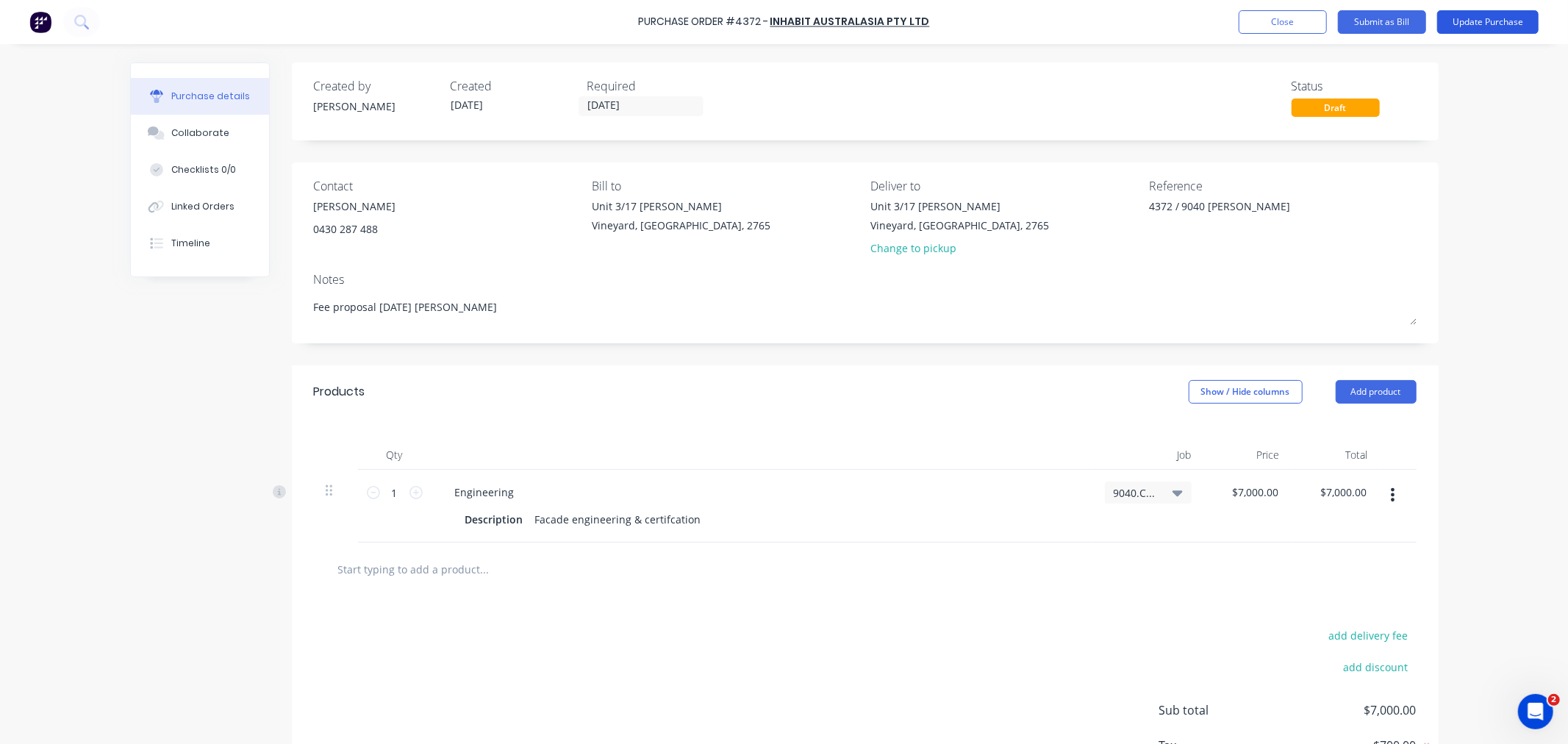
click at [1475, 25] on button "Update Purchase" at bounding box center [1488, 21] width 102 height 23
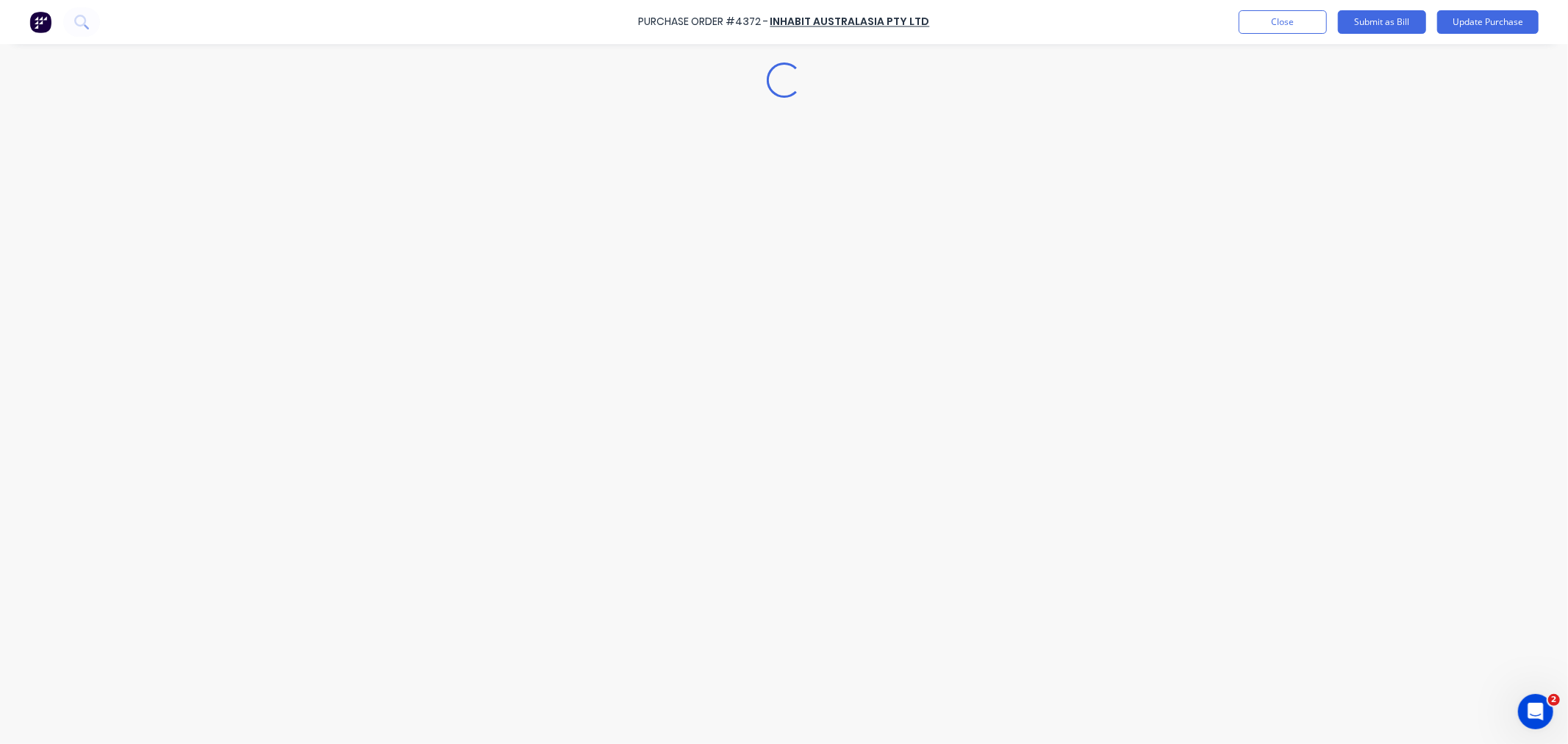
type textarea "x"
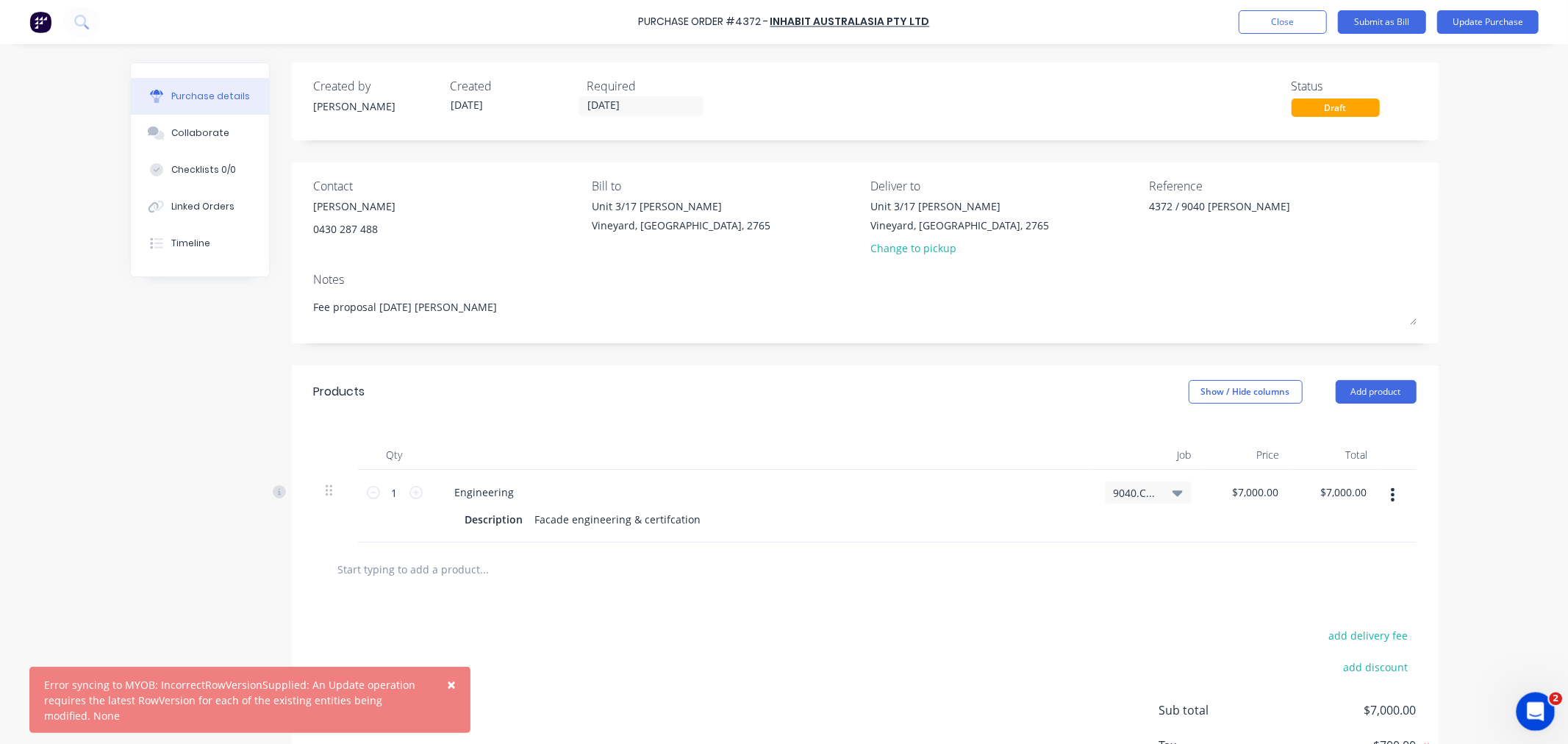
click at [1539, 709] on icon "Open Intercom Messenger" at bounding box center [1534, 710] width 24 height 24
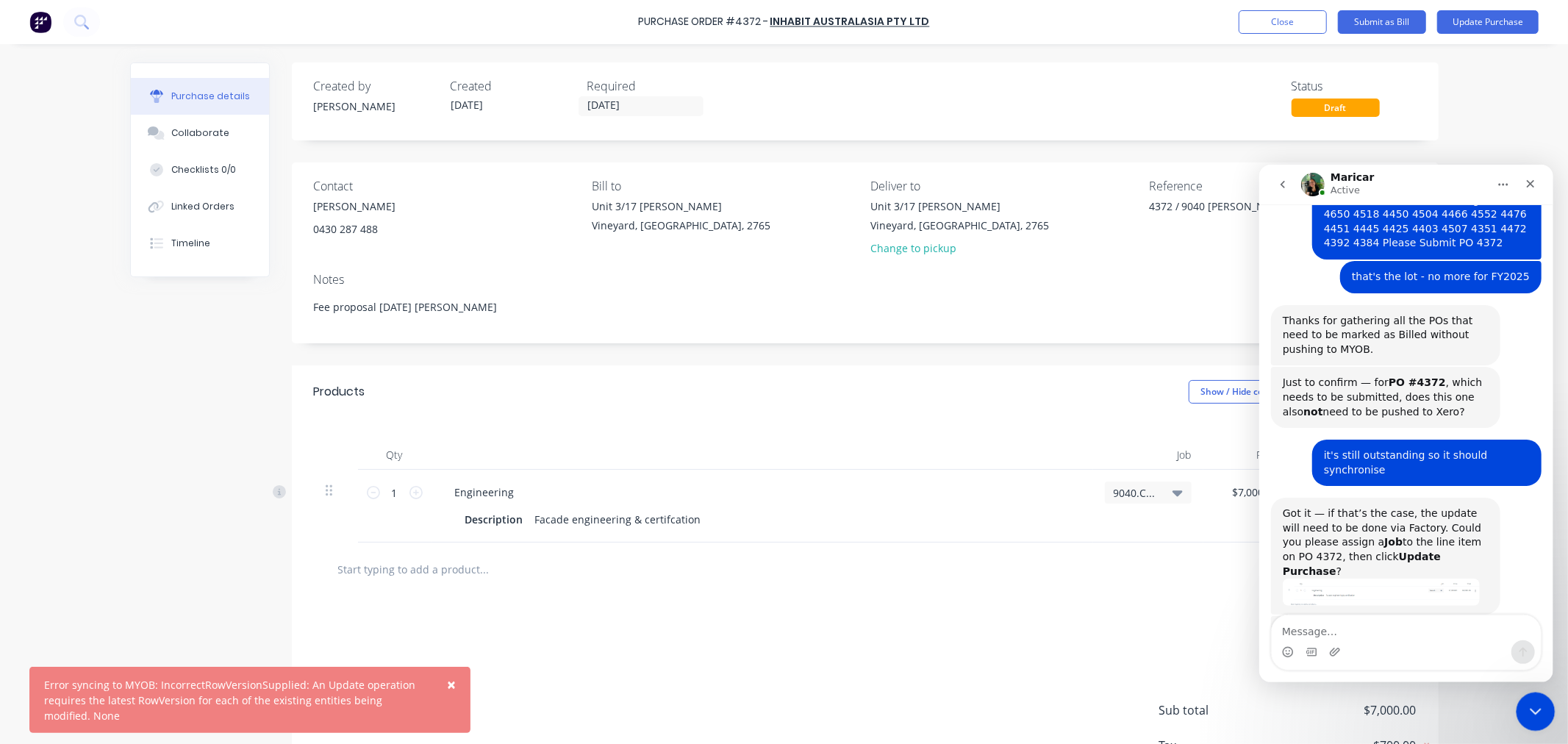
scroll to position [294, 0]
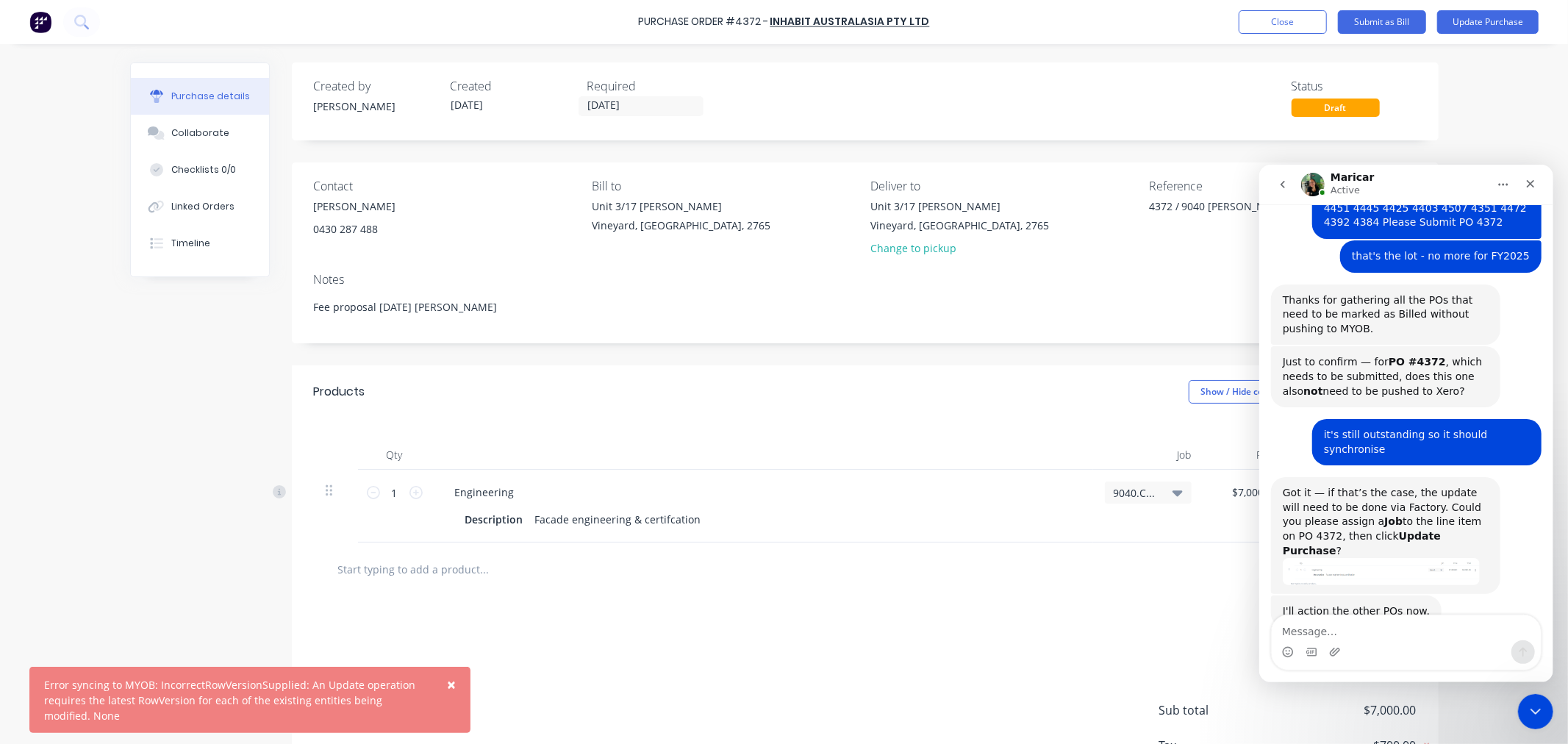
click at [1340, 631] on textarea "Message…" at bounding box center [1406, 627] width 269 height 25
type textarea "it wouldnt sync - can you update to JN 9040.c"
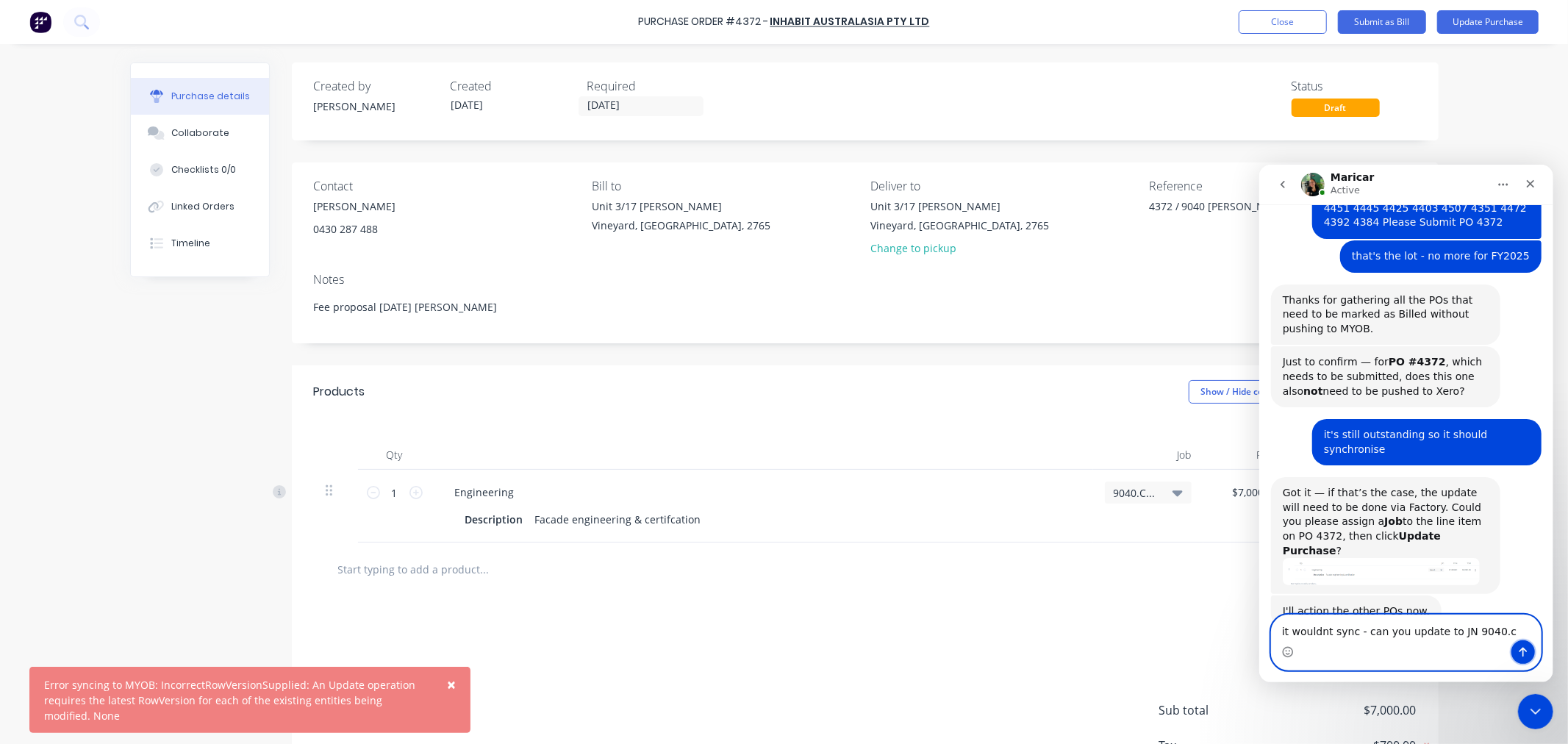
click at [1519, 650] on icon "Send a message…" at bounding box center [1522, 652] width 12 height 12
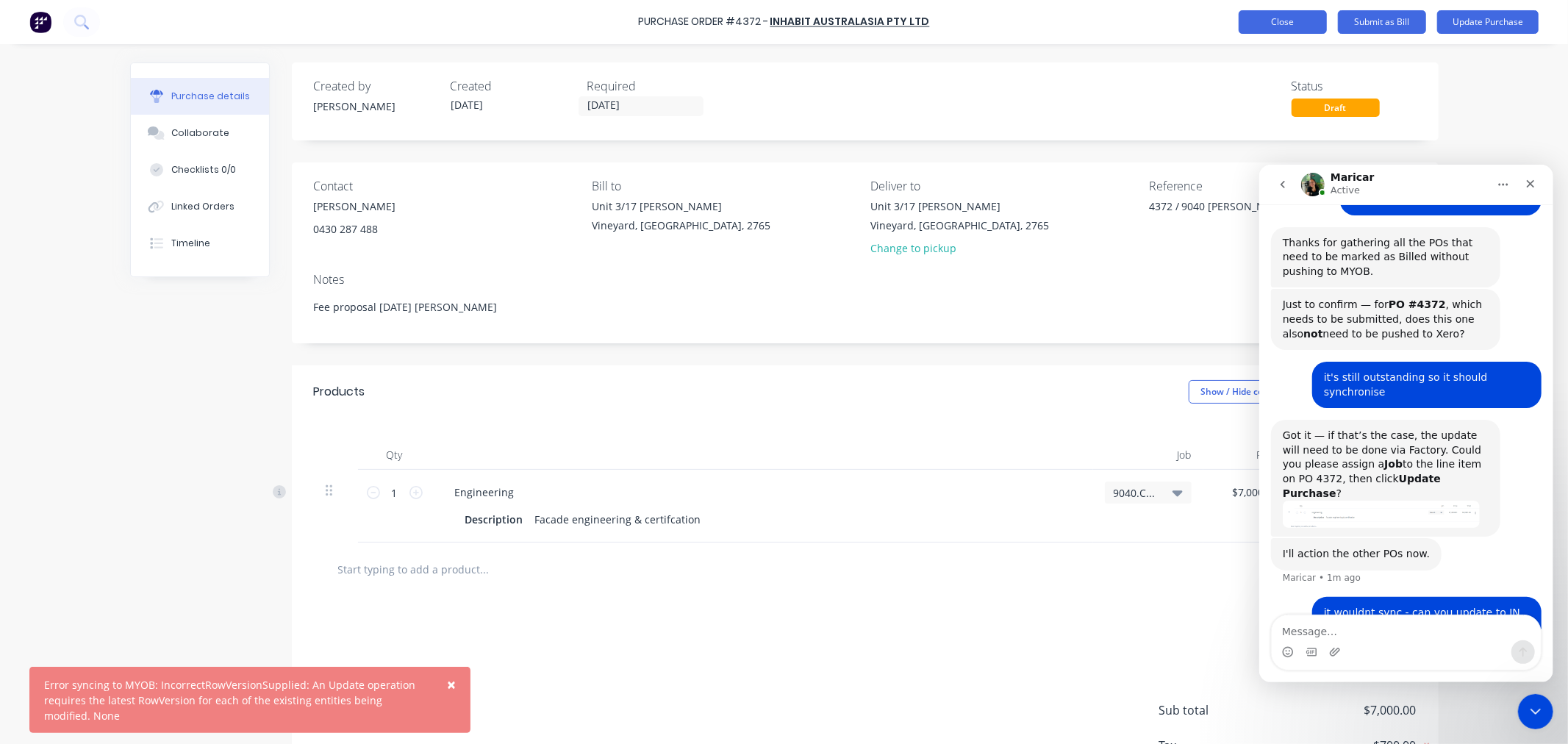
type textarea "x"
click at [1285, 26] on button "Close" at bounding box center [1283, 21] width 89 height 23
